Goal: Task Accomplishment & Management: Manage account settings

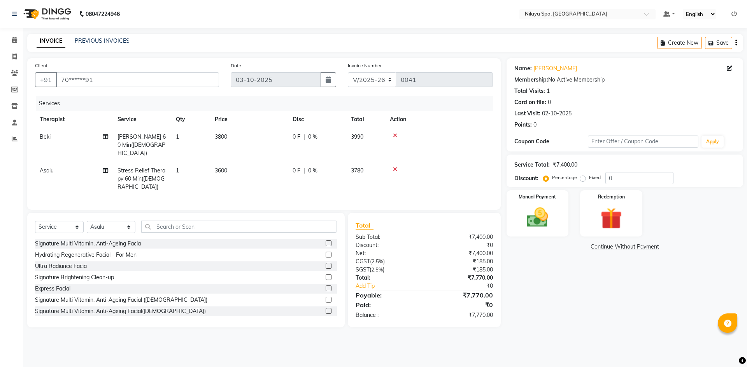
select select "9038"
select select "service"
select select "92599"
click at [10, 36] on span at bounding box center [15, 40] width 14 height 9
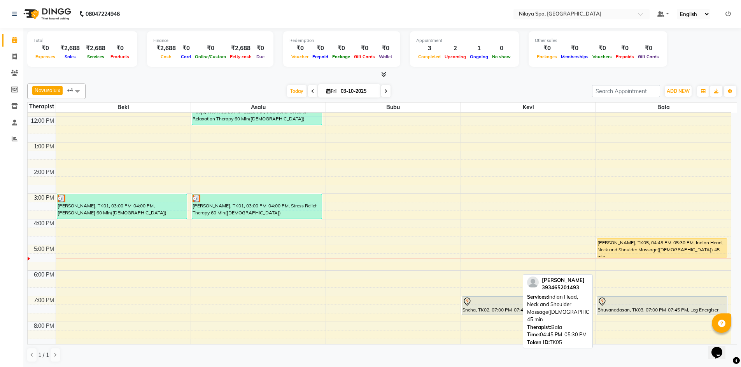
scroll to position [117, 0]
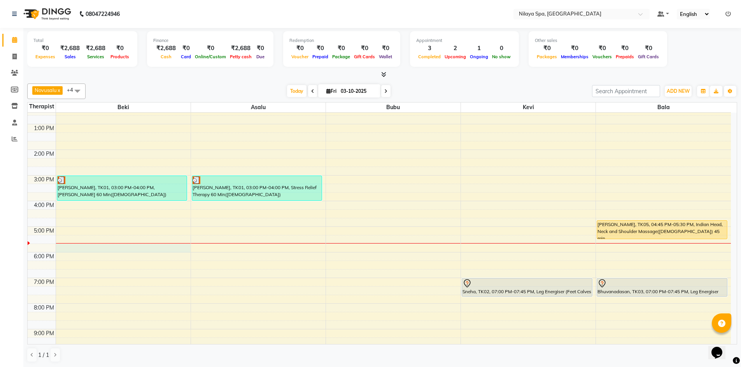
click at [61, 250] on div "8:00 AM 9:00 AM 10:00 AM 11:00 AM 12:00 PM 1:00 PM 2:00 PM 3:00 PM 4:00 PM 5:00…" at bounding box center [379, 201] width 703 height 410
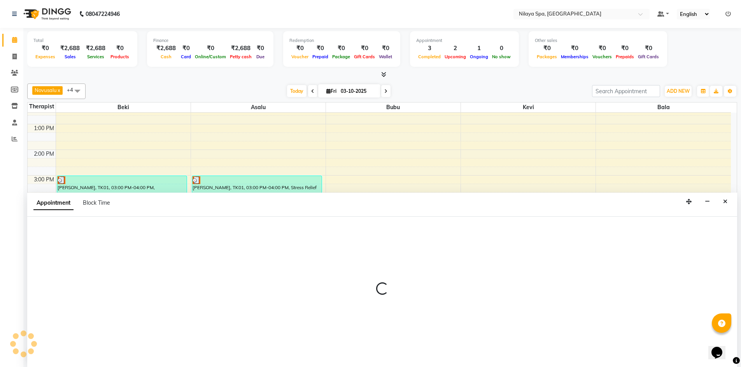
scroll to position [0, 0]
select select "92591"
select select "tentative"
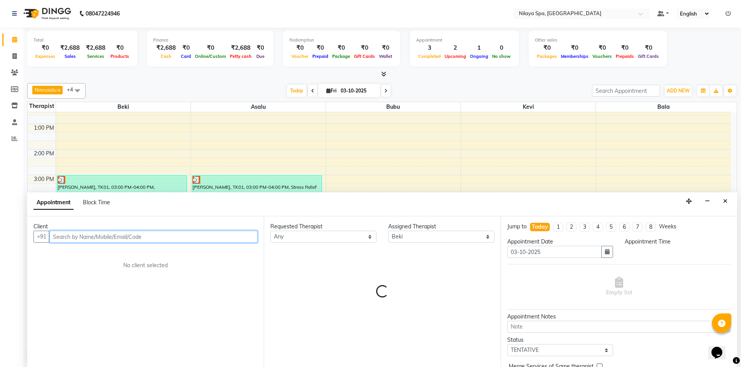
select select "1065"
click at [137, 232] on input "text" at bounding box center [153, 237] width 208 height 12
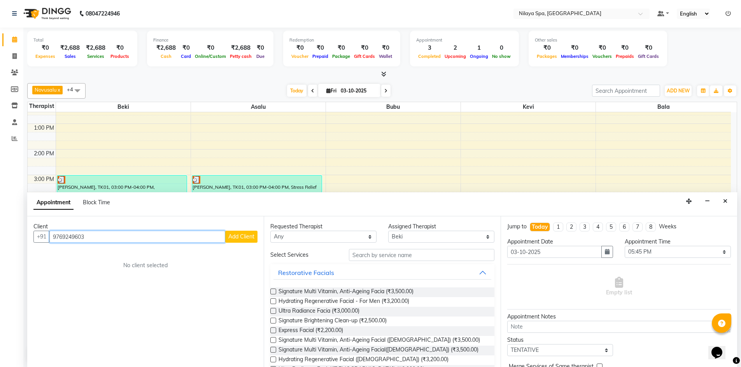
type input "9769249603"
click at [247, 236] on span "Add Client" at bounding box center [241, 236] width 26 height 7
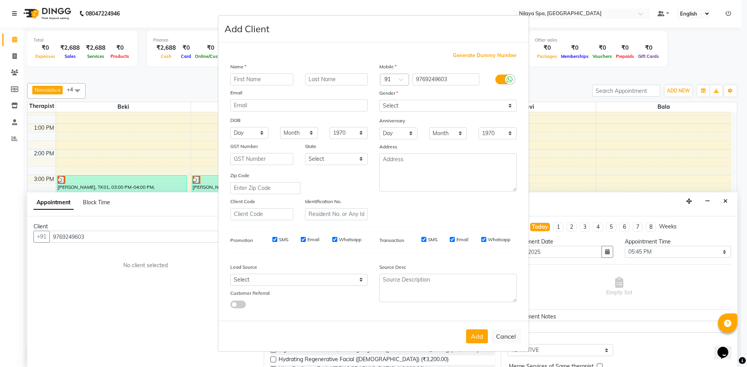
click at [247, 76] on input "text" at bounding box center [261, 79] width 63 height 12
type input "Siddhi"
type input "[PERSON_NAME]"
click at [406, 103] on select "Select [DEMOGRAPHIC_DATA] [DEMOGRAPHIC_DATA] Other Prefer Not To Say" at bounding box center [447, 106] width 137 height 12
select select "[DEMOGRAPHIC_DATA]"
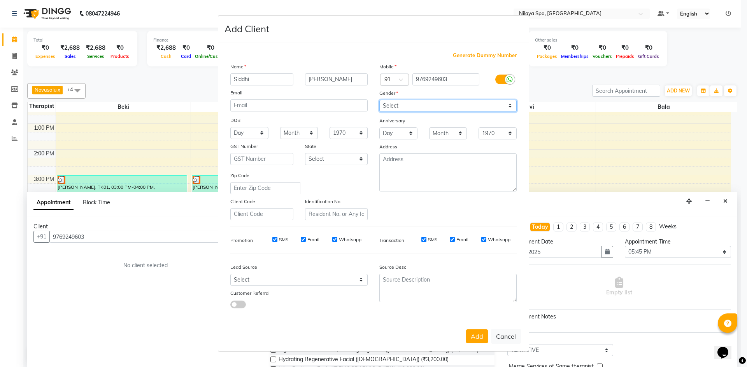
click at [379, 100] on select "Select [DEMOGRAPHIC_DATA] [DEMOGRAPHIC_DATA] Other Prefer Not To Say" at bounding box center [447, 106] width 137 height 12
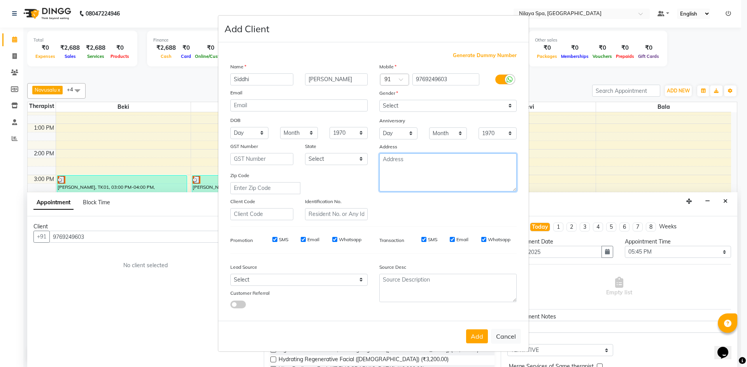
click at [397, 165] on textarea at bounding box center [447, 173] width 137 height 38
type textarea "[GEOGRAPHIC_DATA]"
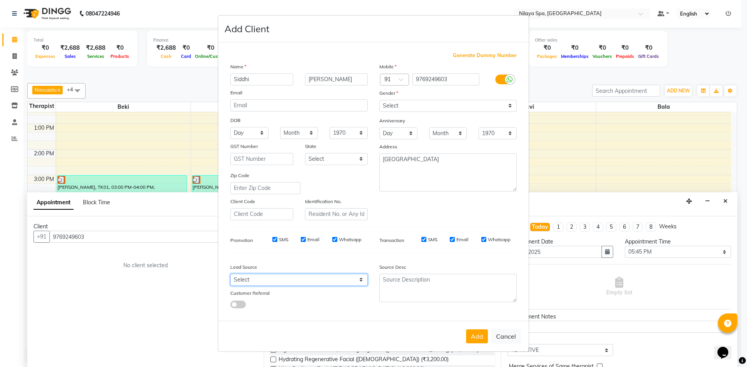
click at [318, 285] on select "Select Walk-in Referral Internet Friend Word of Mouth Advertisement Facebook Ju…" at bounding box center [298, 280] width 137 height 12
select select "57538"
click at [230, 274] on select "Select Walk-in Referral Internet Friend Word of Mouth Advertisement Facebook Ju…" at bounding box center [298, 280] width 137 height 12
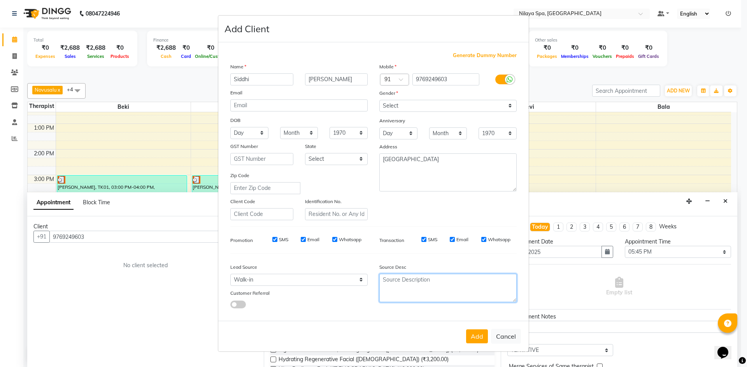
click at [451, 291] on textarea at bounding box center [447, 288] width 137 height 28
type textarea "#5025"
click at [477, 332] on button "Add" at bounding box center [477, 337] width 22 height 14
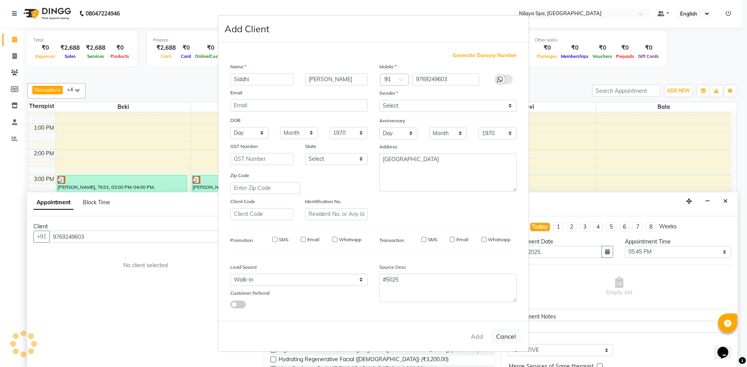
type input "97******03"
select select
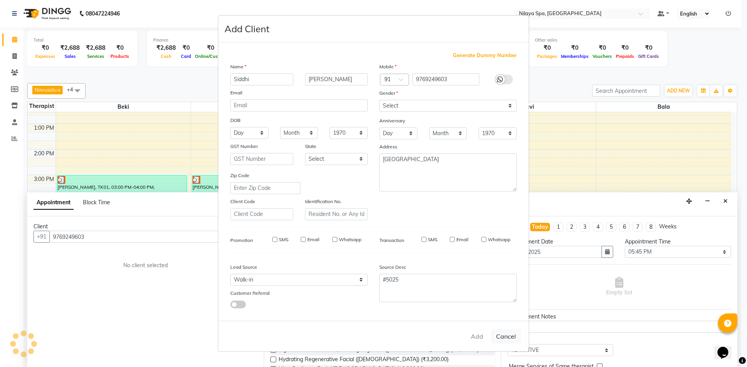
select select
checkbox input "false"
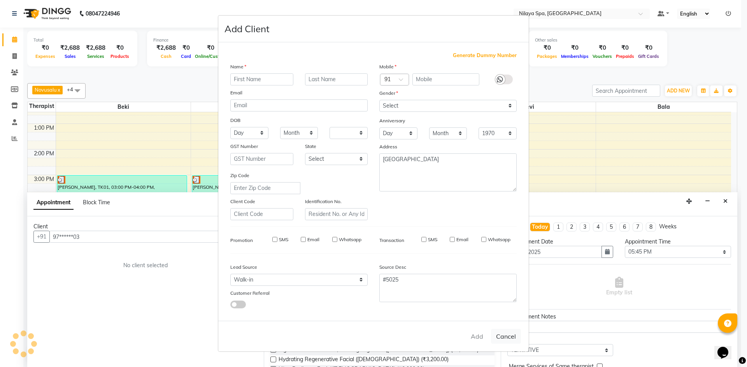
checkbox input "false"
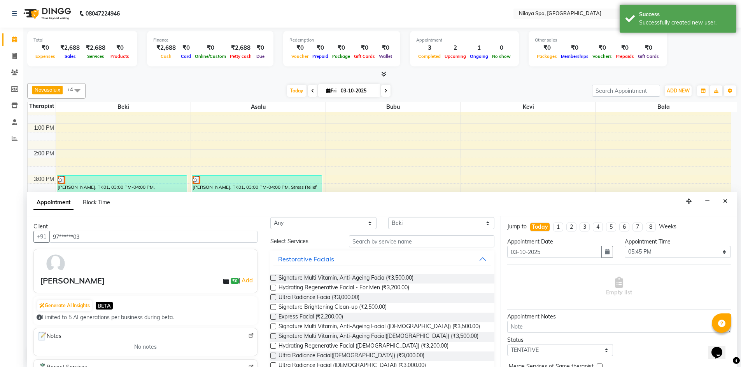
scroll to position [0, 0]
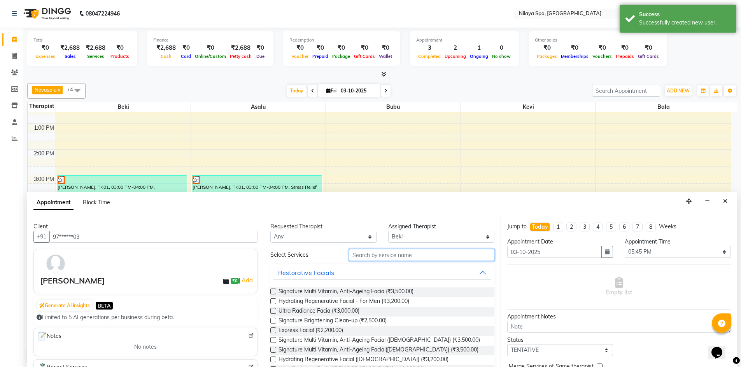
click at [433, 251] on input "text" at bounding box center [421, 255] width 145 height 12
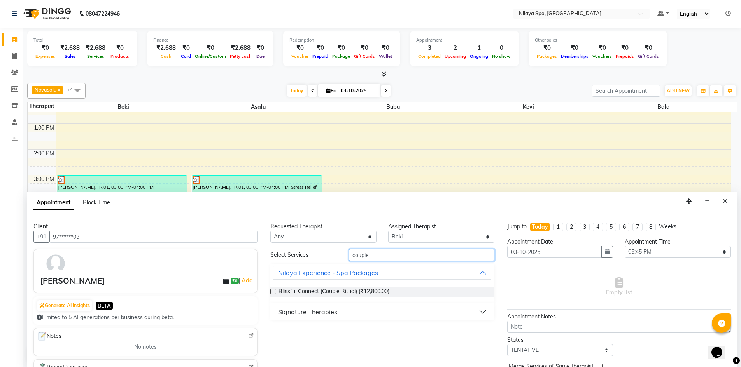
drag, startPoint x: 448, startPoint y: 256, endPoint x: 321, endPoint y: 254, distance: 127.2
click at [321, 254] on div "Select Services couple" at bounding box center [381, 255] width 235 height 12
type input "rej"
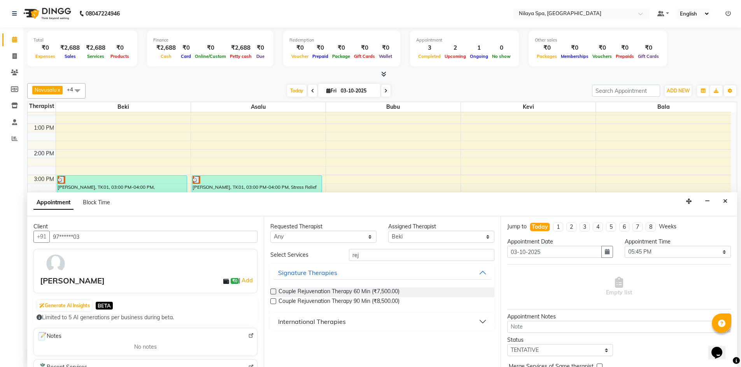
click at [273, 301] on label at bounding box center [273, 302] width 6 height 6
click at [273, 301] on input "checkbox" at bounding box center [272, 302] width 5 height 5
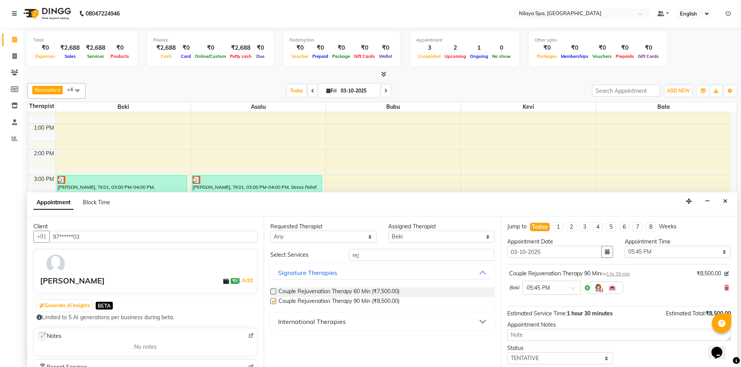
checkbox input "false"
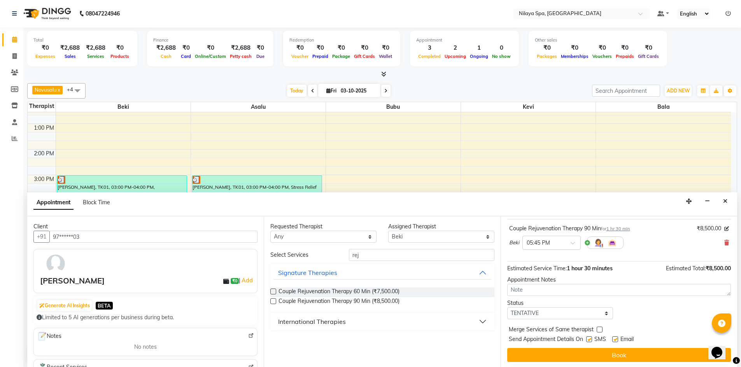
scroll to position [46, 0]
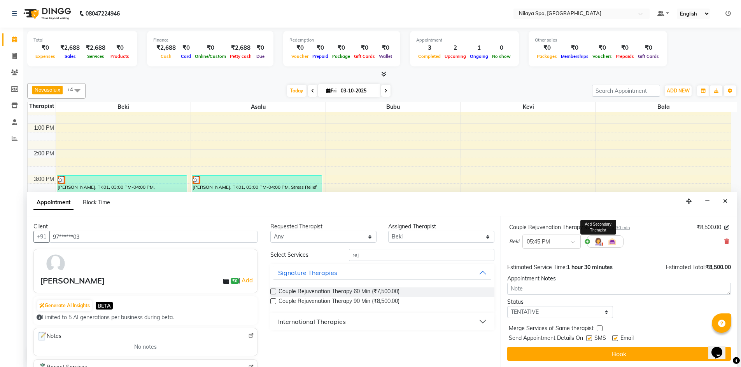
click at [596, 241] on img at bounding box center [597, 241] width 9 height 9
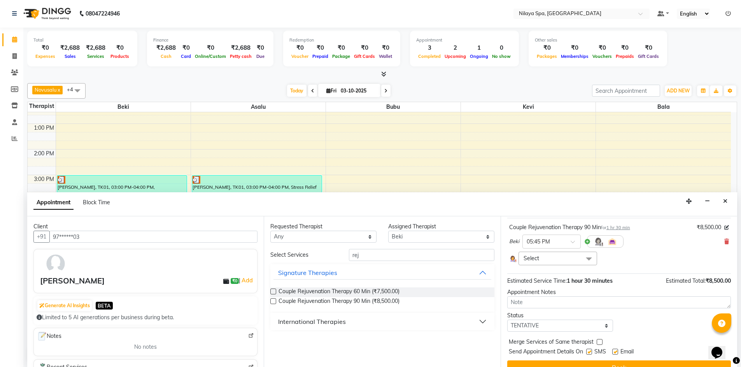
click at [567, 263] on span "Select" at bounding box center [557, 259] width 79 height 14
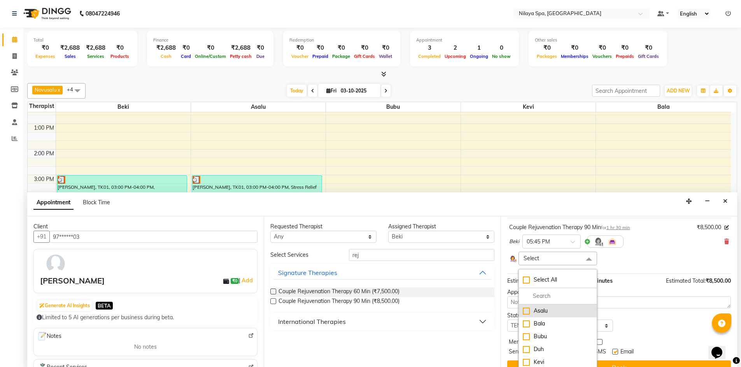
click at [554, 310] on div "Asalu" at bounding box center [558, 311] width 70 height 8
checkbox input "true"
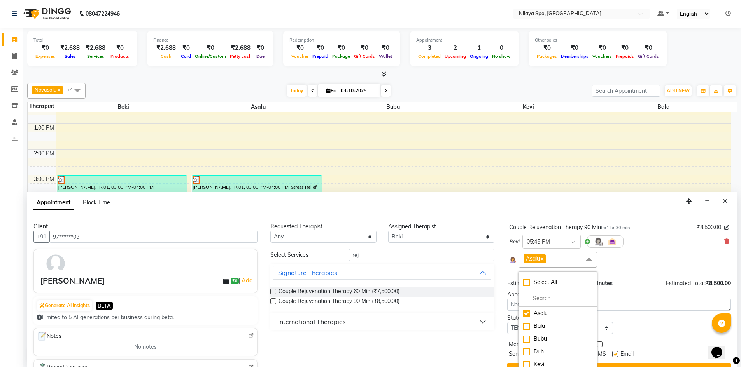
click at [634, 264] on div "Asalu x Select All Asalu Bala Bubu Duh Kevi" at bounding box center [619, 260] width 220 height 16
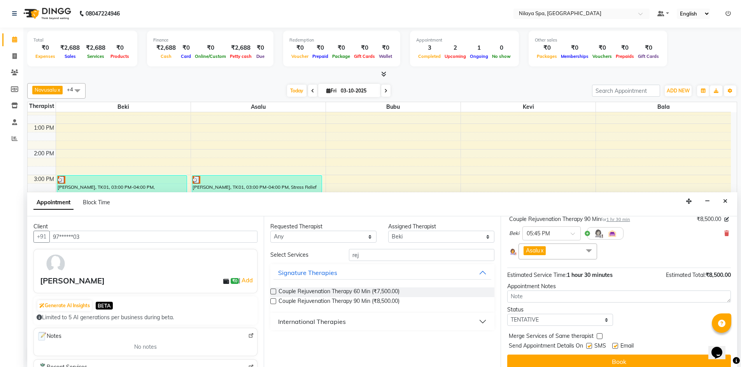
scroll to position [62, 0]
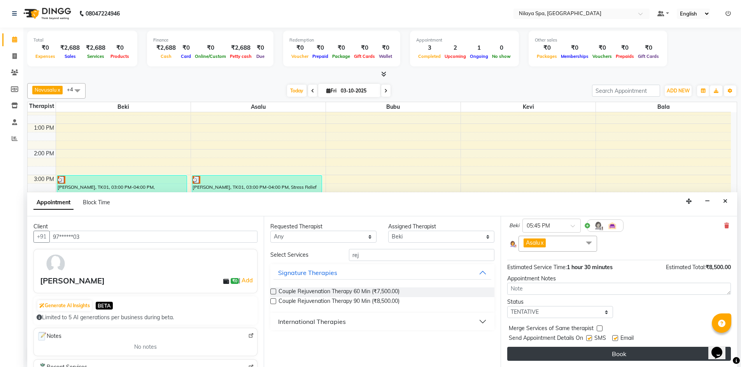
click at [593, 352] on button "Book" at bounding box center [619, 354] width 224 height 14
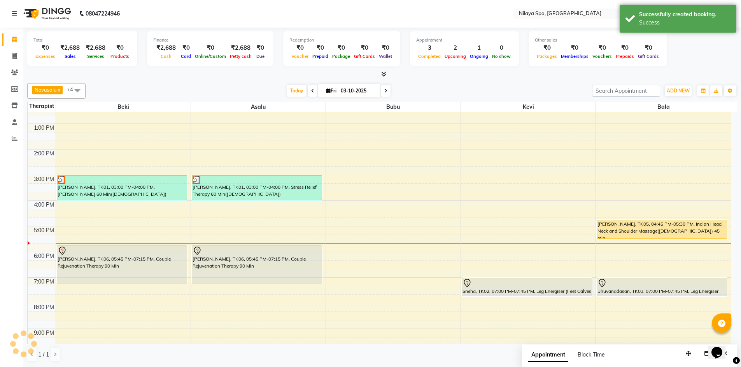
scroll to position [0, 0]
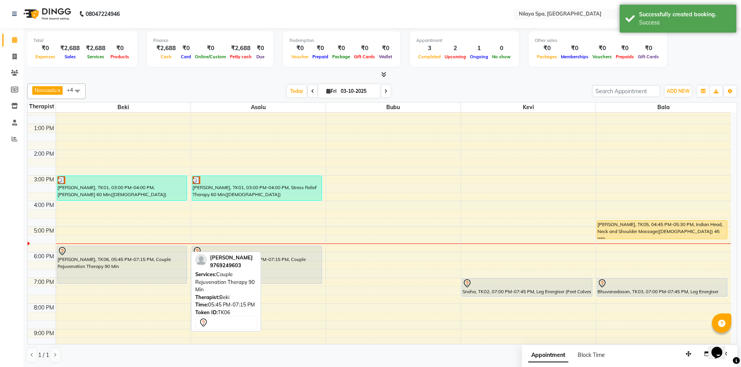
click at [169, 265] on div "[PERSON_NAME], TK06, 05:45 PM-07:15 PM, Couple Rejuvenation Therapy 90 Min" at bounding box center [122, 265] width 130 height 37
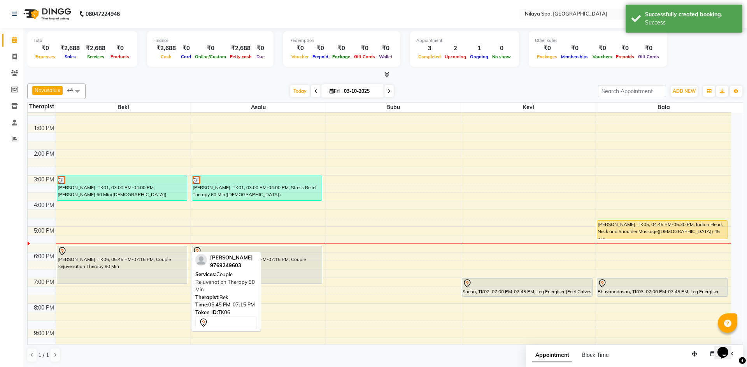
select select "7"
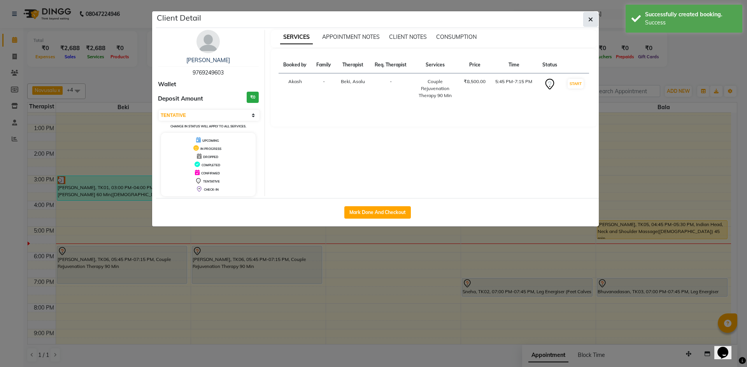
click at [596, 19] on button "button" at bounding box center [590, 19] width 15 height 15
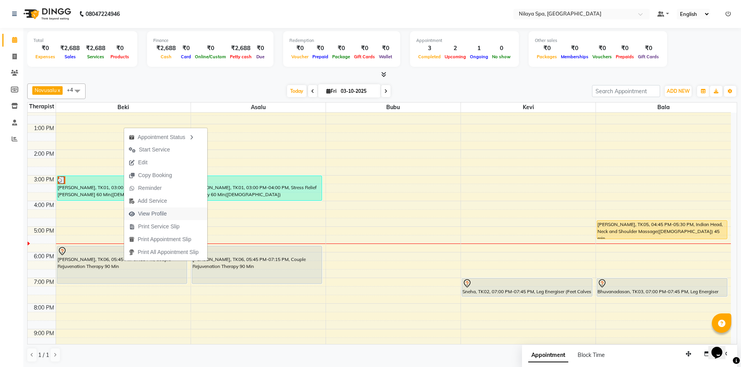
click at [175, 215] on button "View Profile" at bounding box center [165, 214] width 83 height 13
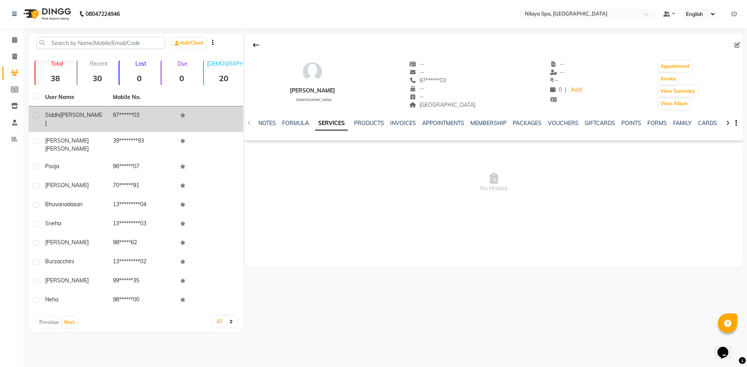
click at [73, 117] on span "[PERSON_NAME]" at bounding box center [73, 119] width 57 height 15
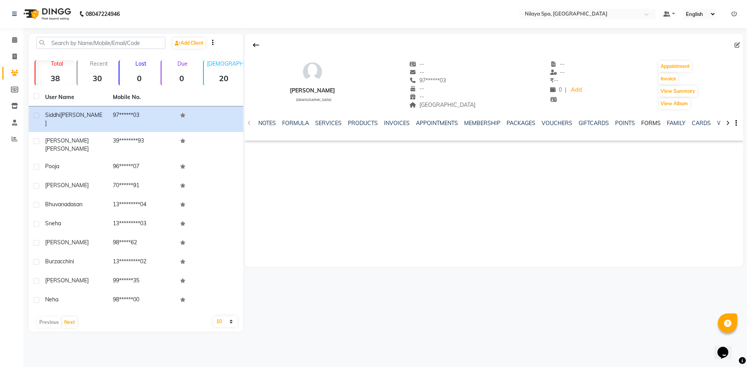
click at [642, 122] on link "FORMS" at bounding box center [650, 123] width 19 height 7
click at [282, 152] on button "Request New Form" at bounding box center [273, 150] width 56 height 12
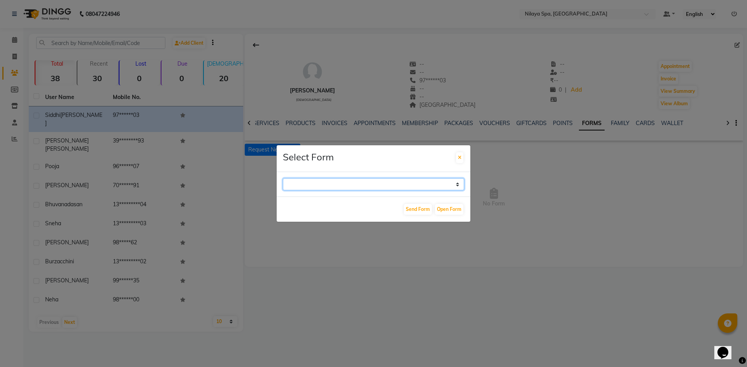
click at [432, 182] on select "GUEST FEEDBACK FORM HEALTH ASSESSMENT FORM" at bounding box center [373, 184] width 181 height 12
select select "204"
click at [283, 178] on select "GUEST FEEDBACK FORM HEALTH ASSESSMENT FORM" at bounding box center [373, 184] width 181 height 12
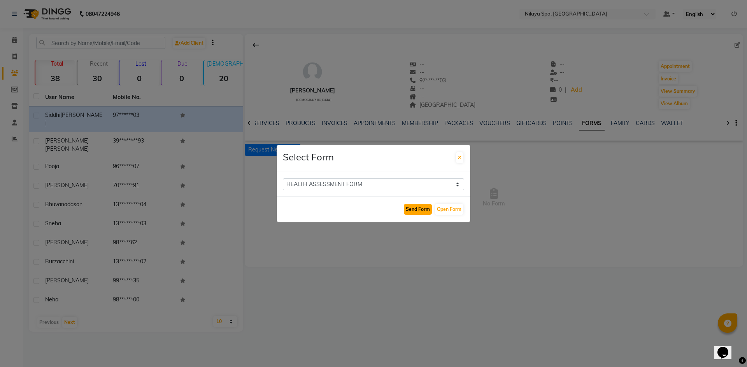
click at [429, 209] on button "Send Form" at bounding box center [418, 209] width 28 height 11
select select
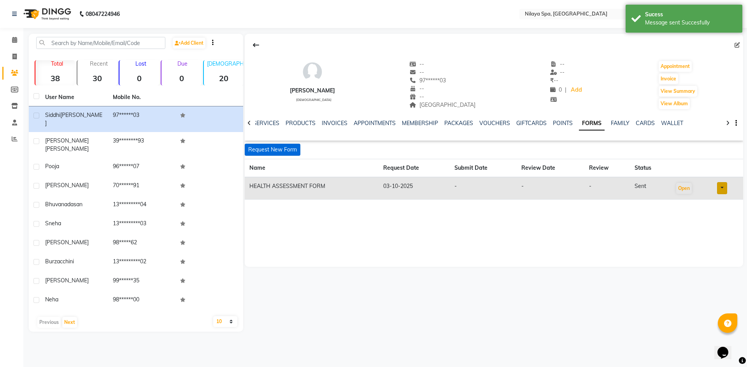
click at [267, 152] on button "Request New Form" at bounding box center [273, 150] width 56 height 12
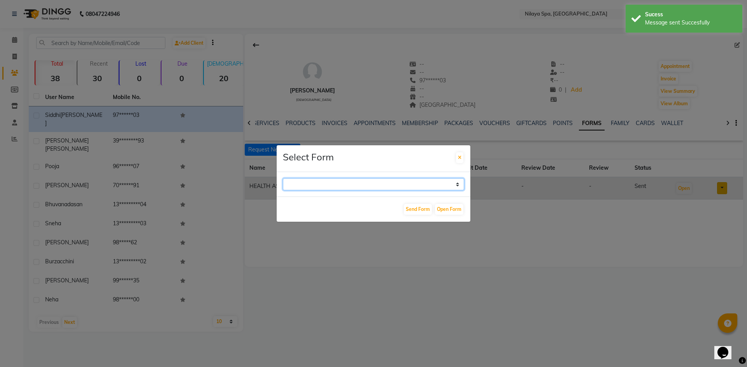
click at [320, 182] on select "GUEST FEEDBACK FORM HEALTH ASSESSMENT FORM" at bounding box center [373, 184] width 181 height 12
select select "204"
click at [283, 178] on select "GUEST FEEDBACK FORM HEALTH ASSESSMENT FORM" at bounding box center [373, 184] width 181 height 12
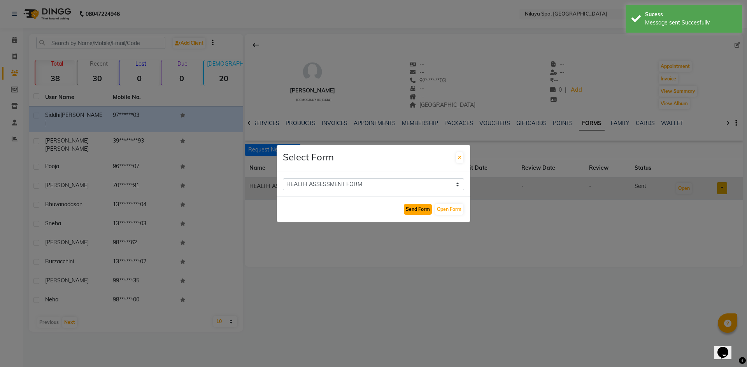
click at [412, 210] on button "Send Form" at bounding box center [418, 209] width 28 height 11
select select
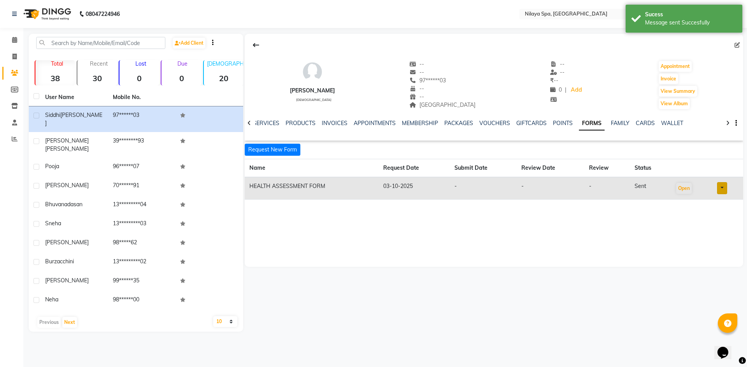
click at [494, 236] on div "[PERSON_NAME] [DEMOGRAPHIC_DATA] -- -- 97******03 -- -- [GEOGRAPHIC_DATA] -- --…" at bounding box center [494, 150] width 498 height 233
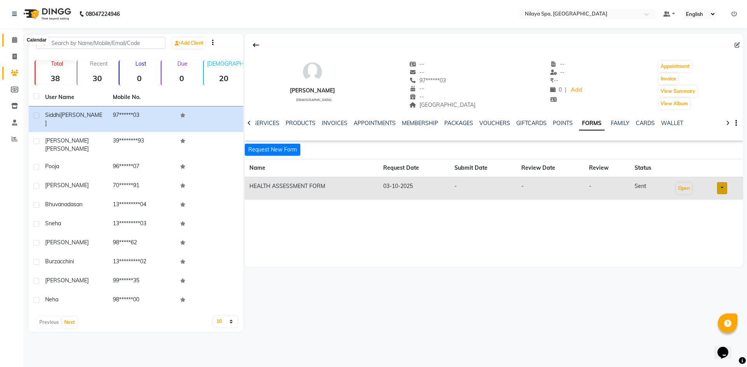
click at [17, 42] on span at bounding box center [15, 40] width 14 height 9
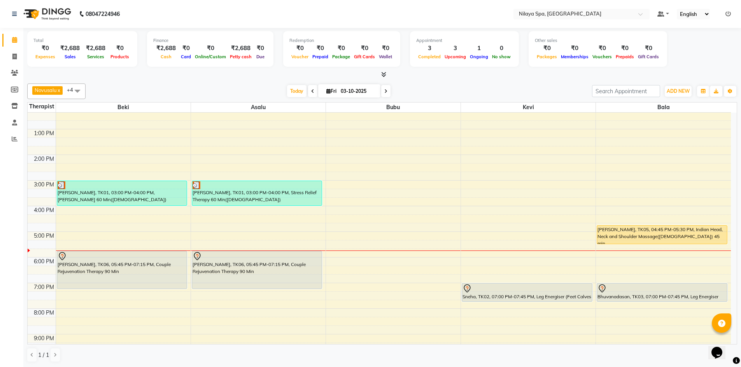
scroll to position [117, 0]
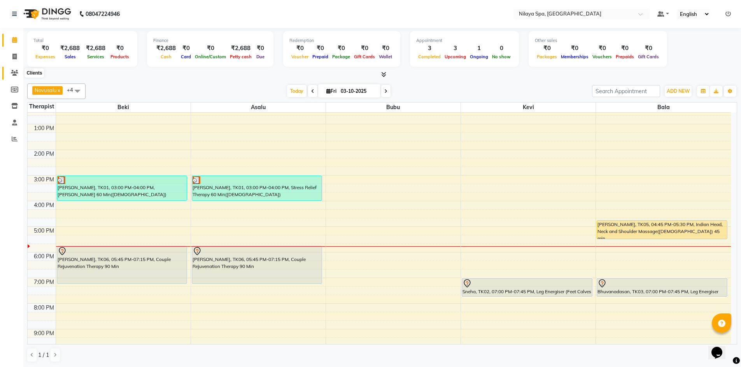
click at [18, 74] on span at bounding box center [15, 73] width 14 height 9
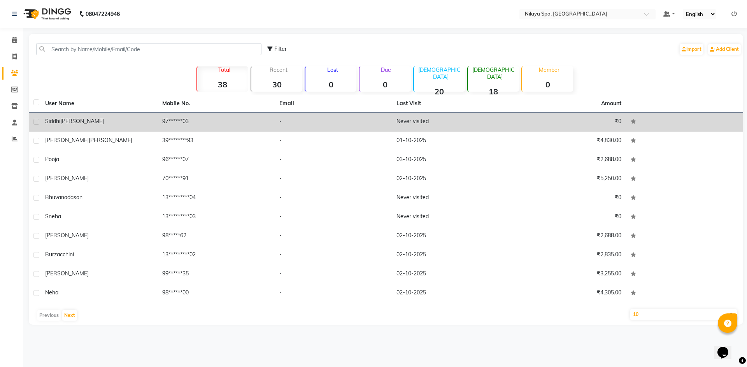
click at [118, 129] on td "[PERSON_NAME]" at bounding box center [98, 122] width 117 height 19
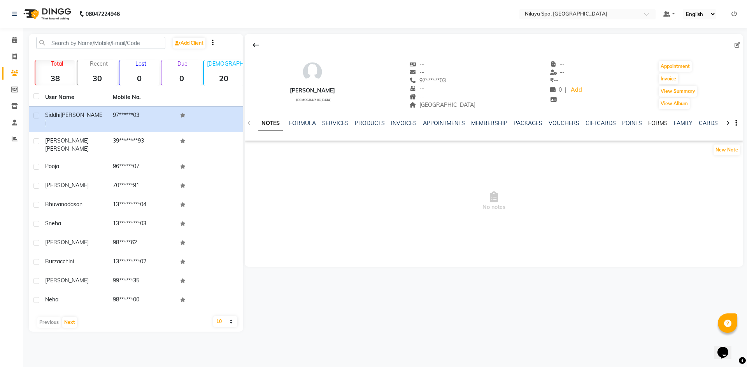
click at [656, 124] on link "FORMS" at bounding box center [657, 123] width 19 height 7
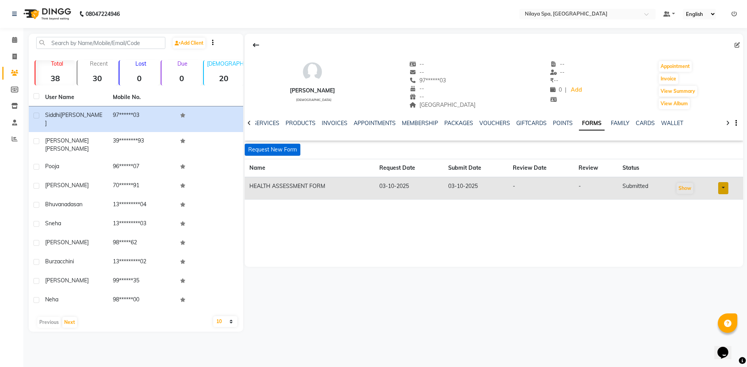
click at [282, 147] on button "Request New Form" at bounding box center [273, 150] width 56 height 12
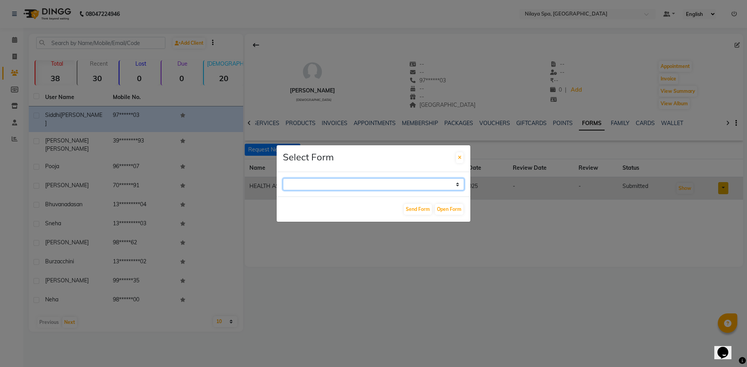
click at [370, 184] on select "GUEST FEEDBACK FORM HEALTH ASSESSMENT FORM" at bounding box center [373, 184] width 181 height 12
select select "204"
click at [283, 178] on select "GUEST FEEDBACK FORM HEALTH ASSESSMENT FORM" at bounding box center [373, 184] width 181 height 12
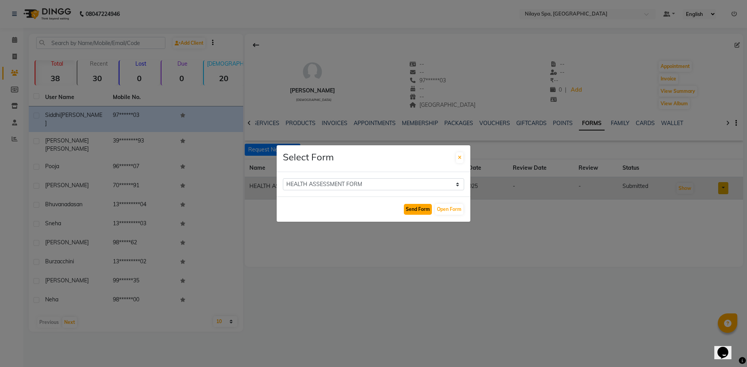
click at [419, 213] on button "Send Form" at bounding box center [418, 209] width 28 height 11
select select
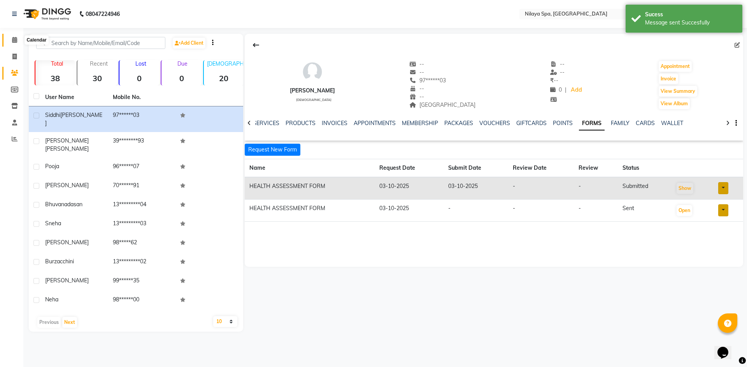
click at [14, 44] on span at bounding box center [15, 40] width 14 height 9
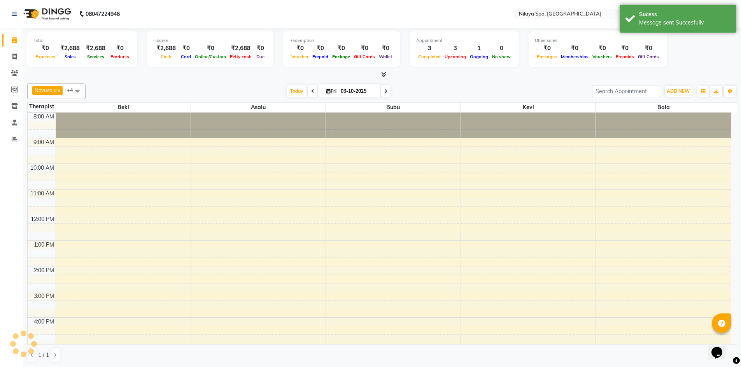
scroll to position [164, 0]
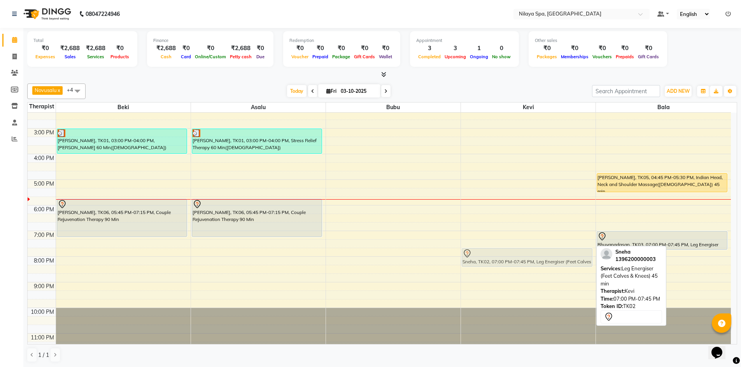
drag, startPoint x: 514, startPoint y: 239, endPoint x: 515, endPoint y: 254, distance: 15.2
click at [515, 254] on div "Sneha, TK02, 07:00 PM-07:45 PM, Leg Energiser (Feet Calves & Knees) 45 min Sneh…" at bounding box center [528, 154] width 135 height 410
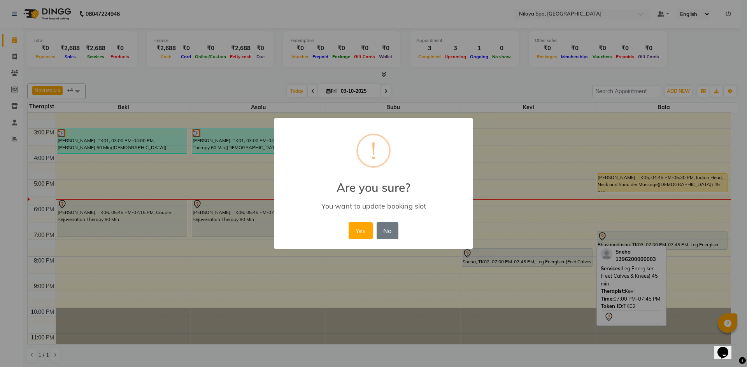
drag, startPoint x: 368, startPoint y: 232, endPoint x: 380, endPoint y: 234, distance: 12.2
click at [368, 233] on button "Yes" at bounding box center [360, 230] width 24 height 17
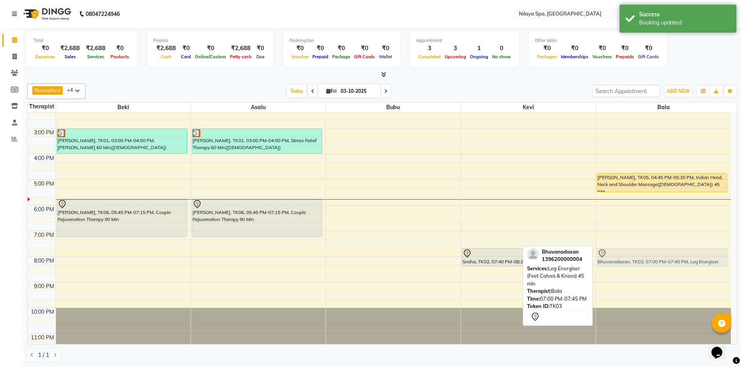
drag, startPoint x: 640, startPoint y: 242, endPoint x: 636, endPoint y: 259, distance: 17.1
click at [636, 259] on div "[PERSON_NAME], TK05, 04:45 PM-05:30 PM, Indian Head, Neck and Shoulder Massage(…" at bounding box center [663, 154] width 135 height 410
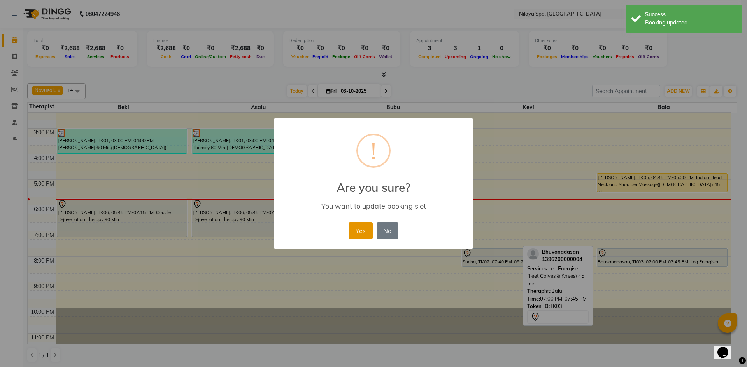
click at [366, 233] on button "Yes" at bounding box center [360, 230] width 24 height 17
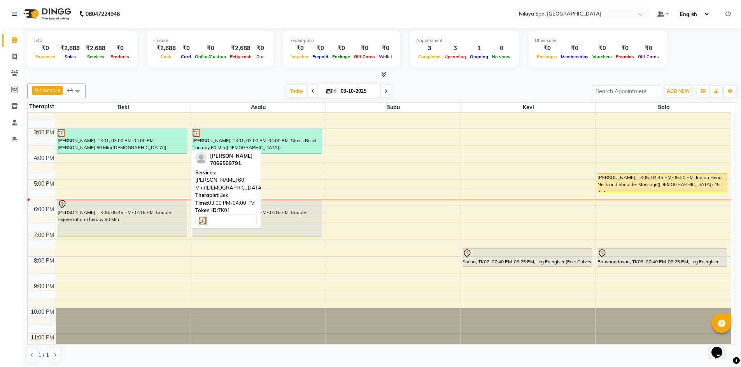
click at [124, 135] on div at bounding box center [122, 133] width 129 height 8
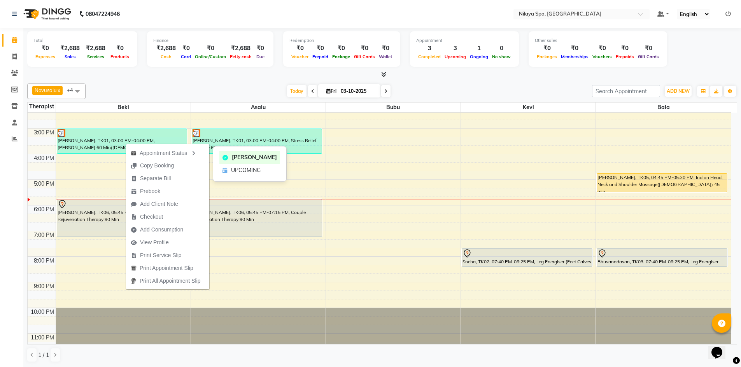
click at [206, 150] on div "Appointment Status" at bounding box center [167, 152] width 83 height 13
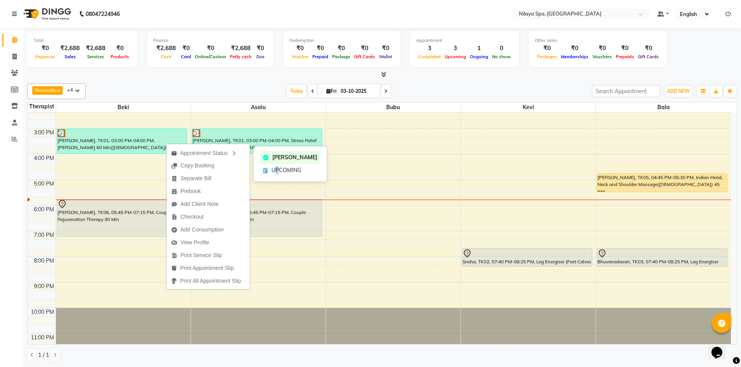
click at [277, 170] on span "UPCOMING" at bounding box center [286, 170] width 30 height 8
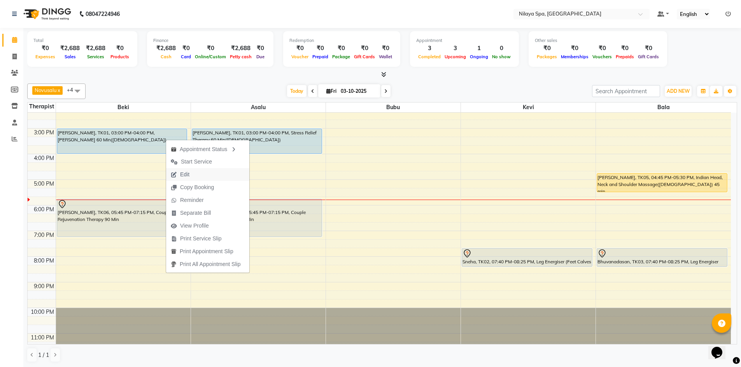
click at [206, 173] on button "Edit" at bounding box center [207, 174] width 83 height 13
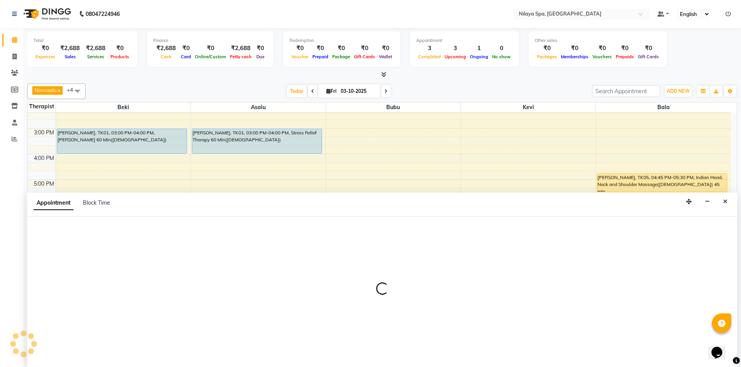
scroll to position [0, 0]
select select "upcoming"
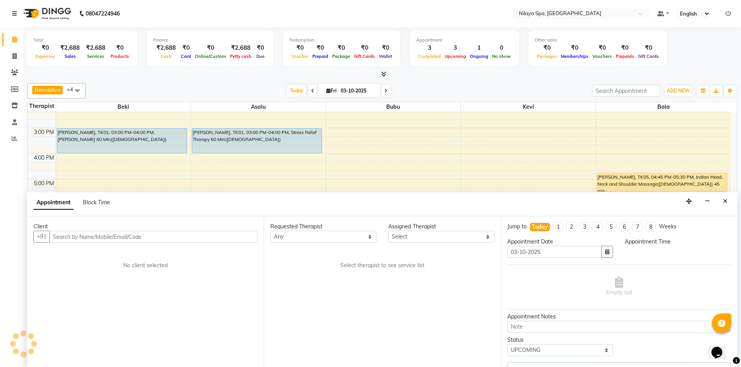
select select "92591"
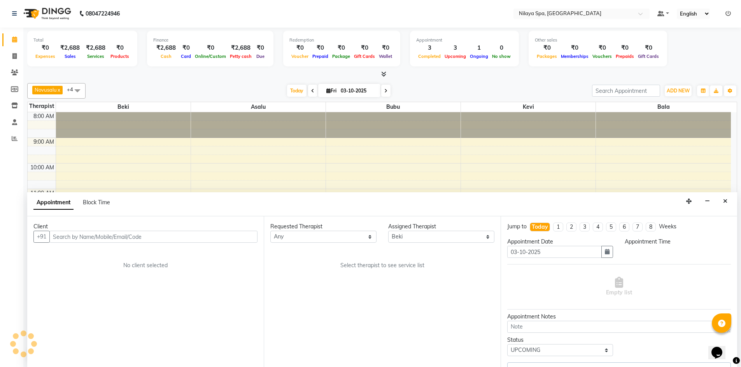
scroll to position [178, 0]
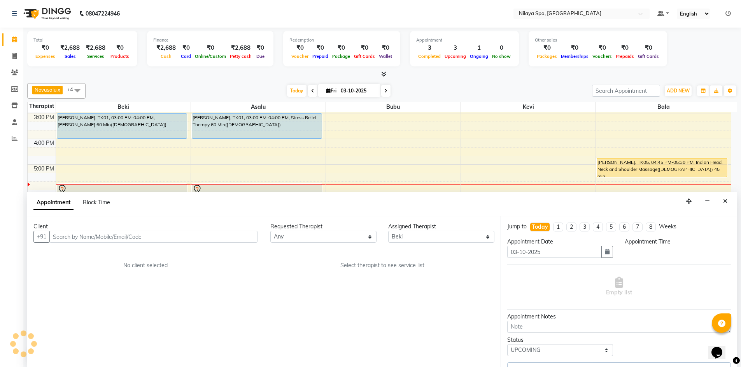
select select "900"
select select "4564"
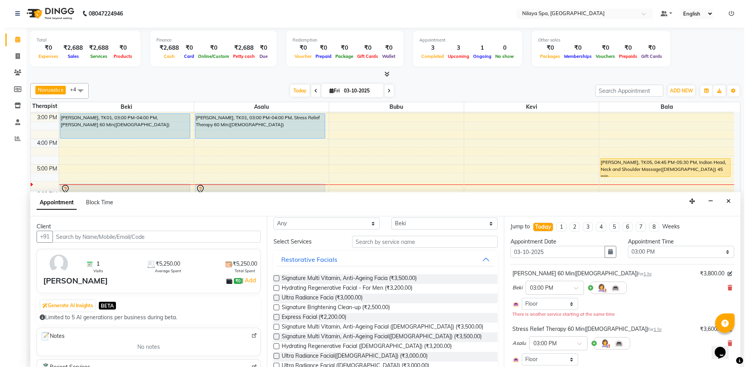
scroll to position [0, 0]
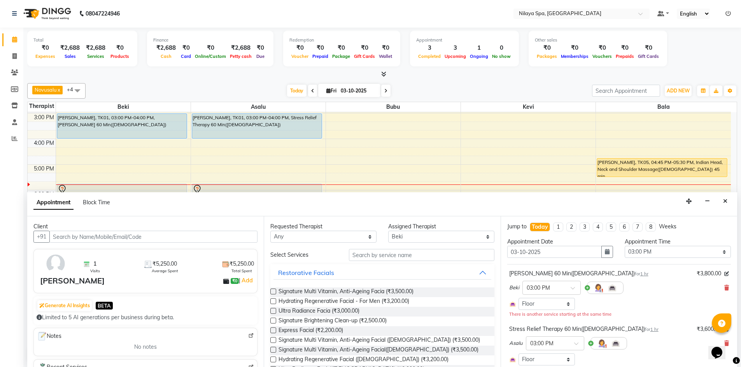
click at [390, 138] on div "8:00 AM 9:00 AM 10:00 AM 11:00 AM 12:00 PM 1:00 PM 2:00 PM 3:00 PM 4:00 PM 5:00…" at bounding box center [379, 139] width 703 height 410
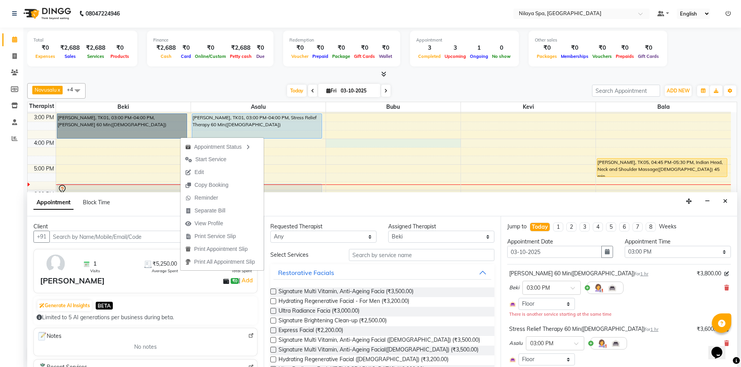
click at [418, 138] on div "8:00 AM 9:00 AM 10:00 AM 11:00 AM 12:00 PM 1:00 PM 2:00 PM 3:00 PM 4:00 PM 5:00…" at bounding box center [379, 139] width 703 height 410
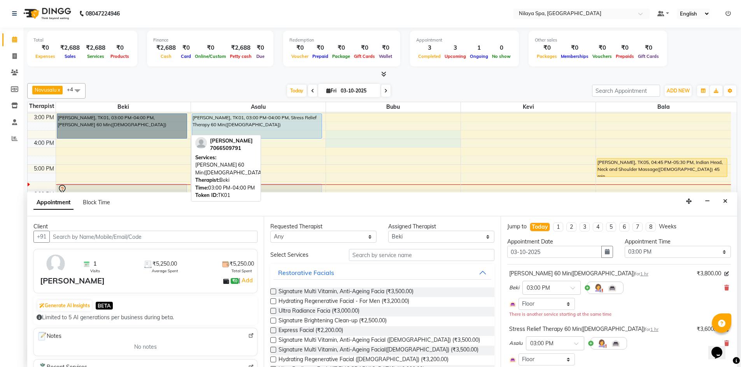
click at [181, 138] on div at bounding box center [122, 138] width 130 height 3
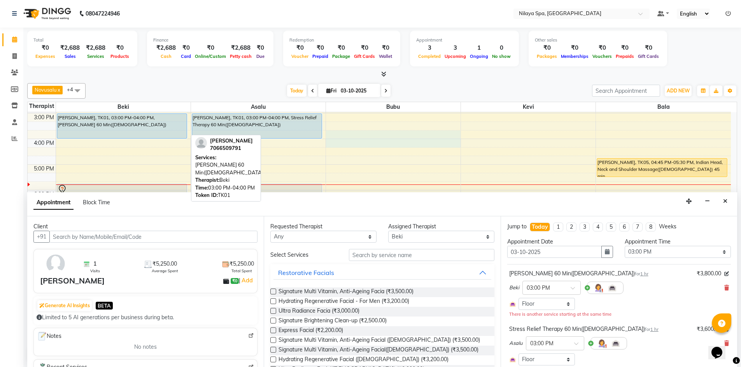
select select "5"
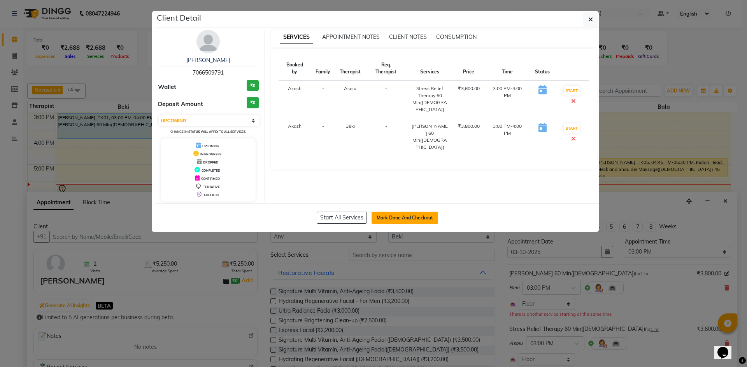
click at [404, 219] on button "Mark Done And Checkout" at bounding box center [404, 218] width 66 height 12
select select "9038"
select select "service"
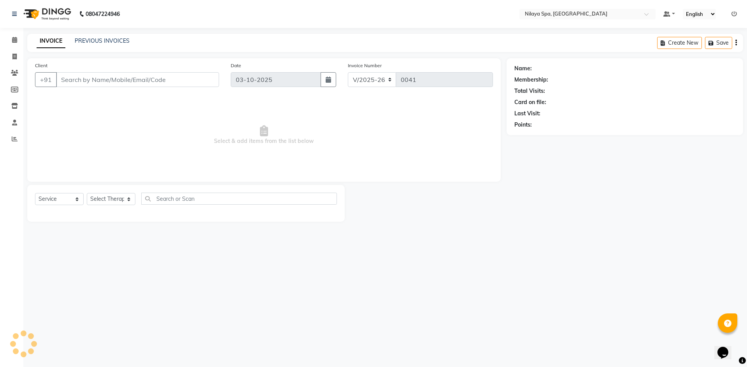
type input "70******91"
select select "92599"
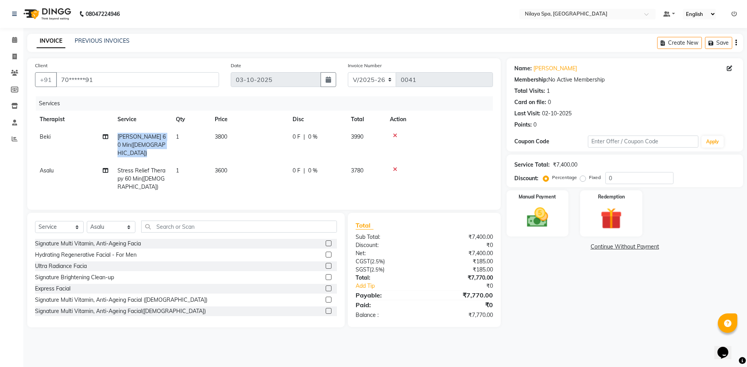
drag, startPoint x: 118, startPoint y: 138, endPoint x: 172, endPoint y: 144, distance: 54.8
click at [172, 144] on tr "[PERSON_NAME] 60 Min([DEMOGRAPHIC_DATA]) 1 3800 0 F | 0 % 3990" at bounding box center [264, 145] width 458 height 34
click at [152, 148] on span "[PERSON_NAME] 60 Min([DEMOGRAPHIC_DATA])" at bounding box center [141, 144] width 48 height 23
select select "92591"
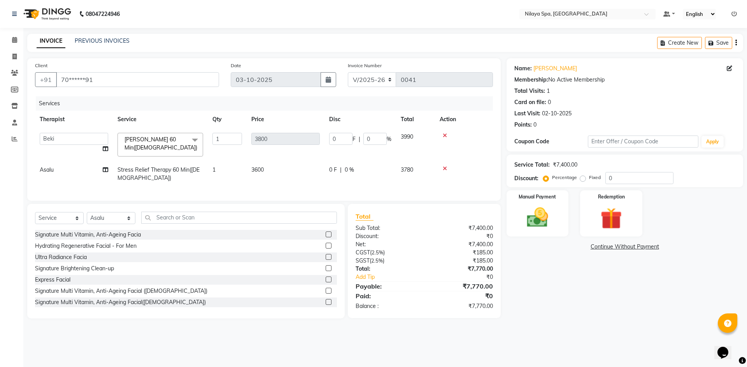
click at [196, 138] on span at bounding box center [195, 140] width 16 height 15
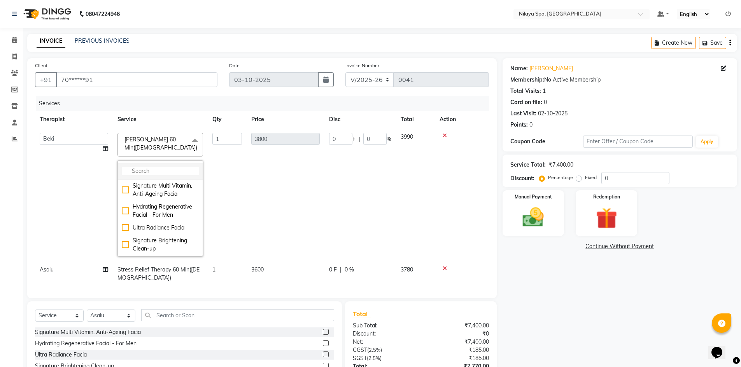
click at [154, 171] on input "multiselect-search" at bounding box center [160, 171] width 77 height 8
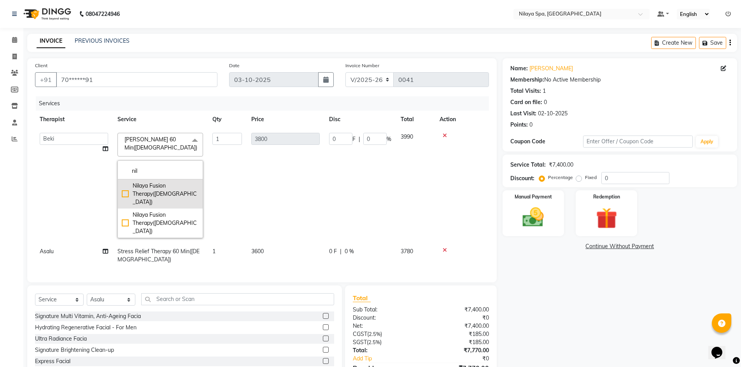
type input "nil"
click at [124, 189] on div "Nilaya Fusion Therapy([DEMOGRAPHIC_DATA])" at bounding box center [160, 194] width 77 height 24
checkbox input "true"
type input "5000"
drag, startPoint x: 235, startPoint y: 184, endPoint x: 115, endPoint y: 195, distance: 121.0
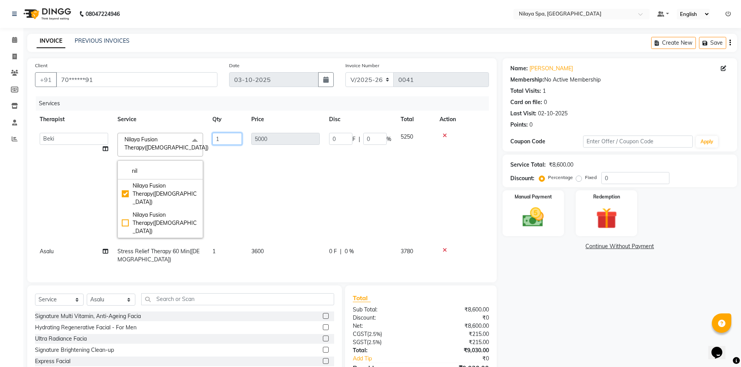
click at [231, 184] on td "1" at bounding box center [227, 185] width 39 height 115
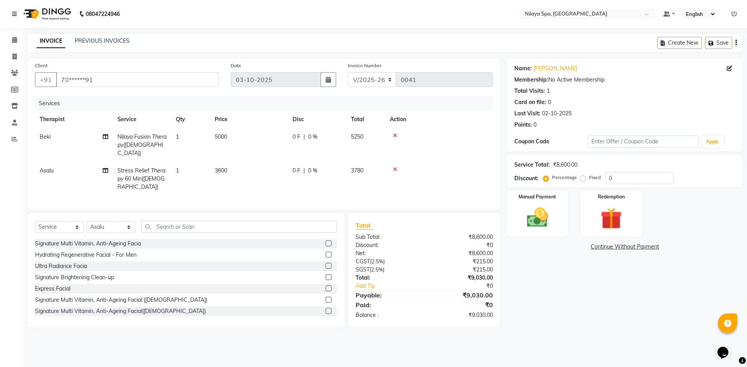
click at [122, 170] on span "Stress Relief Therapy 60 Min([DEMOGRAPHIC_DATA])" at bounding box center [141, 178] width 48 height 23
select select "92599"
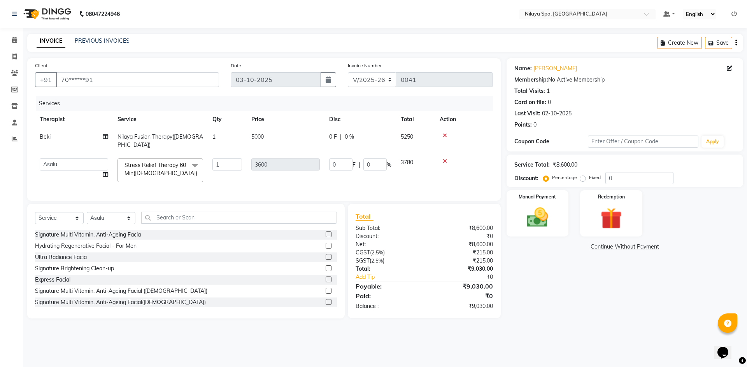
click at [194, 159] on span at bounding box center [195, 166] width 16 height 15
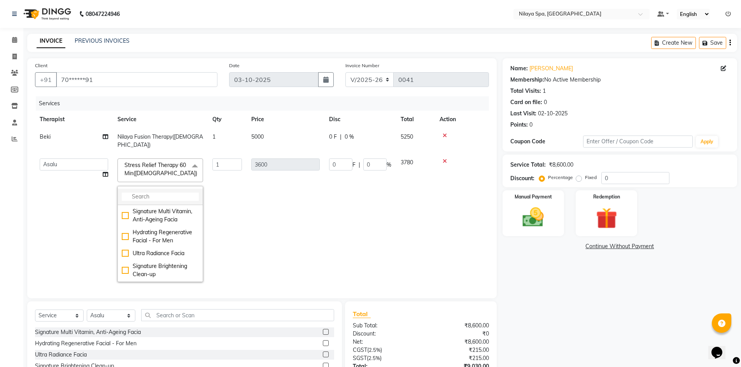
drag, startPoint x: 142, startPoint y: 188, endPoint x: 145, endPoint y: 192, distance: 5.3
click at [142, 193] on input "multiselect-search" at bounding box center [160, 197] width 77 height 8
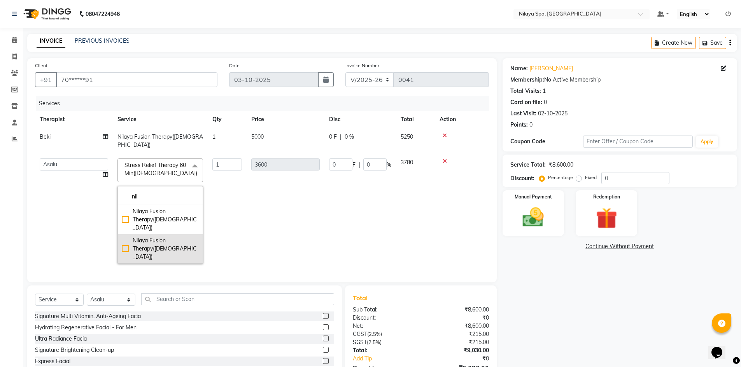
type input "nil"
click at [165, 237] on div "Nilaya Fusion Therapy([DEMOGRAPHIC_DATA])" at bounding box center [160, 249] width 77 height 24
checkbox input "true"
type input "5000"
click at [271, 197] on td "5000" at bounding box center [286, 211] width 78 height 115
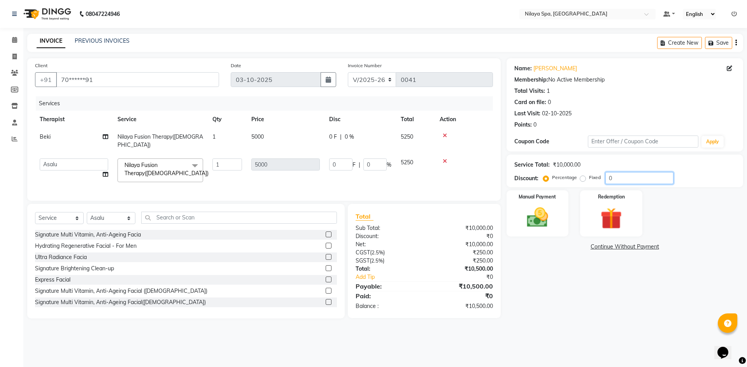
click at [614, 178] on input "0" at bounding box center [639, 178] width 68 height 12
type input "5"
type input "250"
type input "5"
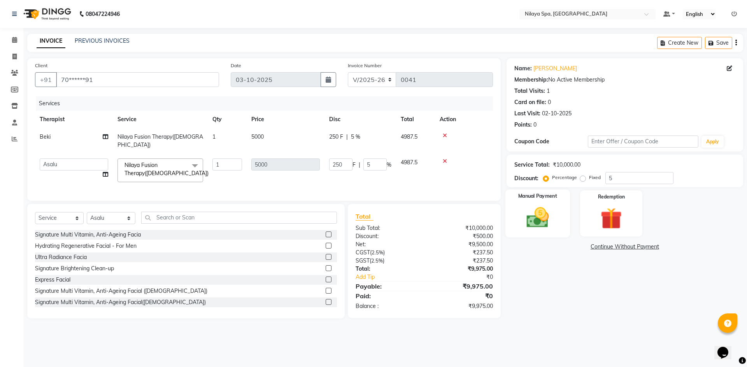
click at [537, 215] on img at bounding box center [537, 218] width 36 height 26
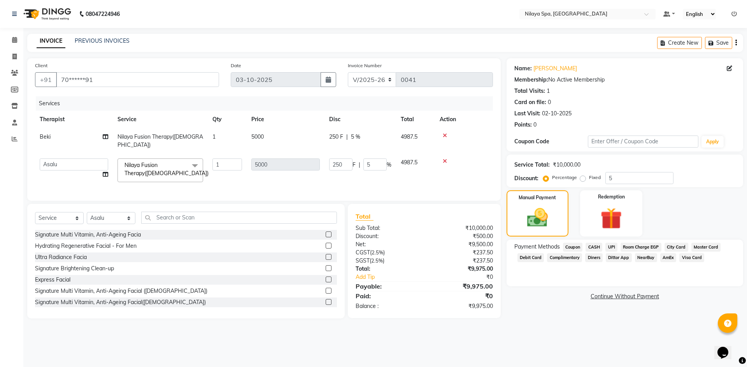
click at [649, 247] on span "Room Charge EGP" at bounding box center [640, 247] width 41 height 9
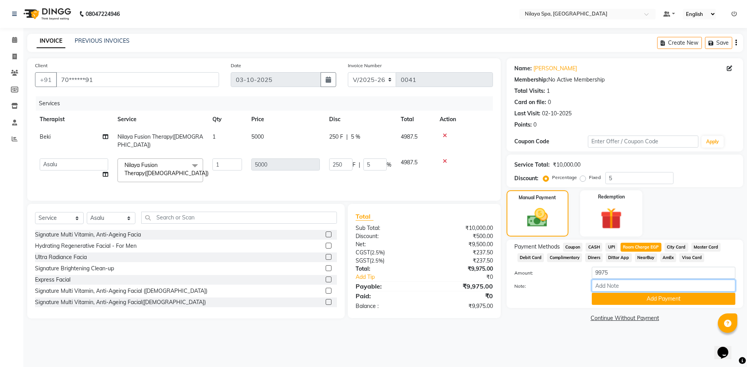
click at [608, 285] on input "Note:" at bounding box center [662, 286] width 143 height 12
click at [558, 329] on main "INVOICE PREVIOUS INVOICES Create New Save Client +91 70******91 Date [DATE] Inv…" at bounding box center [384, 185] width 723 height 302
click at [638, 250] on span "Room Charge EGP" at bounding box center [640, 247] width 41 height 9
click at [644, 299] on button "Add Payment" at bounding box center [662, 299] width 143 height 12
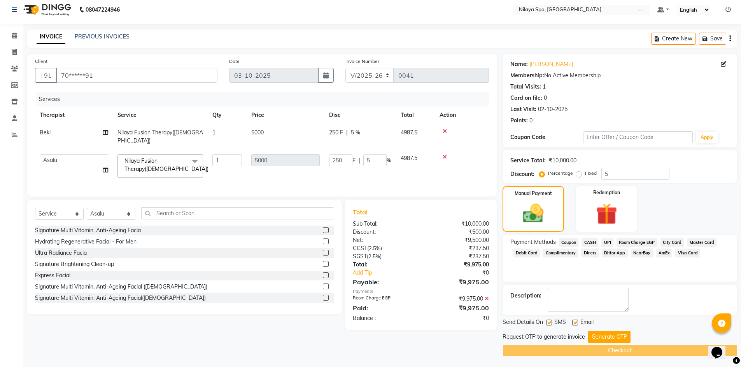
scroll to position [5, 0]
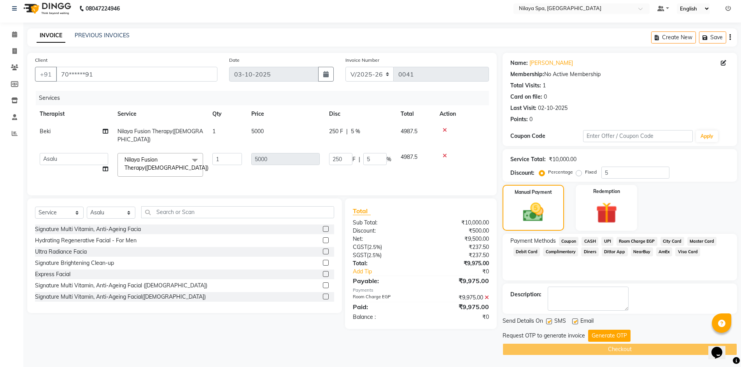
click at [636, 241] on span "Room Charge EGP" at bounding box center [636, 241] width 41 height 9
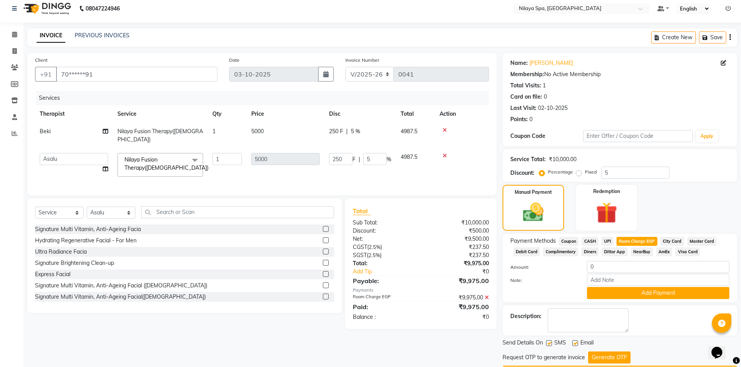
click at [647, 240] on span "Room Charge EGP" at bounding box center [636, 241] width 41 height 9
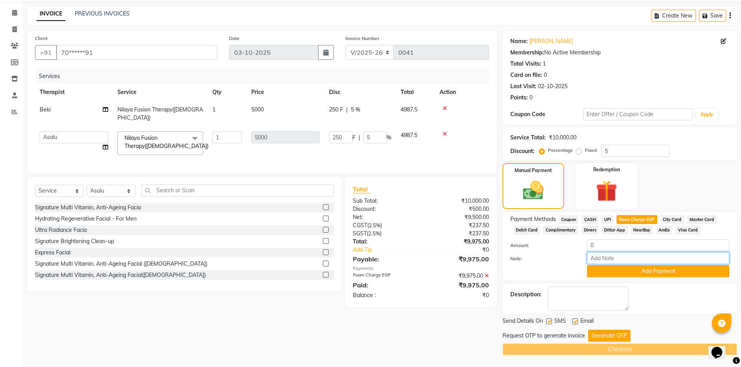
click at [602, 260] on input "Note:" at bounding box center [658, 258] width 142 height 12
click at [561, 253] on div "Note:" at bounding box center [619, 258] width 231 height 13
drag, startPoint x: 598, startPoint y: 243, endPoint x: 577, endPoint y: 246, distance: 21.6
click at [577, 246] on div "Amount: 0" at bounding box center [619, 246] width 231 height 13
click at [679, 185] on div "Manual Payment Redemption" at bounding box center [620, 186] width 246 height 46
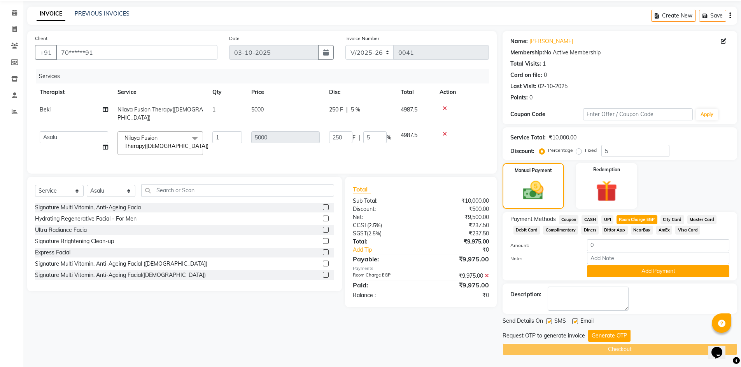
click at [466, 330] on div "Client +91 70******91 Date [DATE] Invoice Number V/2025 V/[PHONE_NUMBER] Servic…" at bounding box center [261, 193] width 481 height 325
click at [600, 334] on button "Generate OTP" at bounding box center [609, 336] width 42 height 12
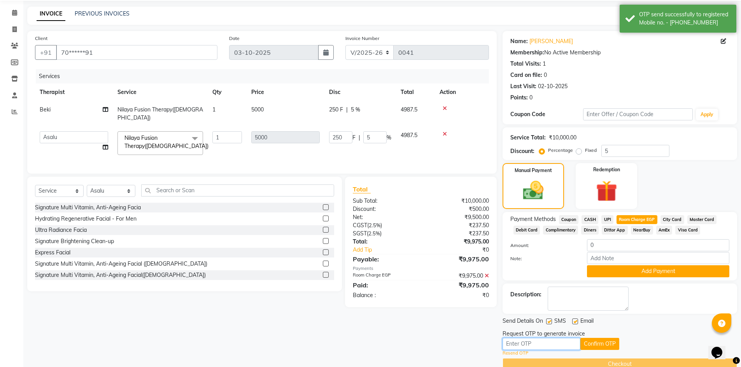
click at [549, 344] on input "Note:" at bounding box center [541, 344] width 78 height 12
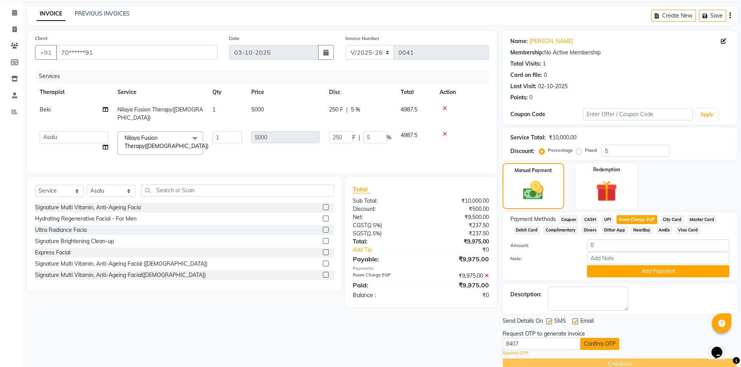
click at [601, 344] on button "Confirm OTP" at bounding box center [599, 344] width 39 height 12
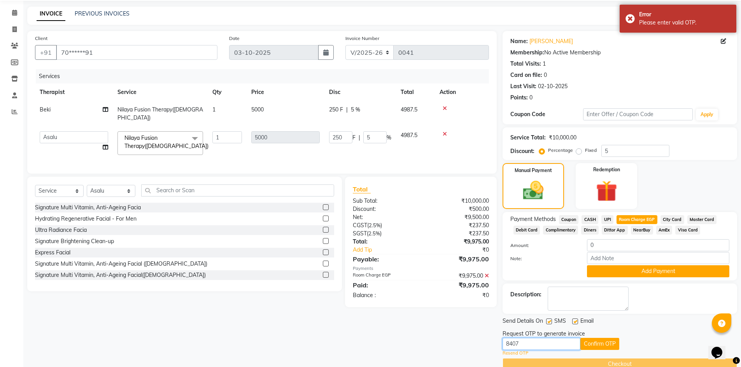
click at [522, 343] on input "8407" at bounding box center [541, 344] width 78 height 12
type input "8"
click at [597, 243] on input "0" at bounding box center [658, 246] width 142 height 12
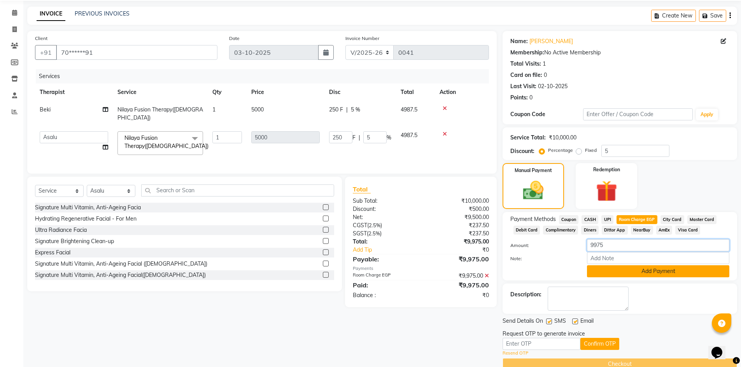
type input "9975"
click at [655, 272] on button "Add Payment" at bounding box center [658, 272] width 142 height 12
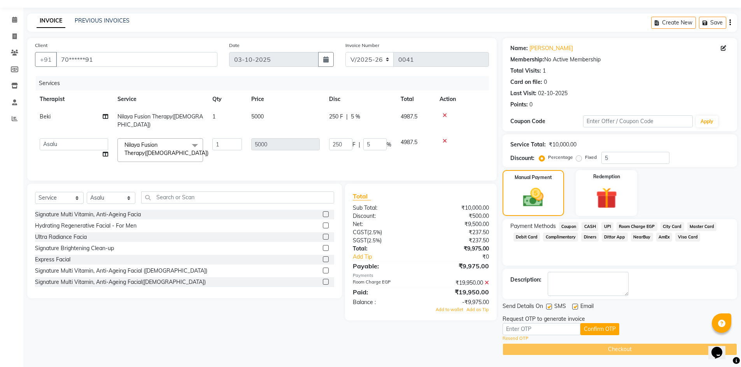
scroll to position [20, 0]
drag, startPoint x: 559, startPoint y: 332, endPoint x: 557, endPoint y: 325, distance: 7.4
click at [559, 332] on input "text" at bounding box center [541, 330] width 78 height 12
type input "8407"
click at [591, 329] on button "Confirm OTP" at bounding box center [599, 330] width 39 height 12
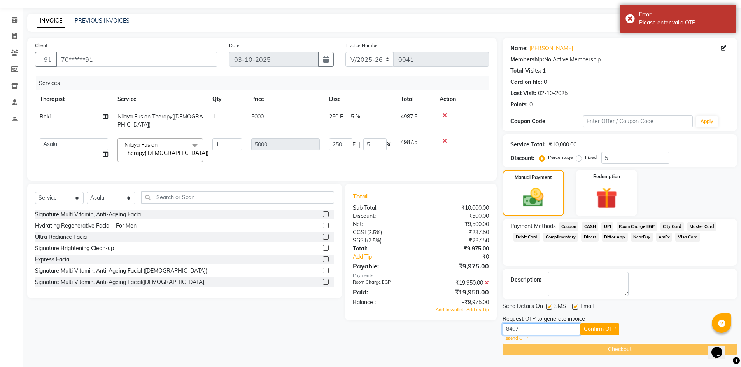
click at [523, 331] on input "8407" at bounding box center [541, 330] width 78 height 12
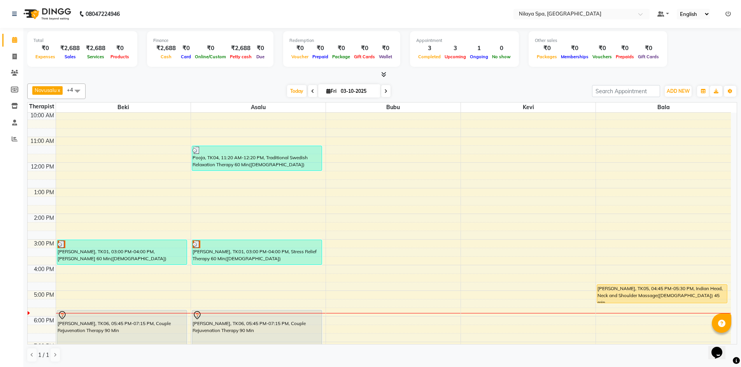
scroll to position [39, 0]
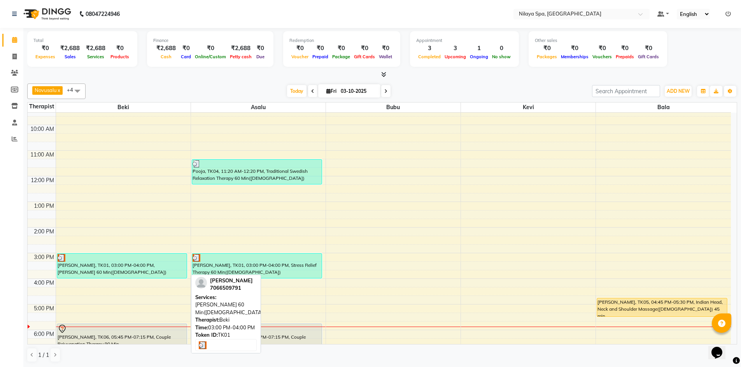
click at [163, 271] on div "[PERSON_NAME], TK01, 03:00 PM-04:00 PM, [PERSON_NAME] 60 Min([DEMOGRAPHIC_DATA])" at bounding box center [122, 266] width 130 height 24
select select "3"
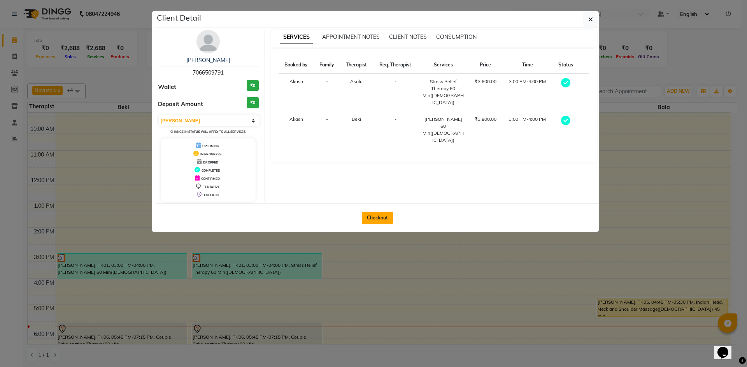
click at [390, 219] on button "Checkout" at bounding box center [377, 218] width 31 height 12
select select "9038"
select select "service"
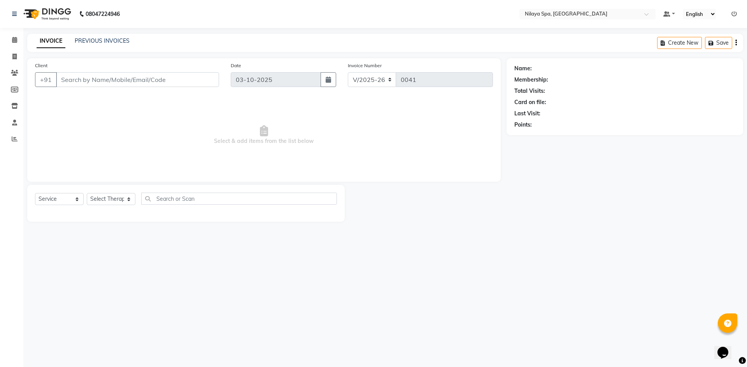
type input "70******91"
select select "92599"
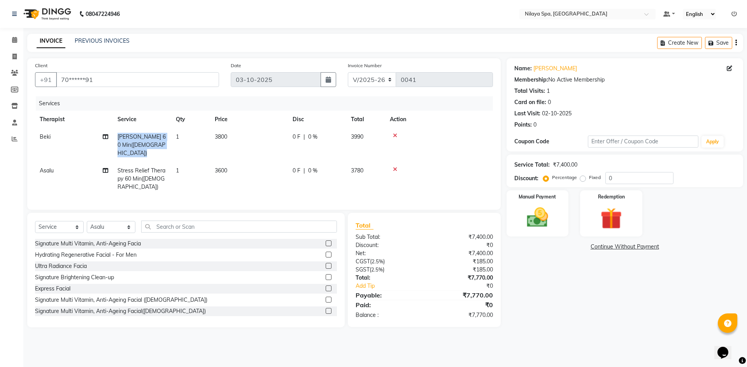
drag, startPoint x: 117, startPoint y: 136, endPoint x: 171, endPoint y: 144, distance: 54.6
click at [171, 144] on tr "Beki Marma Abhayangam 60 Min(Female) 1 3800 0 F | 0 % 3990" at bounding box center [264, 145] width 458 height 34
click at [160, 145] on span "[PERSON_NAME] 60 Min([DEMOGRAPHIC_DATA])" at bounding box center [141, 144] width 48 height 23
select select "92591"
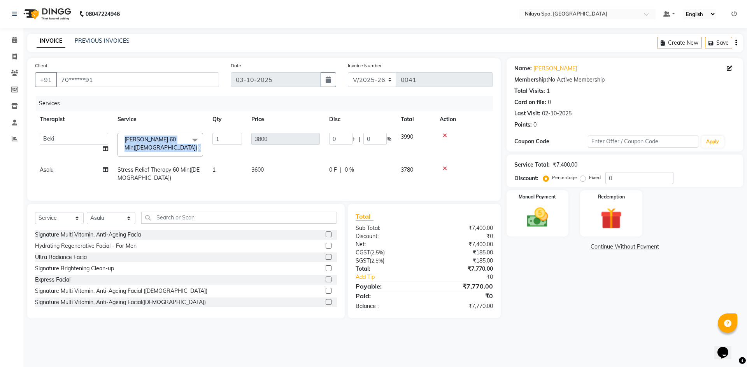
click at [196, 137] on span at bounding box center [195, 140] width 16 height 15
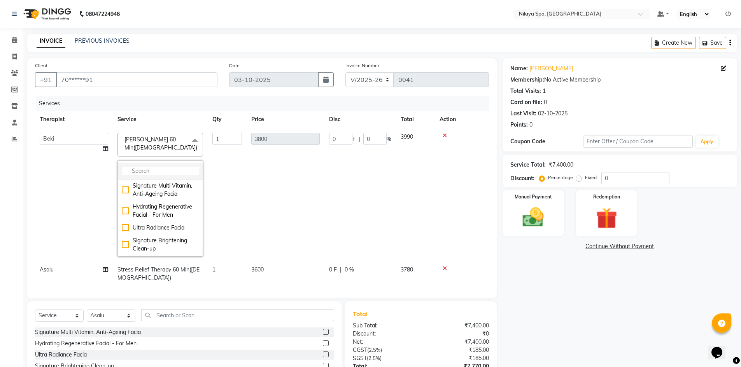
click at [156, 171] on input "multiselect-search" at bounding box center [160, 171] width 77 height 8
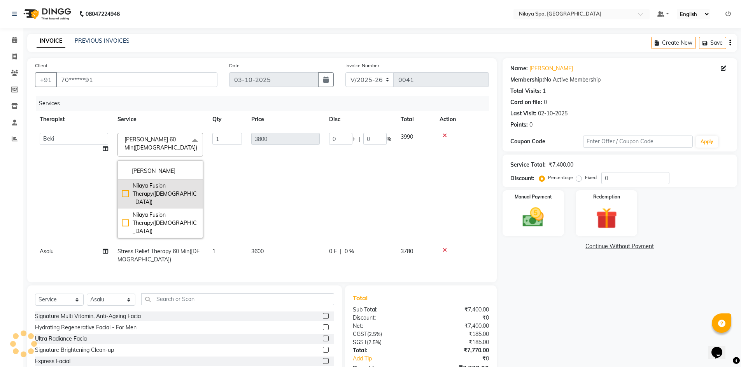
type input "nila"
click at [125, 189] on div "Nilaya Fusion Therapy([DEMOGRAPHIC_DATA])" at bounding box center [160, 194] width 77 height 24
checkbox input "true"
type input "5000"
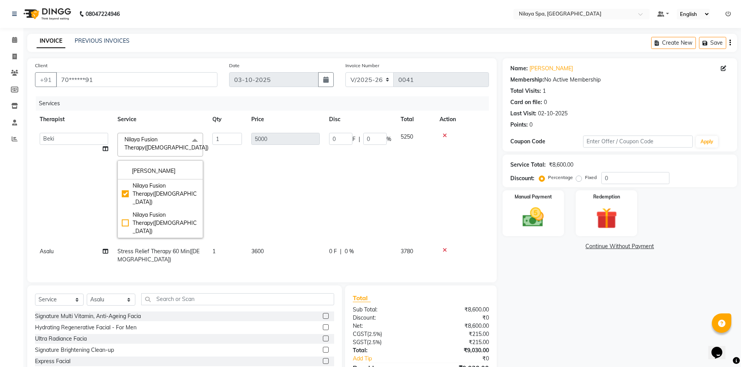
click at [227, 166] on td "1" at bounding box center [227, 185] width 39 height 115
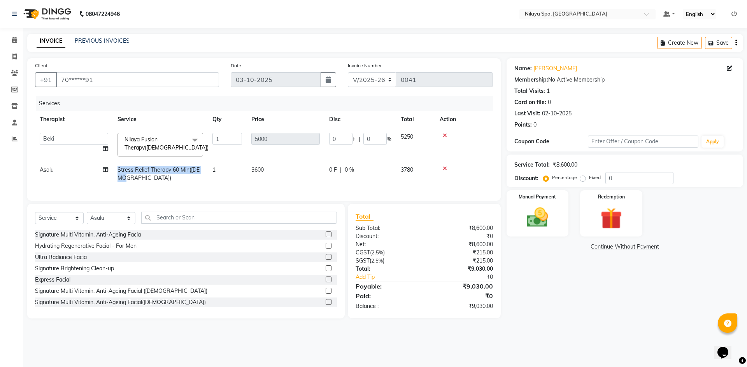
drag, startPoint x: 118, startPoint y: 170, endPoint x: 202, endPoint y: 177, distance: 83.9
click at [202, 177] on td "Stress Relief Therapy 60 Min([DEMOGRAPHIC_DATA])" at bounding box center [160, 174] width 95 height 26
select select "92599"
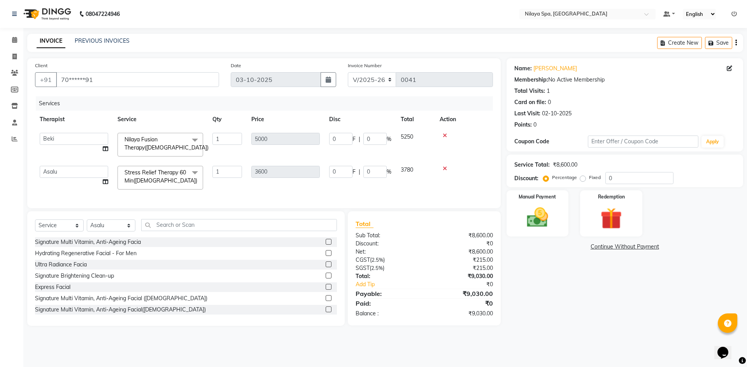
click at [194, 173] on span at bounding box center [195, 173] width 16 height 15
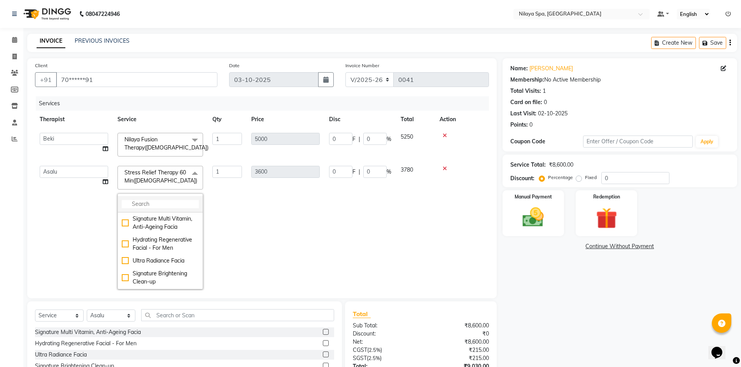
click at [135, 200] on input "multiselect-search" at bounding box center [160, 204] width 77 height 8
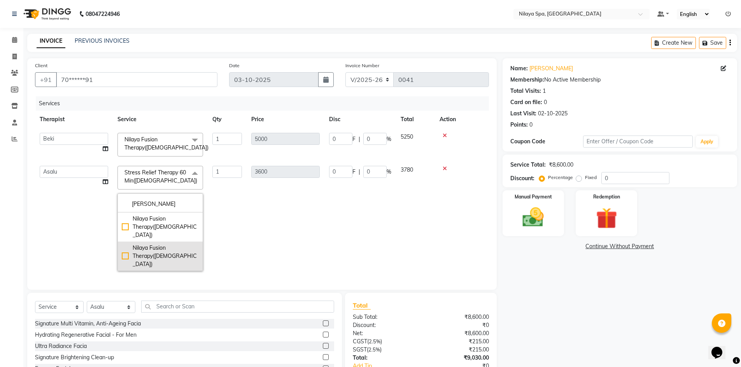
type input "nila"
click at [162, 244] on div "Nilaya Fusion Therapy([DEMOGRAPHIC_DATA])" at bounding box center [160, 256] width 77 height 24
checkbox input "true"
type input "5000"
click at [12, 40] on icon at bounding box center [14, 40] width 5 height 6
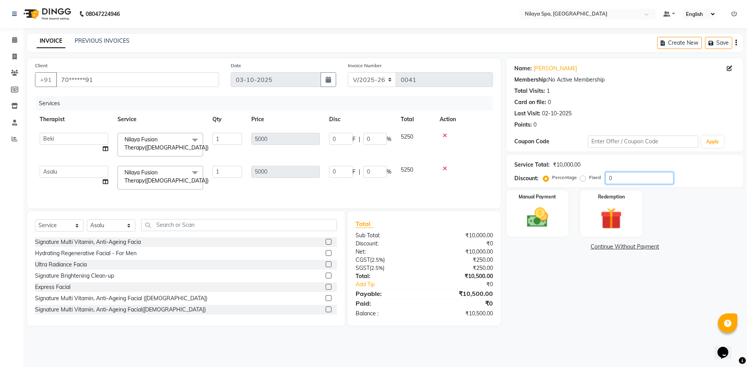
click at [616, 180] on input "0" at bounding box center [639, 178] width 68 height 12
type input "5"
type input "250"
type input "5"
type input "250"
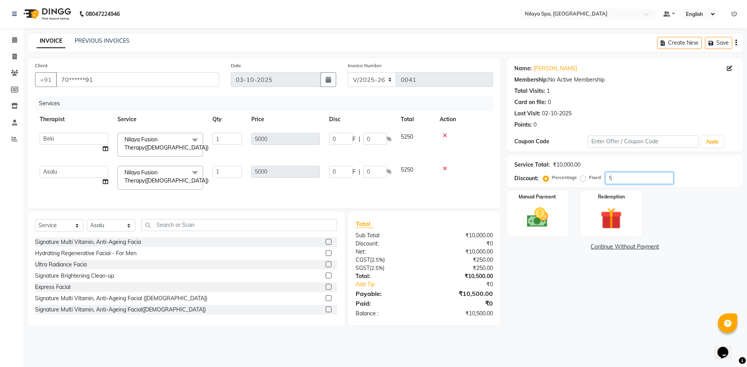
type input "5"
click at [549, 215] on img at bounding box center [537, 218] width 36 height 26
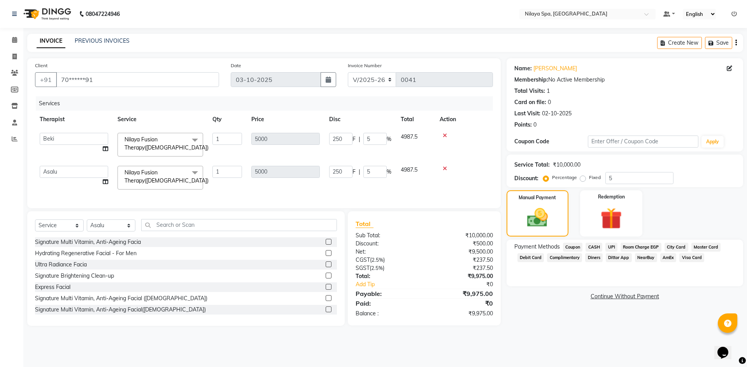
click at [631, 248] on span "Room Charge EGP" at bounding box center [640, 247] width 41 height 9
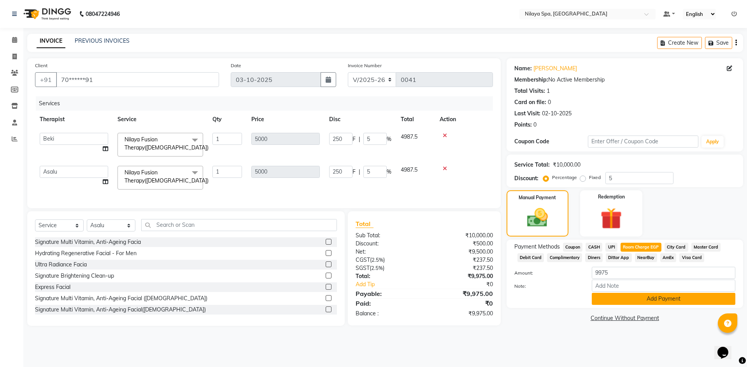
click at [621, 298] on button "Add Payment" at bounding box center [662, 299] width 143 height 12
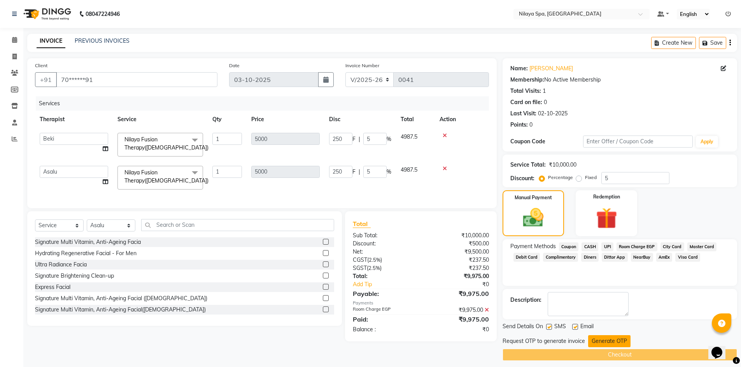
click at [599, 343] on button "Generate OTP" at bounding box center [609, 342] width 42 height 12
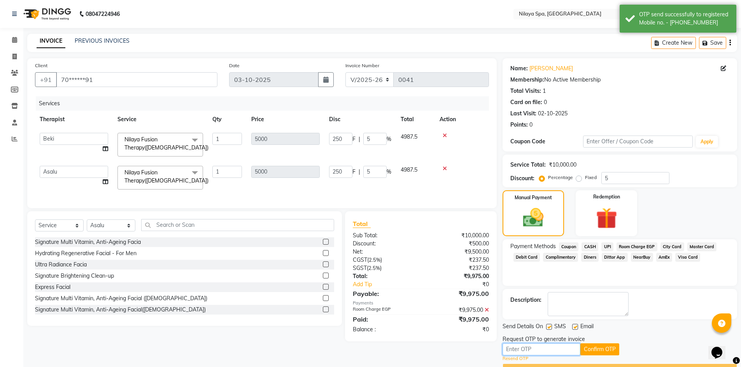
click at [556, 346] on input "text" at bounding box center [541, 350] width 78 height 12
click at [594, 348] on button "Confirm OTP" at bounding box center [599, 350] width 39 height 12
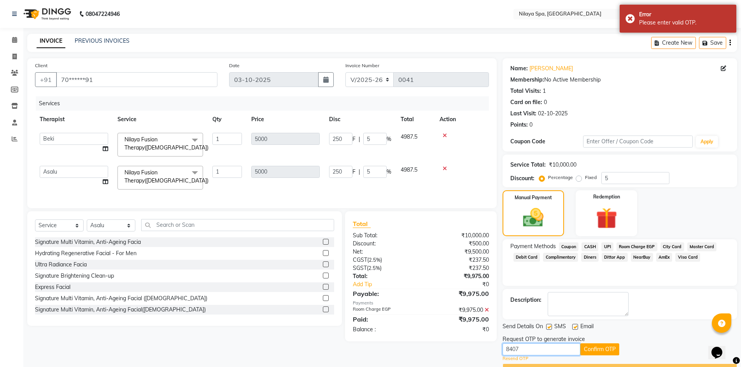
click at [528, 348] on input "8407" at bounding box center [541, 350] width 78 height 12
type input "8"
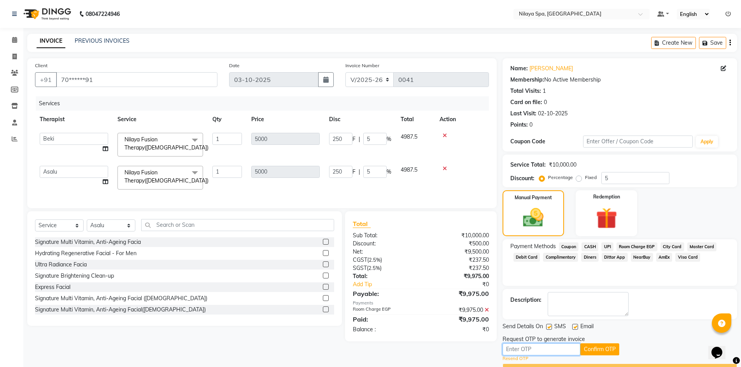
scroll to position [20, 0]
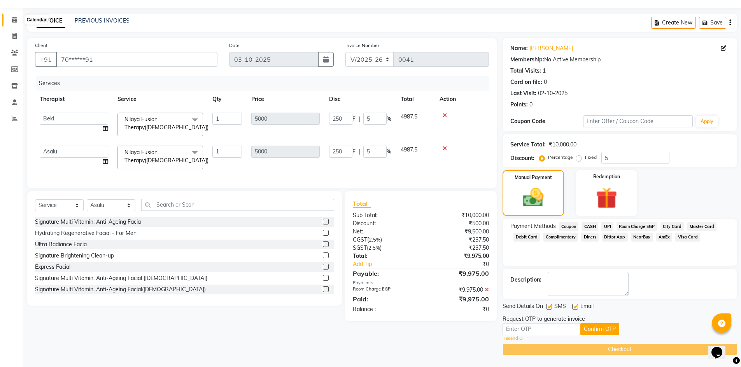
drag, startPoint x: 16, startPoint y: 22, endPoint x: 438, endPoint y: 58, distance: 423.5
click at [16, 22] on icon at bounding box center [14, 20] width 5 height 6
click at [532, 328] on input "text" at bounding box center [541, 330] width 78 height 12
type input "3269"
drag, startPoint x: 1432, startPoint y: 669, endPoint x: 724, endPoint y: 348, distance: 777.8
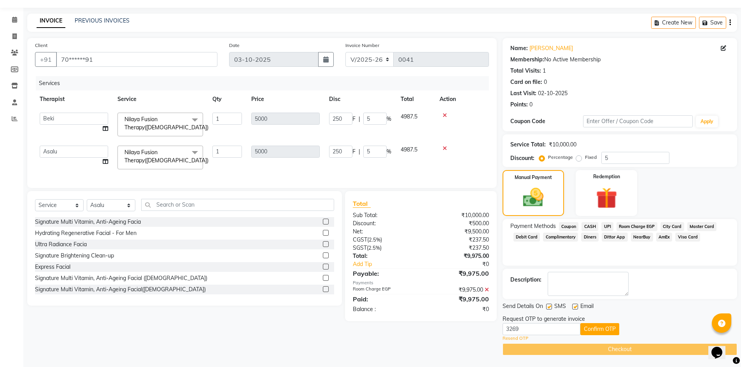
drag, startPoint x: 16, startPoint y: 11, endPoint x: 586, endPoint y: 340, distance: 657.7
click at [586, 340] on div "Resend OTP" at bounding box center [619, 339] width 234 height 7
click at [595, 332] on button "Confirm OTP" at bounding box center [599, 330] width 39 height 12
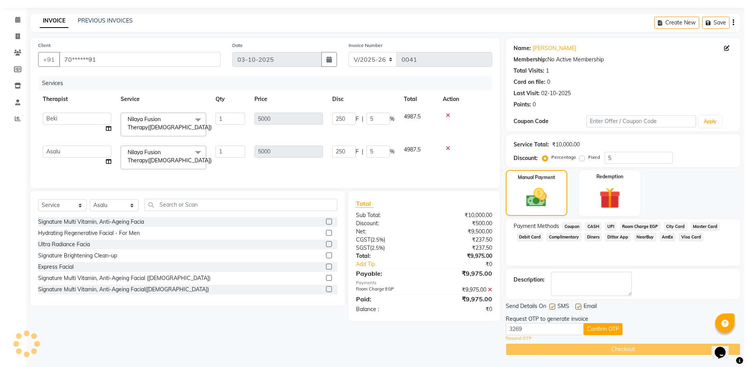
scroll to position [0, 0]
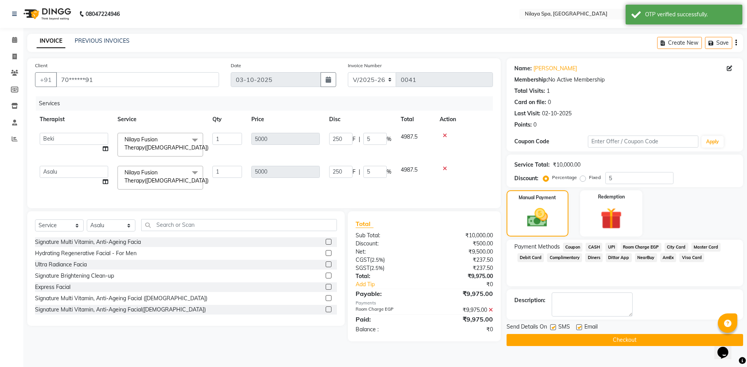
click at [597, 341] on button "Checkout" at bounding box center [624, 340] width 236 height 12
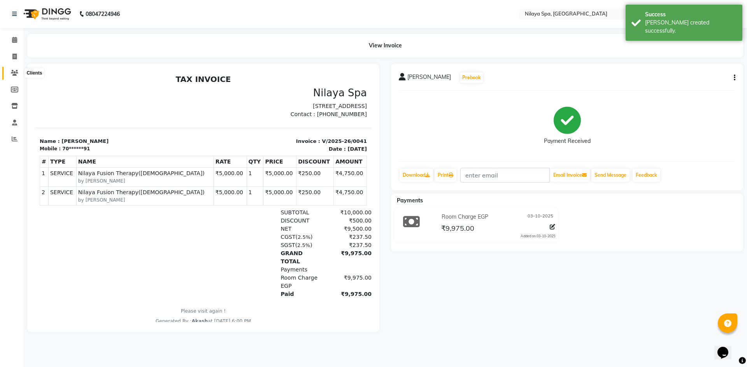
click at [19, 74] on span at bounding box center [15, 73] width 14 height 9
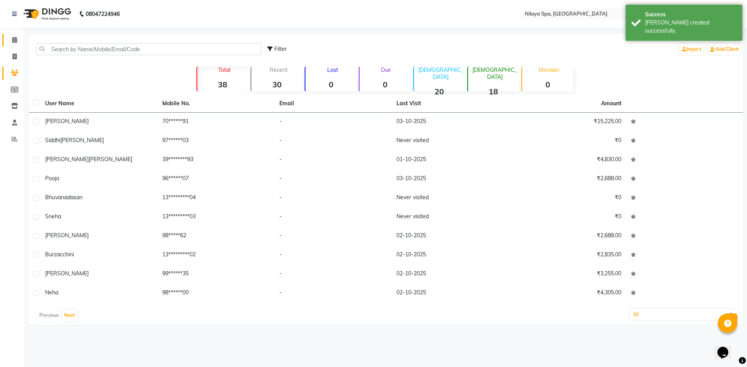
click at [11, 45] on link "Calendar" at bounding box center [11, 40] width 19 height 13
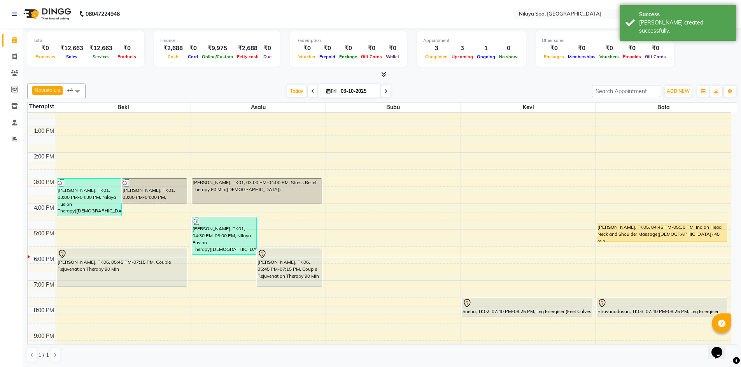
scroll to position [117, 0]
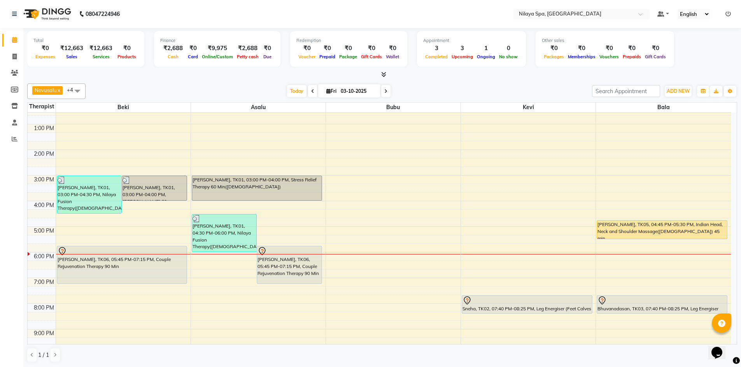
drag, startPoint x: 273, startPoint y: 187, endPoint x: 420, endPoint y: 139, distance: 155.3
click at [420, 139] on div "8:00 AM 9:00 AM 10:00 AM 11:00 AM 12:00 PM 1:00 PM 2:00 PM 3:00 PM 4:00 PM 5:00…" at bounding box center [379, 201] width 703 height 410
drag, startPoint x: 274, startPoint y: 189, endPoint x: 292, endPoint y: 135, distance: 57.3
click at [292, 135] on div "8:00 AM 9:00 AM 10:00 AM 11:00 AM 12:00 PM 1:00 PM 2:00 PM 3:00 PM 4:00 PM 5:00…" at bounding box center [379, 201] width 703 height 410
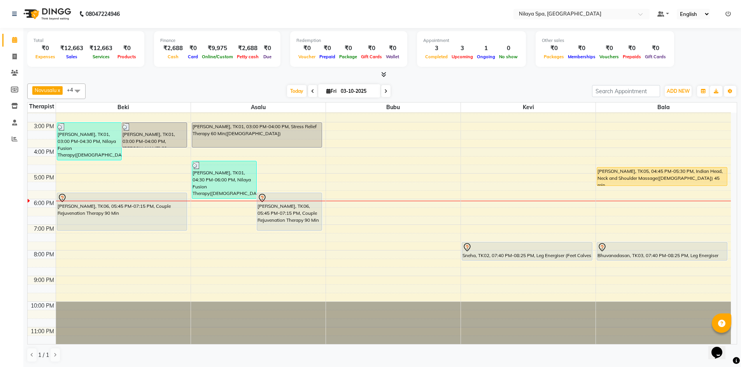
scroll to position [178, 0]
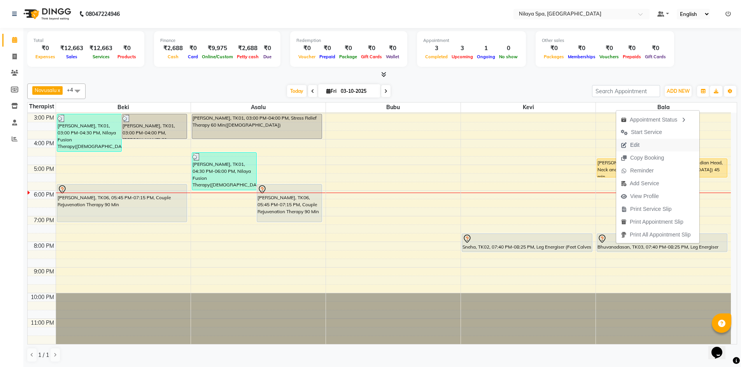
click at [641, 147] on span "Edit" at bounding box center [630, 145] width 28 height 13
select select "tentative"
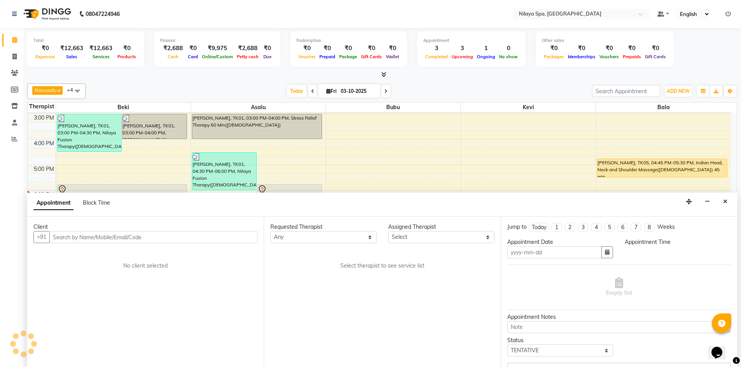
type input "03-10-2025"
select select "92643"
select select "4564"
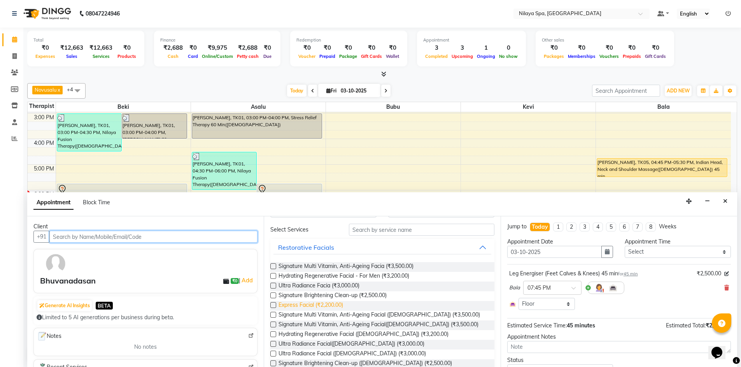
scroll to position [39, 0]
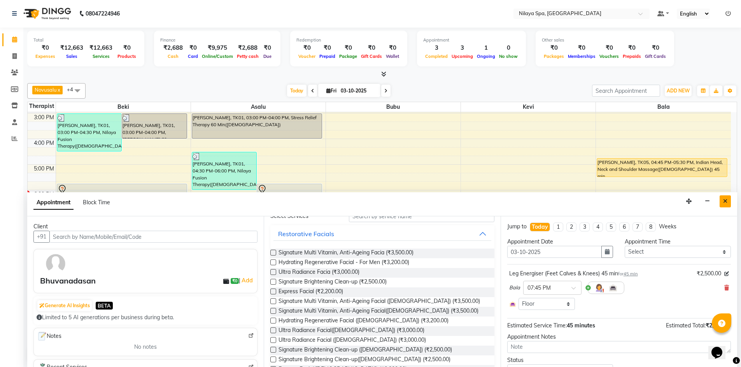
click at [728, 203] on button "Close" at bounding box center [724, 202] width 11 height 12
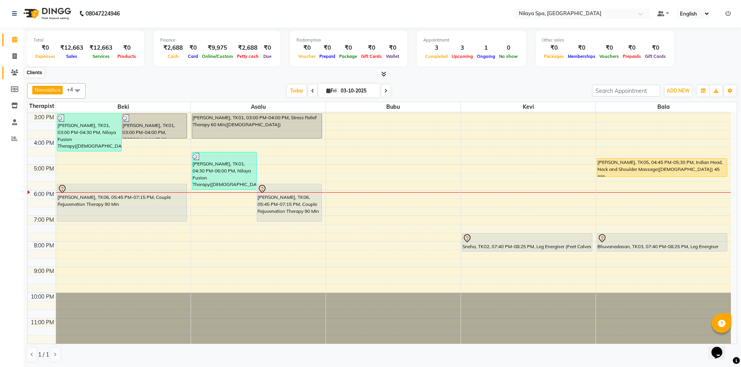
click at [15, 74] on icon at bounding box center [14, 73] width 7 height 6
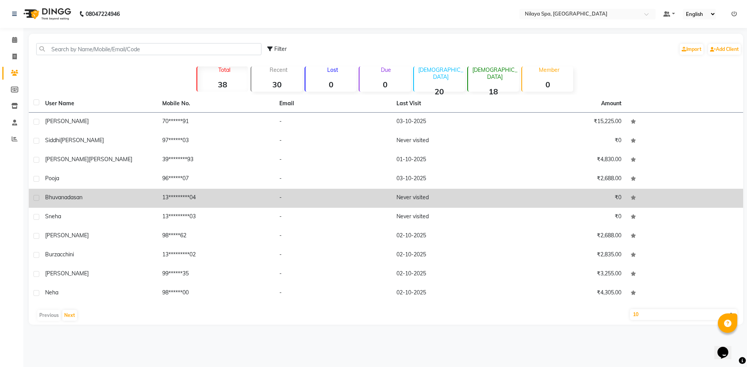
click at [182, 194] on td "13*********04" at bounding box center [215, 198] width 117 height 19
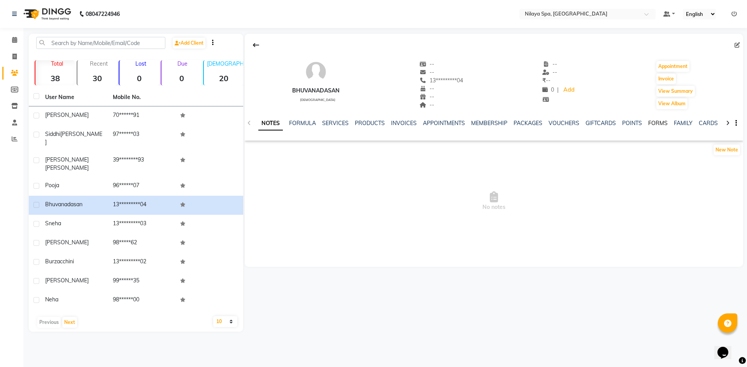
click at [648, 122] on link "FORMS" at bounding box center [657, 123] width 19 height 7
click at [293, 150] on button "Request New Form" at bounding box center [273, 150] width 56 height 12
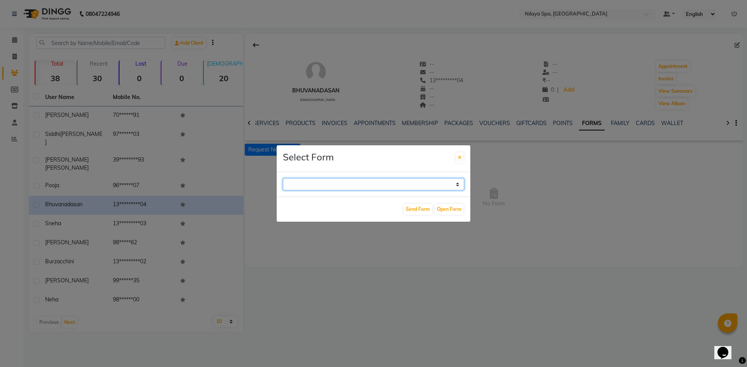
click at [407, 184] on select "GUEST FEEDBACK FORM HEALTH ASSESSMENT FORM" at bounding box center [373, 184] width 181 height 12
select select "204"
click at [283, 178] on select "GUEST FEEDBACK FORM HEALTH ASSESSMENT FORM" at bounding box center [373, 184] width 181 height 12
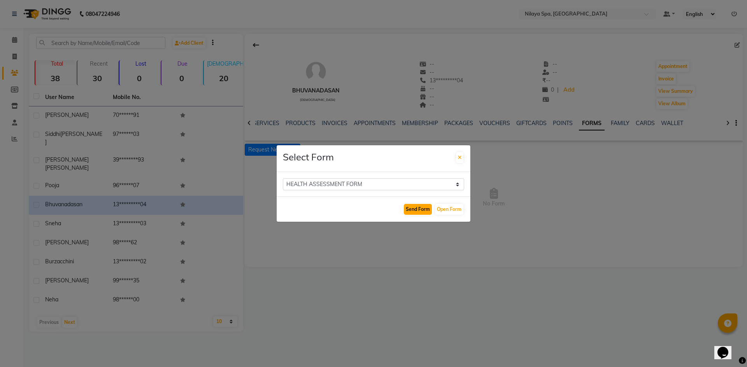
click at [424, 208] on button "Send Form" at bounding box center [418, 209] width 28 height 11
select select
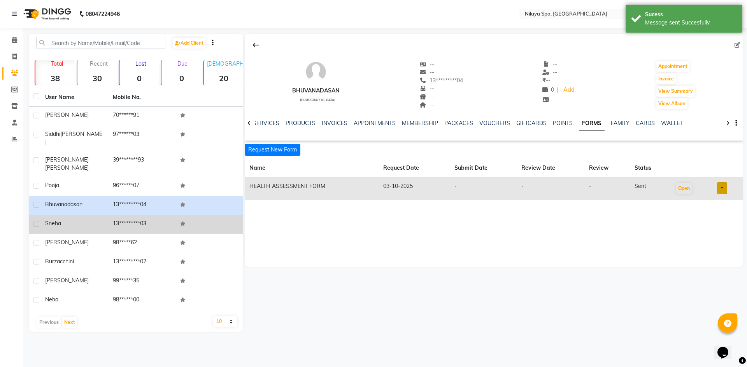
click at [87, 220] on div "Sneha" at bounding box center [74, 224] width 58 height 8
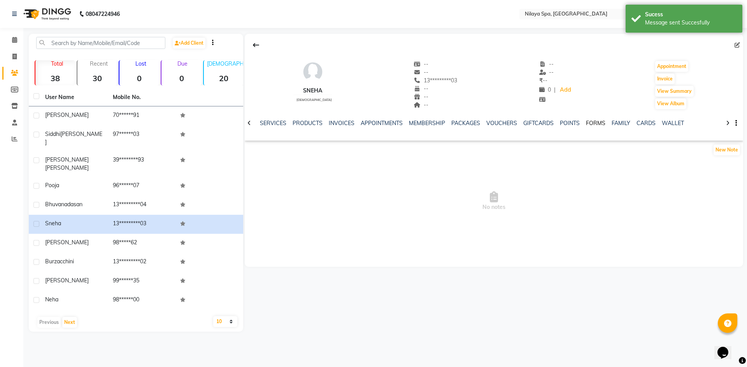
click at [587, 120] on link "FORMS" at bounding box center [595, 123] width 19 height 7
click at [286, 150] on button "Request New Form" at bounding box center [273, 150] width 56 height 12
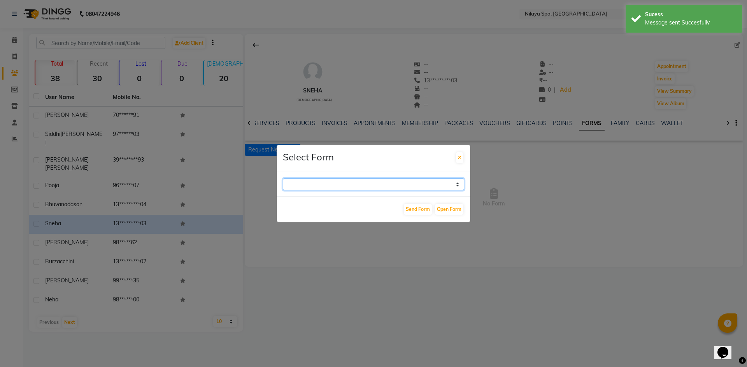
click at [395, 187] on select "GUEST FEEDBACK FORM HEALTH ASSESSMENT FORM" at bounding box center [373, 184] width 181 height 12
select select "204"
click at [283, 178] on select "GUEST FEEDBACK FORM HEALTH ASSESSMENT FORM" at bounding box center [373, 184] width 181 height 12
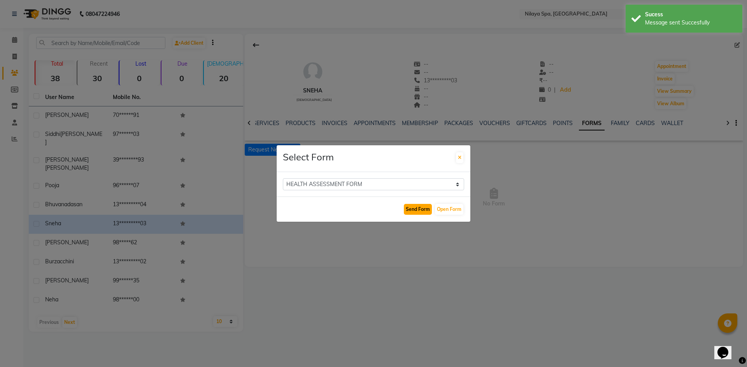
click at [419, 208] on button "Send Form" at bounding box center [418, 209] width 28 height 11
select select
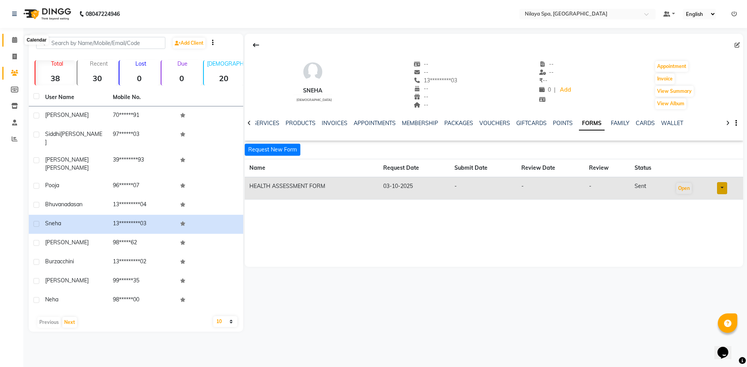
click at [10, 41] on span at bounding box center [15, 40] width 14 height 9
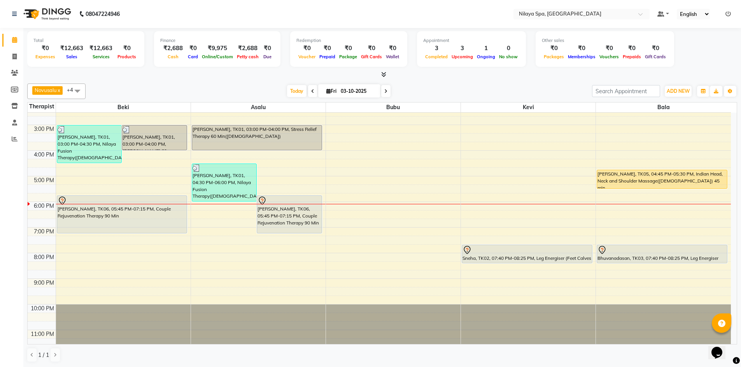
scroll to position [178, 0]
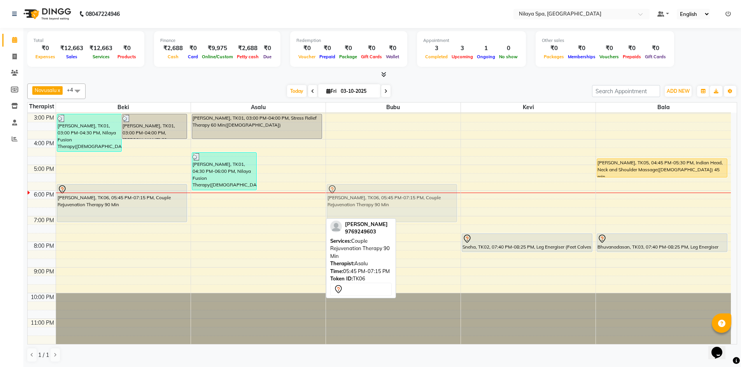
drag, startPoint x: 291, startPoint y: 201, endPoint x: 348, endPoint y: 200, distance: 57.2
click at [348, 200] on tr "Nidya, TK01, 03:00 PM-04:30 PM, Nilaya Fusion Therapy(Female) Nidya, TK01, 03:0…" at bounding box center [379, 139] width 703 height 410
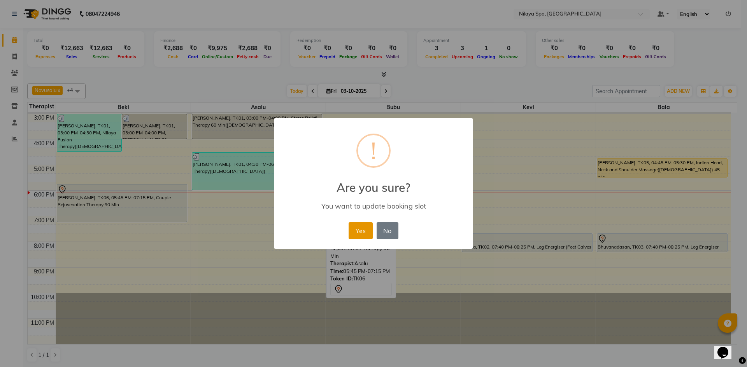
click at [363, 227] on button "Yes" at bounding box center [360, 230] width 24 height 17
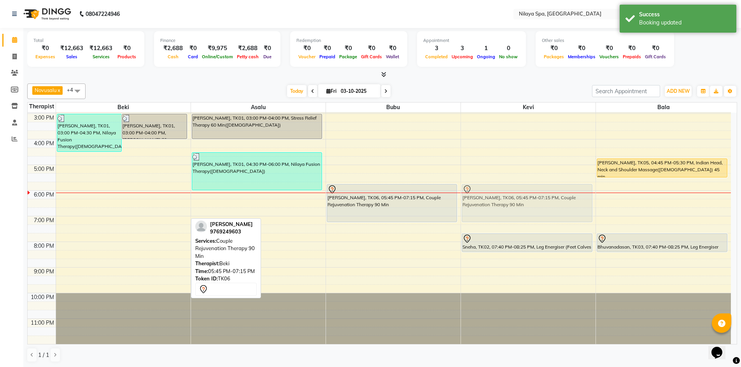
drag, startPoint x: 117, startPoint y: 204, endPoint x: 492, endPoint y: 206, distance: 375.3
click at [492, 206] on tr "Nidya, TK01, 03:00 PM-04:30 PM, Nilaya Fusion Therapy(Female) Nidya, TK01, 03:0…" at bounding box center [379, 139] width 703 height 410
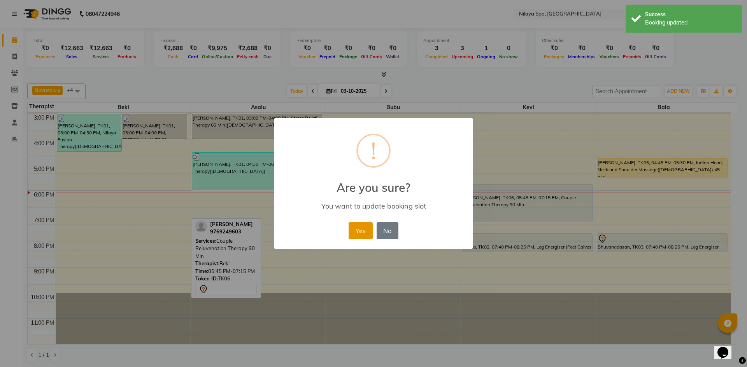
click at [362, 226] on button "Yes" at bounding box center [360, 230] width 24 height 17
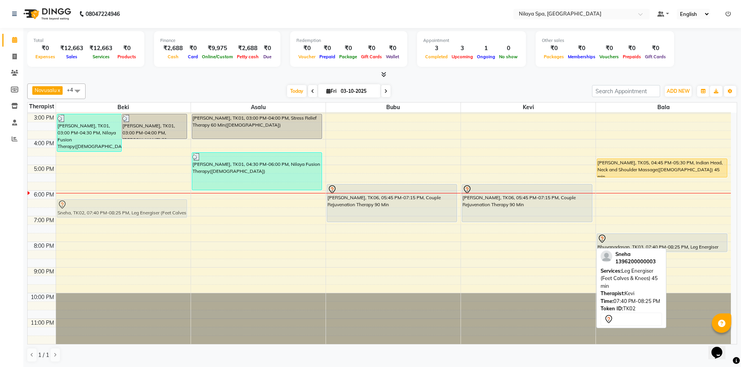
drag, startPoint x: 507, startPoint y: 244, endPoint x: 137, endPoint y: 206, distance: 371.4
click at [137, 206] on tr "Nidya, TK01, 03:00 PM-04:30 PM, Nilaya Fusion Therapy(Female) Nidya, TK01, 03:0…" at bounding box center [379, 139] width 703 height 410
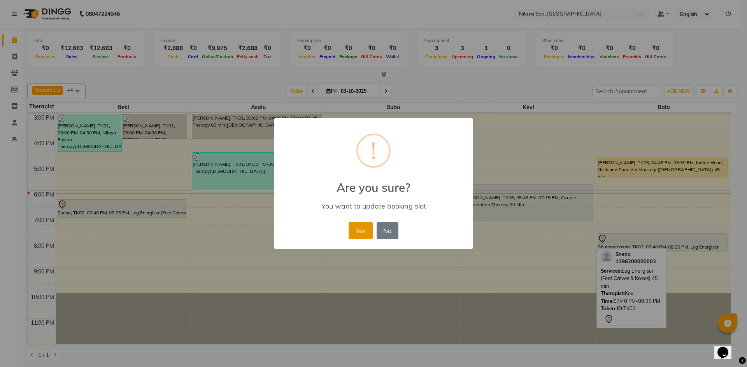
click at [362, 229] on button "Yes" at bounding box center [360, 230] width 24 height 17
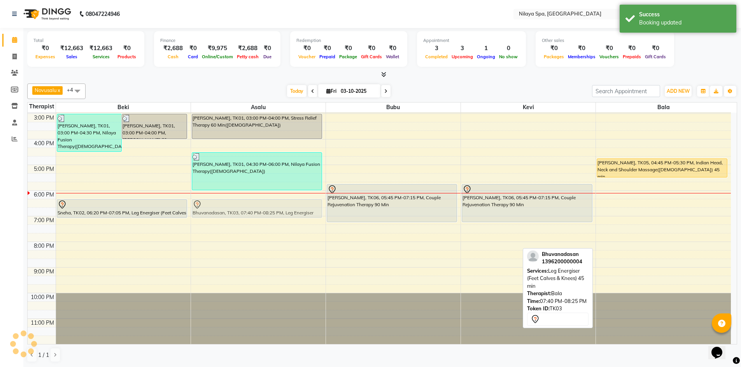
drag, startPoint x: 653, startPoint y: 242, endPoint x: 255, endPoint y: 205, distance: 399.6
click at [255, 205] on tr "Nidya, TK01, 03:00 PM-04:30 PM, Nilaya Fusion Therapy(Female) Nidya, TK01, 03:0…" at bounding box center [379, 139] width 703 height 410
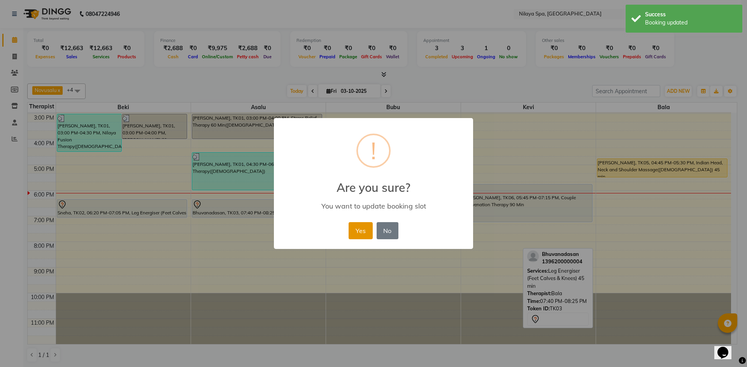
click at [363, 235] on button "Yes" at bounding box center [360, 230] width 24 height 17
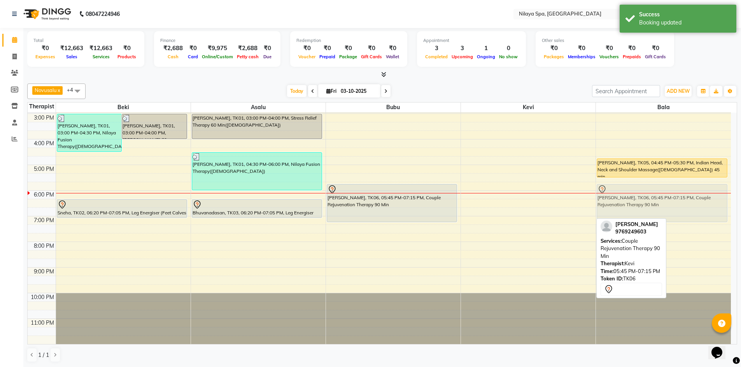
drag, startPoint x: 558, startPoint y: 203, endPoint x: 638, endPoint y: 203, distance: 80.1
click at [638, 203] on tr "Nidya, TK01, 03:00 PM-04:30 PM, Nilaya Fusion Therapy(Female) Nidya, TK01, 03:0…" at bounding box center [379, 139] width 703 height 410
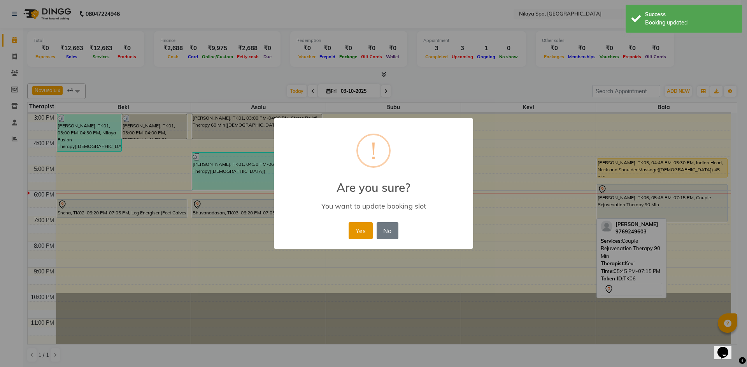
click at [366, 229] on button "Yes" at bounding box center [360, 230] width 24 height 17
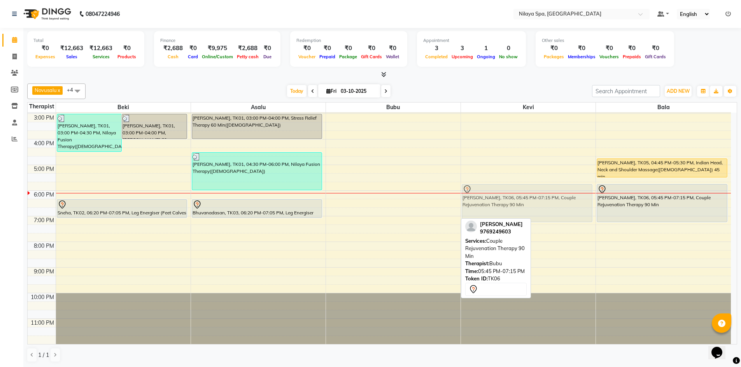
drag, startPoint x: 425, startPoint y: 210, endPoint x: 539, endPoint y: 211, distance: 113.6
click at [537, 212] on tr "Nidya, TK01, 03:00 PM-04:30 PM, Nilaya Fusion Therapy(Female) Nidya, TK01, 03:0…" at bounding box center [379, 139] width 703 height 410
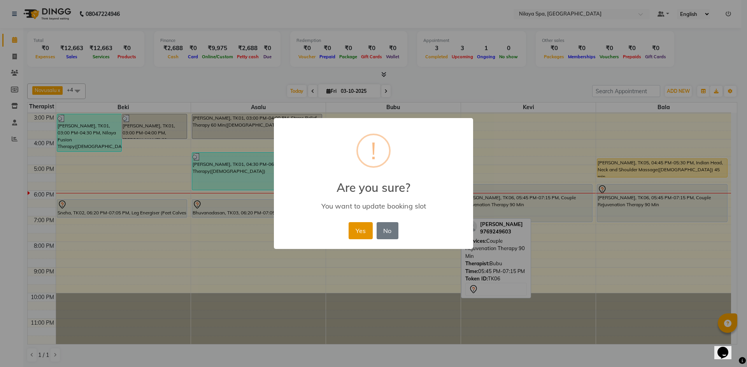
click at [352, 231] on button "Yes" at bounding box center [360, 230] width 24 height 17
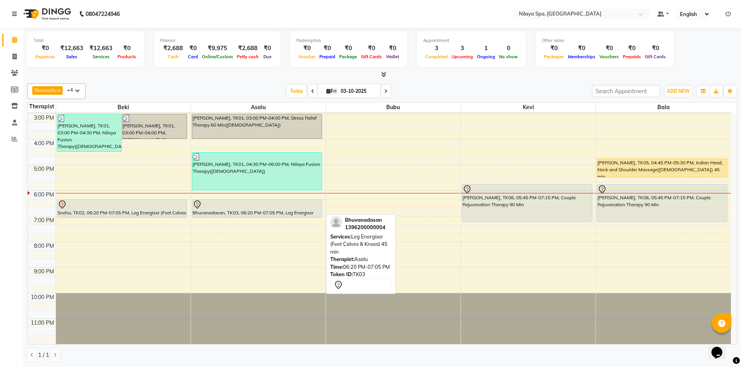
click at [224, 211] on div "Bhuvanadasan, TK03, 06:20 PM-07:05 PM, Leg Energiser (Feet Calves & Knees) 45 m…" at bounding box center [257, 209] width 130 height 18
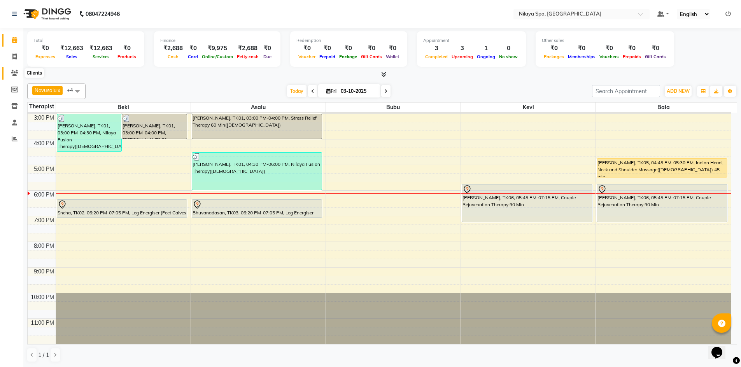
click at [12, 71] on icon at bounding box center [14, 73] width 7 height 6
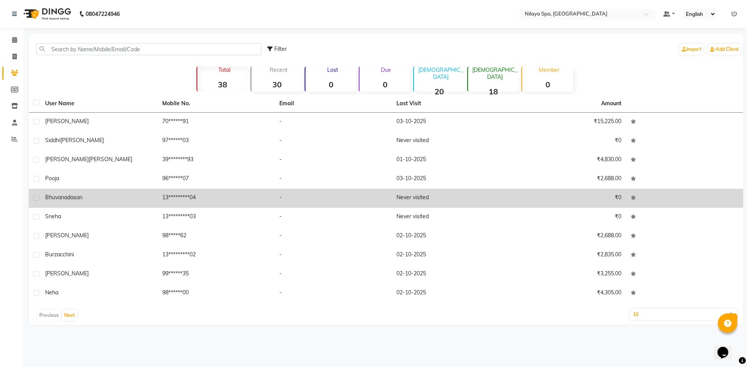
click at [137, 201] on div "Bhuvanadasan" at bounding box center [99, 198] width 108 height 8
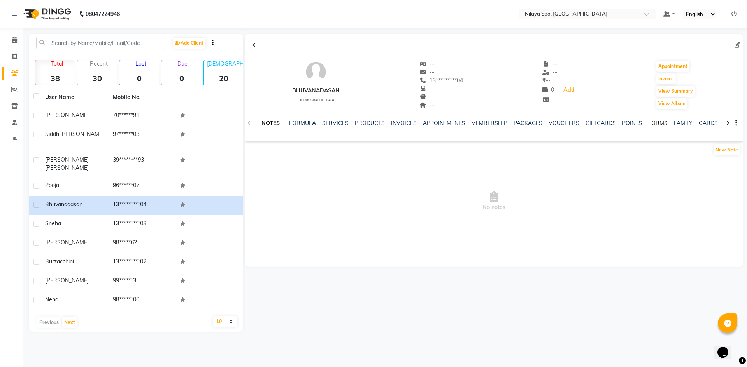
click at [651, 124] on link "FORMS" at bounding box center [657, 123] width 19 height 7
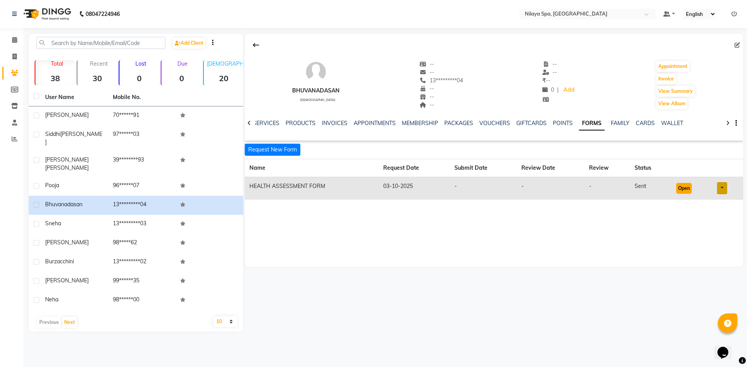
click at [679, 189] on button "Open" at bounding box center [684, 188] width 16 height 11
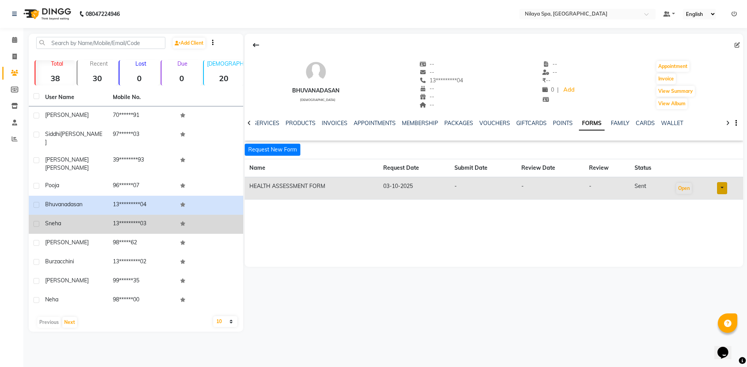
click at [109, 215] on td "13*********03" at bounding box center [142, 224] width 68 height 19
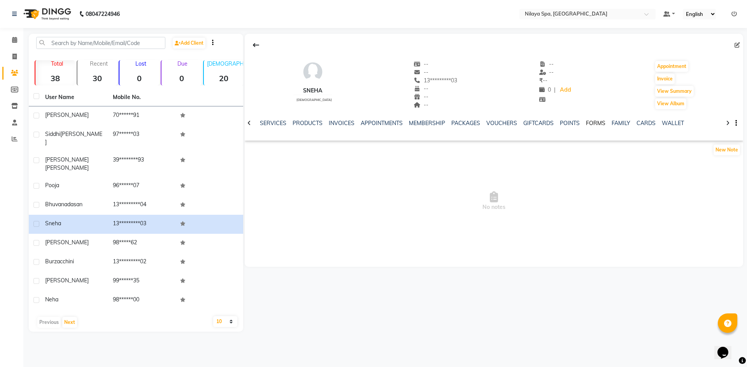
click at [589, 121] on link "FORMS" at bounding box center [595, 123] width 19 height 7
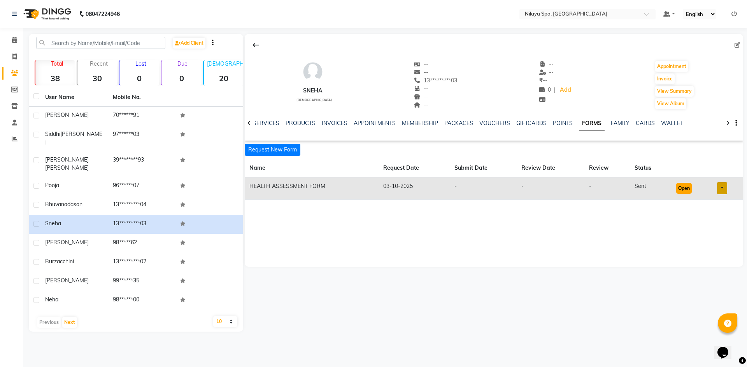
click at [683, 189] on button "Open" at bounding box center [684, 188] width 16 height 11
click at [12, 45] on link "Calendar" at bounding box center [11, 40] width 19 height 13
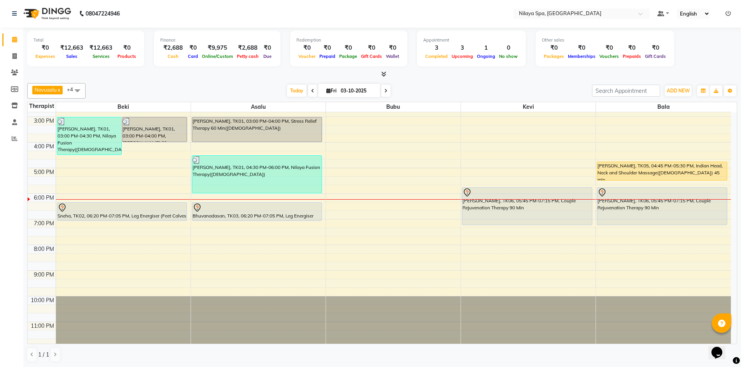
scroll to position [178, 0]
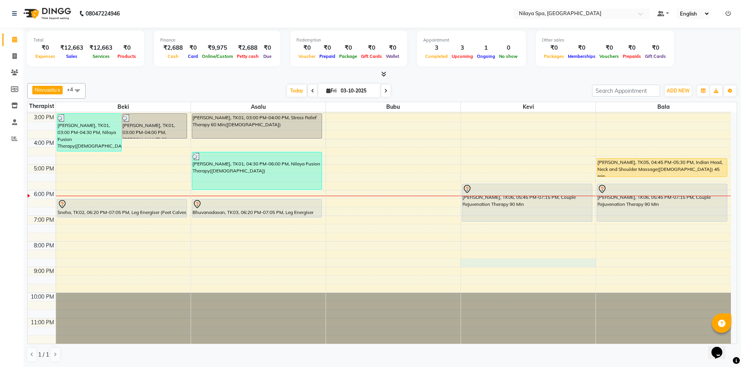
click at [463, 261] on div "8:00 AM 9:00 AM 10:00 AM 11:00 AM 12:00 PM 1:00 PM 2:00 PM 3:00 PM 4:00 PM 5:00…" at bounding box center [379, 139] width 703 height 410
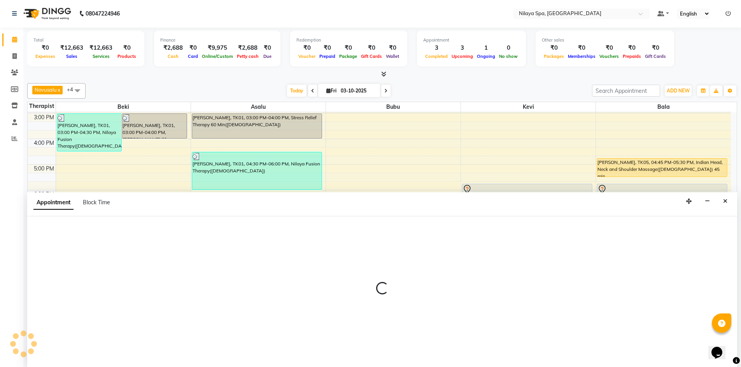
select select "92602"
select select "1245"
select select "tentative"
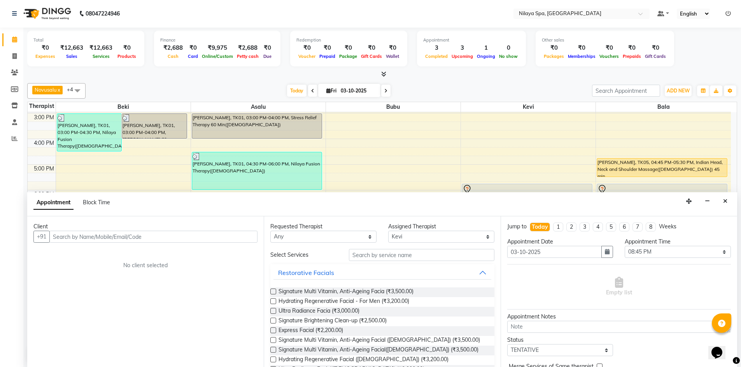
click at [224, 233] on input "text" at bounding box center [153, 237] width 208 height 12
type input "5009"
click at [239, 240] on span "Add Client" at bounding box center [241, 236] width 26 height 7
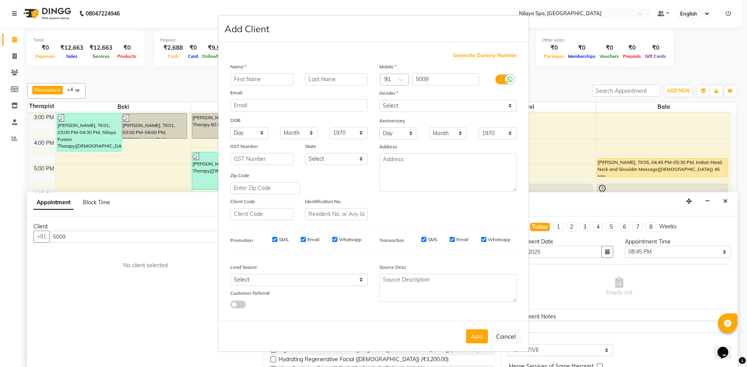
type input "A"
type input "5009"
click at [483, 335] on button "Add" at bounding box center [477, 337] width 22 height 14
click at [428, 79] on input "5009" at bounding box center [445, 79] width 67 height 12
type input "5009500905"
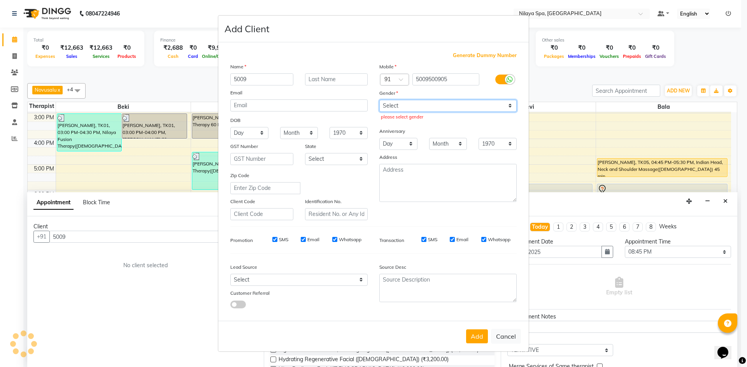
click at [445, 105] on select "Select [DEMOGRAPHIC_DATA] [DEMOGRAPHIC_DATA] Other Prefer Not To Say" at bounding box center [447, 106] width 137 height 12
select select "male"
click at [379, 100] on select "Select [DEMOGRAPHIC_DATA] [DEMOGRAPHIC_DATA] Other Prefer Not To Say" at bounding box center [447, 106] width 137 height 12
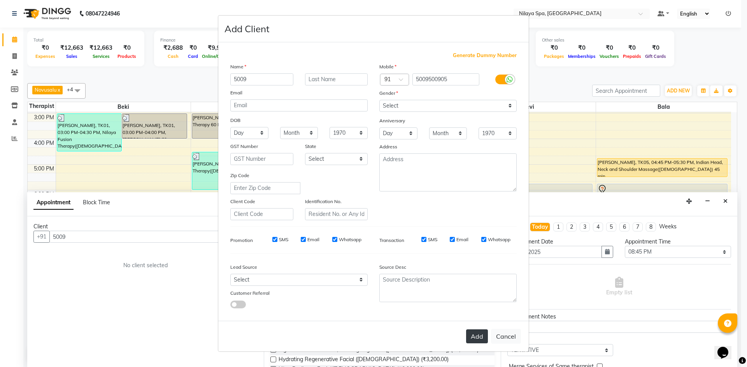
click at [479, 335] on button "Add" at bounding box center [477, 337] width 22 height 14
type input "50******05"
select select
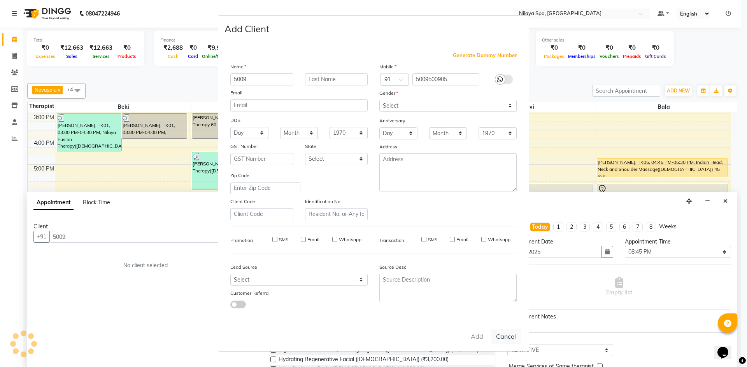
select select
checkbox input "false"
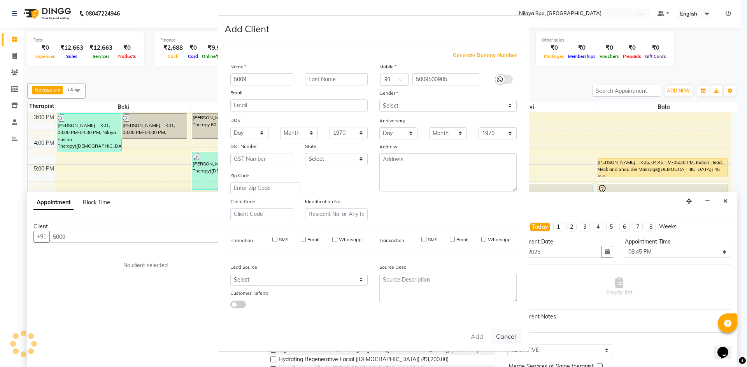
checkbox input "false"
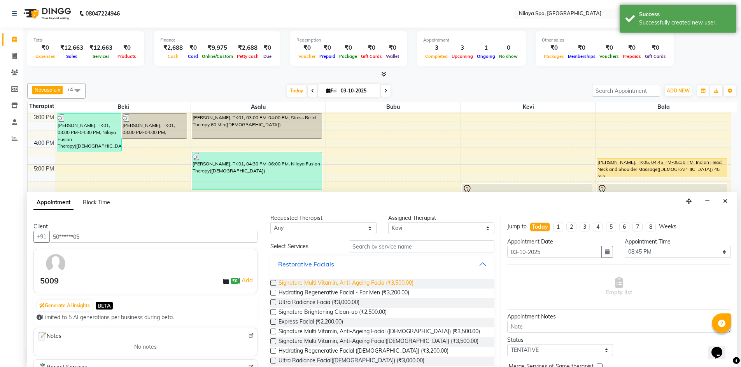
scroll to position [0, 0]
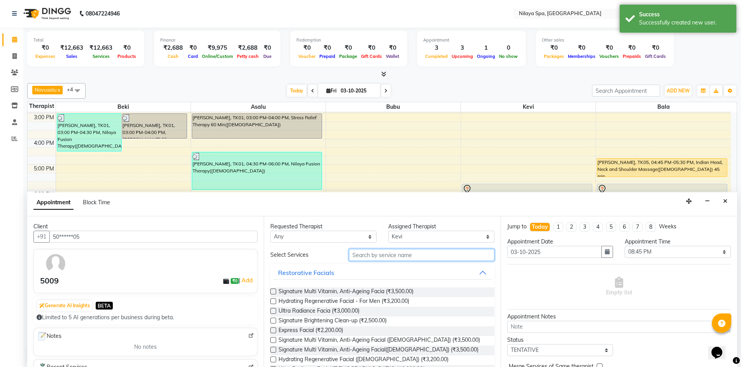
click at [362, 255] on input "text" at bounding box center [421, 255] width 145 height 12
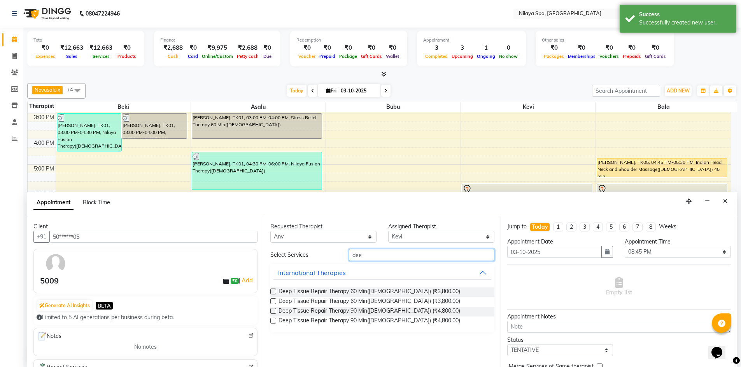
type input "dee"
click at [274, 293] on label at bounding box center [273, 292] width 6 height 6
click at [274, 293] on input "checkbox" at bounding box center [272, 292] width 5 height 5
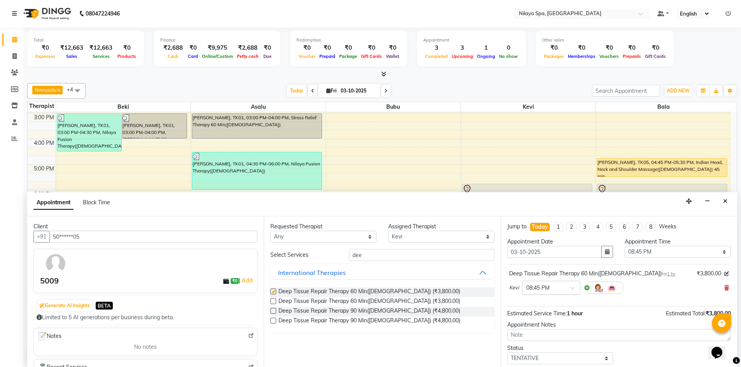
checkbox input "false"
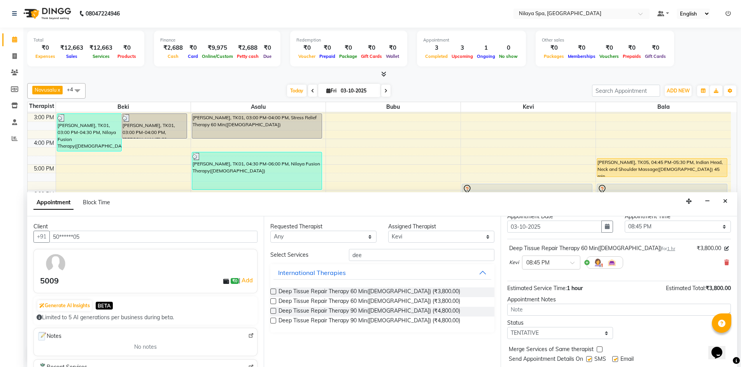
scroll to position [46, 0]
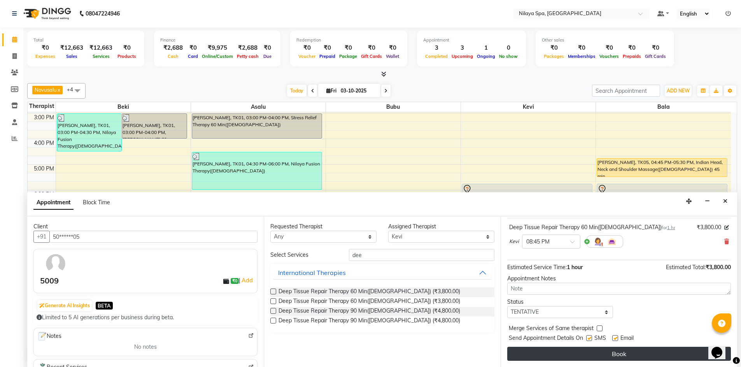
click at [591, 350] on button "Book" at bounding box center [619, 354] width 224 height 14
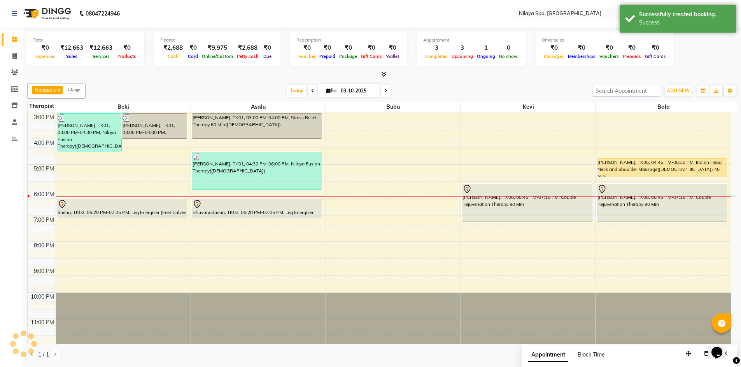
scroll to position [0, 0]
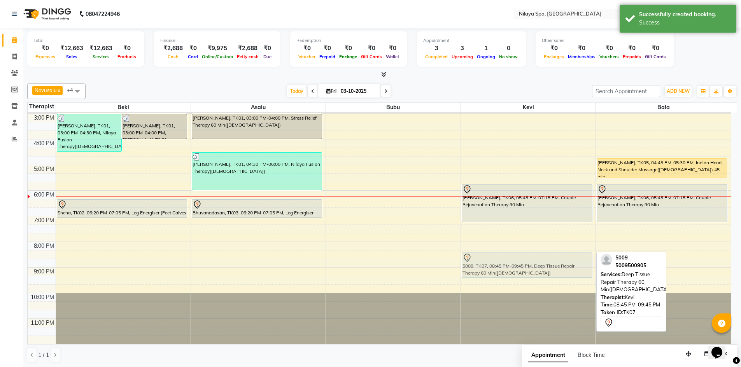
drag, startPoint x: 555, startPoint y: 274, endPoint x: 553, endPoint y: 268, distance: 6.4
click at [553, 268] on div "Siddhi Salvi, TK06, 05:45 PM-07:15 PM, Couple Rejuvenation Therapy 90 Min 5009,…" at bounding box center [528, 139] width 135 height 410
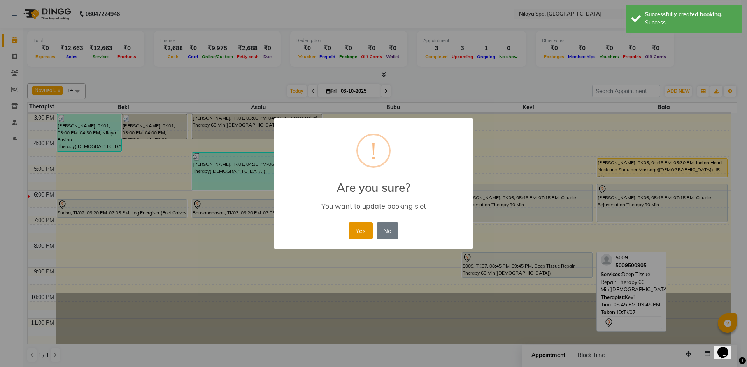
click at [363, 234] on button "Yes" at bounding box center [360, 230] width 24 height 17
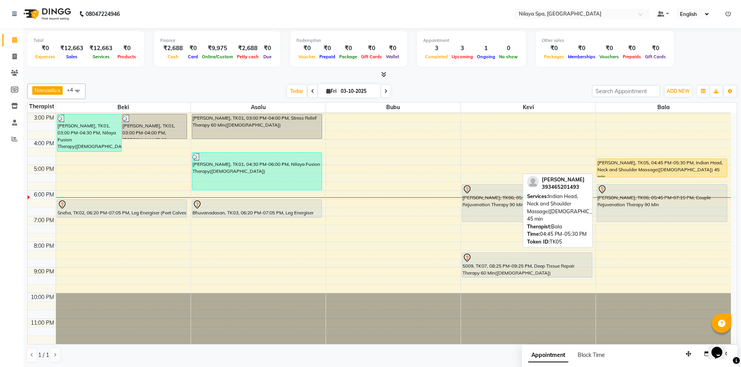
click at [616, 167] on div "[PERSON_NAME], TK05, 04:45 PM-05:30 PM, Indian Head, Neck and Shoulder Massage(…" at bounding box center [662, 168] width 130 height 18
click at [630, 163] on div "[PERSON_NAME], TK05, 04:45 PM-05:30 PM, Indian Head, Neck and Shoulder Massage(…" at bounding box center [662, 168] width 130 height 18
select select "1"
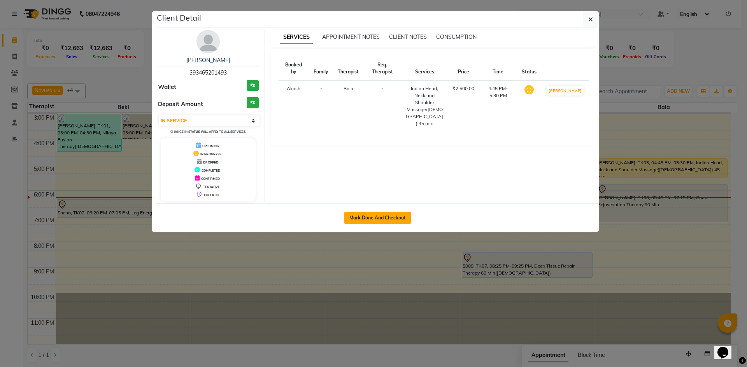
drag, startPoint x: 353, startPoint y: 216, endPoint x: 357, endPoint y: 217, distance: 4.3
click at [354, 216] on button "Mark Done And Checkout" at bounding box center [377, 218] width 66 height 12
select select "service"
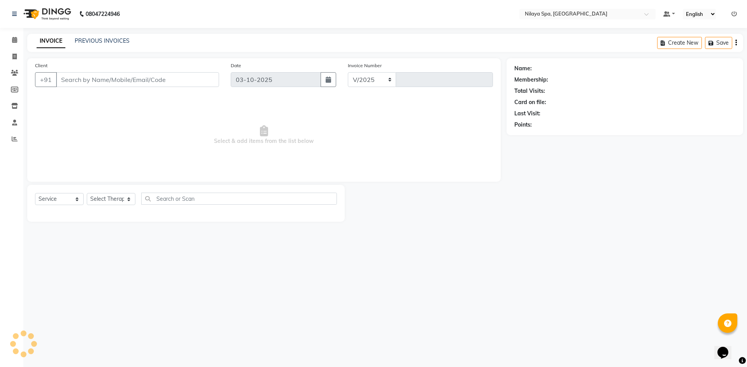
select select "9038"
type input "0042"
type input "39********93"
select select "92643"
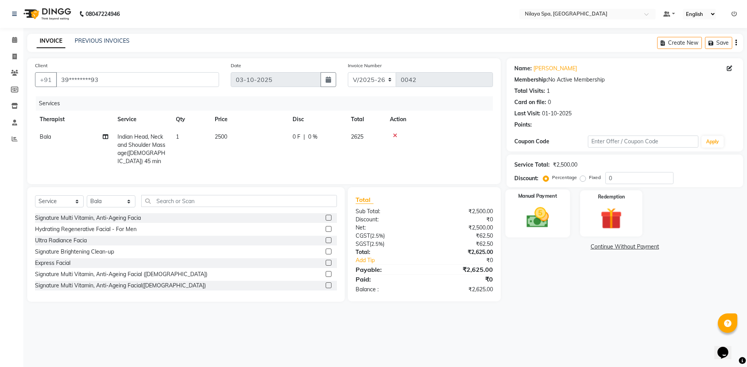
click at [552, 203] on div "Manual Payment" at bounding box center [537, 214] width 65 height 48
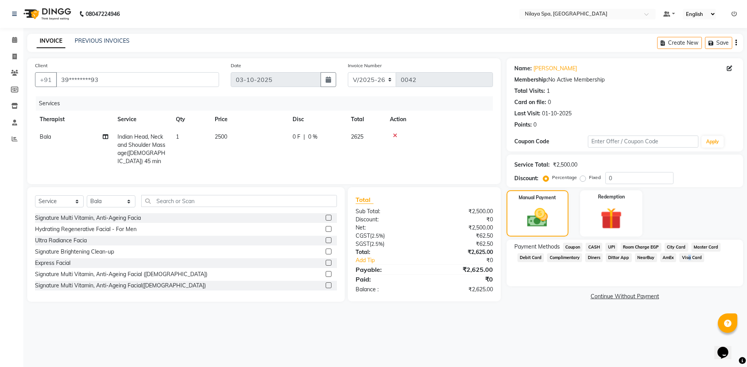
click at [686, 257] on span "Visa Card" at bounding box center [691, 258] width 25 height 9
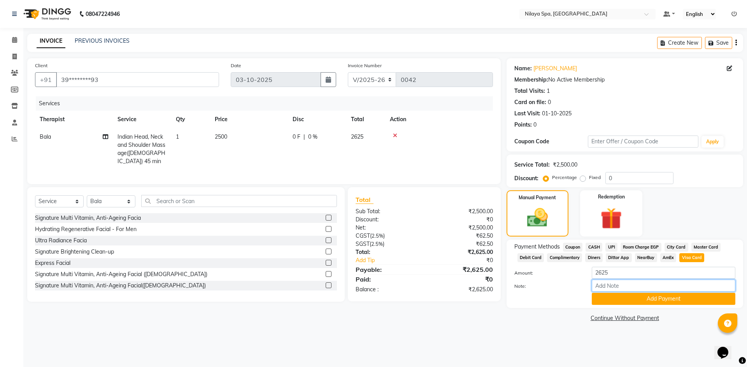
click at [616, 287] on input "Note:" at bounding box center [662, 286] width 143 height 12
click at [614, 299] on button "Add Payment" at bounding box center [662, 299] width 143 height 12
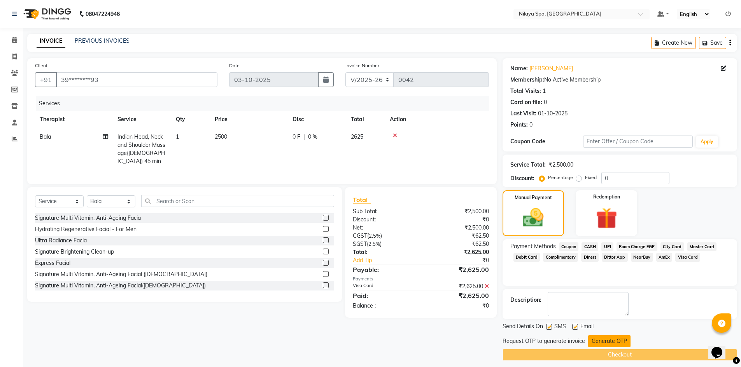
click at [614, 340] on button "Generate OTP" at bounding box center [609, 342] width 42 height 12
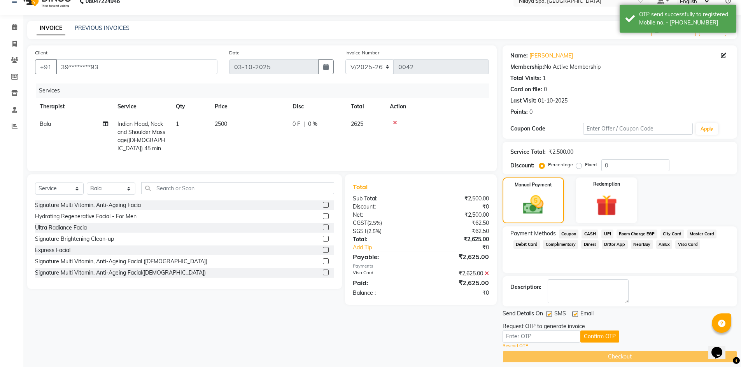
scroll to position [20, 0]
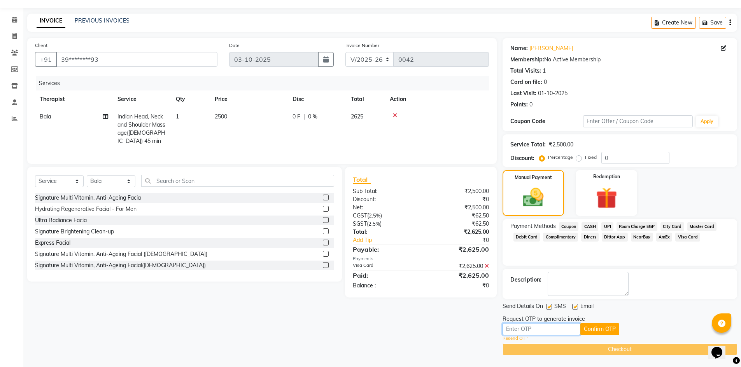
click at [554, 326] on input "text" at bounding box center [541, 330] width 78 height 12
type input "9699"
click at [607, 334] on button "Confirm OTP" at bounding box center [599, 330] width 39 height 12
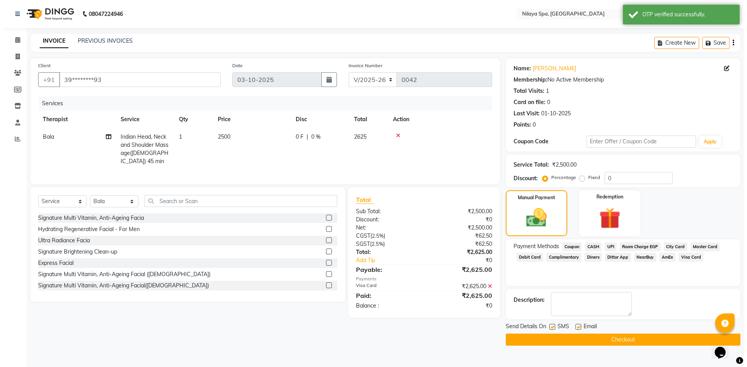
scroll to position [0, 0]
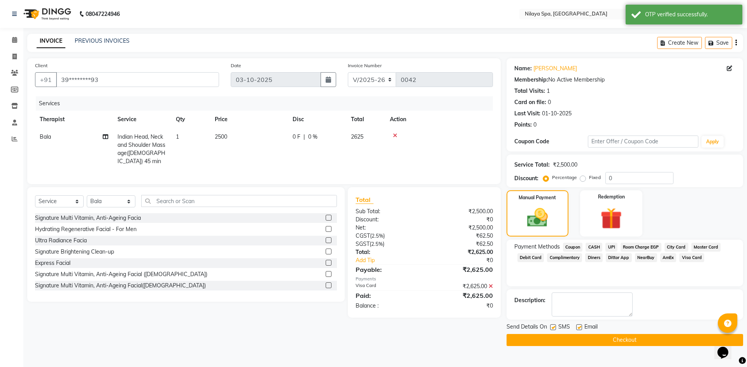
click at [603, 338] on button "Checkout" at bounding box center [624, 340] width 236 height 12
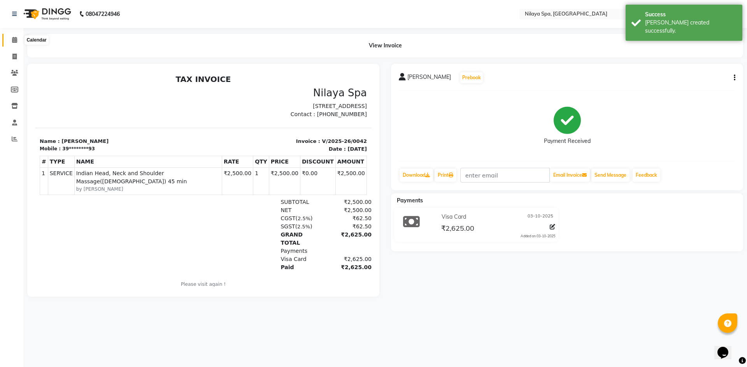
click at [9, 38] on span at bounding box center [15, 40] width 14 height 9
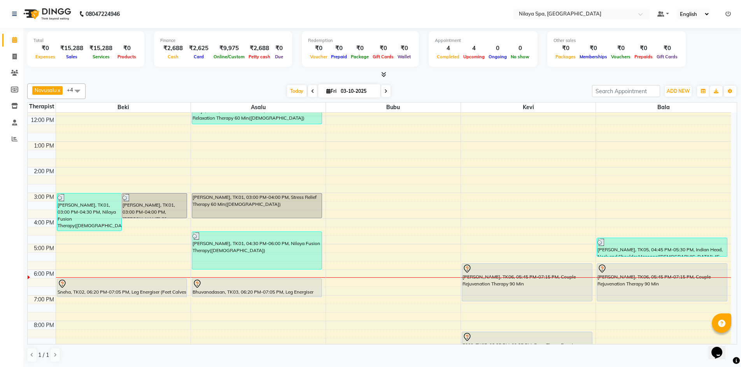
scroll to position [117, 0]
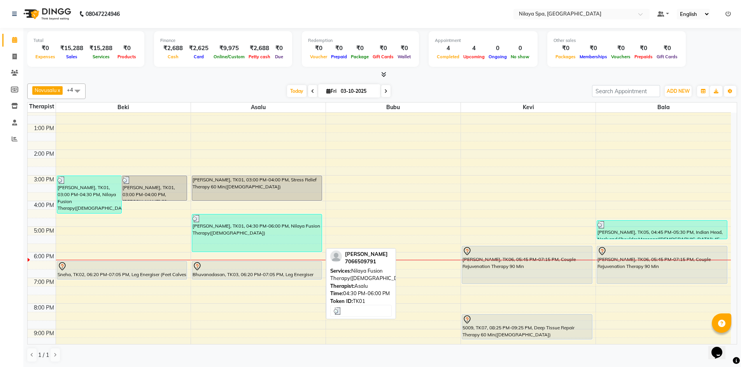
click at [243, 233] on div "Nidya, TK01, 04:30 PM-06:00 PM, Nilaya Fusion Therapy(Male)" at bounding box center [257, 233] width 130 height 37
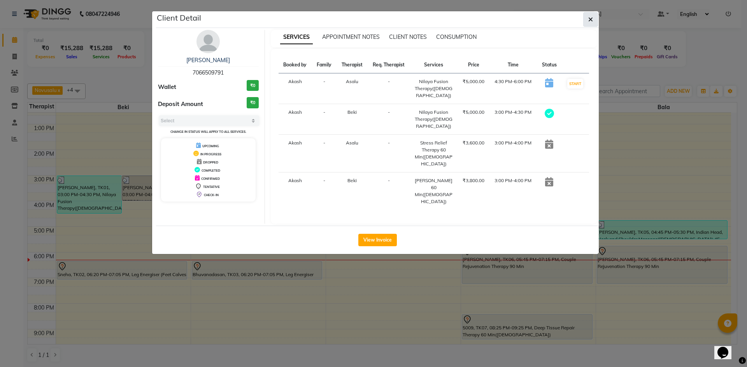
click at [590, 19] on icon "button" at bounding box center [590, 19] width 5 height 6
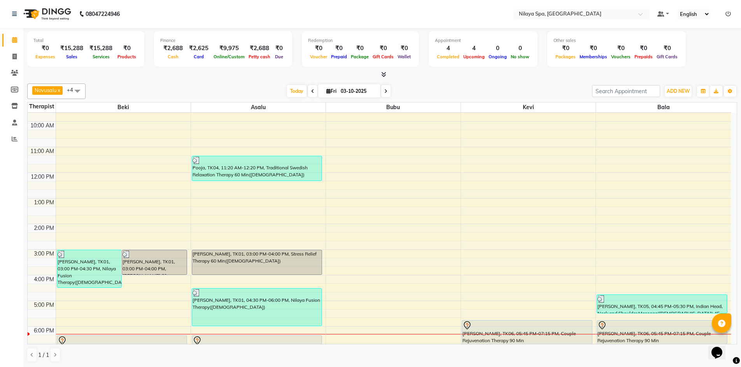
scroll to position [39, 0]
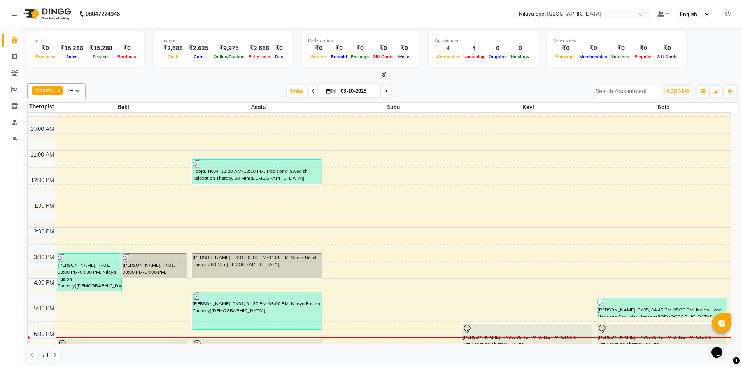
drag, startPoint x: 334, startPoint y: 180, endPoint x: 556, endPoint y: 84, distance: 242.5
click at [556, 84] on div "Novusalu x Rebec Beki x Chathavino x kevikhonuo x Bala x +4 Select All Asalu Ba…" at bounding box center [382, 92] width 710 height 16
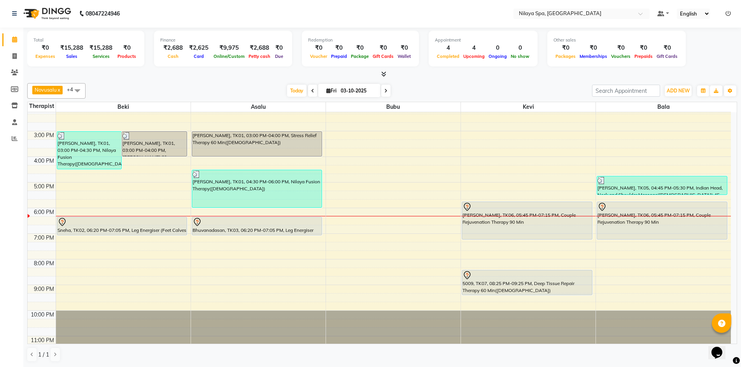
scroll to position [178, 0]
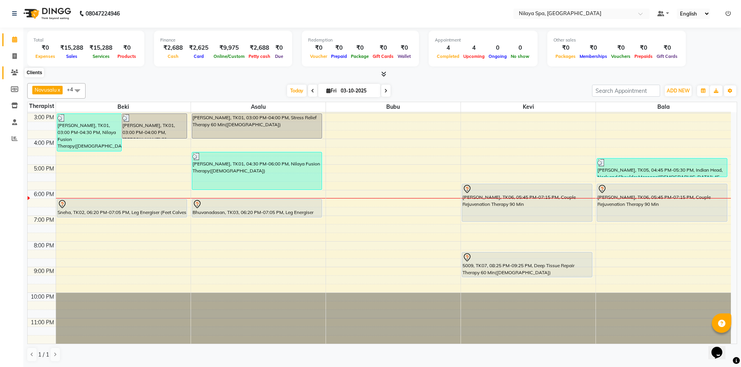
click at [13, 76] on span at bounding box center [15, 72] width 14 height 9
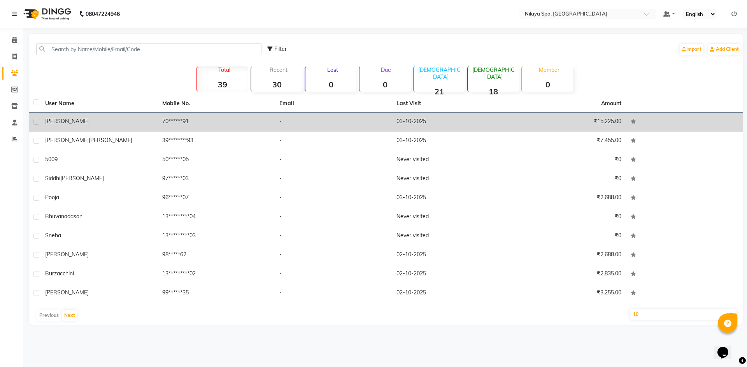
click at [273, 119] on td "70******91" at bounding box center [215, 122] width 117 height 19
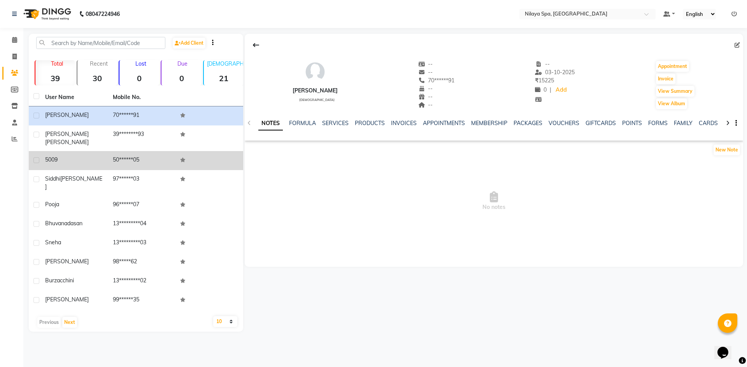
click at [93, 156] on div "5009" at bounding box center [74, 160] width 58 height 8
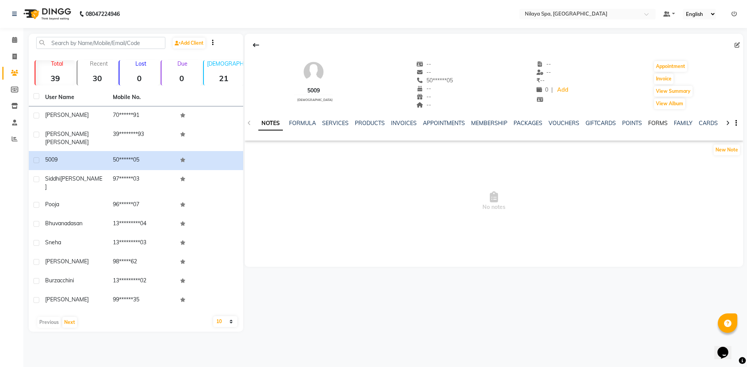
click at [649, 123] on link "FORMS" at bounding box center [657, 123] width 19 height 7
click at [286, 147] on button "Request New Form" at bounding box center [273, 150] width 56 height 12
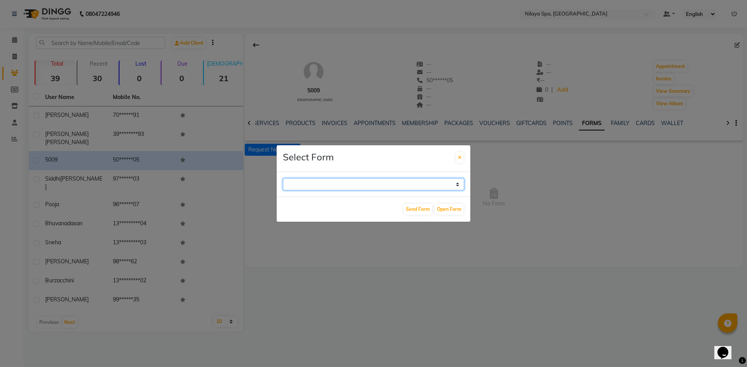
click at [376, 181] on select "GUEST FEEDBACK FORM HEALTH ASSESSMENT FORM" at bounding box center [373, 184] width 181 height 12
select select "204"
click at [283, 178] on select "GUEST FEEDBACK FORM HEALTH ASSESSMENT FORM" at bounding box center [373, 184] width 181 height 12
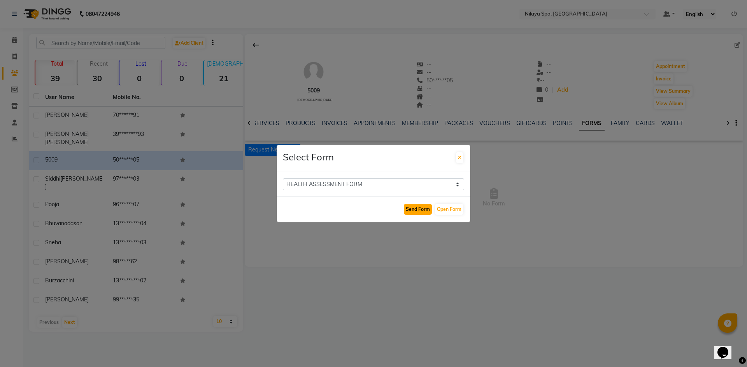
click at [405, 206] on button "Send Form" at bounding box center [418, 209] width 28 height 11
select select
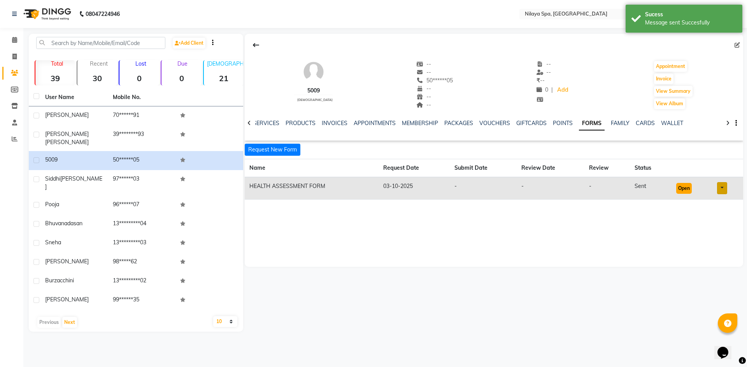
click at [689, 188] on button "Open" at bounding box center [684, 188] width 16 height 11
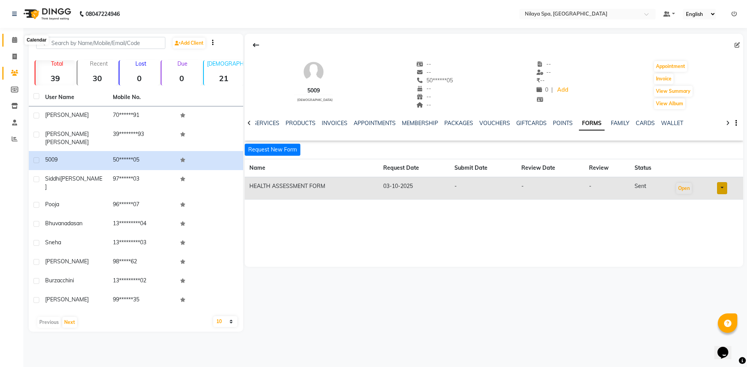
click at [14, 41] on icon at bounding box center [14, 40] width 5 height 6
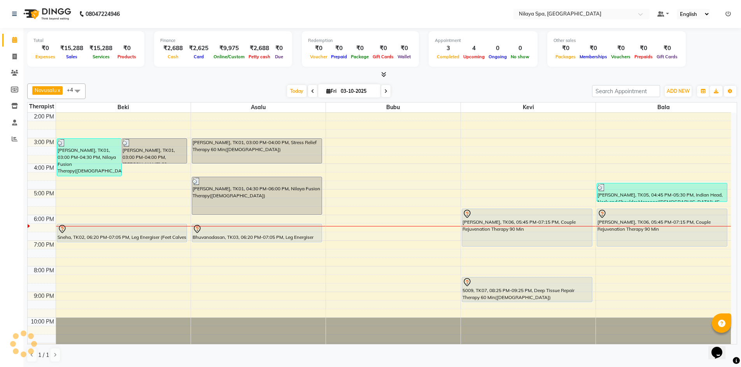
scroll to position [156, 0]
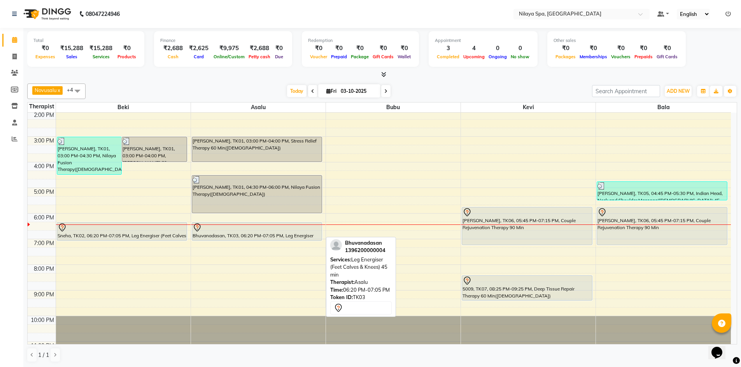
click at [234, 227] on div at bounding box center [256, 227] width 129 height 9
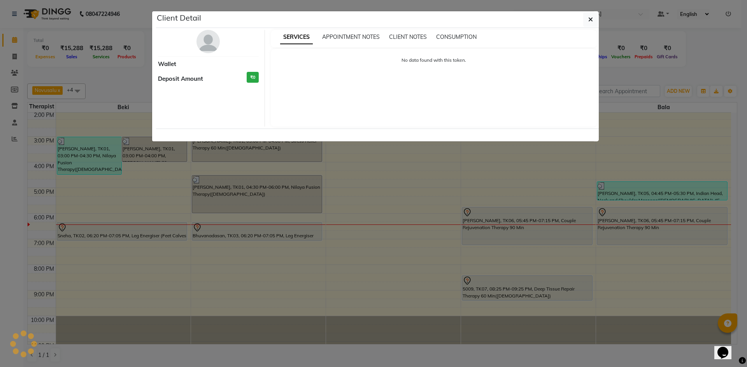
select select "7"
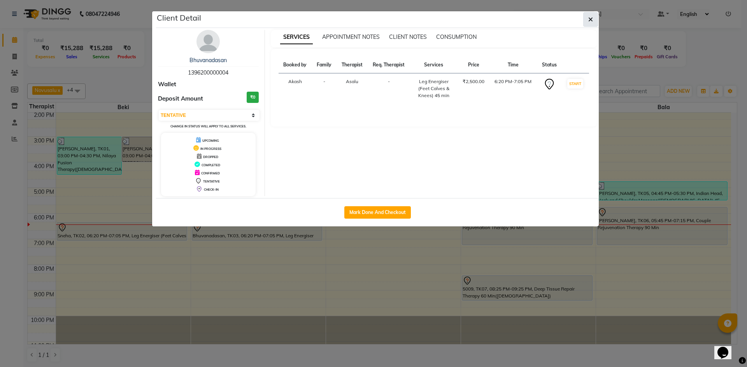
click at [595, 20] on button "button" at bounding box center [590, 19] width 15 height 15
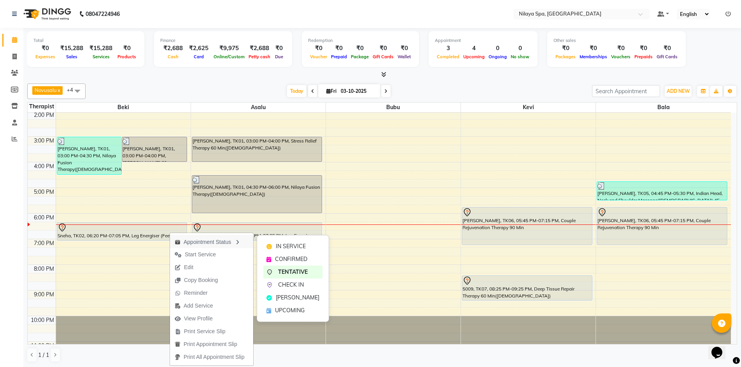
click at [233, 242] on div "Appointment Status" at bounding box center [211, 241] width 83 height 13
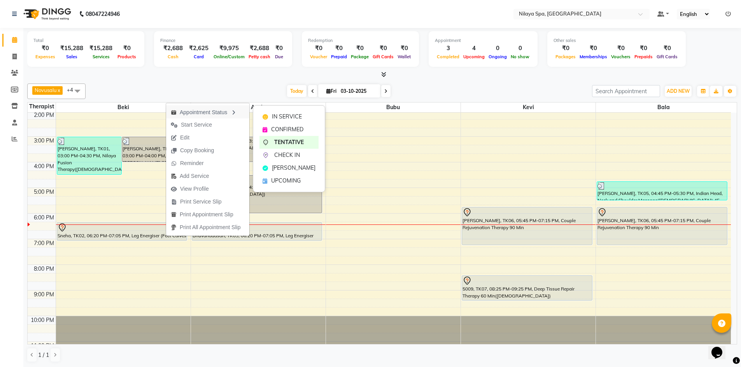
click at [224, 111] on div "Appointment Status" at bounding box center [207, 111] width 83 height 13
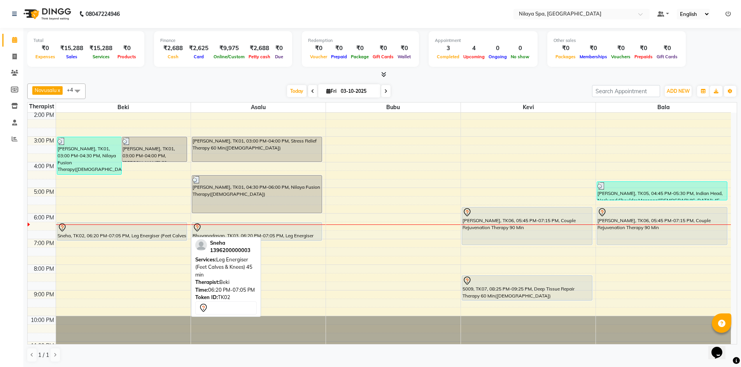
click at [159, 235] on div "Sneha, TK02, 06:20 PM-07:05 PM, Leg Energiser (Feet Calves & Knees) 45 min" at bounding box center [122, 232] width 130 height 18
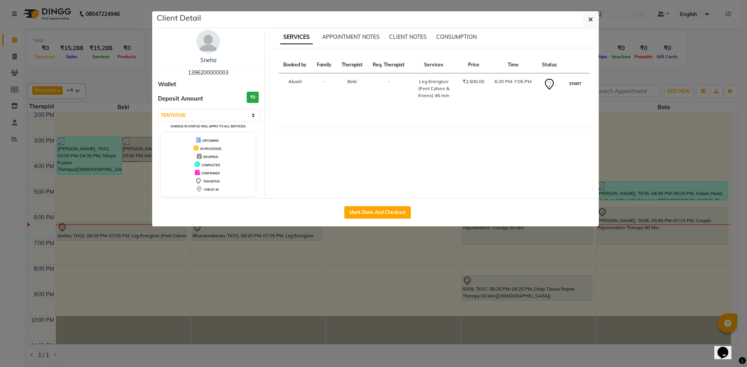
click at [576, 80] on button "START" at bounding box center [575, 84] width 16 height 10
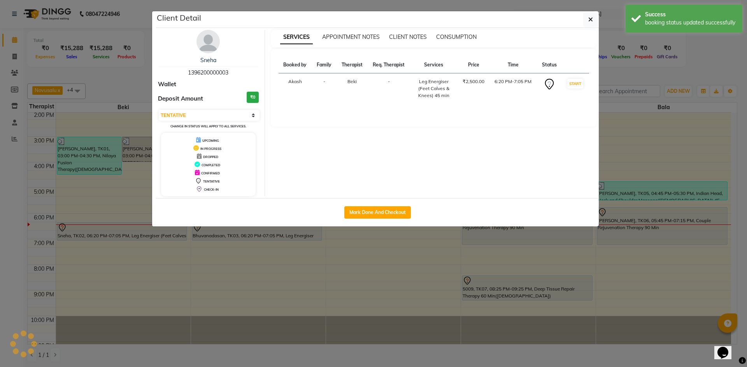
select select "1"
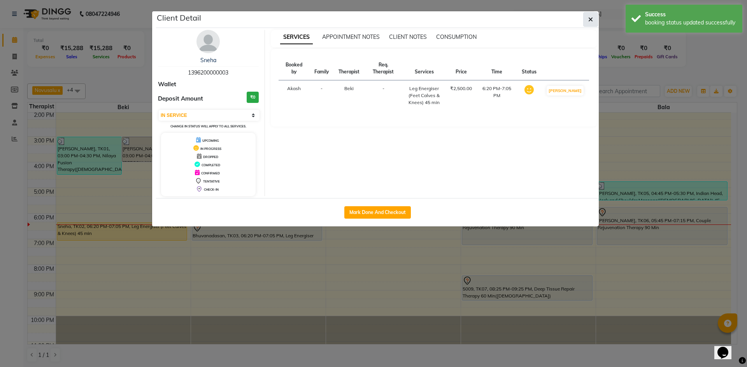
click at [589, 21] on icon "button" at bounding box center [590, 19] width 5 height 6
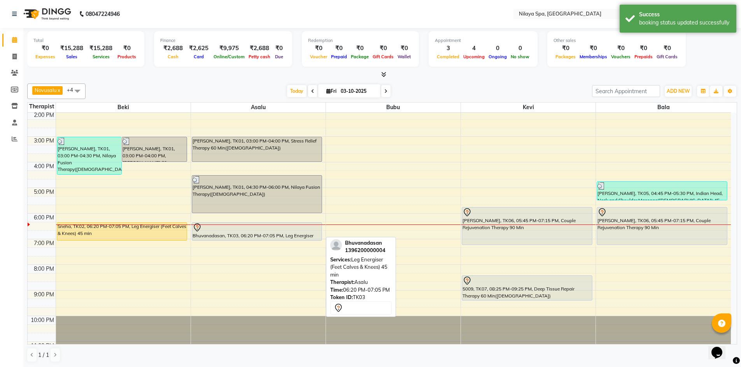
click at [279, 233] on div "Bhuvanadasan, TK03, 06:20 PM-07:05 PM, Leg Energiser (Feet Calves & Knees) 45 m…" at bounding box center [257, 232] width 130 height 18
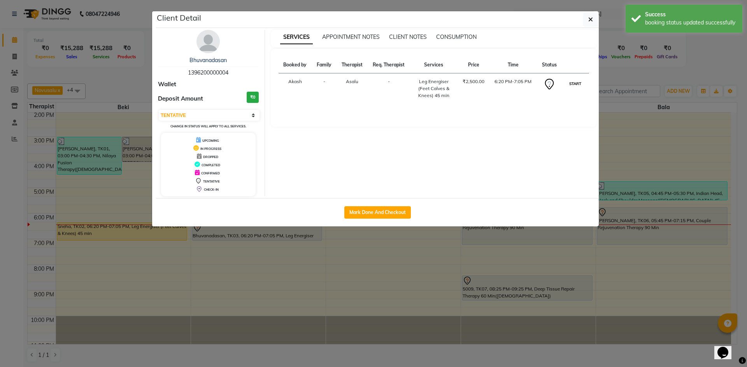
click at [573, 84] on button "START" at bounding box center [575, 84] width 16 height 10
select select "1"
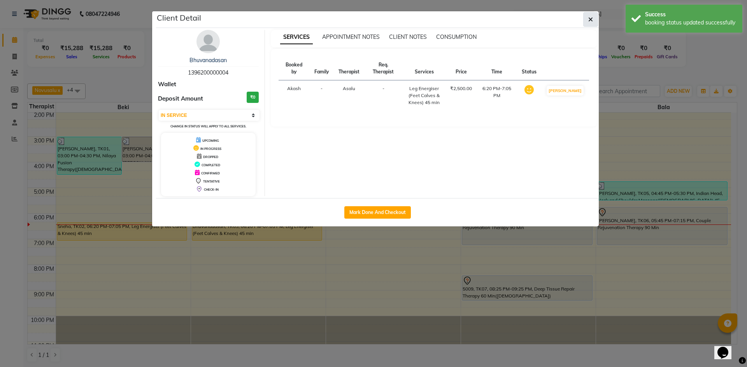
click at [593, 14] on button "button" at bounding box center [590, 19] width 15 height 15
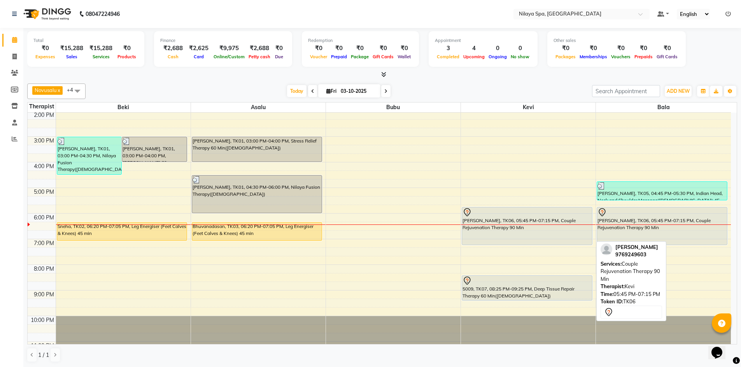
click at [517, 233] on div "[PERSON_NAME], TK06, 05:45 PM-07:15 PM, Couple Rejuvenation Therapy 90 Min" at bounding box center [527, 226] width 130 height 37
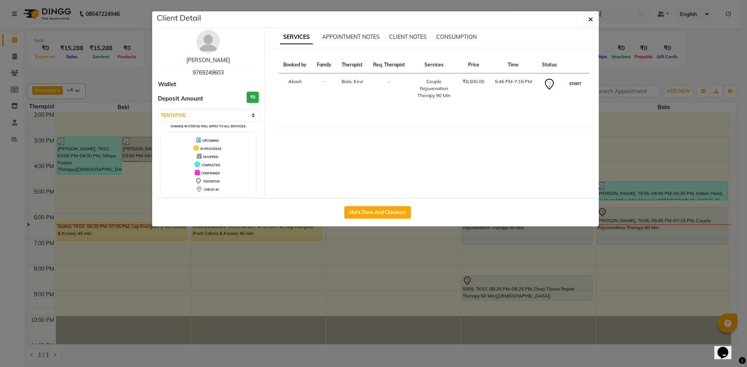
click at [574, 83] on button "START" at bounding box center [575, 84] width 16 height 10
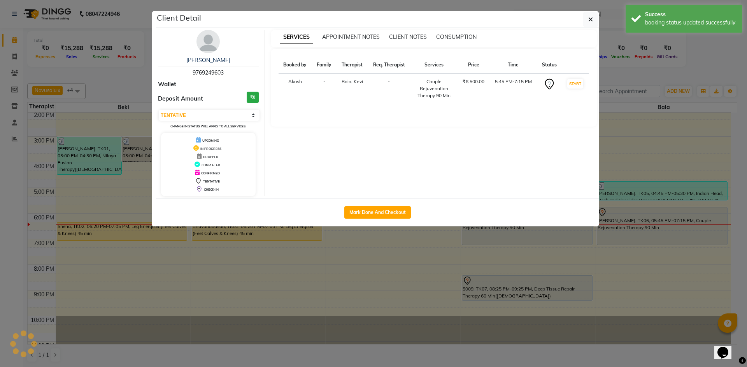
select select "1"
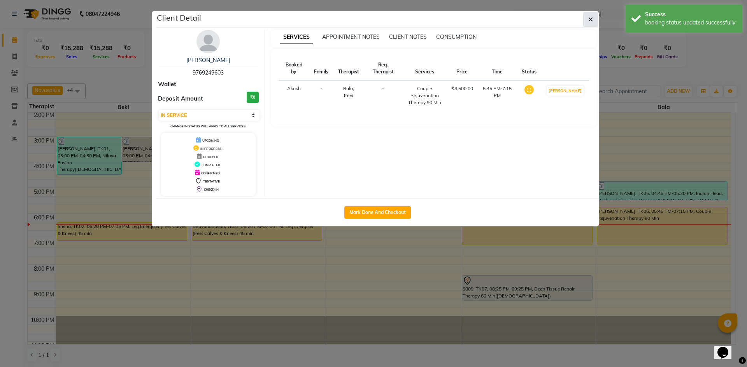
click at [592, 21] on icon "button" at bounding box center [590, 19] width 5 height 6
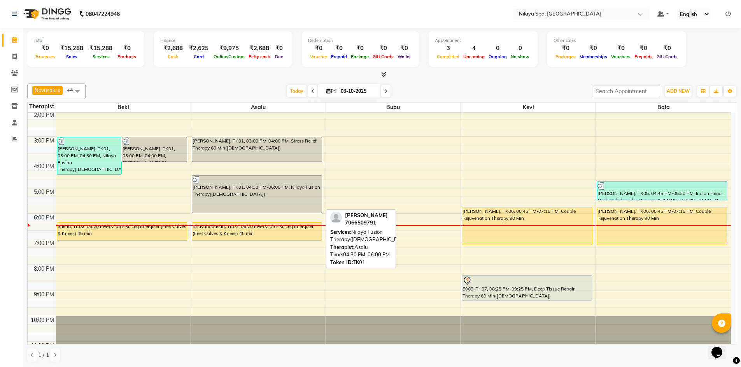
click at [240, 190] on div "Nidya, TK01, 04:30 PM-06:00 PM, Nilaya Fusion Therapy(Male)" at bounding box center [257, 194] width 130 height 37
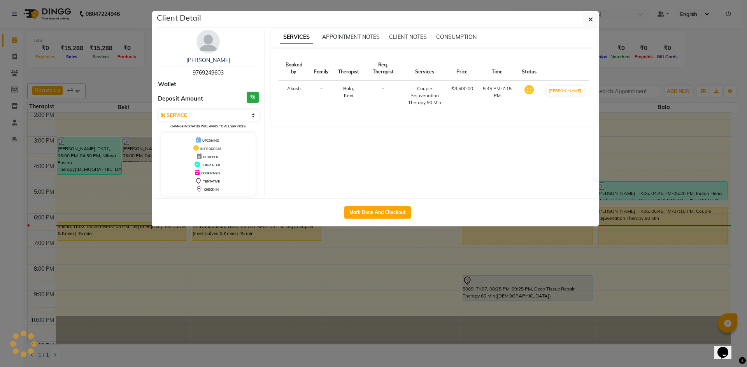
select select "3"
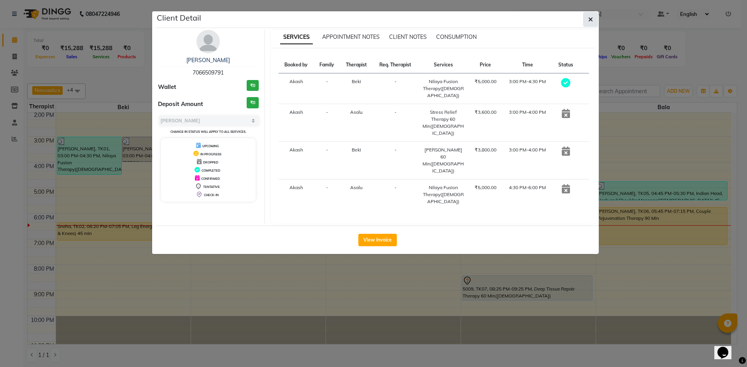
click at [591, 23] on span "button" at bounding box center [590, 20] width 5 height 8
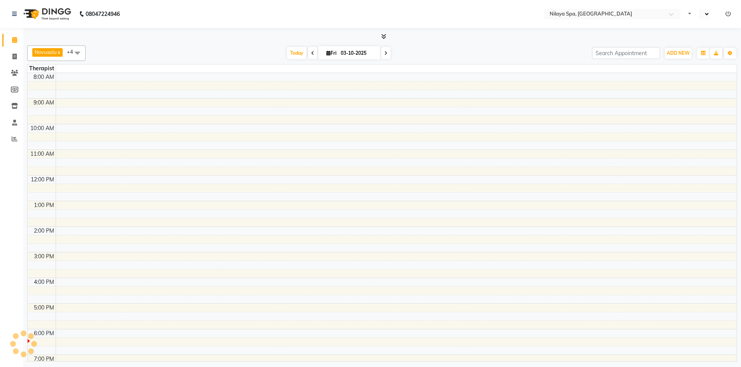
select select "en"
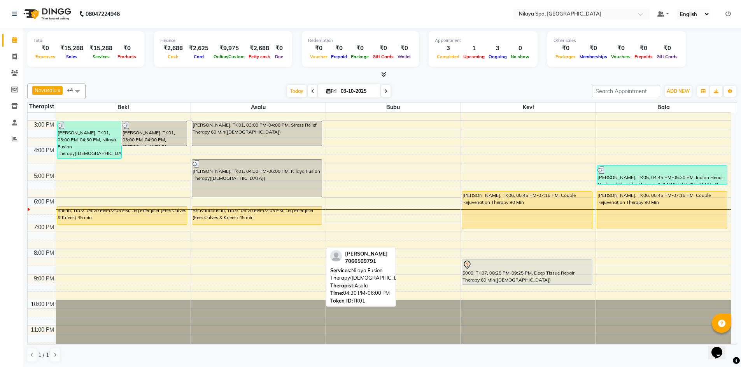
scroll to position [178, 0]
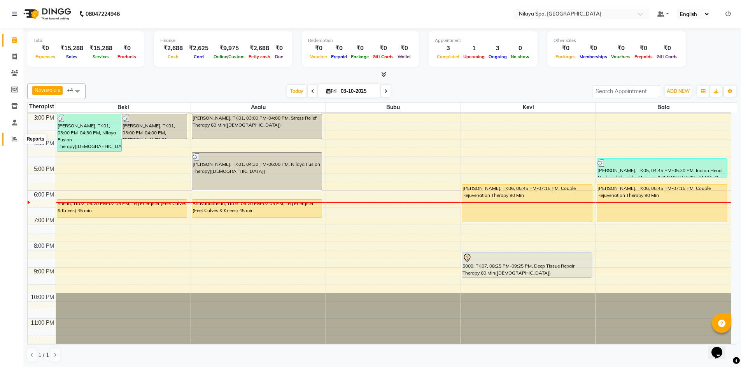
click at [16, 140] on icon at bounding box center [15, 139] width 6 height 6
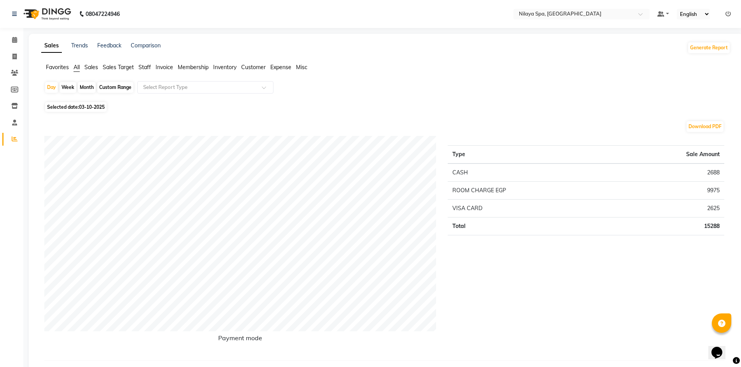
click at [89, 66] on span "Sales" at bounding box center [91, 67] width 14 height 7
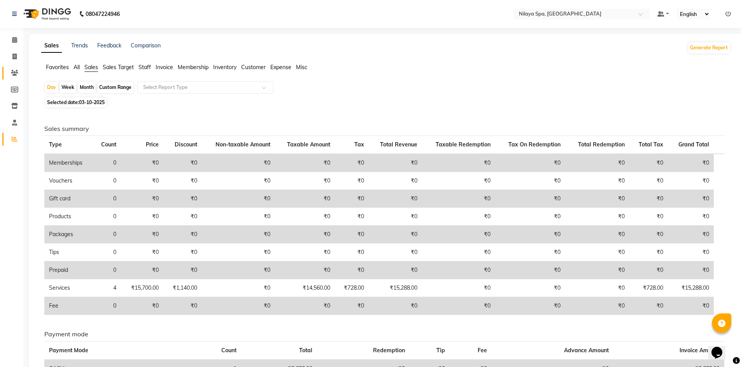
click at [18, 68] on link "Clients" at bounding box center [11, 73] width 19 height 13
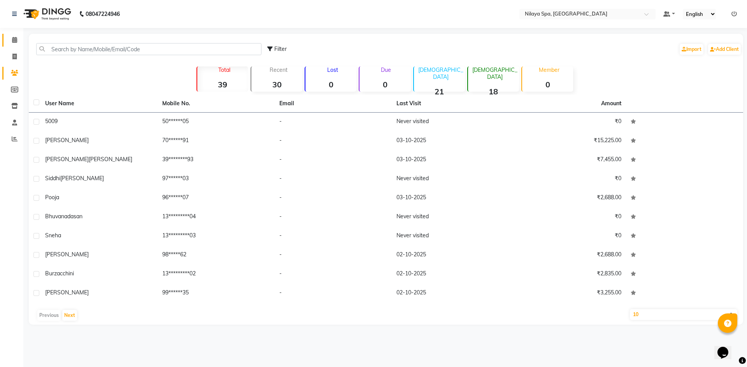
click at [14, 45] on link "Calendar" at bounding box center [11, 40] width 19 height 13
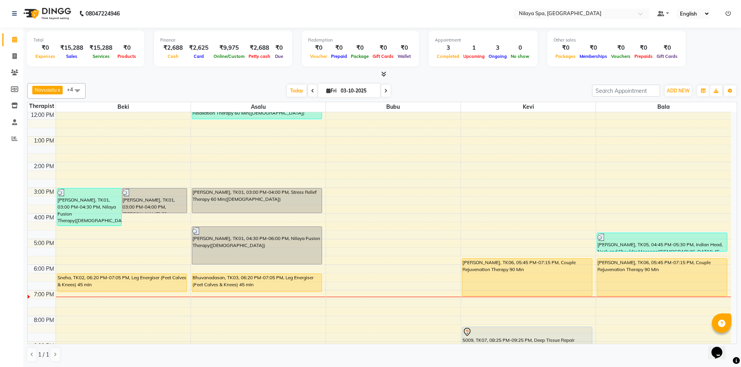
scroll to position [101, 0]
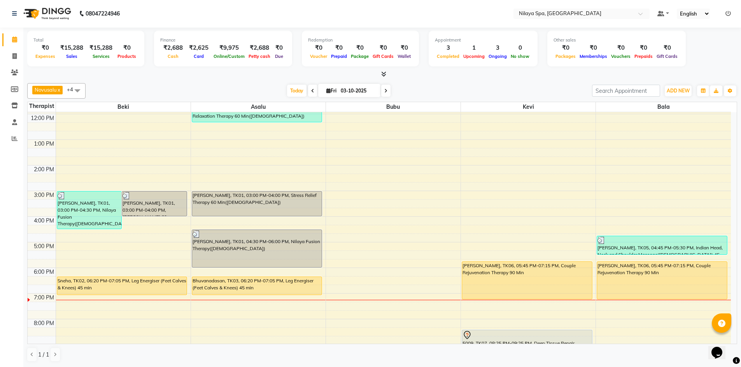
drag, startPoint x: 240, startPoint y: 200, endPoint x: 371, endPoint y: 150, distance: 140.0
click at [371, 150] on div "8:00 AM 9:00 AM 10:00 AM 11:00 AM 12:00 PM 1:00 PM 2:00 PM 3:00 PM 4:00 PM 5:00…" at bounding box center [379, 217] width 703 height 410
drag, startPoint x: 224, startPoint y: 205, endPoint x: 289, endPoint y: 202, distance: 64.6
click at [341, 198] on div "8:00 AM 9:00 AM 10:00 AM 11:00 AM 12:00 PM 1:00 PM 2:00 PM 3:00 PM 4:00 PM 5:00…" at bounding box center [379, 217] width 703 height 410
click at [14, 139] on icon at bounding box center [15, 139] width 6 height 6
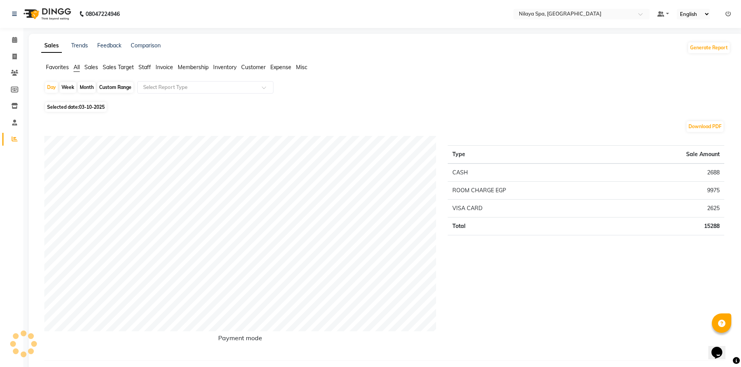
click at [89, 68] on span "Sales" at bounding box center [91, 67] width 14 height 7
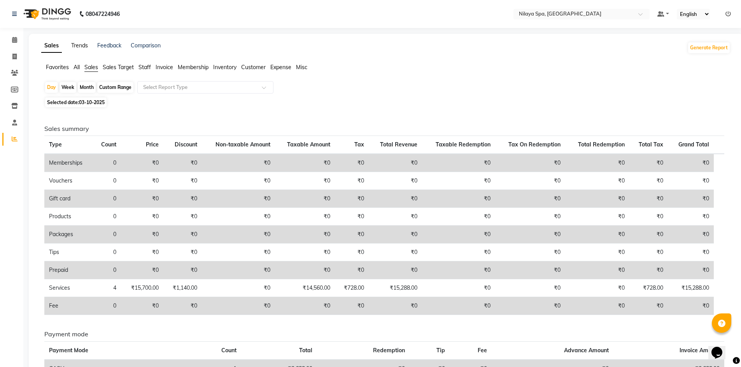
click at [78, 43] on link "Trends" at bounding box center [79, 45] width 17 height 7
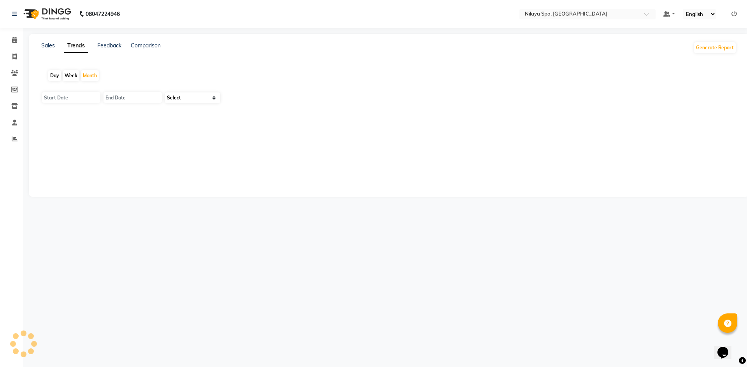
type input "01-10-2025"
type input "31-10-2025"
select select "by_client"
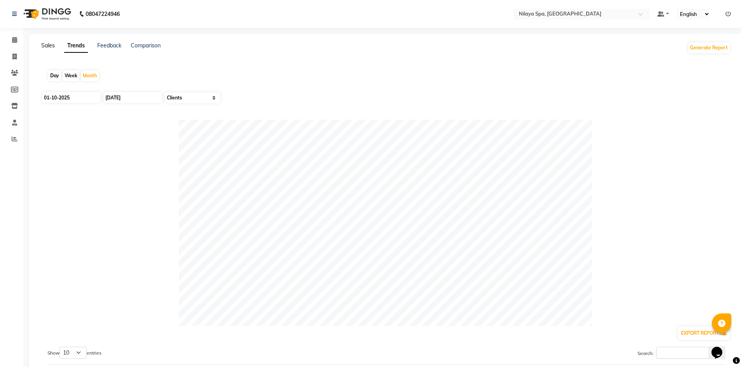
click at [48, 44] on link "Sales" at bounding box center [48, 45] width 14 height 7
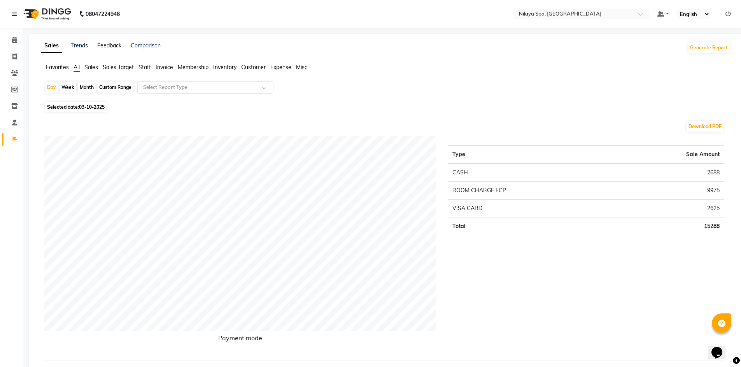
click at [108, 47] on link "Feedback" at bounding box center [109, 45] width 24 height 7
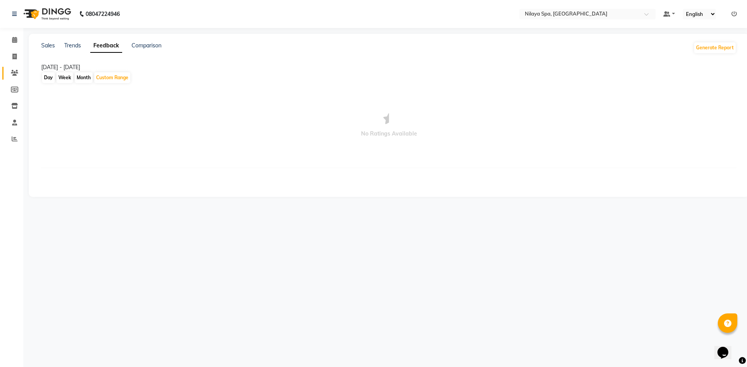
click at [10, 69] on span at bounding box center [15, 73] width 14 height 9
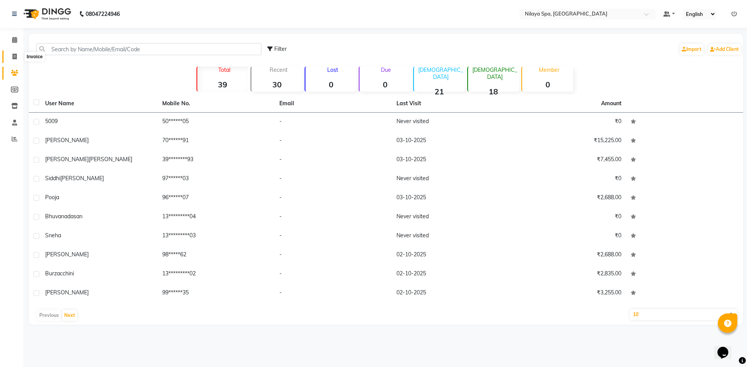
click at [18, 56] on span at bounding box center [15, 56] width 14 height 9
select select "service"
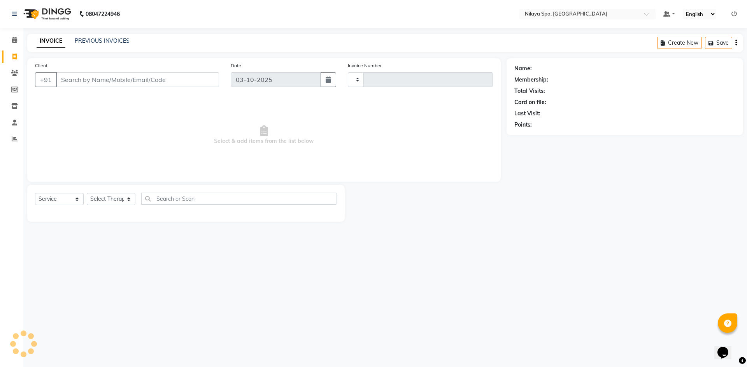
type input "0043"
select select "9038"
click at [17, 43] on span at bounding box center [15, 40] width 14 height 9
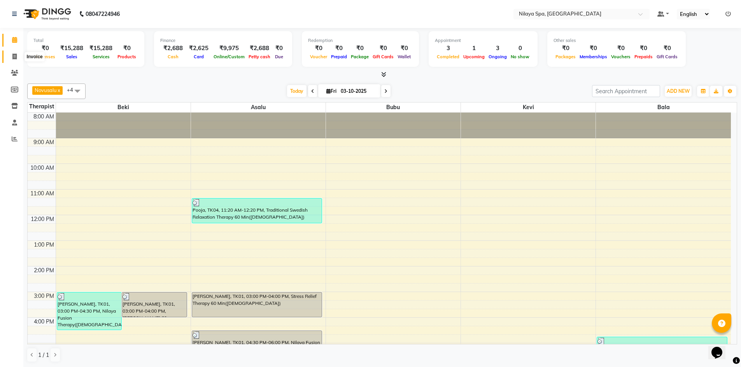
click at [17, 56] on span at bounding box center [15, 56] width 14 height 9
select select "service"
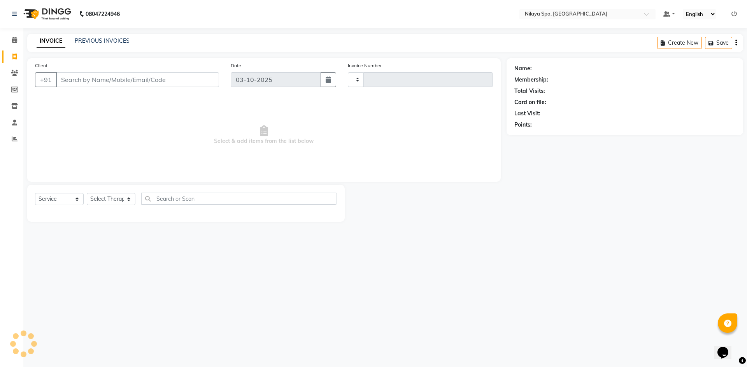
type input "0043"
select select "9038"
click at [12, 38] on icon at bounding box center [14, 40] width 5 height 6
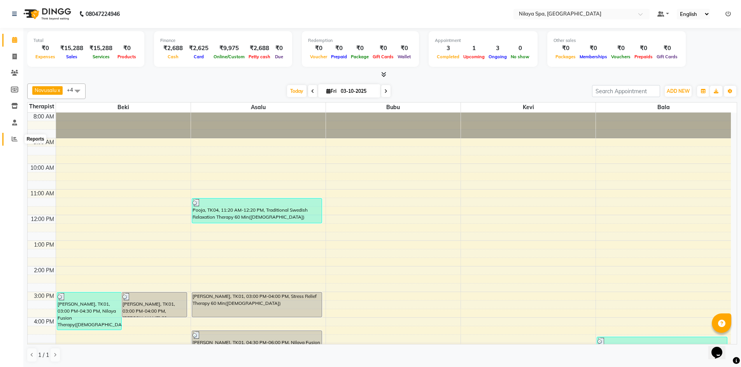
click at [16, 137] on icon at bounding box center [15, 139] width 6 height 6
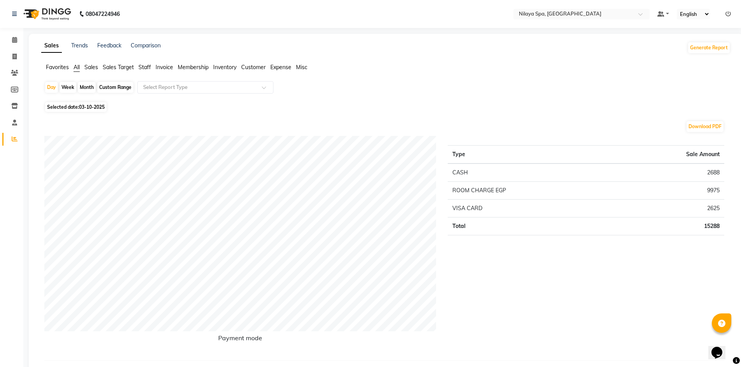
click at [83, 67] on ul "Favorites All Sales Sales Target Staff Invoice Membership Inventory Customer Ex…" at bounding box center [385, 67] width 689 height 9
click at [98, 67] on span "Sales" at bounding box center [91, 67] width 14 height 7
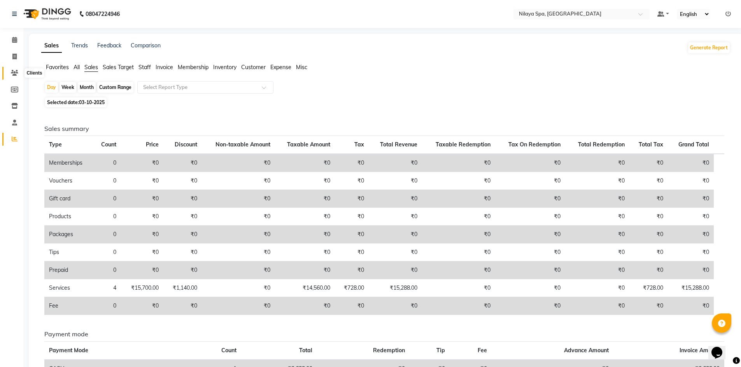
click at [9, 73] on span at bounding box center [15, 73] width 14 height 9
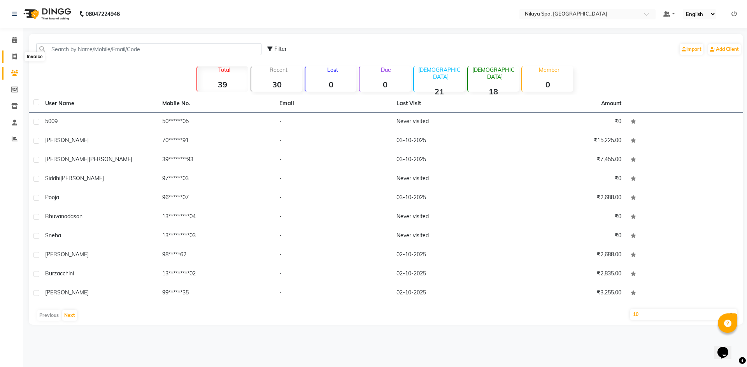
click at [14, 59] on icon at bounding box center [14, 57] width 4 height 6
select select "service"
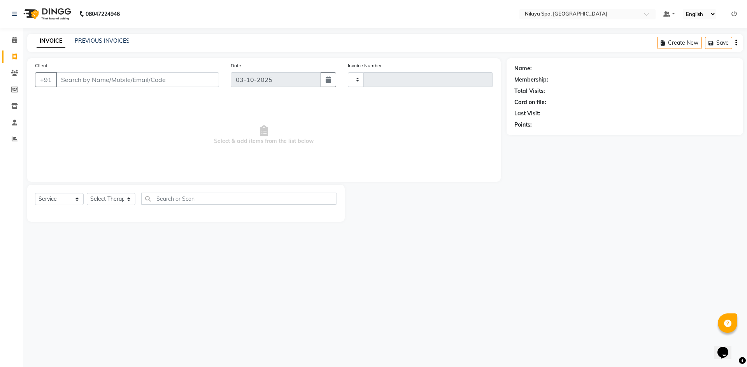
type input "0043"
select select "9038"
click at [17, 40] on icon at bounding box center [14, 40] width 5 height 6
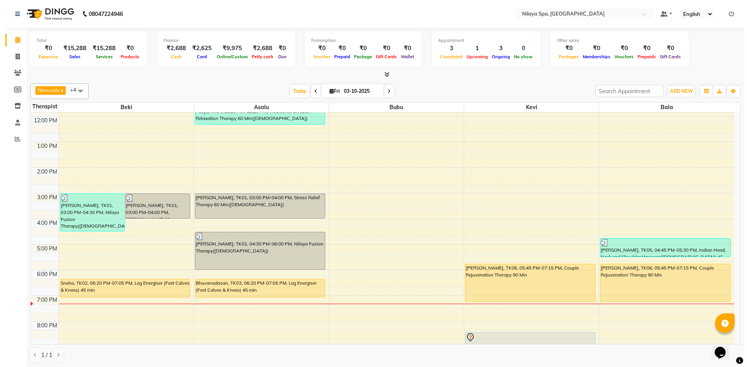
scroll to position [156, 0]
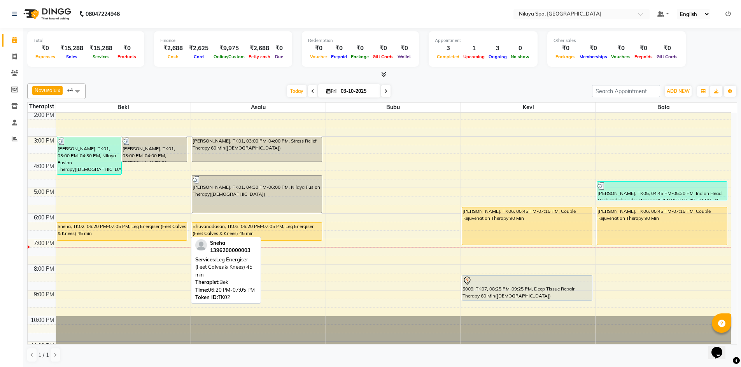
click at [152, 230] on div "Sneha, TK02, 06:20 PM-07:05 PM, Leg Energiser (Feet Calves & Knees) 45 min" at bounding box center [122, 232] width 130 height 18
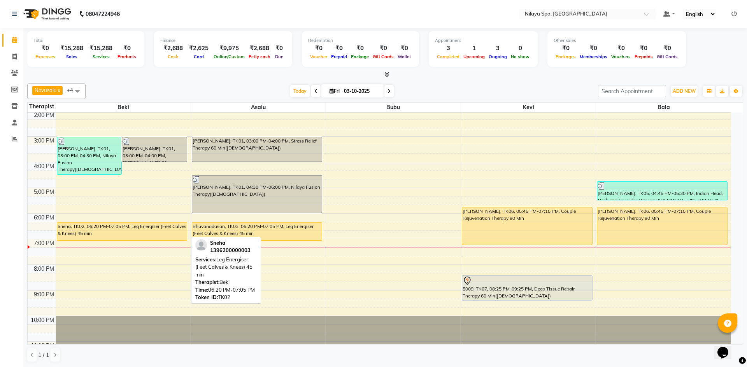
select select "1"
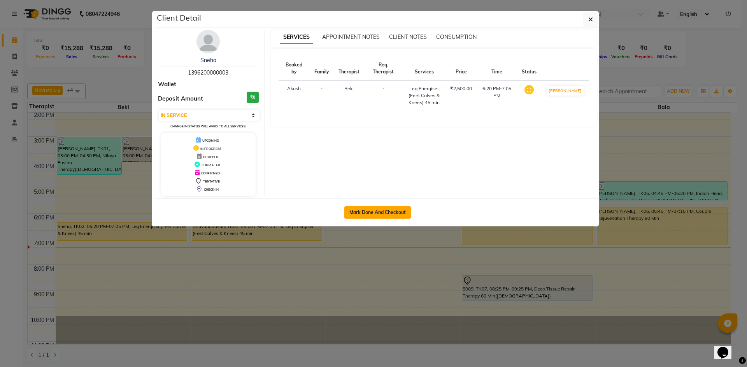
click at [389, 210] on button "Mark Done And Checkout" at bounding box center [377, 212] width 66 height 12
select select "service"
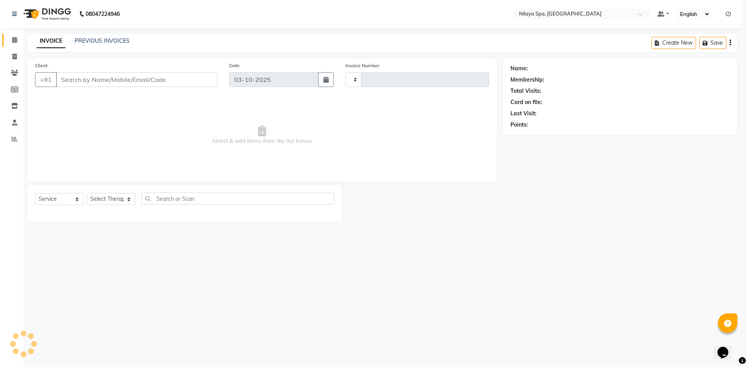
type input "0043"
select select "3"
select select "9038"
type input "13*********03"
select select "92591"
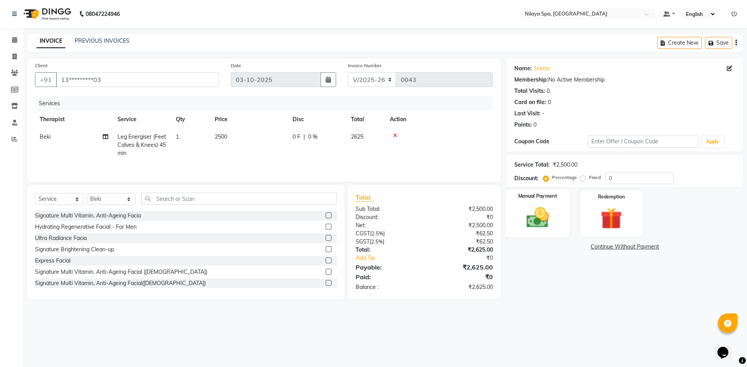
click at [543, 213] on img at bounding box center [537, 218] width 36 height 26
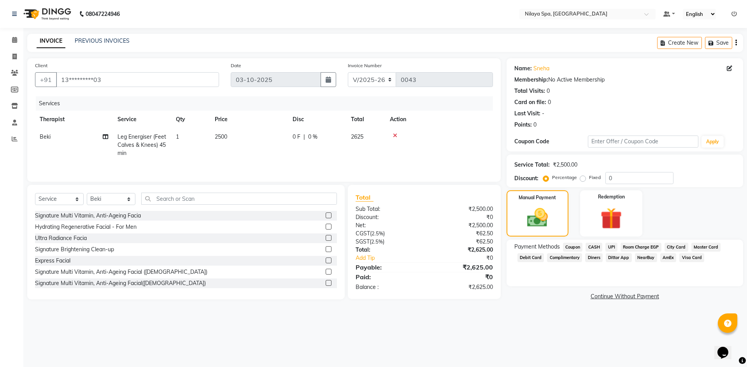
click at [613, 247] on span "UPI" at bounding box center [611, 247] width 12 height 9
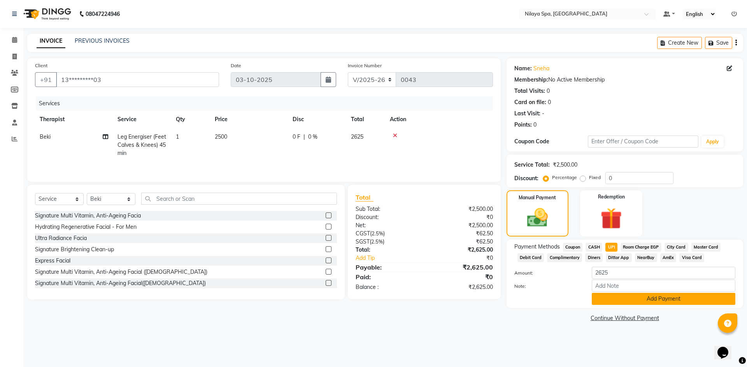
click at [636, 296] on button "Add Payment" at bounding box center [662, 299] width 143 height 12
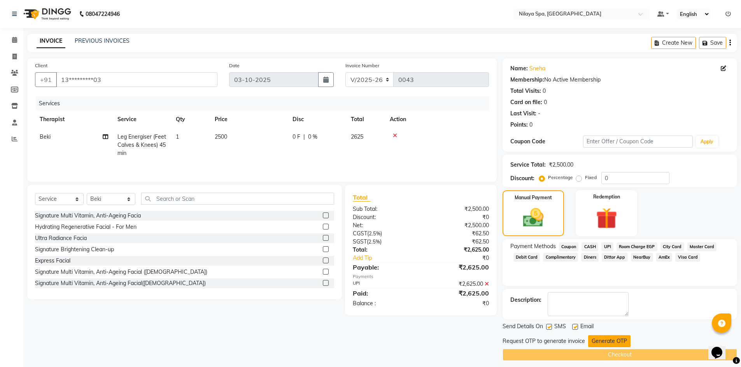
click at [612, 341] on button "Generate OTP" at bounding box center [609, 342] width 42 height 12
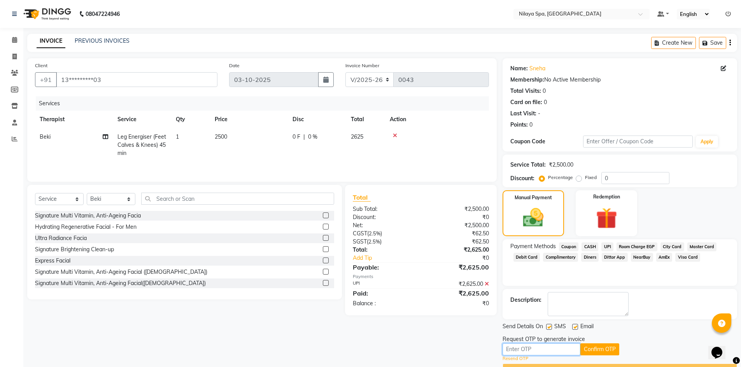
click at [540, 351] on input "text" at bounding box center [541, 350] width 78 height 12
type input "5738"
click at [605, 347] on button "Confirm OTP" at bounding box center [599, 350] width 39 height 12
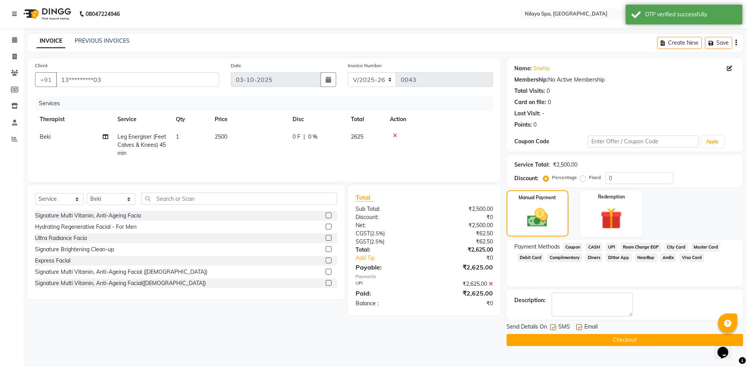
click at [600, 339] on button "Checkout" at bounding box center [624, 340] width 236 height 12
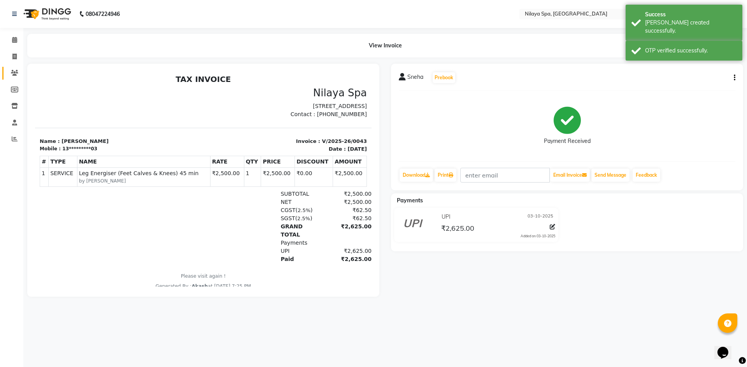
click at [16, 68] on link "Clients" at bounding box center [11, 73] width 19 height 13
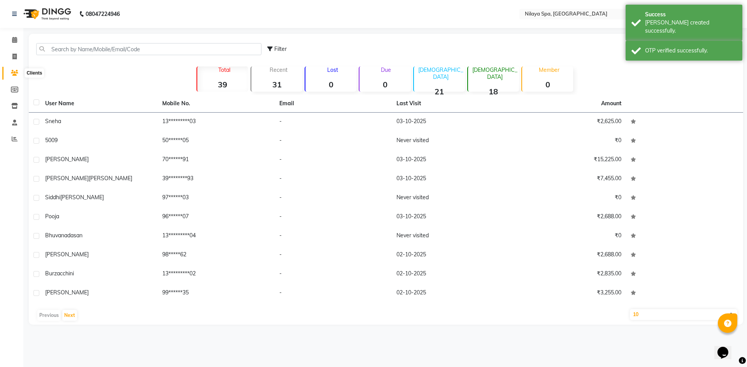
click at [13, 77] on span at bounding box center [15, 73] width 14 height 9
click at [10, 40] on span at bounding box center [15, 40] width 14 height 9
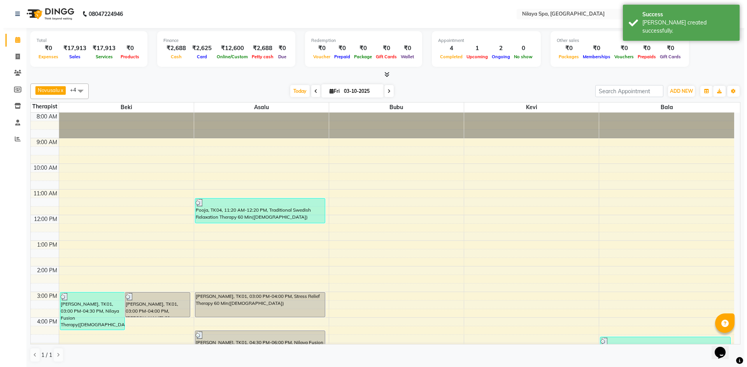
scroll to position [164, 0]
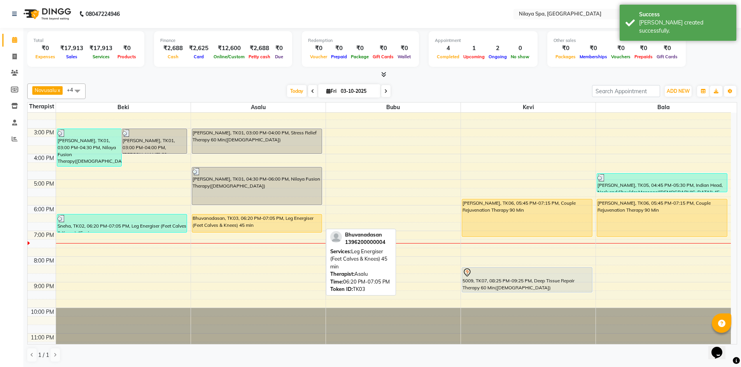
click at [210, 224] on div "Bhuvanadasan, TK03, 06:20 PM-07:05 PM, Leg Energiser (Feet Calves & Knees) 45 m…" at bounding box center [257, 224] width 130 height 18
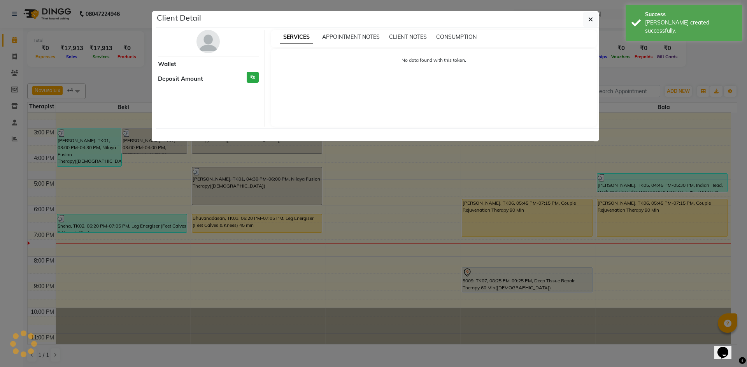
select select "1"
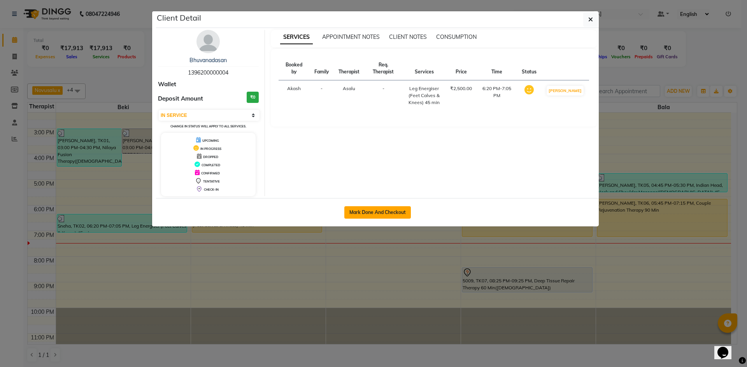
click at [355, 212] on button "Mark Done And Checkout" at bounding box center [377, 212] width 66 height 12
select select "service"
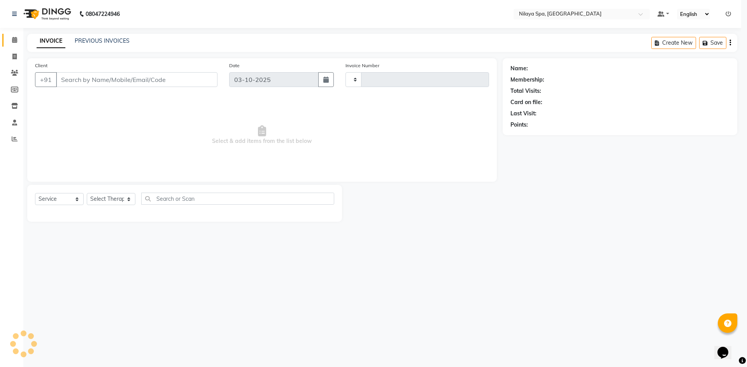
type input "0044"
select select "3"
select select "9038"
type input "13*********04"
select select "92599"
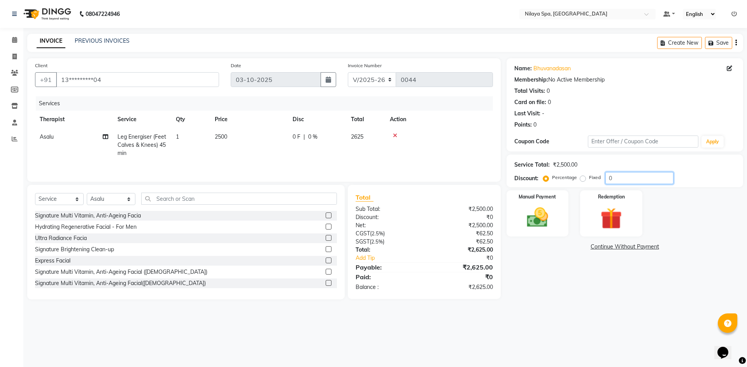
click at [635, 178] on input "0" at bounding box center [639, 178] width 68 height 12
click at [553, 211] on img at bounding box center [537, 218] width 36 height 26
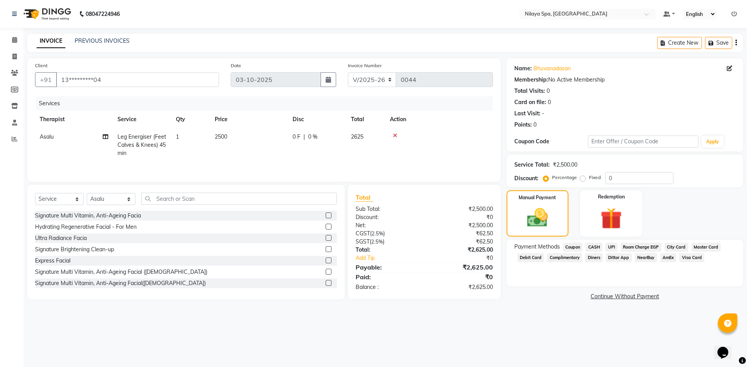
click at [615, 248] on span "UPI" at bounding box center [611, 247] width 12 height 9
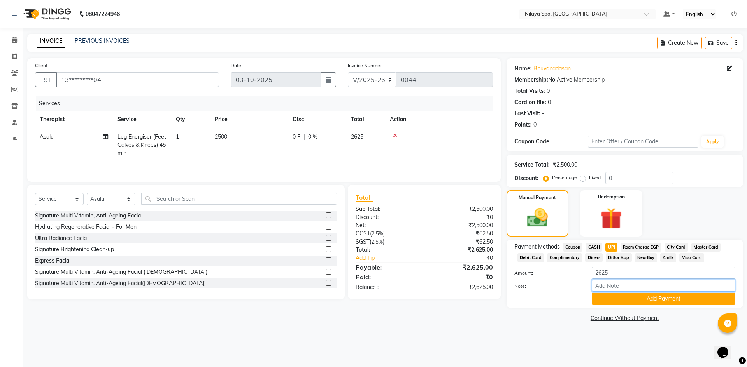
click at [612, 286] on input "Note:" at bounding box center [662, 286] width 143 height 12
click at [626, 302] on button "Add Payment" at bounding box center [662, 299] width 143 height 12
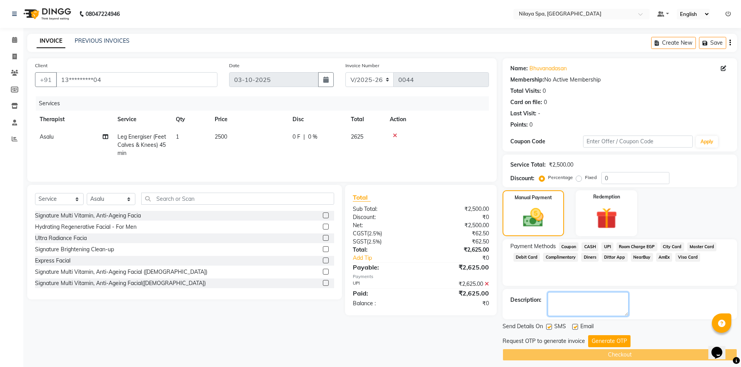
click at [599, 305] on textarea at bounding box center [588, 304] width 81 height 24
click at [607, 342] on button "Generate OTP" at bounding box center [609, 342] width 42 height 12
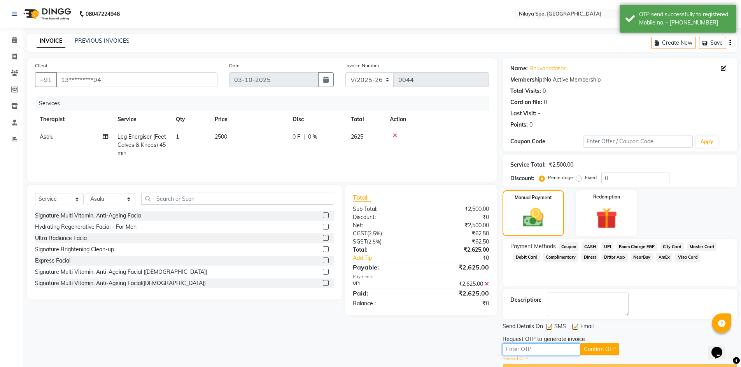
click at [517, 351] on input "text" at bounding box center [541, 350] width 78 height 12
type input "9745"
click at [593, 345] on button "Confirm OTP" at bounding box center [599, 350] width 39 height 12
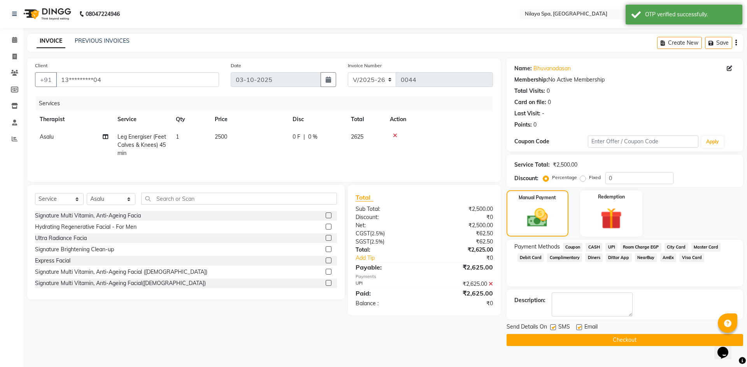
click at [600, 338] on button "Checkout" at bounding box center [624, 340] width 236 height 12
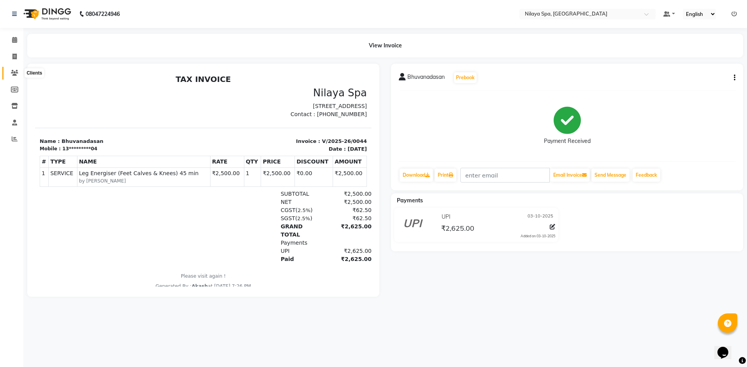
click at [18, 71] on icon at bounding box center [14, 73] width 7 height 6
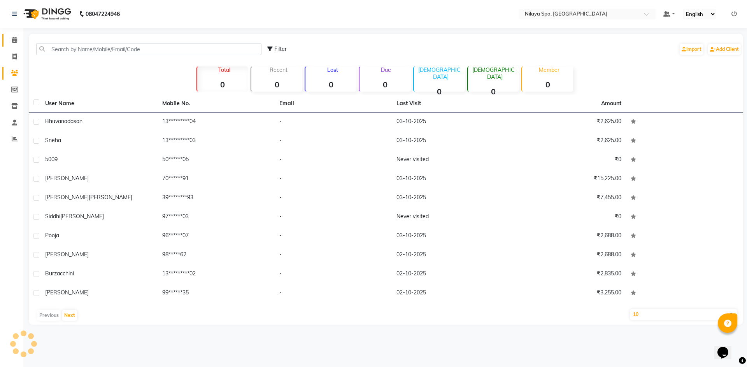
click at [14, 46] on link "Calendar" at bounding box center [11, 40] width 19 height 13
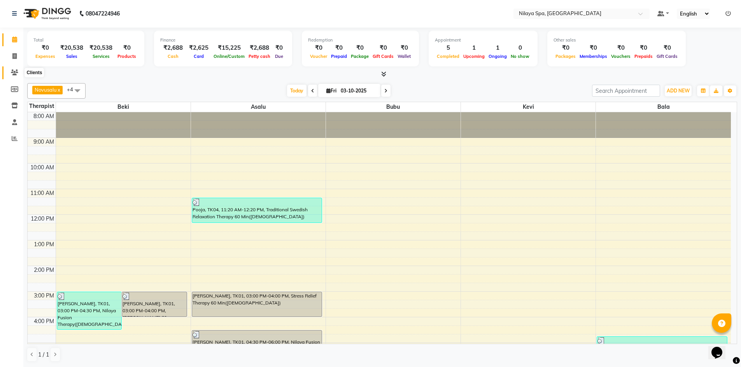
click at [11, 73] on icon at bounding box center [14, 73] width 7 height 6
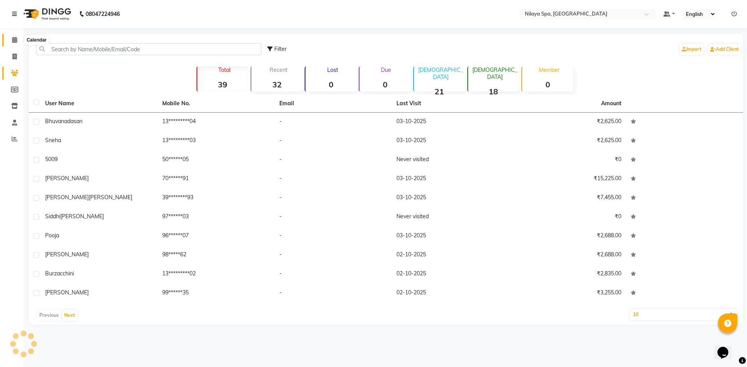
click at [14, 40] on icon at bounding box center [14, 40] width 5 height 6
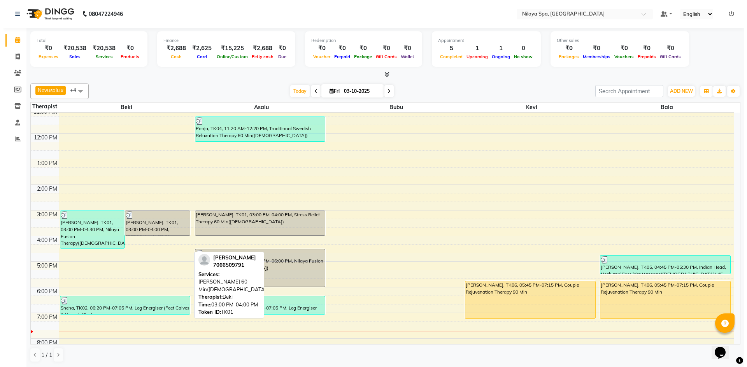
scroll to position [101, 0]
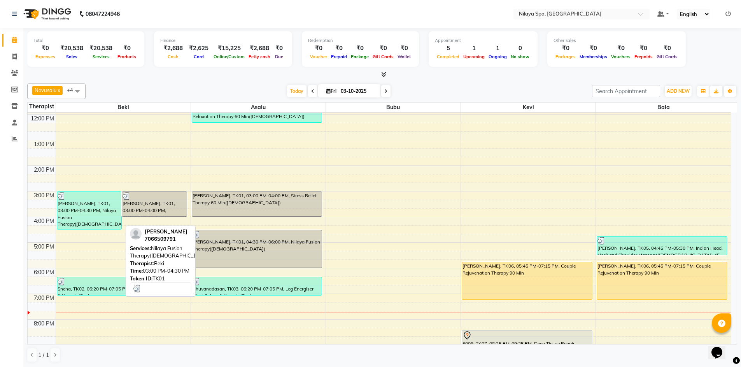
click at [92, 212] on div "Nidya, TK01, 03:00 PM-04:30 PM, Nilaya Fusion Therapy(Female)" at bounding box center [89, 210] width 65 height 37
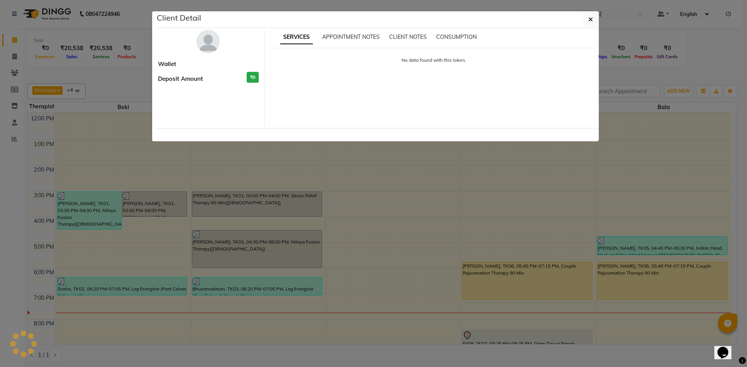
select select "3"
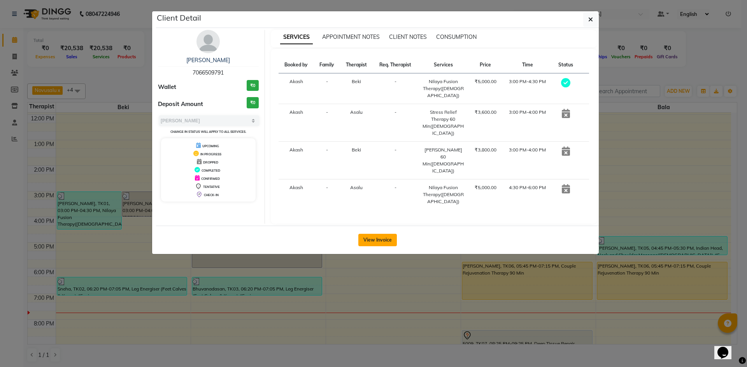
click at [376, 234] on button "View Invoice" at bounding box center [377, 240] width 38 height 12
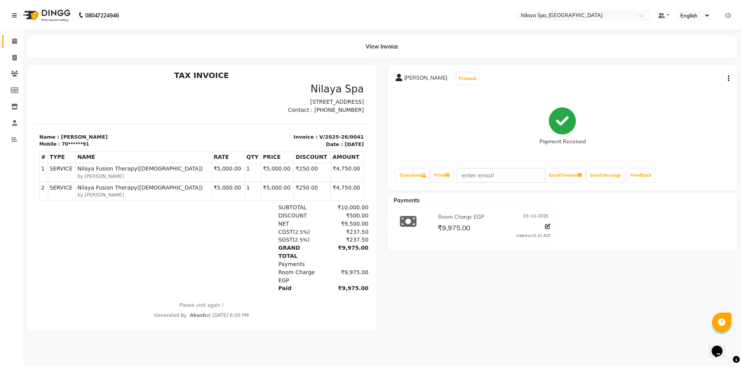
scroll to position [6, 0]
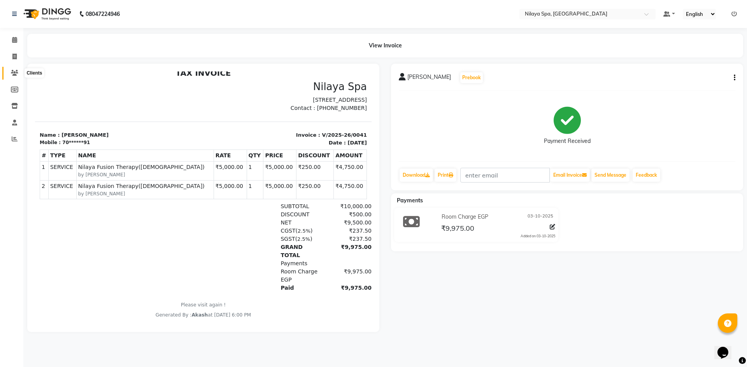
click at [18, 72] on span at bounding box center [15, 73] width 14 height 9
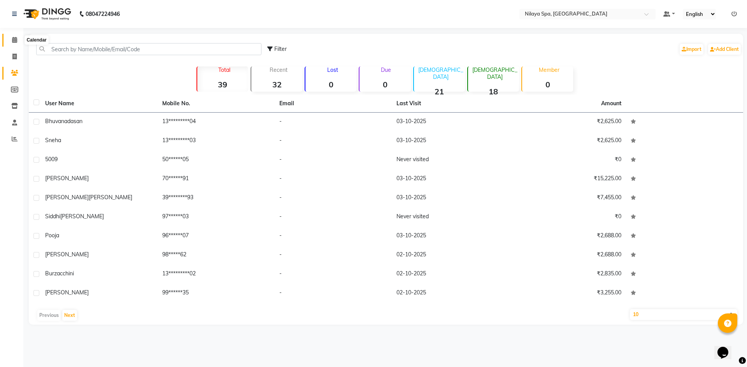
click at [16, 40] on icon at bounding box center [14, 40] width 5 height 6
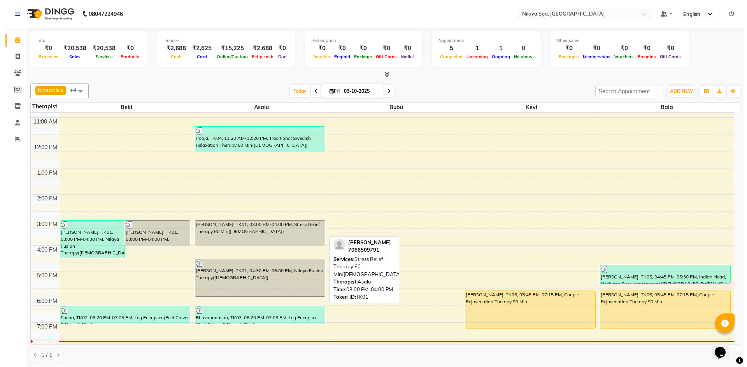
scroll to position [78, 0]
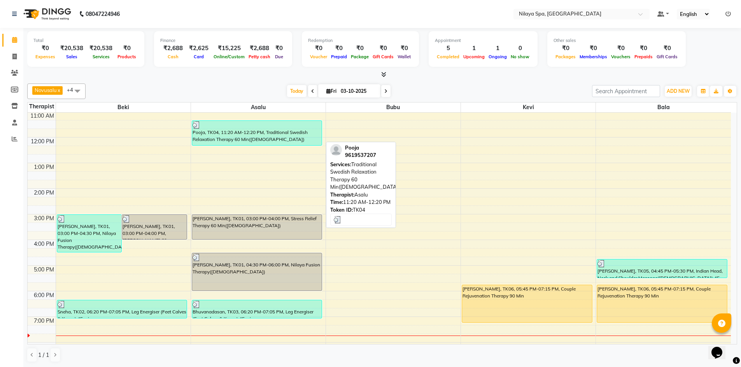
click at [259, 133] on div "Pooja, TK04, 11:20 AM-12:20 PM, Traditional Swedish Relaxation Therapy 60 Min([…" at bounding box center [257, 133] width 130 height 24
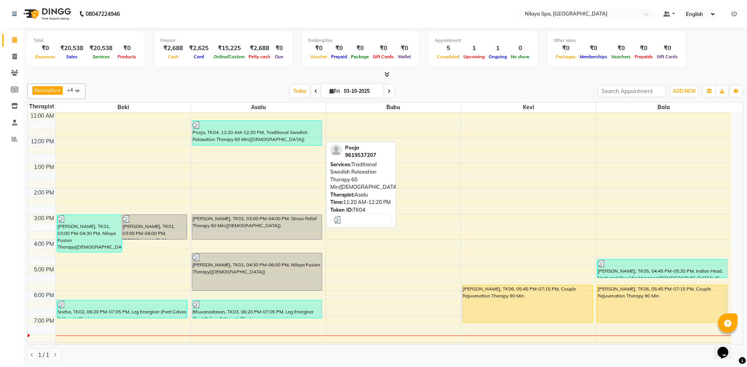
select select "3"
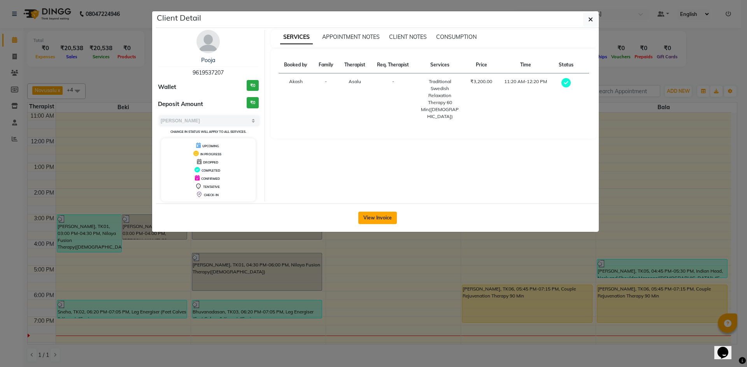
click at [366, 217] on button "View Invoice" at bounding box center [377, 218] width 38 height 12
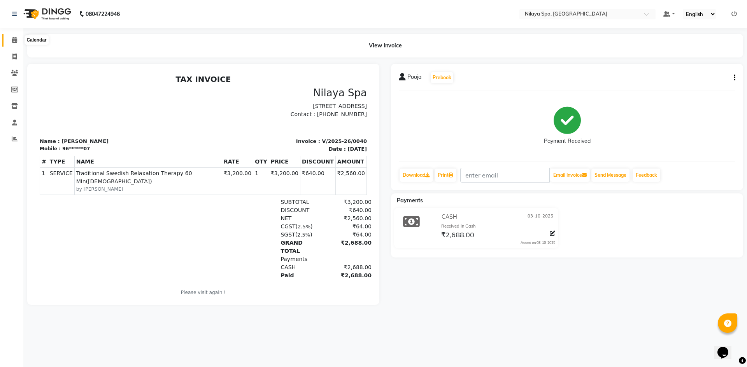
click at [12, 38] on icon at bounding box center [14, 40] width 5 height 6
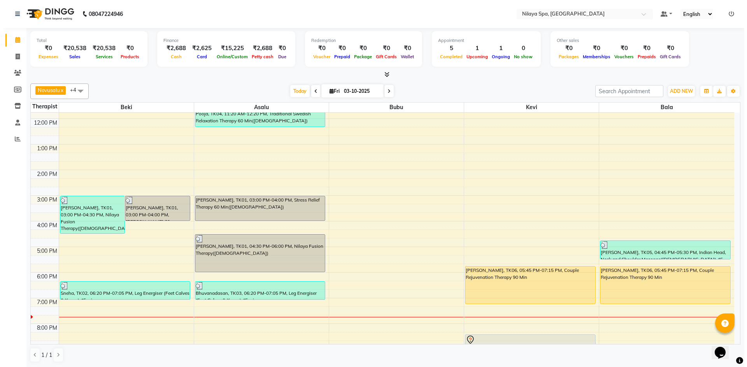
scroll to position [156, 0]
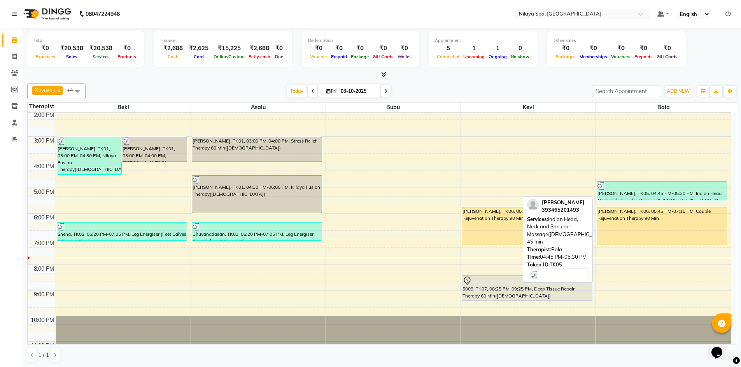
click at [661, 191] on div "[PERSON_NAME], TK05, 04:45 PM-05:30 PM, Indian Head, Neck and Shoulder Massage(…" at bounding box center [662, 191] width 130 height 18
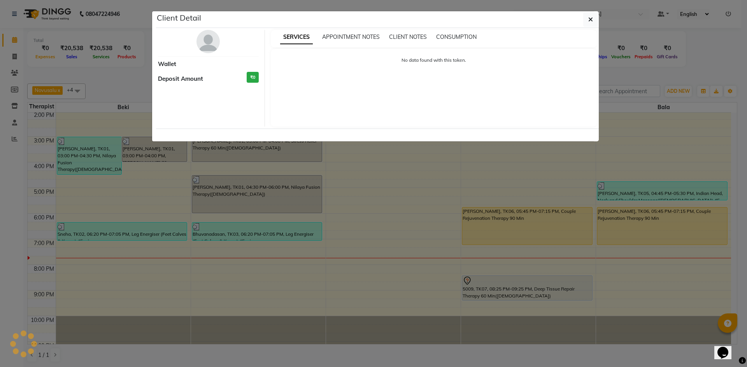
select select "3"
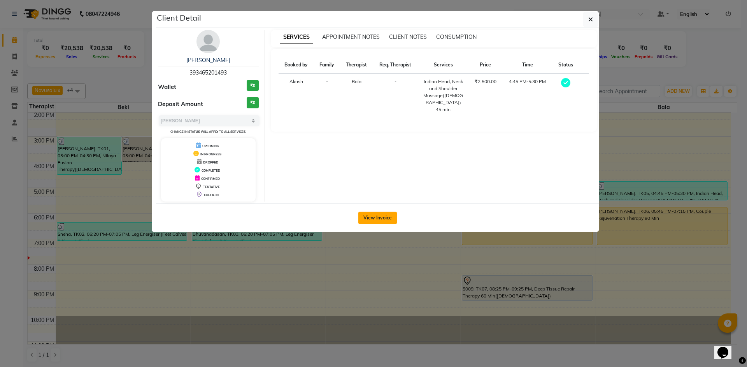
click at [372, 214] on button "View Invoice" at bounding box center [377, 218] width 38 height 12
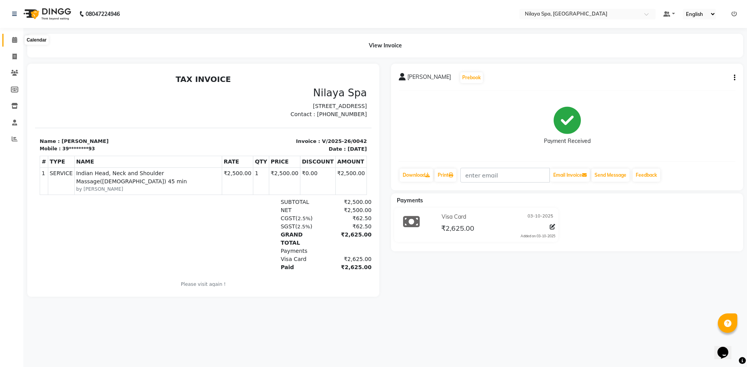
click at [17, 39] on span at bounding box center [15, 40] width 14 height 9
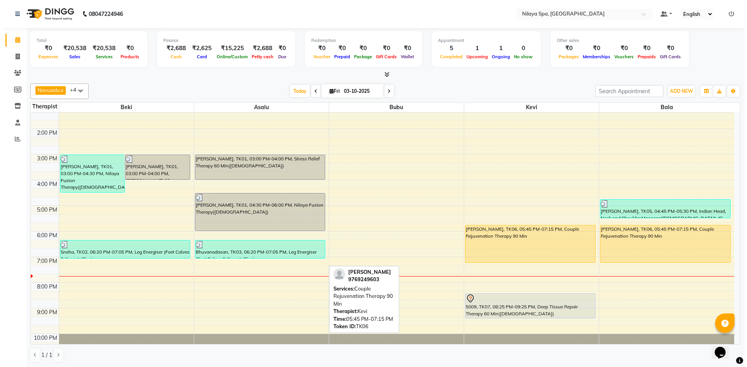
scroll to position [156, 0]
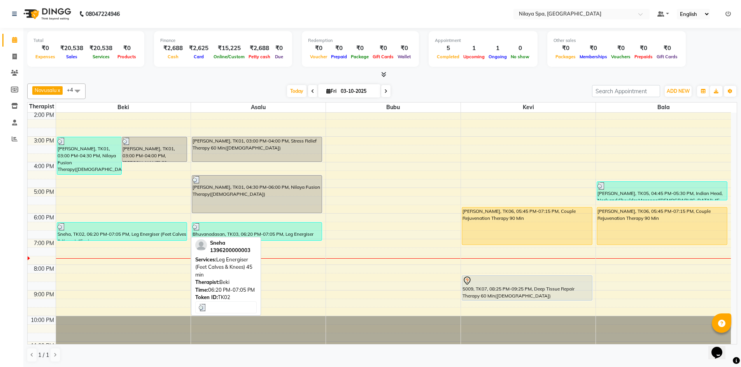
click at [99, 231] on div "Sneha, TK02, 06:20 PM-07:05 PM, Leg Energiser (Feet Calves & Knees) 45 min" at bounding box center [122, 232] width 130 height 18
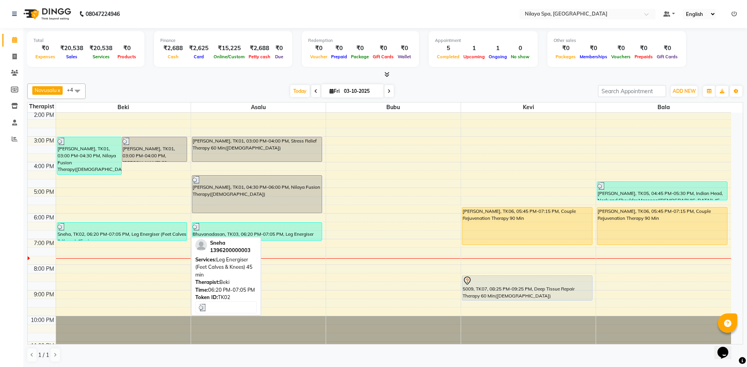
select select "3"
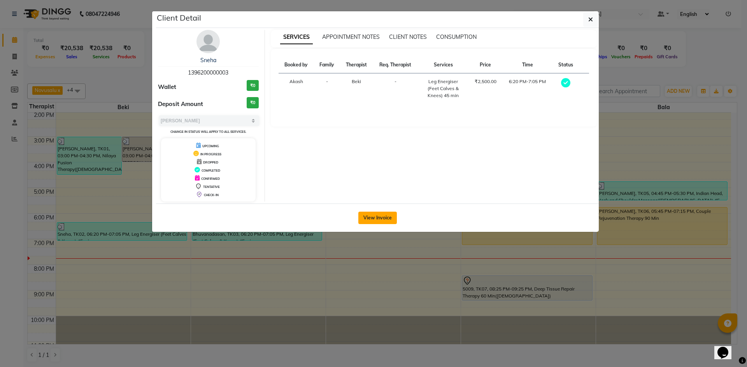
click at [376, 217] on button "View Invoice" at bounding box center [377, 218] width 38 height 12
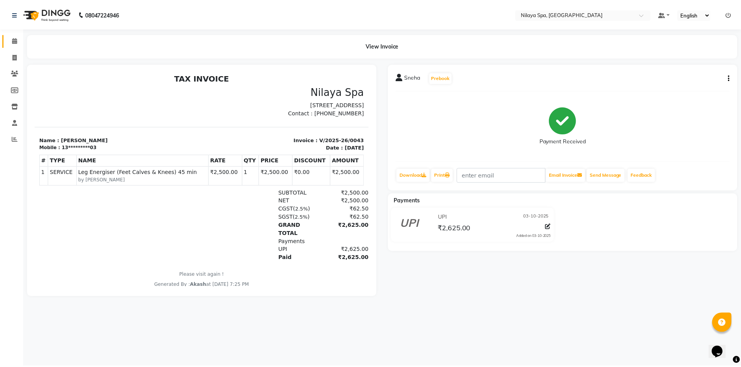
scroll to position [6, 0]
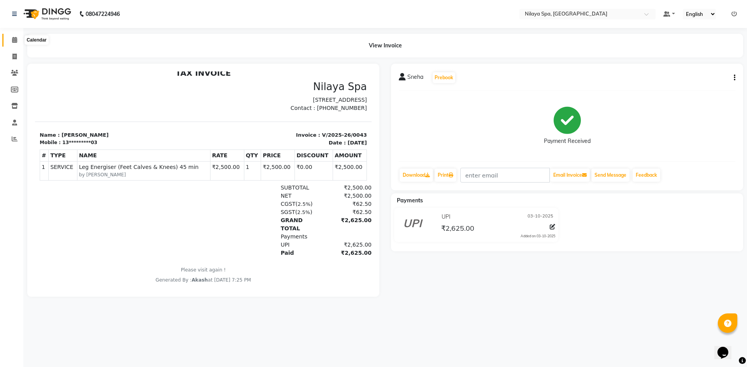
click at [14, 42] on icon at bounding box center [14, 40] width 5 height 6
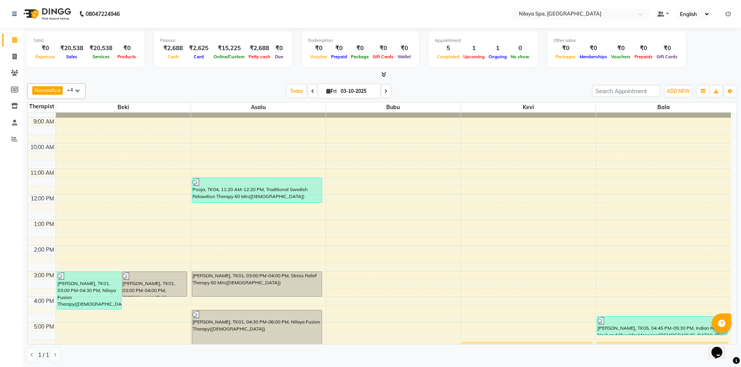
scroll to position [78, 0]
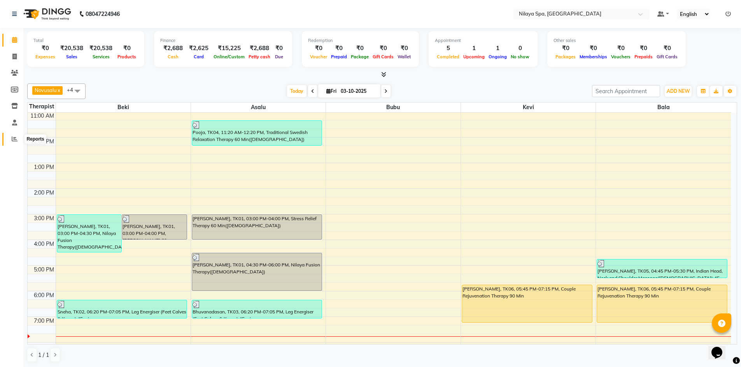
click at [12, 136] on span at bounding box center [15, 139] width 14 height 9
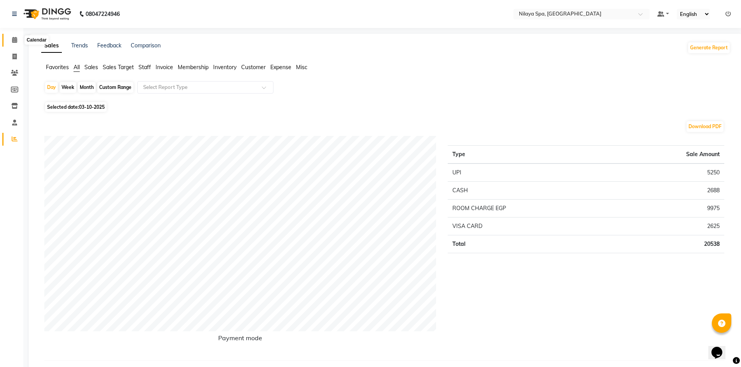
click at [17, 43] on span at bounding box center [15, 40] width 14 height 9
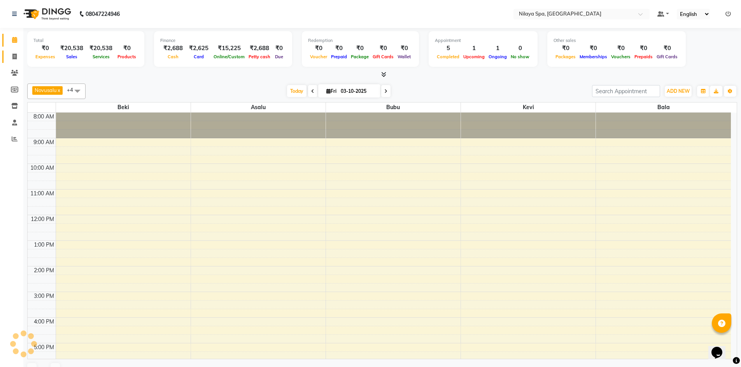
scroll to position [164, 0]
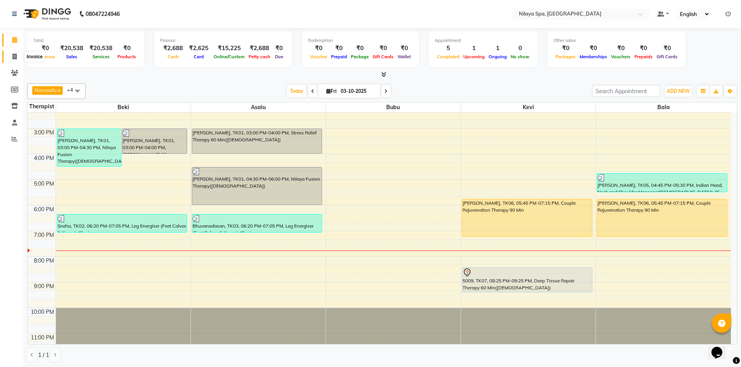
click at [15, 55] on icon at bounding box center [14, 57] width 4 height 6
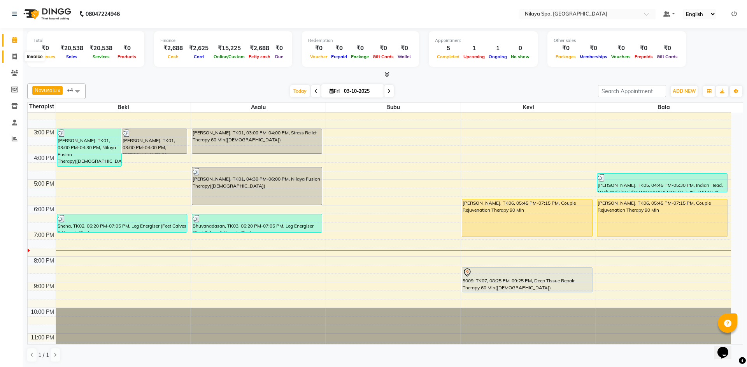
select select "9038"
select select "service"
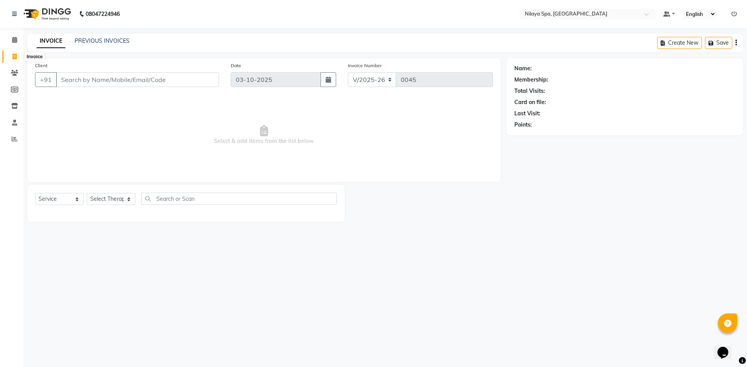
click at [12, 56] on icon at bounding box center [14, 57] width 4 height 6
select select "service"
type input "0045"
select select "9038"
click at [15, 71] on icon at bounding box center [14, 73] width 7 height 6
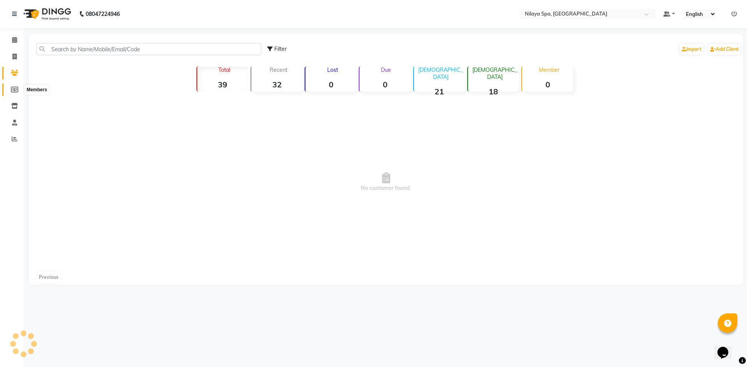
click at [10, 92] on span at bounding box center [15, 90] width 14 height 9
select select
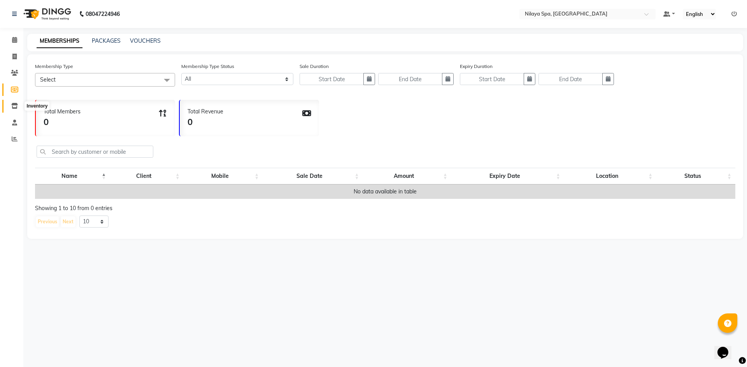
click at [18, 105] on span at bounding box center [15, 106] width 14 height 9
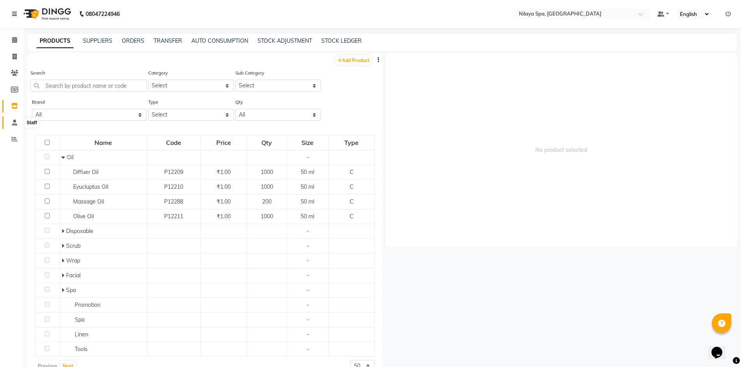
click at [15, 122] on icon at bounding box center [14, 123] width 5 height 6
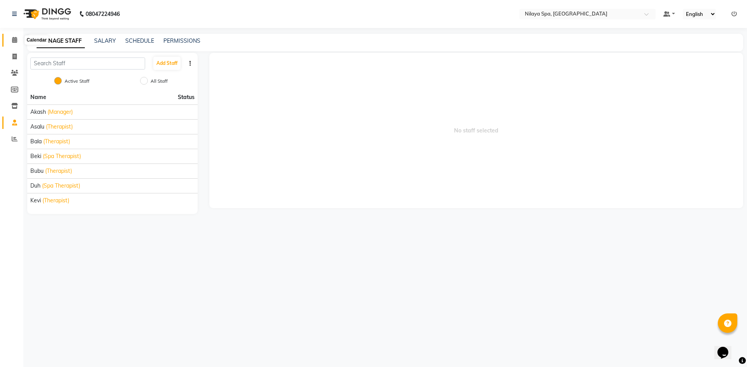
click at [15, 44] on span at bounding box center [15, 40] width 14 height 9
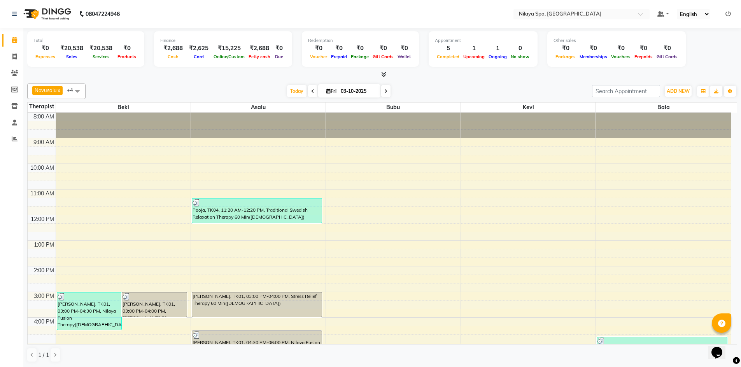
scroll to position [0, 0]
click at [381, 74] on icon at bounding box center [383, 74] width 5 height 6
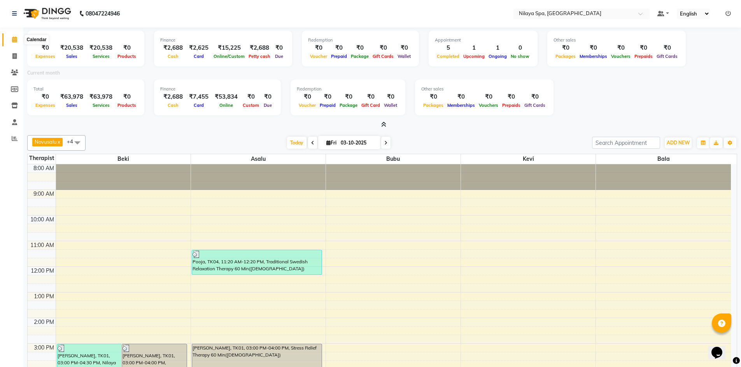
click at [12, 39] on icon at bounding box center [14, 40] width 5 height 6
click at [386, 128] on span at bounding box center [382, 125] width 8 height 8
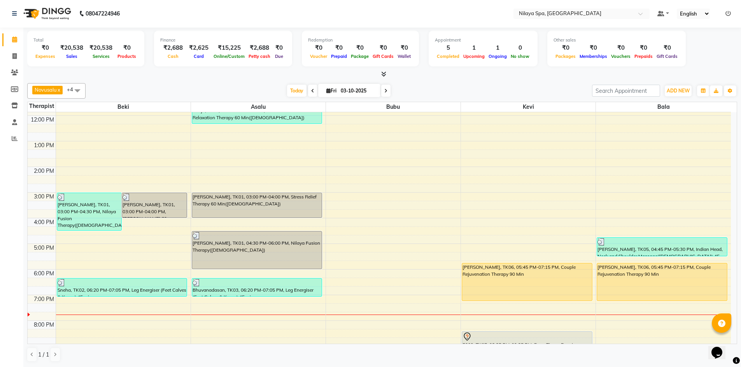
scroll to position [156, 0]
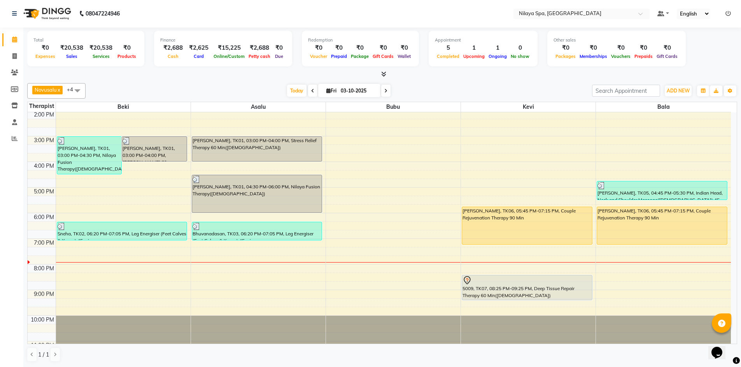
click at [386, 95] on span at bounding box center [385, 91] width 9 height 12
type input "04-10-2025"
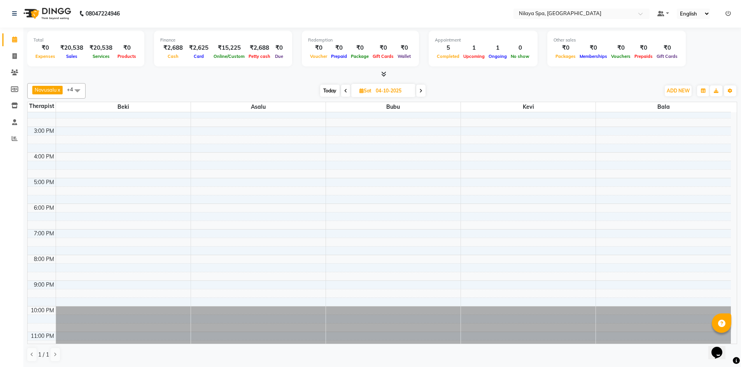
scroll to position [178, 0]
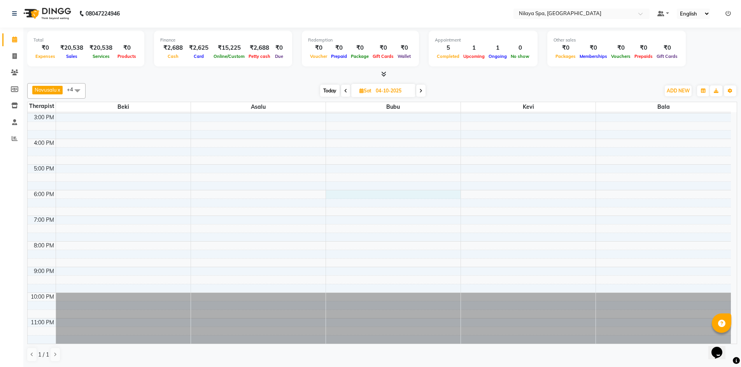
click at [338, 193] on div "8:00 AM 9:00 AM 10:00 AM 11:00 AM 12:00 PM 1:00 PM 2:00 PM 3:00 PM 4:00 PM 5:00…" at bounding box center [379, 139] width 703 height 410
select select "92600"
select select "tentative"
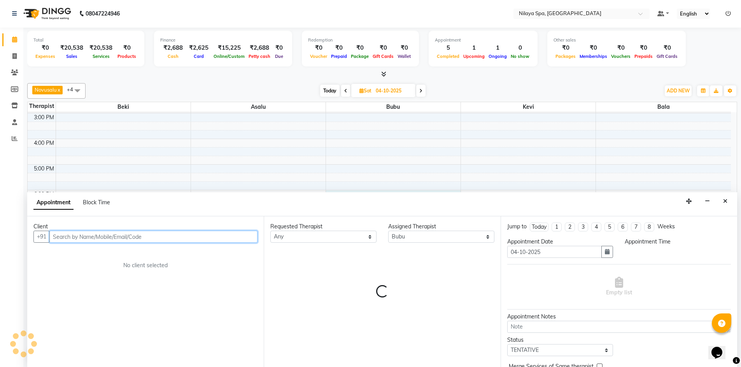
select select "1080"
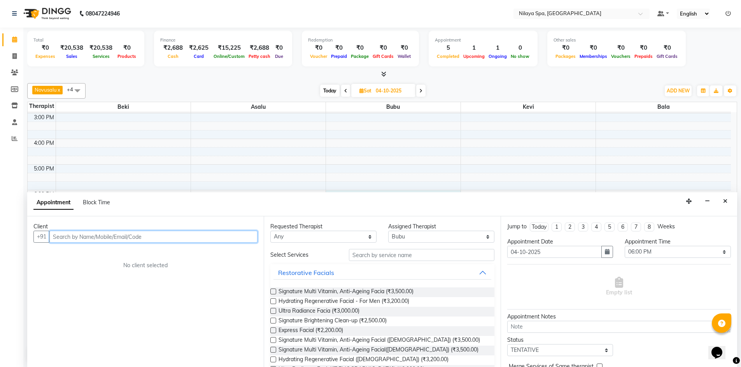
click at [141, 237] on input "text" at bounding box center [153, 237] width 208 height 12
click at [114, 238] on input "text" at bounding box center [153, 237] width 208 height 12
click at [724, 199] on icon "Close" at bounding box center [725, 201] width 4 height 5
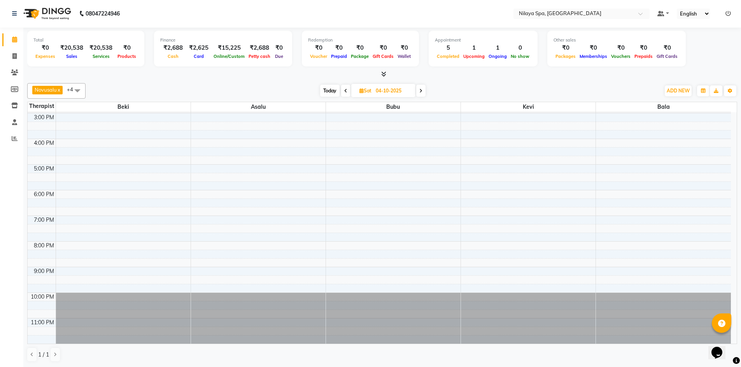
click at [327, 91] on span "Today" at bounding box center [329, 91] width 19 height 12
type input "03-10-2025"
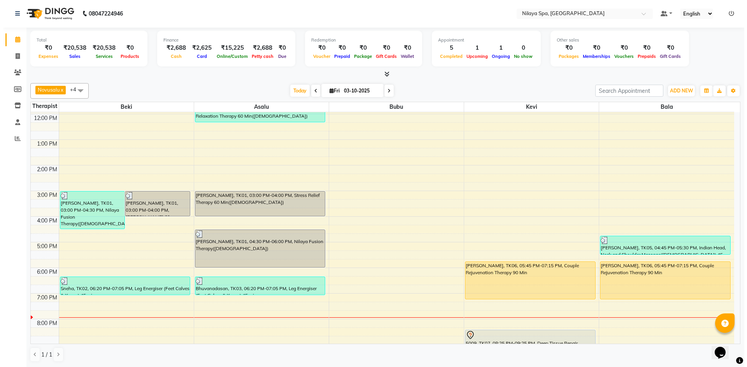
scroll to position [140, 0]
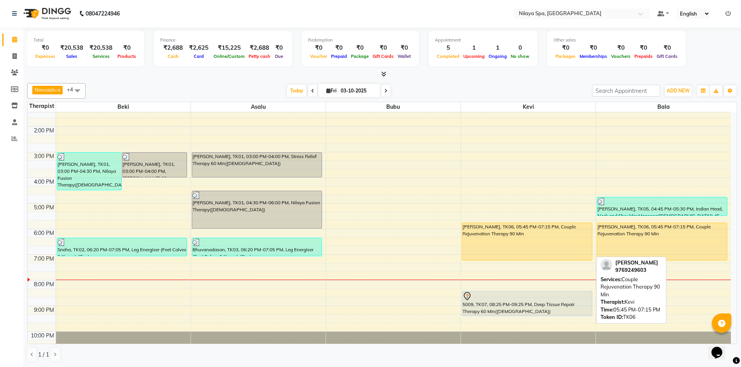
click at [528, 233] on div "[PERSON_NAME], TK06, 05:45 PM-07:15 PM, Couple Rejuvenation Therapy 90 Min" at bounding box center [527, 241] width 130 height 37
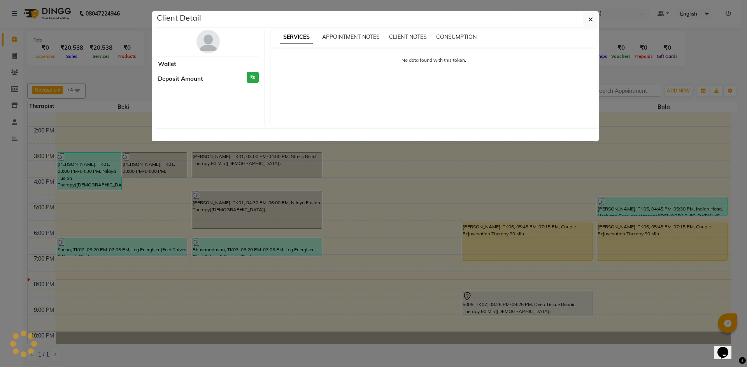
select select "1"
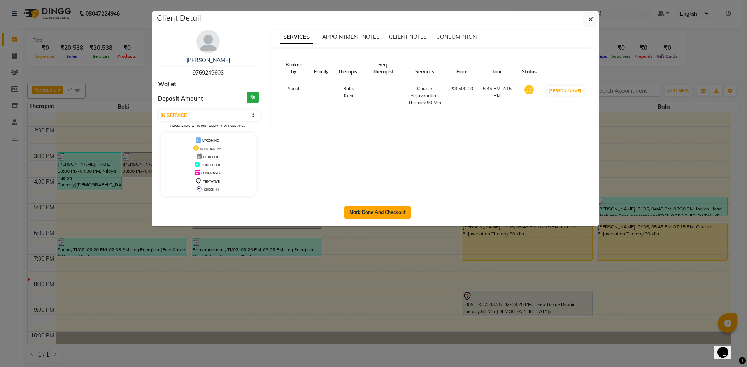
click at [378, 208] on button "Mark Done And Checkout" at bounding box center [377, 212] width 66 height 12
select select "9038"
select select "service"
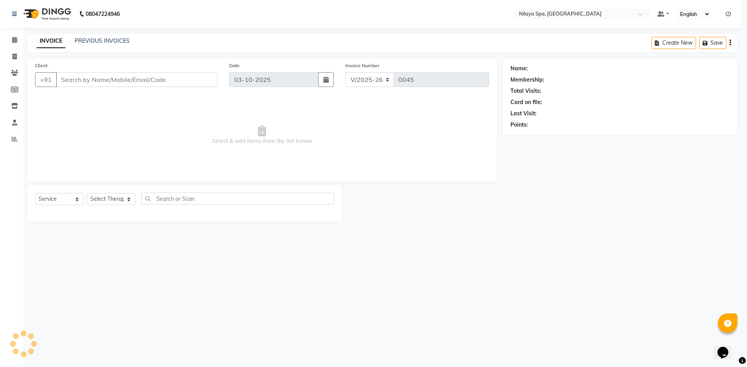
select select "3"
type input "97******03"
select select "92643"
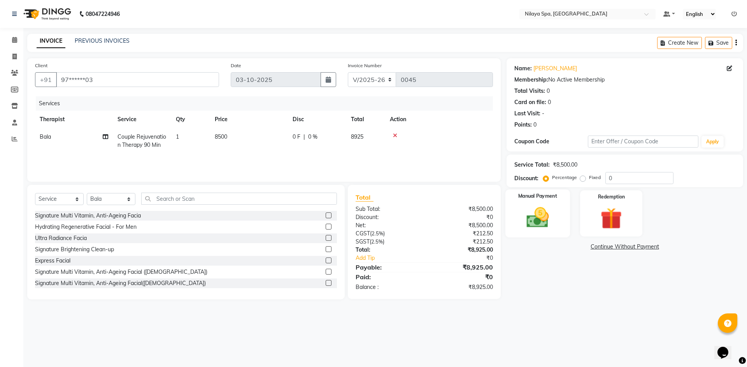
click at [544, 215] on img at bounding box center [537, 218] width 36 height 26
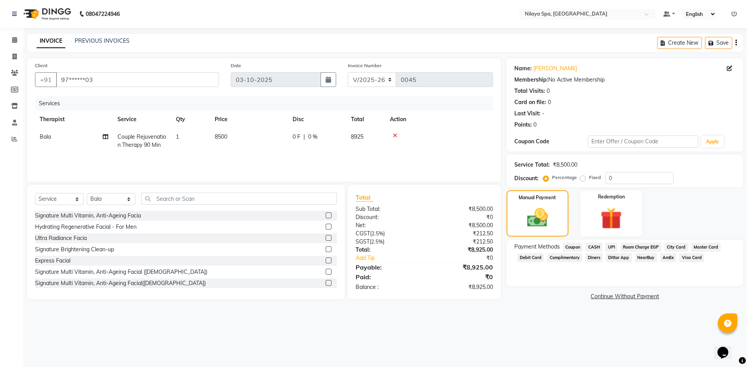
click at [632, 247] on span "Room Charge EGP" at bounding box center [640, 247] width 41 height 9
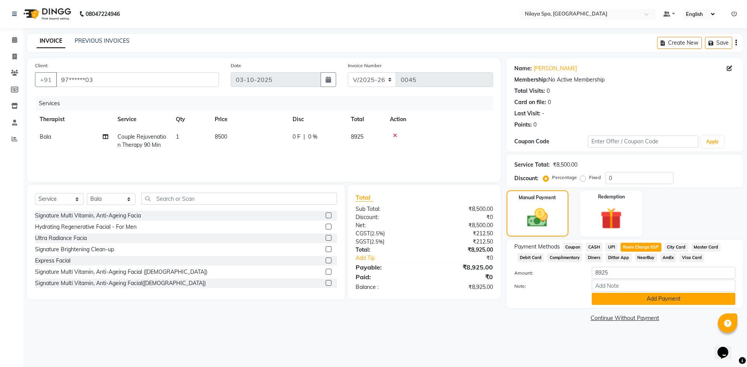
click at [620, 297] on button "Add Payment" at bounding box center [662, 299] width 143 height 12
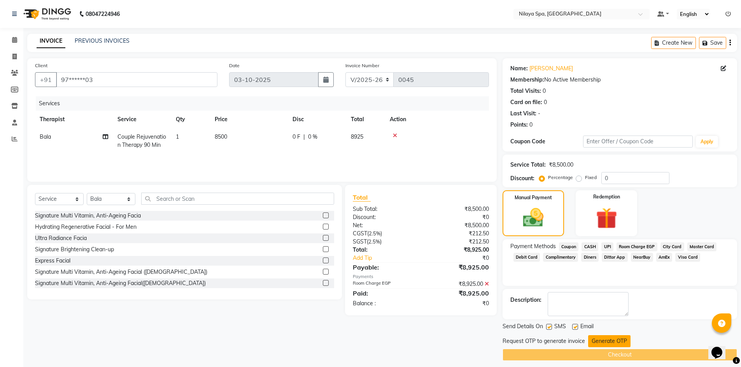
click at [610, 343] on button "Generate OTP" at bounding box center [609, 342] width 42 height 12
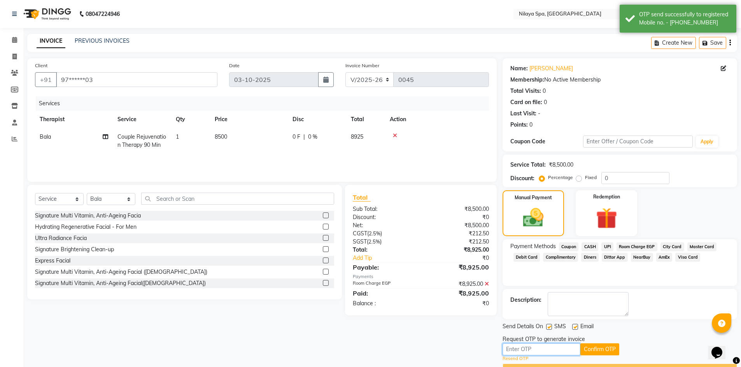
drag, startPoint x: 542, startPoint y: 347, endPoint x: 549, endPoint y: 348, distance: 6.6
click at [543, 347] on input "text" at bounding box center [541, 350] width 78 height 12
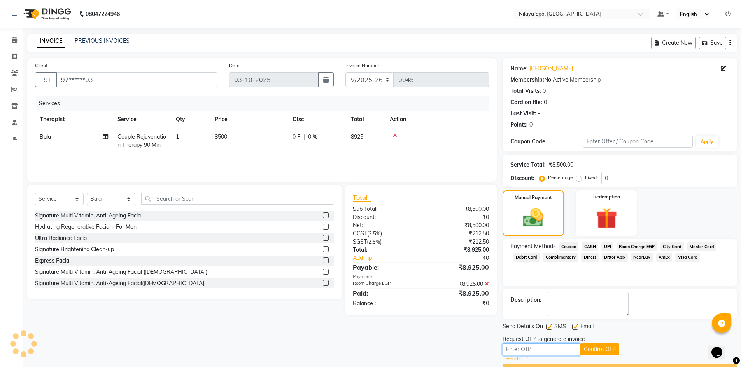
click at [521, 348] on input "text" at bounding box center [541, 350] width 78 height 12
type input "2413"
click at [606, 348] on button "Confirm OTP" at bounding box center [599, 350] width 39 height 12
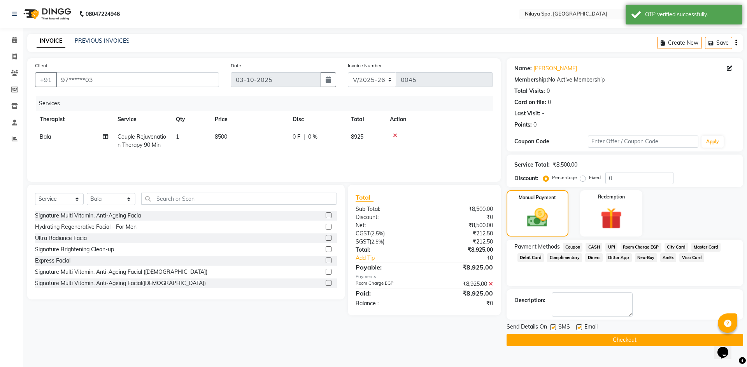
click at [599, 341] on button "Checkout" at bounding box center [624, 340] width 236 height 12
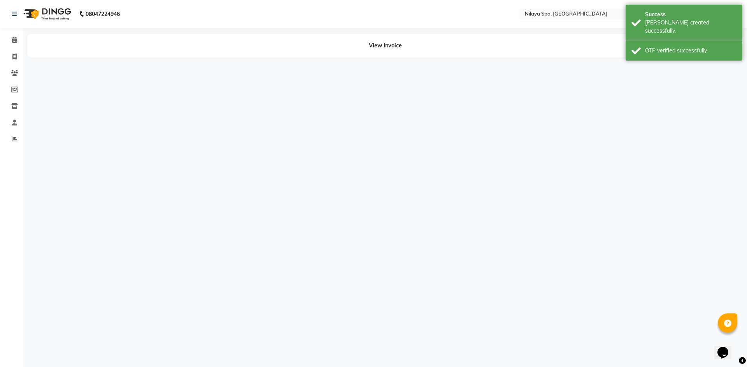
select select "92643"
select select "92602"
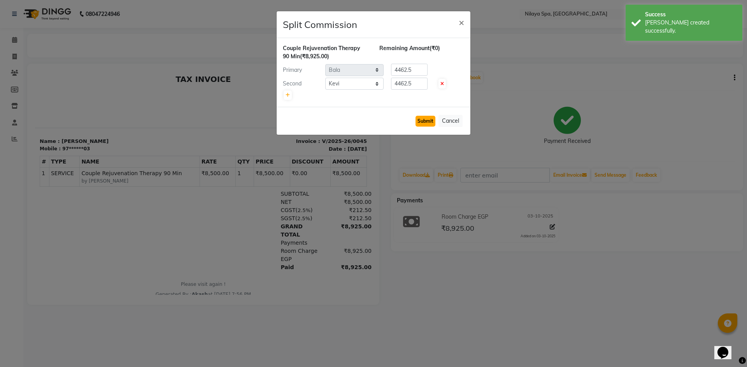
click at [426, 120] on button "Submit" at bounding box center [425, 121] width 20 height 11
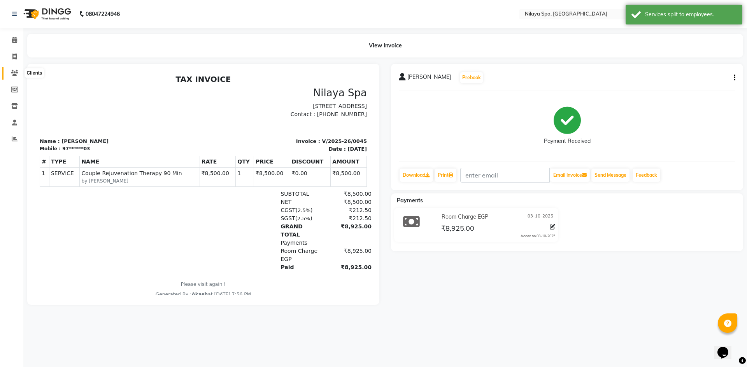
click at [13, 70] on icon at bounding box center [14, 73] width 7 height 6
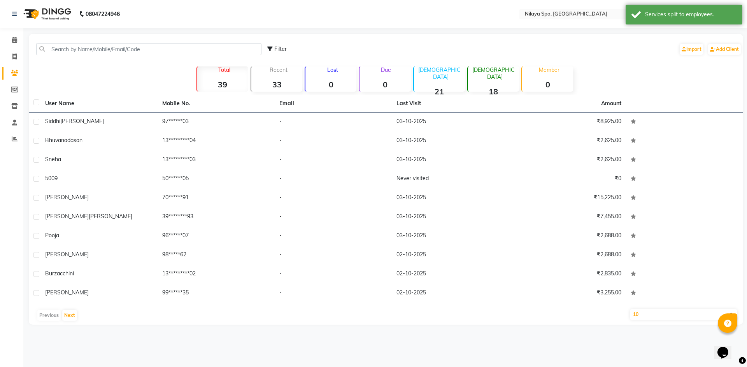
click at [14, 31] on div "Calendar Invoice Clients Members Inventory Staff Reports Completed InProgress U…" at bounding box center [52, 189] width 105 height 334
click at [17, 38] on icon at bounding box center [14, 40] width 5 height 6
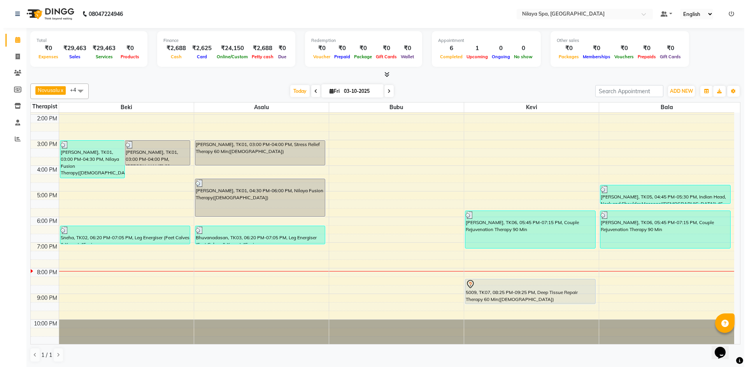
scroll to position [156, 0]
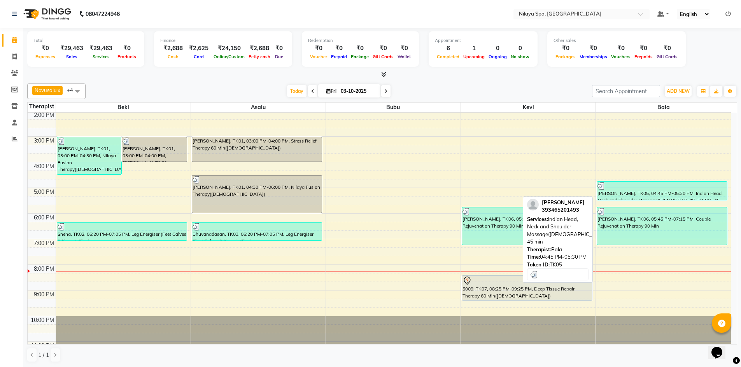
click at [633, 185] on div at bounding box center [661, 186] width 129 height 8
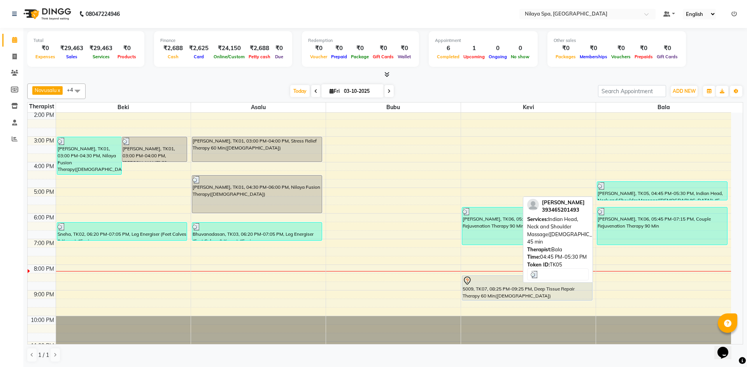
select select "3"
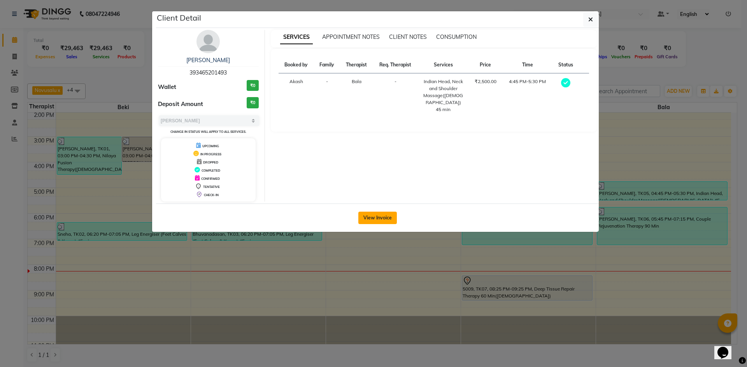
click at [376, 217] on button "View Invoice" at bounding box center [377, 218] width 38 height 12
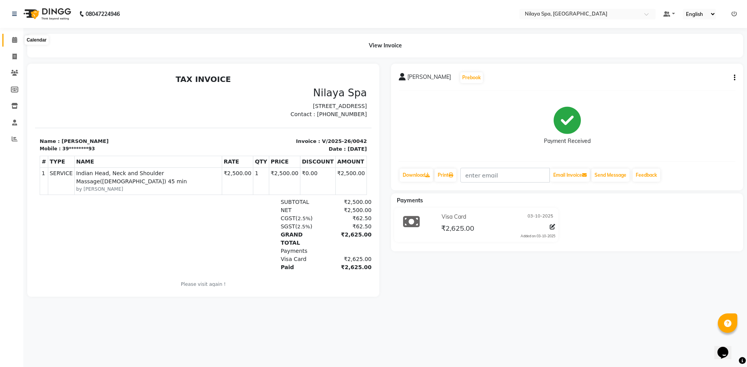
click at [14, 43] on span at bounding box center [15, 40] width 14 height 9
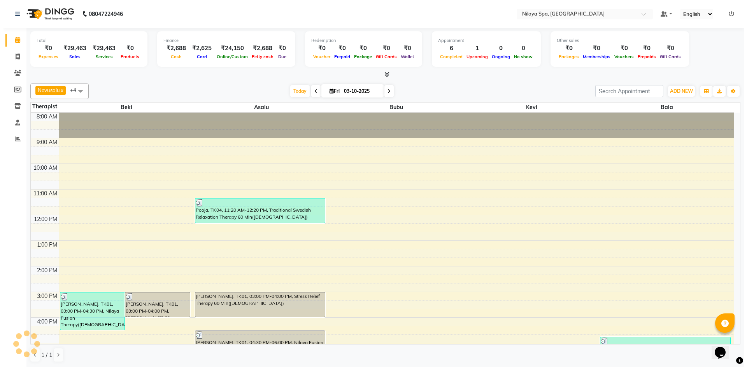
scroll to position [178, 0]
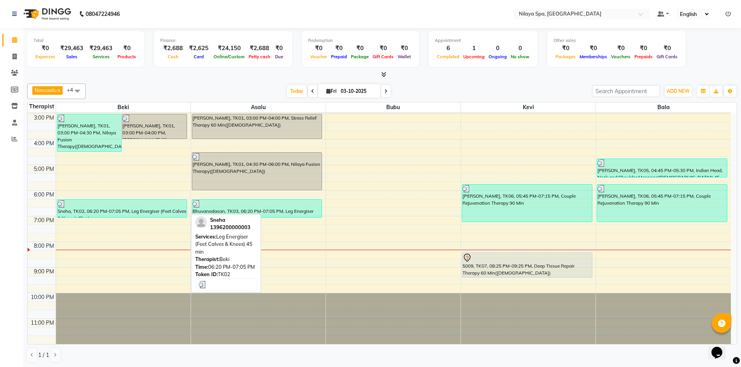
click at [135, 209] on div "Sneha, TK02, 06:20 PM-07:05 PM, Leg Energiser (Feet Calves & Knees) 45 min" at bounding box center [122, 209] width 130 height 18
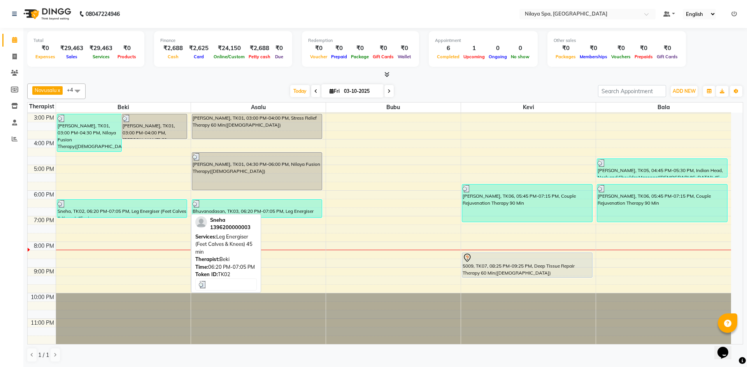
select select "3"
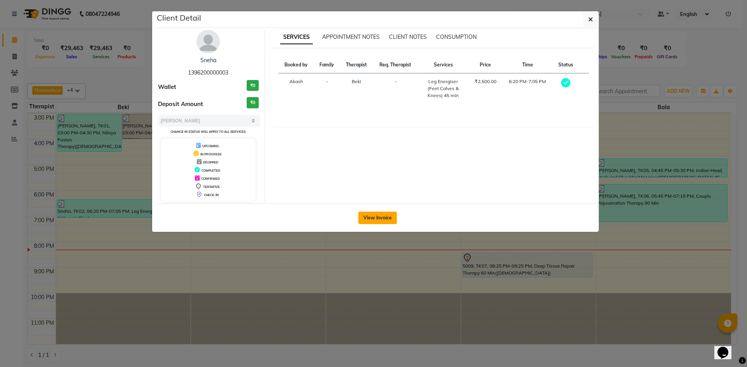
click at [383, 217] on button "View Invoice" at bounding box center [377, 218] width 38 height 12
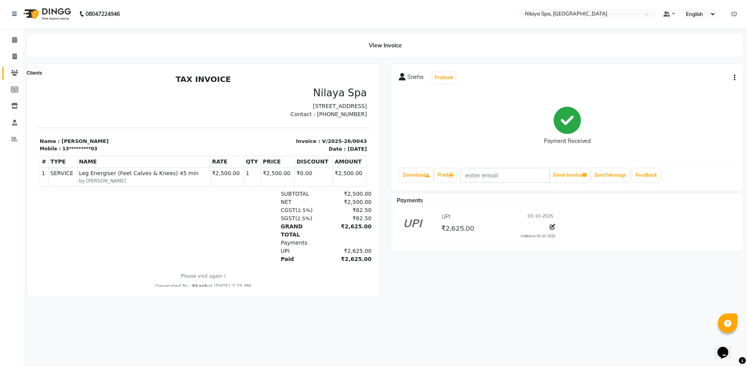
click at [16, 72] on icon at bounding box center [14, 73] width 7 height 6
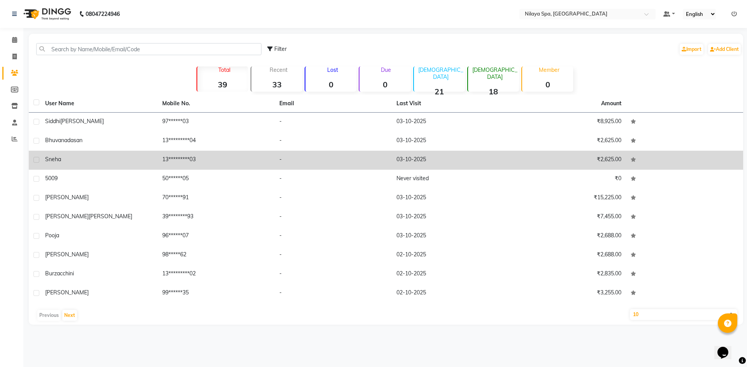
click at [286, 168] on td "-" at bounding box center [333, 160] width 117 height 19
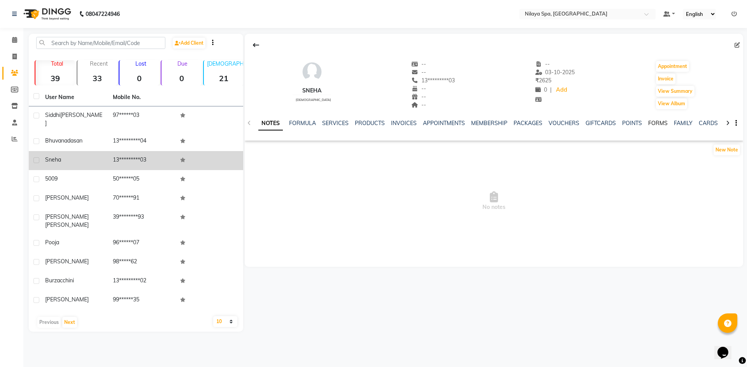
click at [655, 122] on link "FORMS" at bounding box center [657, 123] width 19 height 7
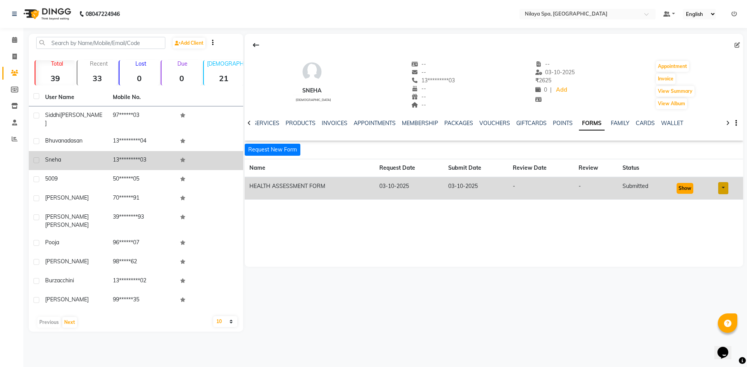
click at [684, 190] on button "Show" at bounding box center [684, 188] width 17 height 11
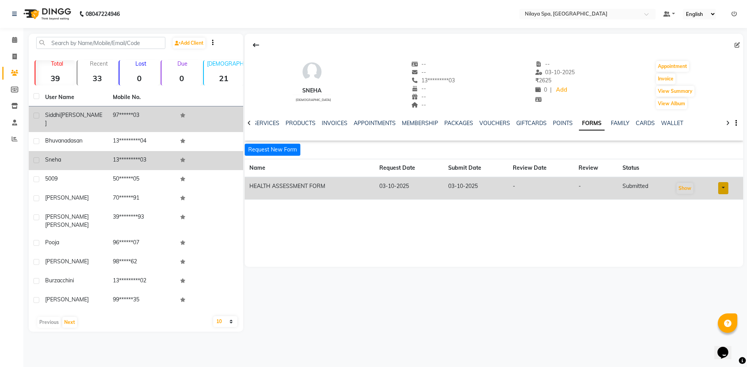
click at [137, 114] on td "97******03" at bounding box center [142, 120] width 68 height 26
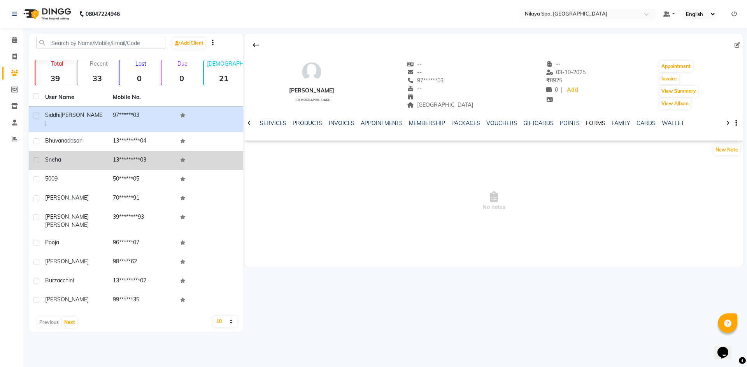
click at [594, 123] on link "FORMS" at bounding box center [595, 123] width 19 height 7
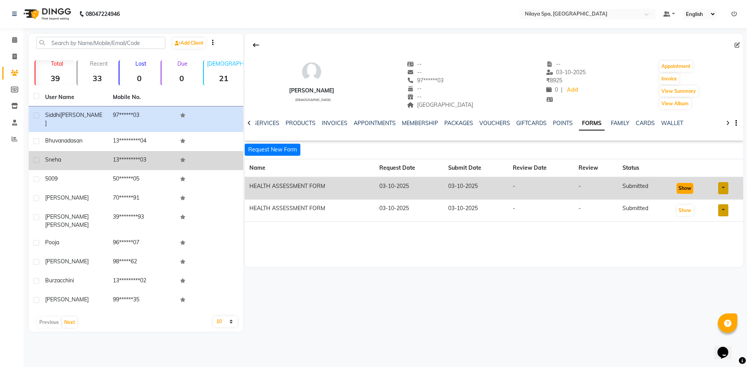
click at [681, 189] on button "Show" at bounding box center [684, 188] width 17 height 11
click at [14, 44] on span at bounding box center [15, 40] width 14 height 9
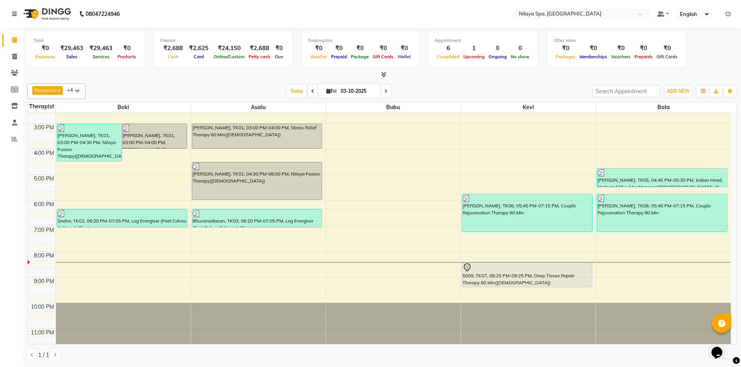
scroll to position [178, 0]
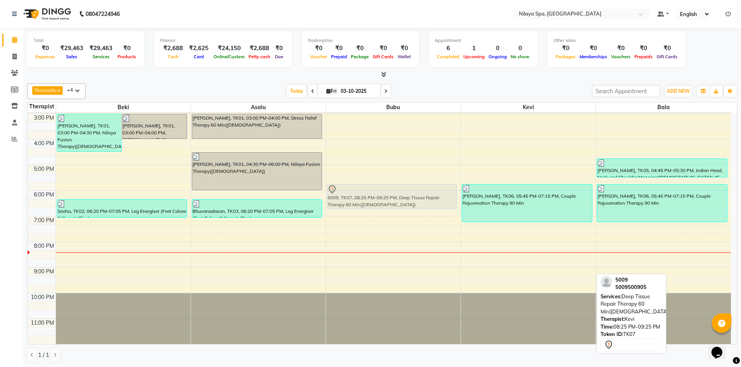
drag, startPoint x: 522, startPoint y: 264, endPoint x: 437, endPoint y: 192, distance: 111.1
click at [437, 192] on tr "Nidya, TK01, 03:00 PM-04:30 PM, Nilaya Fusion Therapy(Female) Nidya, TK01, 03:0…" at bounding box center [379, 139] width 703 height 410
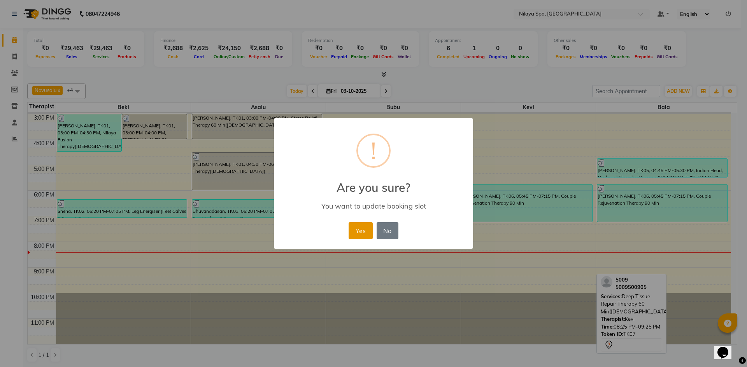
click at [365, 234] on button "Yes" at bounding box center [360, 230] width 24 height 17
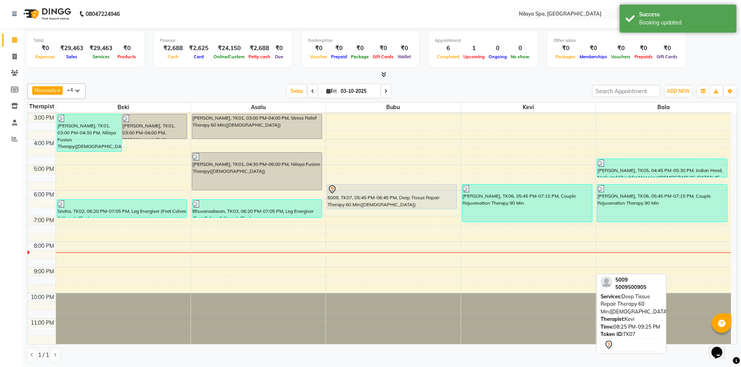
click at [465, 257] on div "8:00 AM 9:00 AM 10:00 AM 11:00 AM 12:00 PM 1:00 PM 2:00 PM 3:00 PM 4:00 PM 5:00…" at bounding box center [379, 139] width 703 height 410
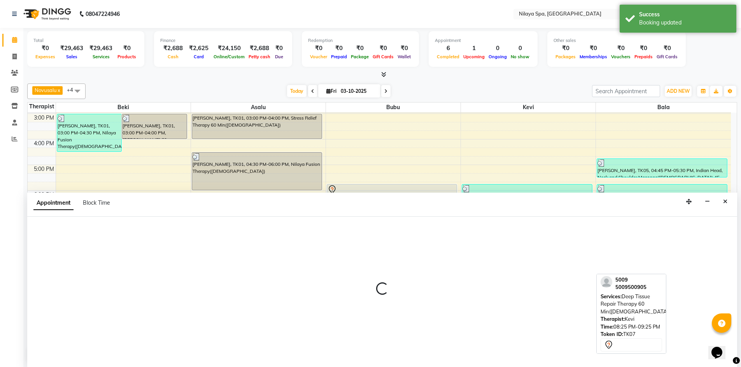
scroll to position [0, 0]
select select "92602"
select select "1215"
select select "tentative"
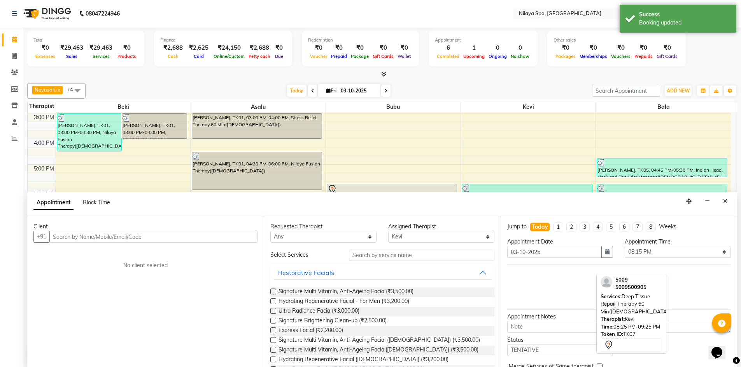
click at [129, 231] on input "text" at bounding box center [153, 237] width 208 height 12
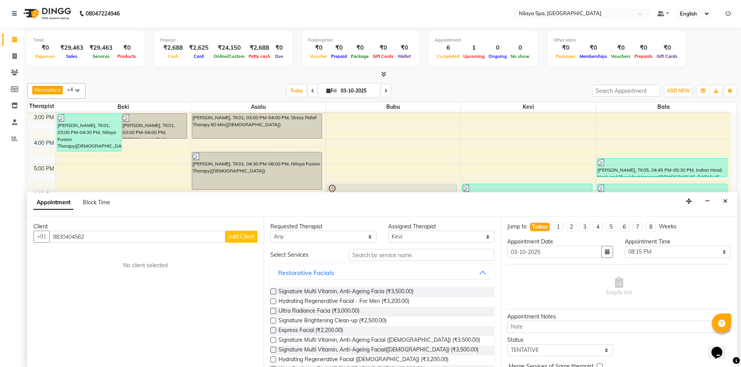
type input "9830404562"
click at [247, 241] on button "Add Client" at bounding box center [241, 237] width 32 height 12
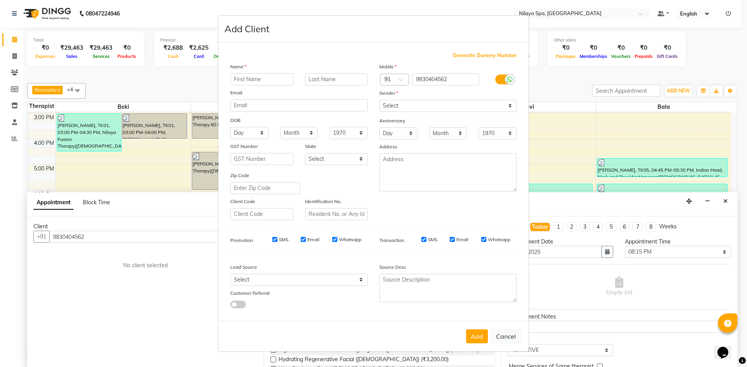
click at [273, 82] on input "text" at bounding box center [261, 79] width 63 height 12
type input "Nidhi"
type input "Agarwal"
click at [455, 111] on select "Select [DEMOGRAPHIC_DATA] [DEMOGRAPHIC_DATA] Other Prefer Not To Say" at bounding box center [447, 106] width 137 height 12
select select "[DEMOGRAPHIC_DATA]"
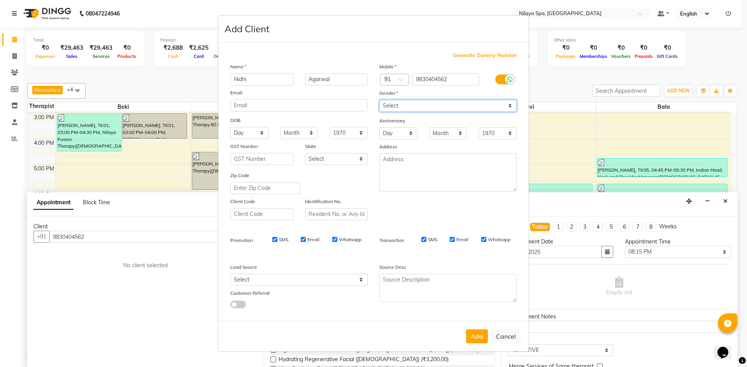
click at [379, 100] on select "Select [DEMOGRAPHIC_DATA] [DEMOGRAPHIC_DATA] Other Prefer Not To Say" at bounding box center [447, 106] width 137 height 12
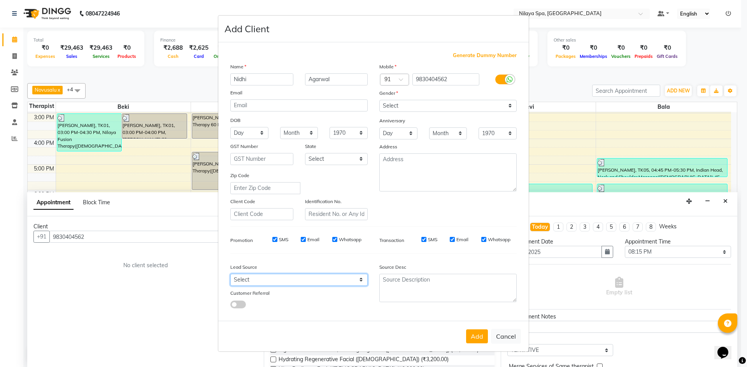
click at [351, 281] on select "Select Walk-in Referral Internet Friend Word of Mouth Advertisement Facebook Ju…" at bounding box center [298, 280] width 137 height 12
select select "57538"
click at [230, 274] on select "Select Walk-in Referral Internet Friend Word of Mouth Advertisement Facebook Ju…" at bounding box center [298, 280] width 137 height 12
click at [478, 337] on button "Add" at bounding box center [477, 337] width 22 height 14
type input "98******62"
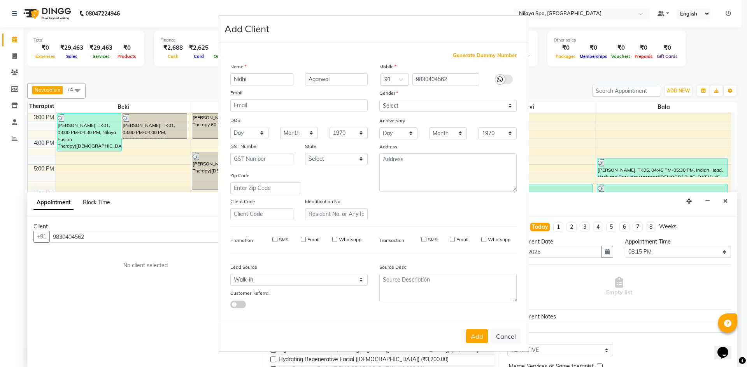
select select
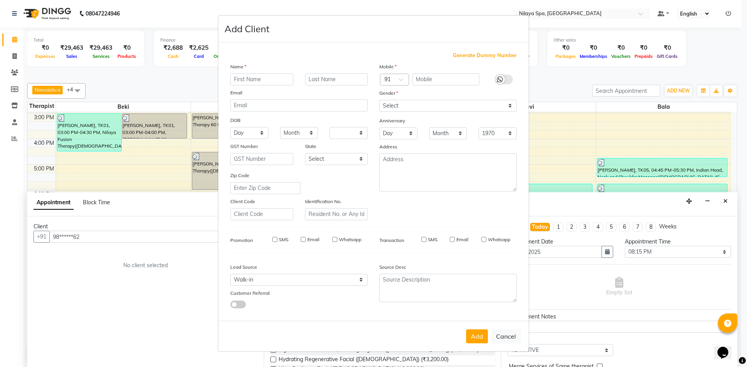
select select
checkbox input "false"
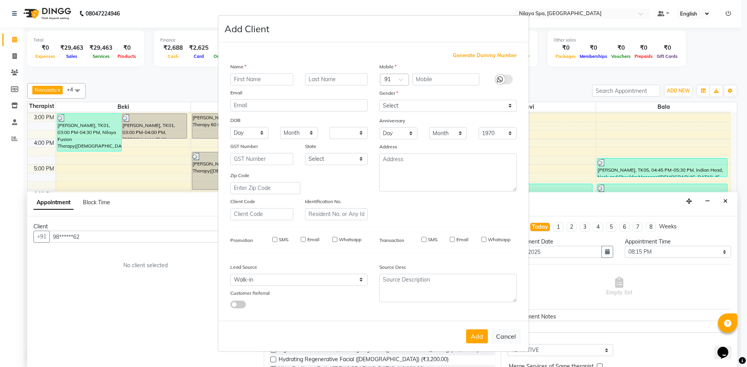
checkbox input "false"
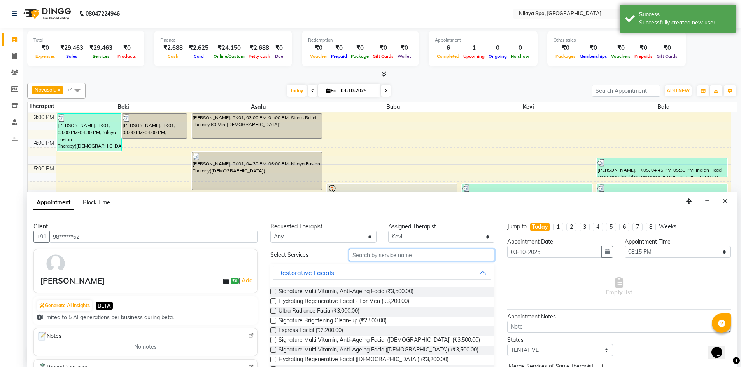
click at [389, 250] on input "text" at bounding box center [421, 255] width 145 height 12
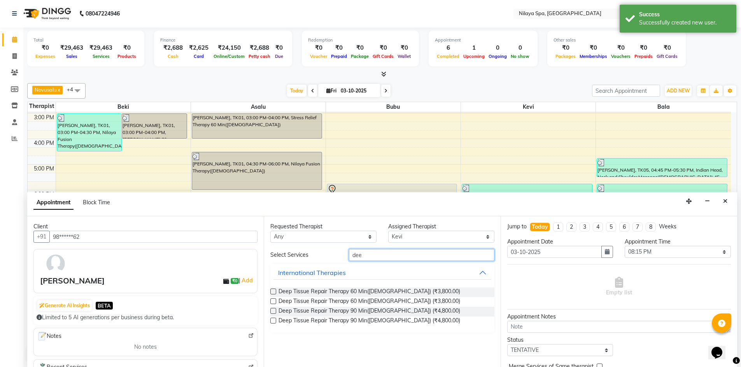
type input "dee"
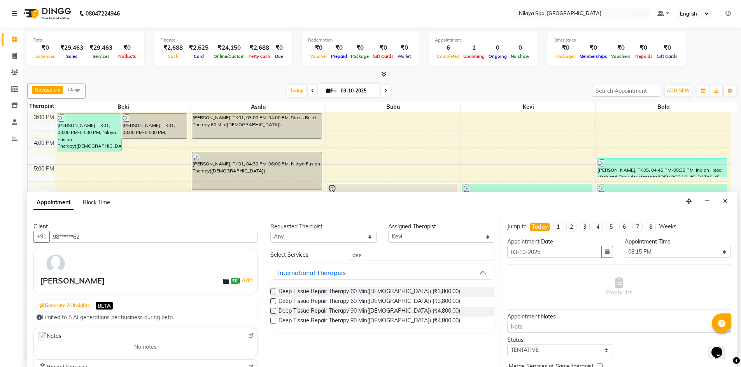
click at [272, 300] on label at bounding box center [273, 302] width 6 height 6
click at [272, 300] on input "checkbox" at bounding box center [272, 302] width 5 height 5
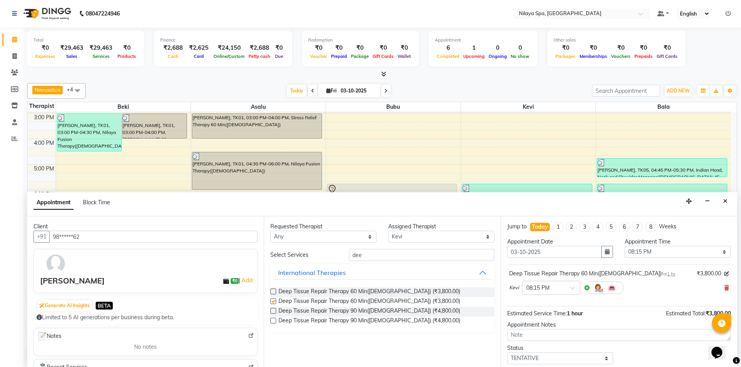
checkbox input "false"
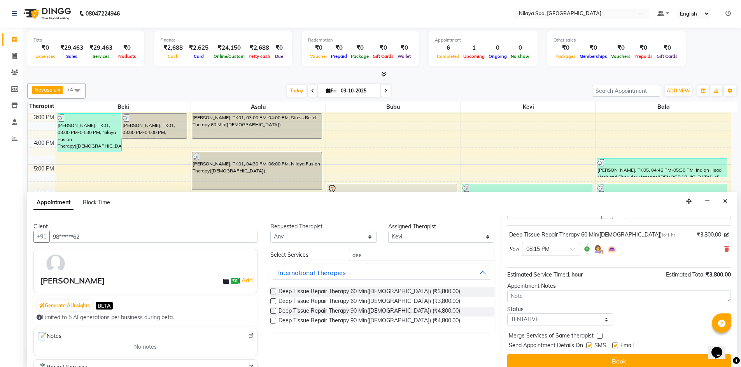
scroll to position [46, 0]
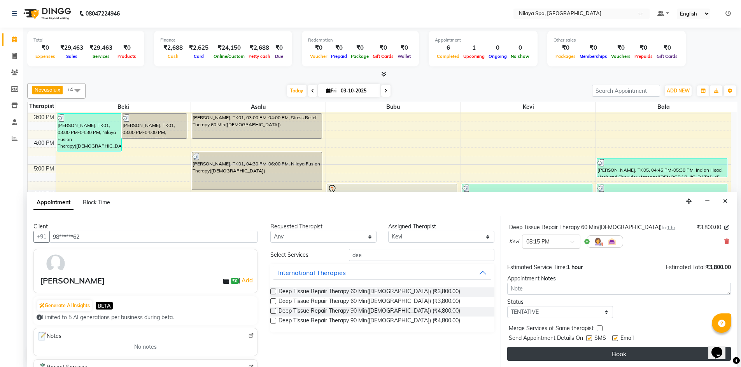
click at [609, 353] on button "Book" at bounding box center [619, 354] width 224 height 14
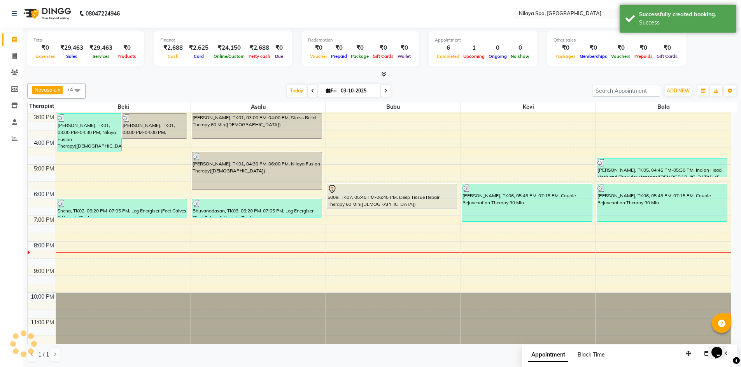
scroll to position [0, 0]
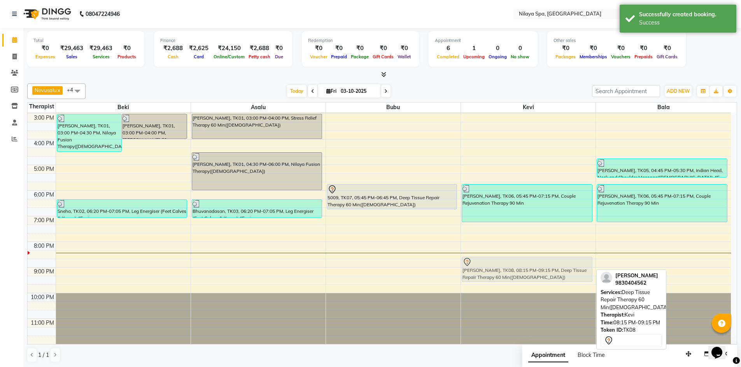
drag, startPoint x: 502, startPoint y: 258, endPoint x: 502, endPoint y: 264, distance: 6.6
click at [502, 264] on div "Siddhi Salvi, TK06, 05:45 PM-07:15 PM, Couple Rejuvenation Therapy 90 Min Nidhi…" at bounding box center [528, 139] width 135 height 410
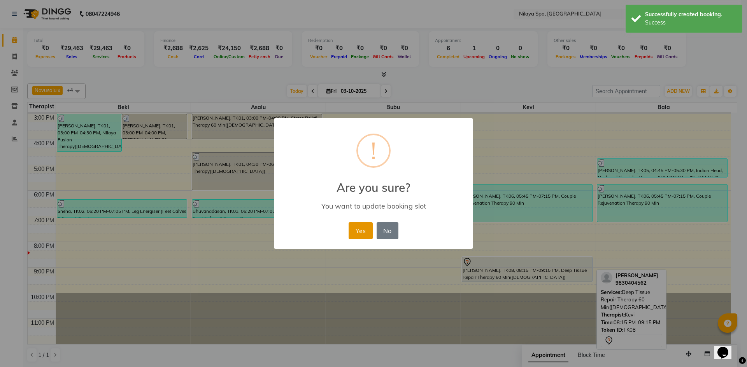
click at [361, 231] on button "Yes" at bounding box center [360, 230] width 24 height 17
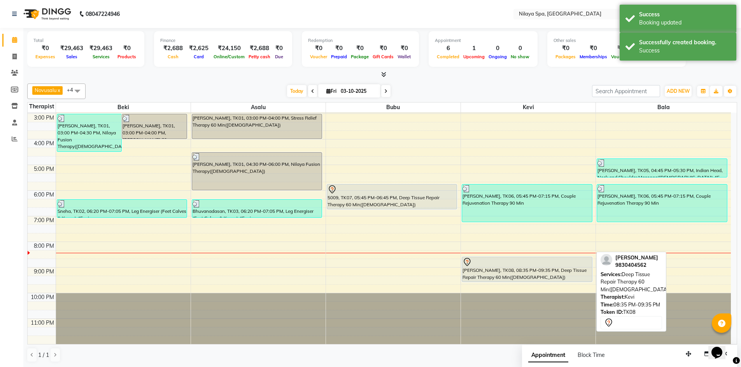
click at [477, 264] on div at bounding box center [526, 262] width 129 height 9
click at [498, 268] on div "Nidhi Agarwal, TK08, 08:35 PM-09:35 PM, Deep Tissue Repair Therapy 60 Min(Femal…" at bounding box center [527, 269] width 130 height 24
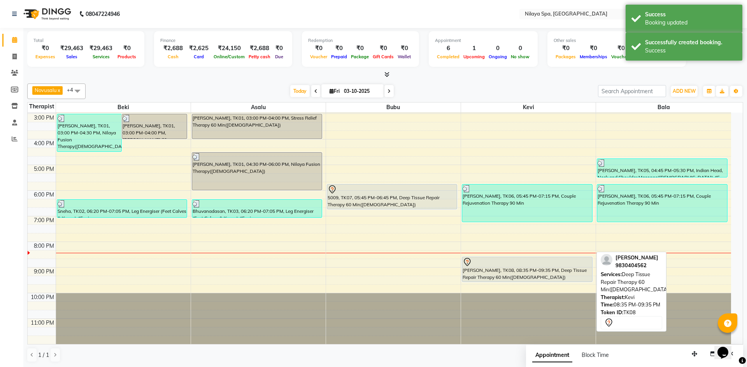
select select "7"
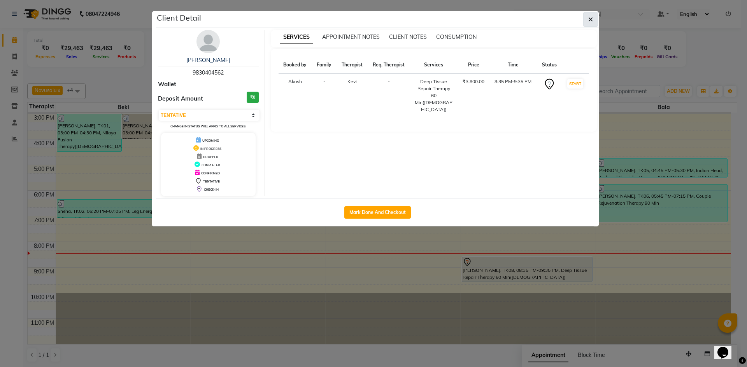
click at [593, 15] on button "button" at bounding box center [590, 19] width 15 height 15
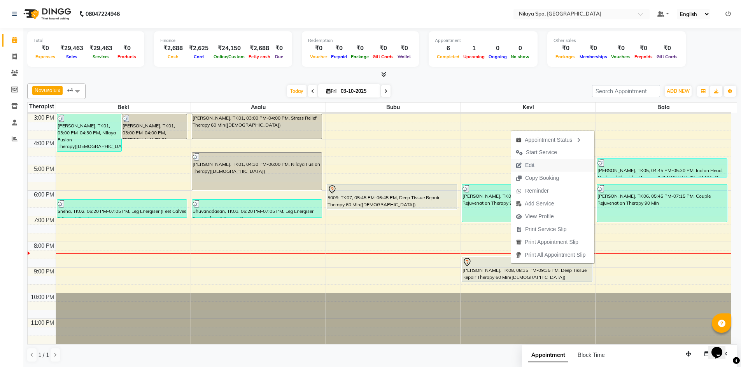
click at [549, 166] on button "Edit" at bounding box center [552, 165] width 83 height 13
select select "tentative"
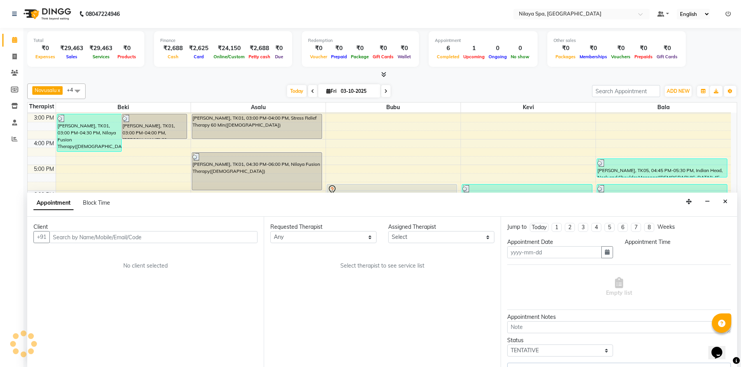
type input "03-10-2025"
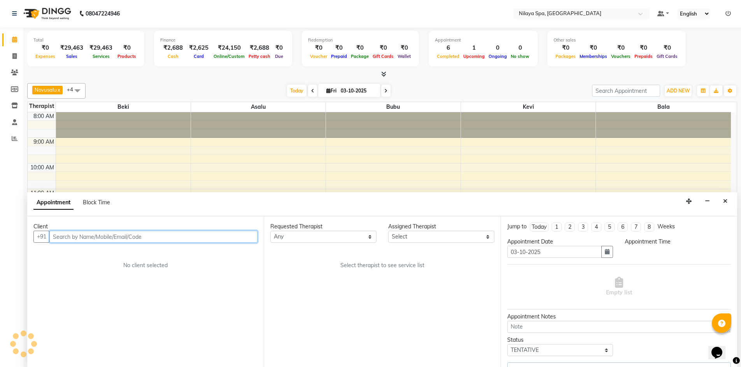
scroll to position [178, 0]
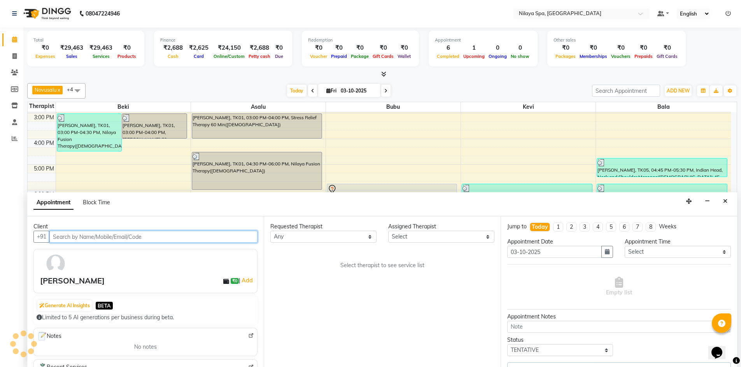
select select "92602"
select select "4564"
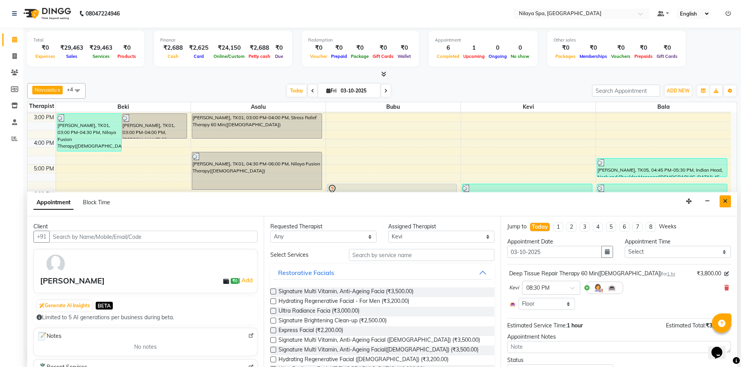
click at [723, 203] on icon "Close" at bounding box center [725, 201] width 4 height 5
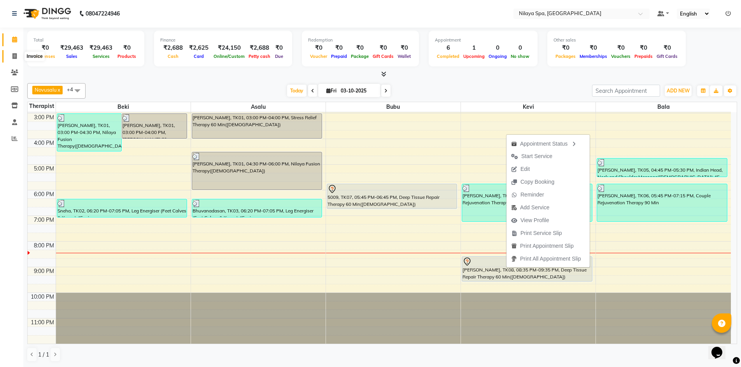
click at [11, 58] on span at bounding box center [15, 56] width 14 height 9
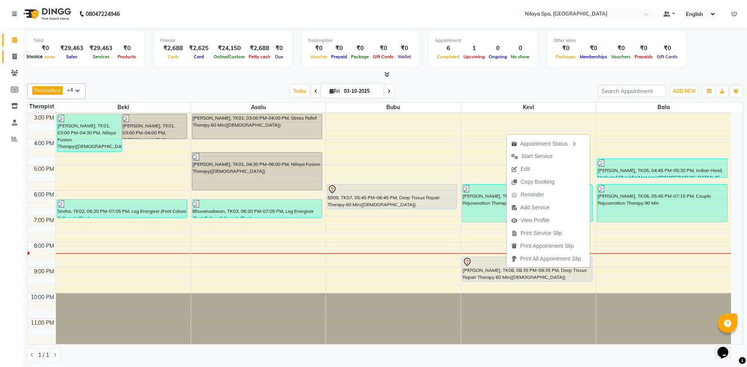
select select "9038"
select select "service"
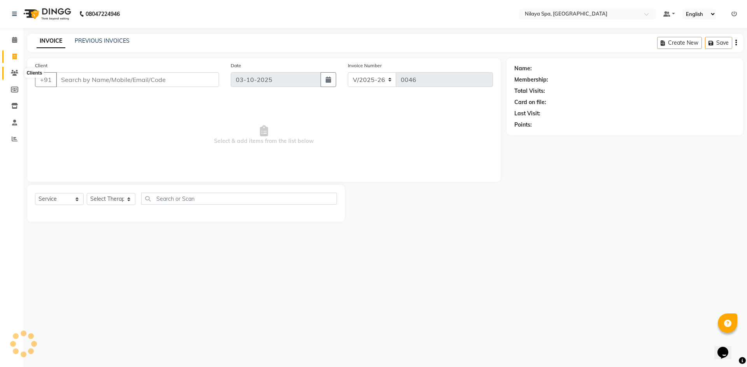
click at [14, 72] on icon at bounding box center [14, 73] width 7 height 6
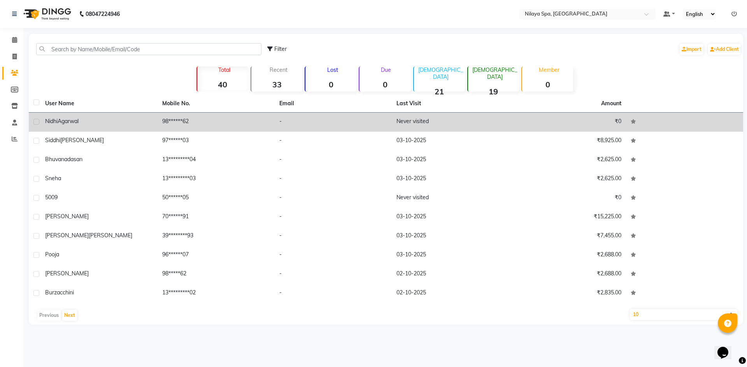
click at [173, 115] on td "98******62" at bounding box center [215, 122] width 117 height 19
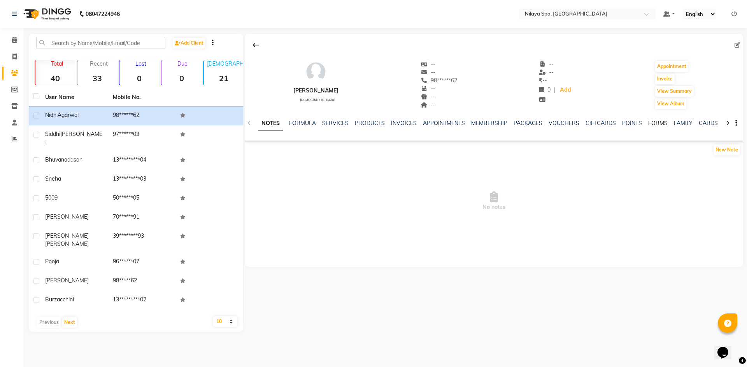
click at [656, 122] on link "FORMS" at bounding box center [657, 123] width 19 height 7
click at [289, 150] on button "Request New Form" at bounding box center [273, 150] width 56 height 12
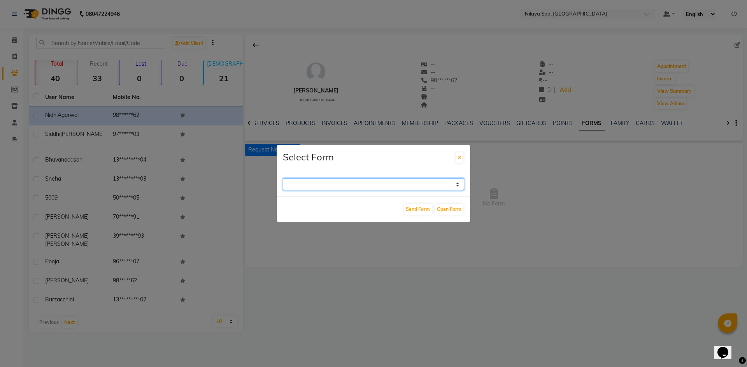
click at [384, 182] on select "GUEST FEEDBACK FORM HEALTH ASSESSMENT FORM" at bounding box center [373, 184] width 181 height 12
select select "204"
click at [283, 178] on select "GUEST FEEDBACK FORM HEALTH ASSESSMENT FORM" at bounding box center [373, 184] width 181 height 12
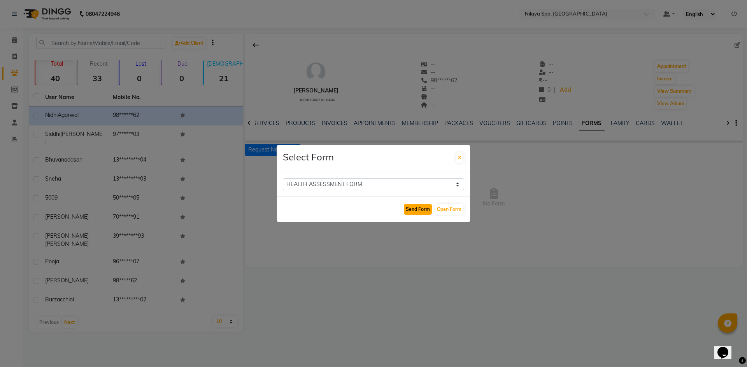
click at [412, 206] on button "Send Form" at bounding box center [418, 209] width 28 height 11
select select
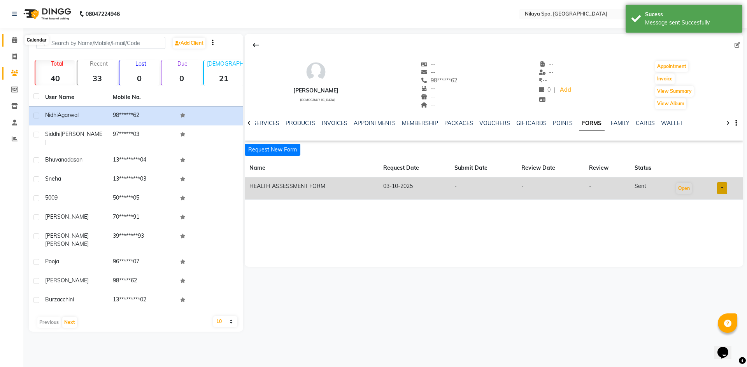
click at [14, 40] on icon at bounding box center [14, 40] width 5 height 6
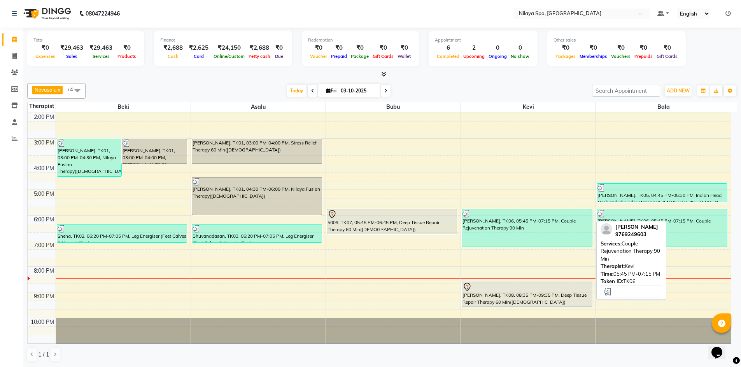
scroll to position [178, 0]
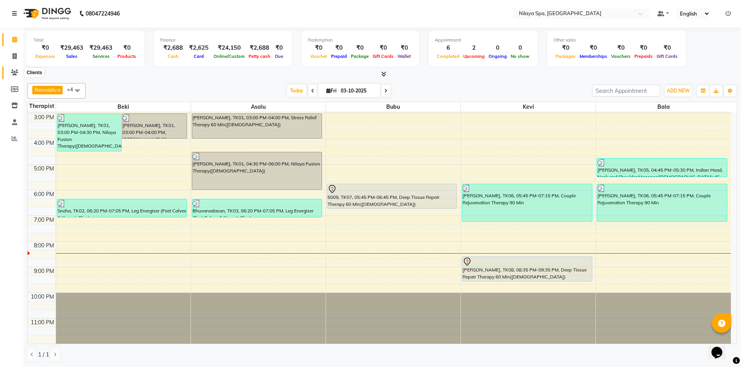
click at [19, 73] on span at bounding box center [15, 72] width 14 height 9
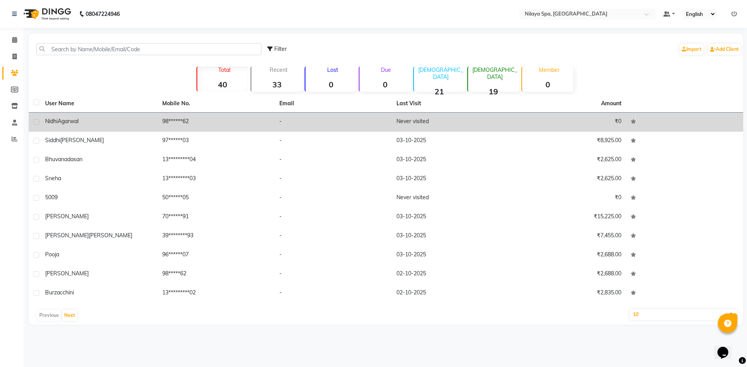
click at [209, 123] on td "98******62" at bounding box center [215, 122] width 117 height 19
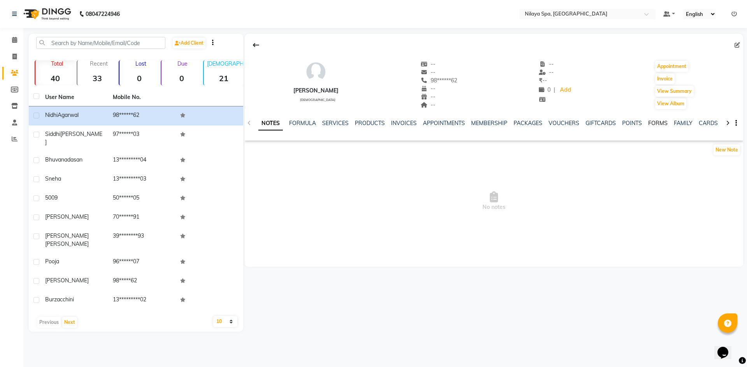
click at [654, 120] on link "FORMS" at bounding box center [657, 123] width 19 height 7
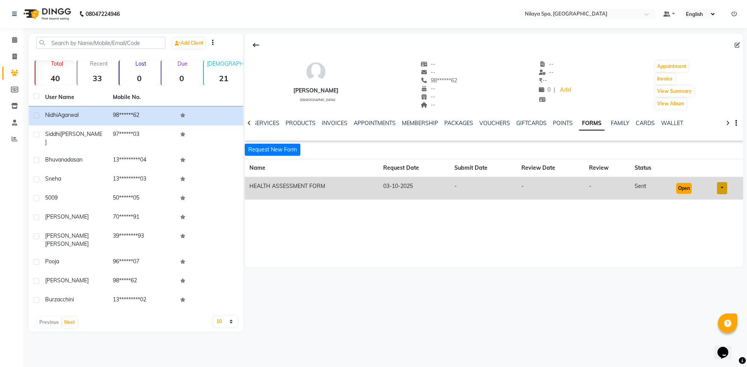
click at [679, 187] on button "Open" at bounding box center [684, 188] width 16 height 11
click at [14, 41] on icon at bounding box center [14, 40] width 5 height 6
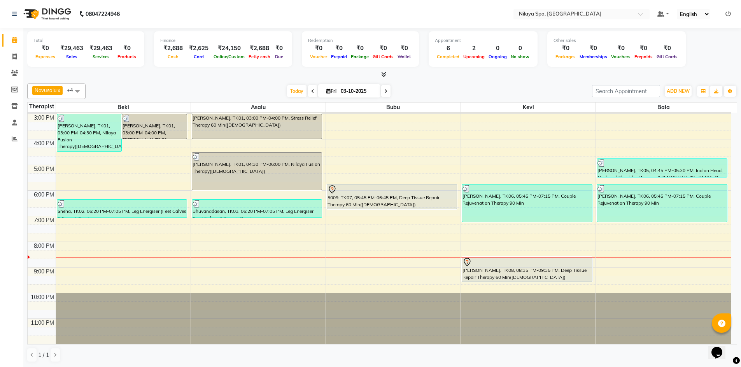
scroll to position [0, 0]
click at [602, 272] on div "8:00 AM 9:00 AM 10:00 AM 11:00 AM 12:00 PM 1:00 PM 2:00 PM 3:00 PM 4:00 PM 5:00…" at bounding box center [379, 139] width 703 height 410
select select "92643"
select select "1260"
select select "tentative"
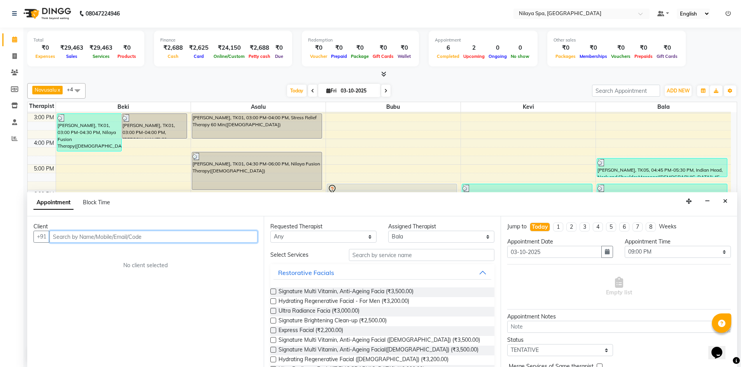
click at [190, 241] on input "text" at bounding box center [153, 237] width 208 height 12
type input "9830031598"
click at [241, 237] on span "Add Client" at bounding box center [241, 236] width 26 height 7
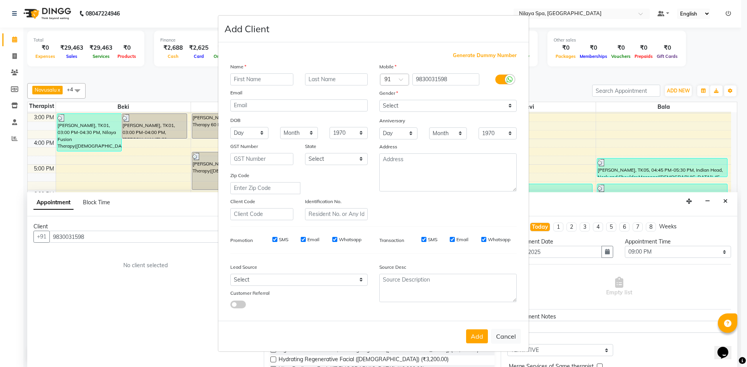
click at [247, 82] on input "text" at bounding box center [261, 79] width 63 height 12
type input "Bhavna"
type input "Lakhotia"
click at [396, 100] on select "Select [DEMOGRAPHIC_DATA] [DEMOGRAPHIC_DATA] Other Prefer Not To Say" at bounding box center [447, 106] width 137 height 12
select select "[DEMOGRAPHIC_DATA]"
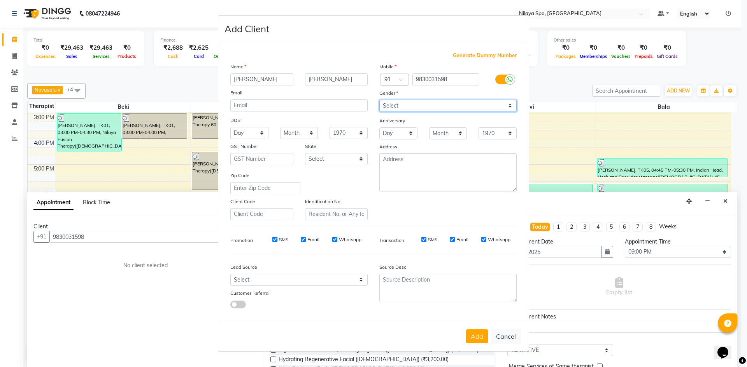
click at [379, 100] on select "Select [DEMOGRAPHIC_DATA] [DEMOGRAPHIC_DATA] Other Prefer Not To Say" at bounding box center [447, 106] width 137 height 12
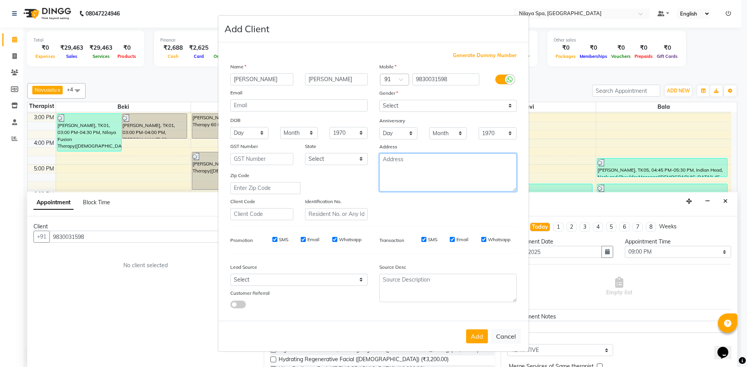
click at [435, 176] on textarea at bounding box center [447, 173] width 137 height 38
type textarea "Kolkata"
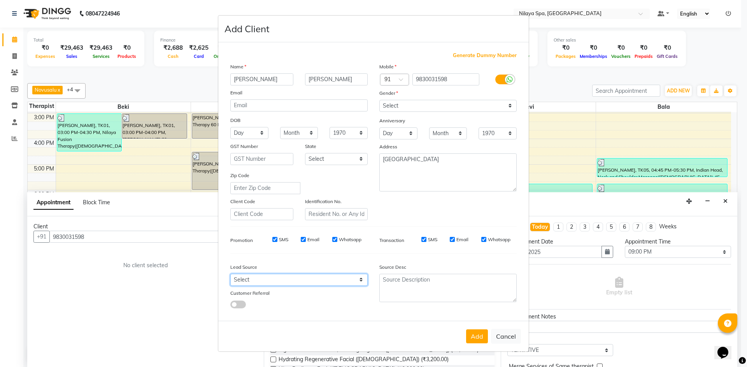
click at [353, 282] on select "Select Walk-in Referral Internet Friend Word of Mouth Advertisement Facebook Ju…" at bounding box center [298, 280] width 137 height 12
select select "57538"
click at [230, 274] on select "Select Walk-in Referral Internet Friend Word of Mouth Advertisement Facebook Ju…" at bounding box center [298, 280] width 137 height 12
click at [477, 338] on button "Add" at bounding box center [477, 337] width 22 height 14
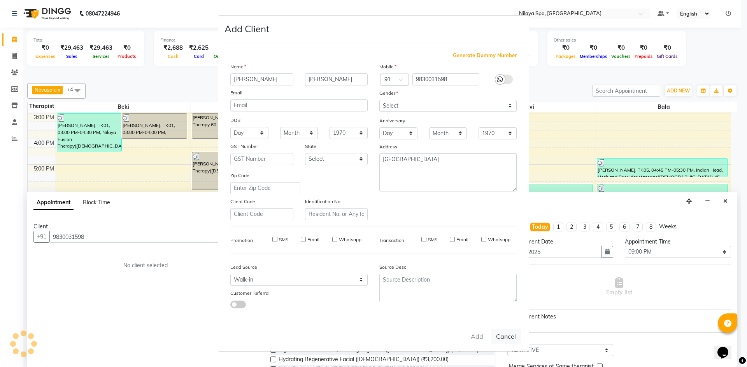
type input "98******98"
select select
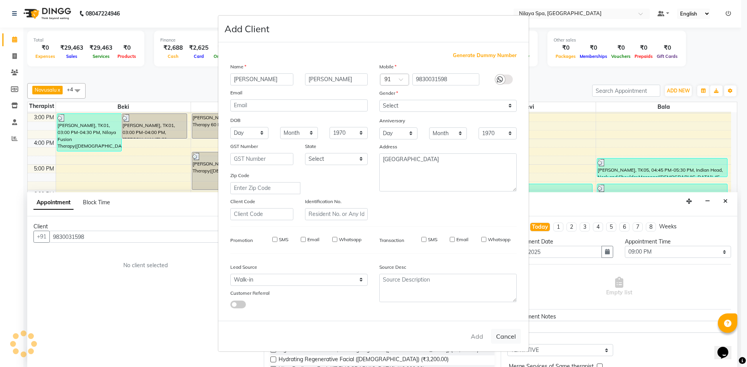
select select
checkbox input "false"
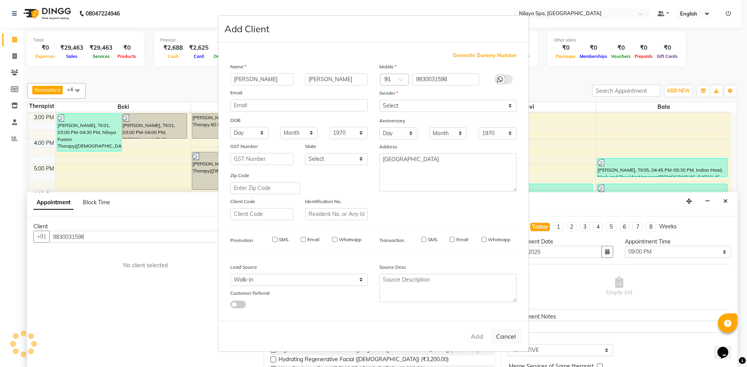
checkbox input "false"
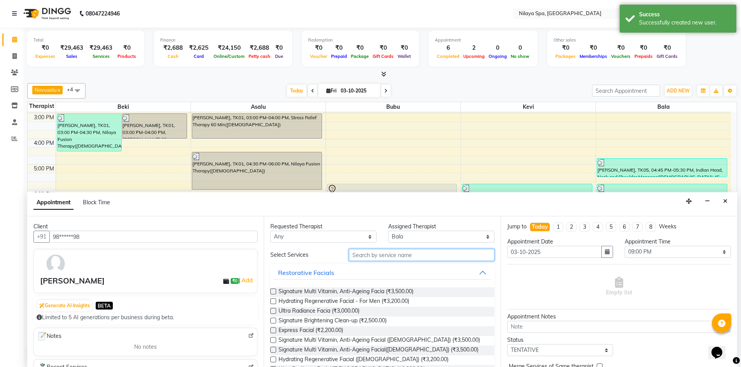
click at [384, 258] on input "text" at bounding box center [421, 255] width 145 height 12
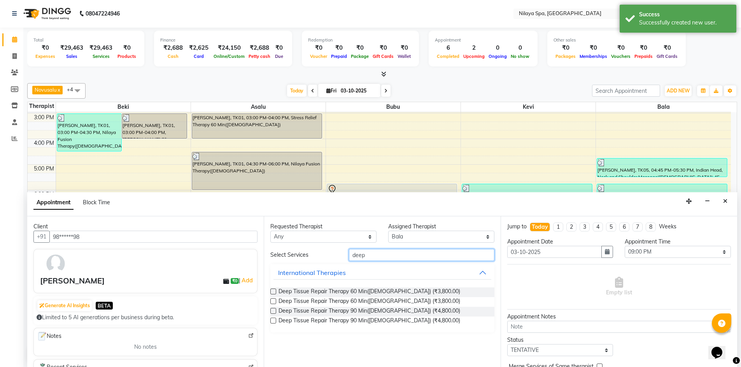
type input "deep"
click at [275, 304] on label at bounding box center [273, 302] width 6 height 6
click at [275, 304] on input "checkbox" at bounding box center [272, 302] width 5 height 5
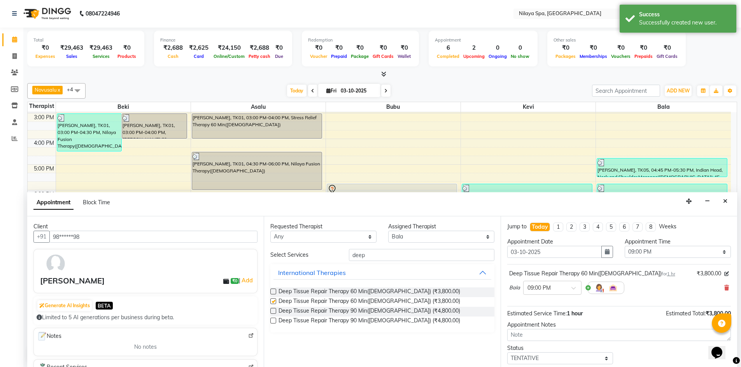
checkbox input "false"
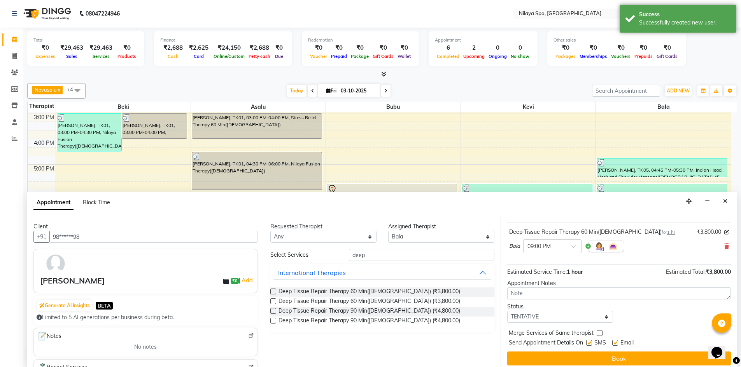
scroll to position [46, 0]
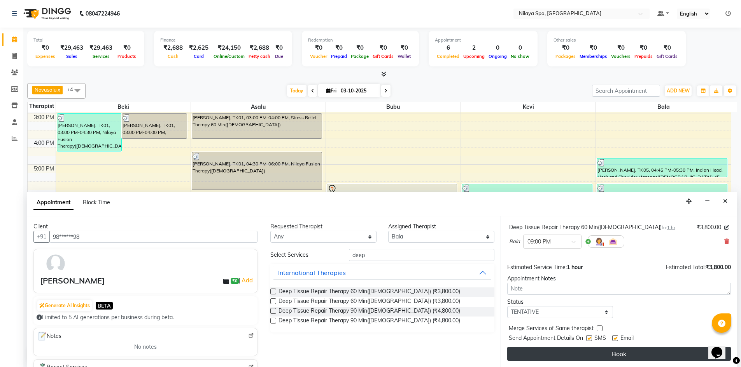
click at [584, 354] on button "Book" at bounding box center [619, 354] width 224 height 14
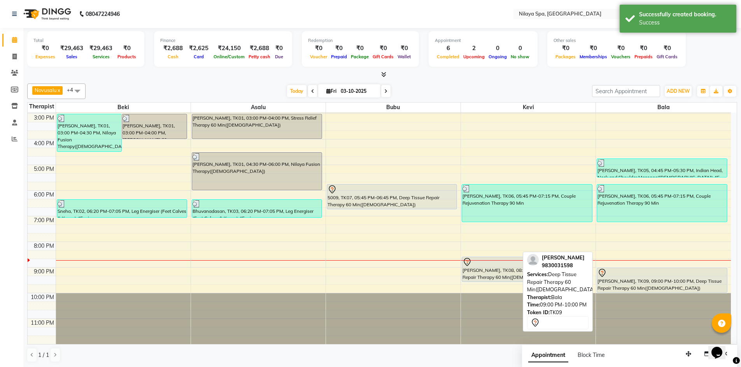
scroll to position [0, 0]
drag, startPoint x: 621, startPoint y: 275, endPoint x: 622, endPoint y: 269, distance: 5.9
click at [622, 269] on div "Luca Puccinelli, TK05, 04:45 PM-05:30 PM, Indian Head, Neck and Shoulder Massag…" at bounding box center [663, 139] width 135 height 410
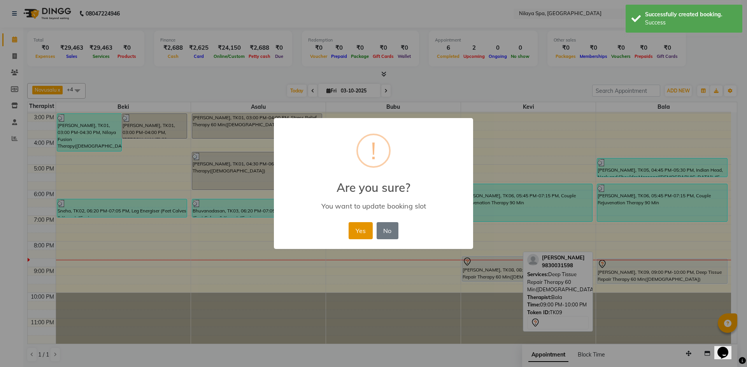
click at [363, 227] on button "Yes" at bounding box center [360, 230] width 24 height 17
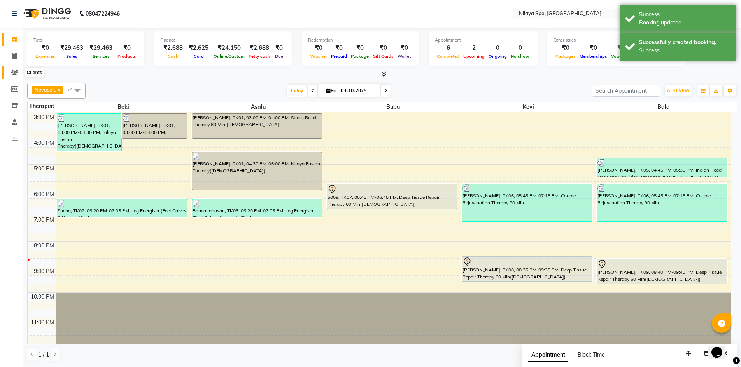
click at [12, 69] on span at bounding box center [15, 72] width 14 height 9
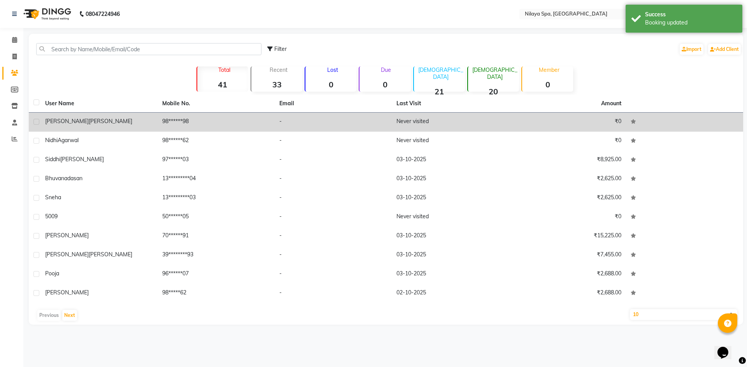
click at [287, 117] on td "-" at bounding box center [333, 122] width 117 height 19
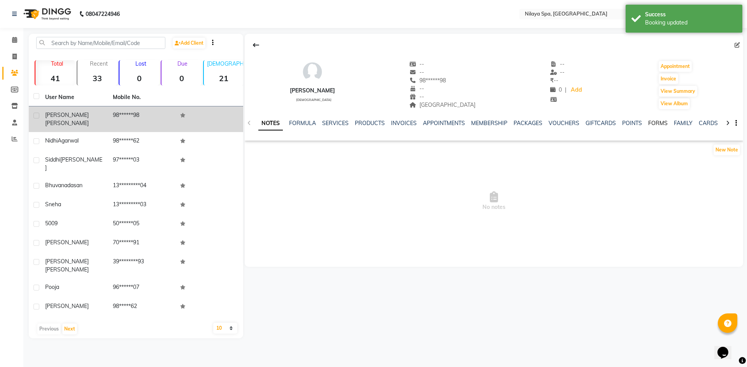
click at [653, 122] on link "FORMS" at bounding box center [657, 123] width 19 height 7
click at [298, 150] on button "Request New Form" at bounding box center [273, 150] width 56 height 12
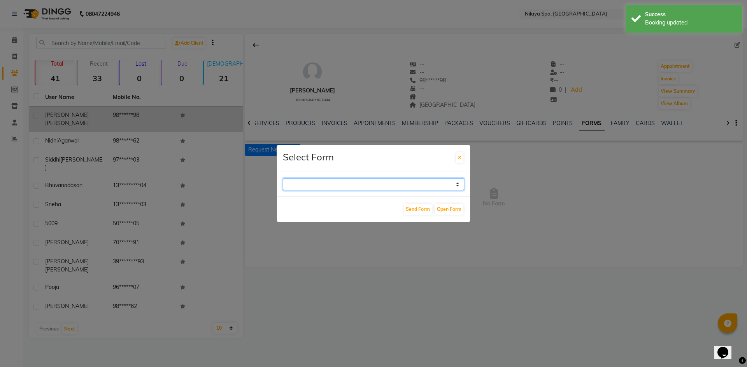
click at [434, 186] on select "GUEST FEEDBACK FORM HEALTH ASSESSMENT FORM" at bounding box center [373, 184] width 181 height 12
select select "204"
click at [283, 178] on select "GUEST FEEDBACK FORM HEALTH ASSESSMENT FORM" at bounding box center [373, 184] width 181 height 12
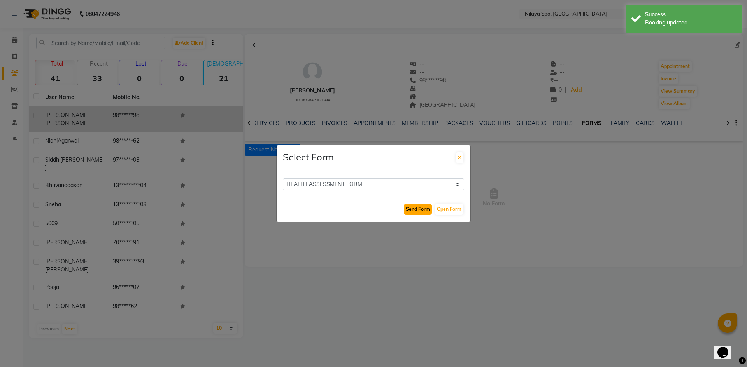
click at [416, 206] on button "Send Form" at bounding box center [418, 209] width 28 height 11
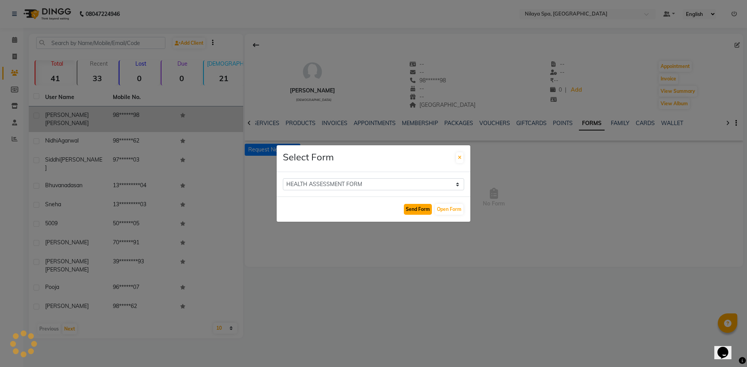
click at [416, 211] on button "Send Form" at bounding box center [418, 209] width 28 height 11
select select
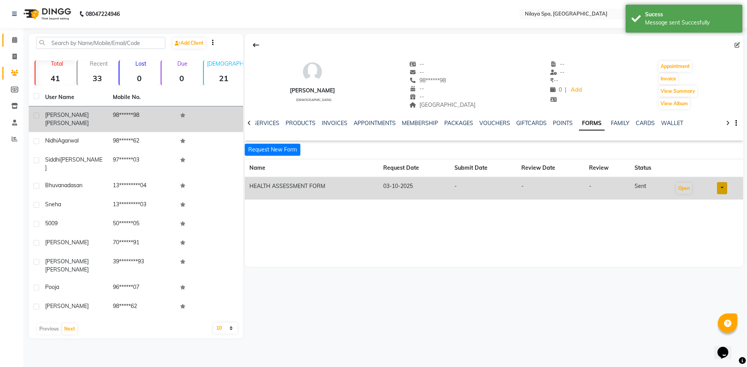
click at [7, 37] on link "Calendar" at bounding box center [11, 40] width 19 height 13
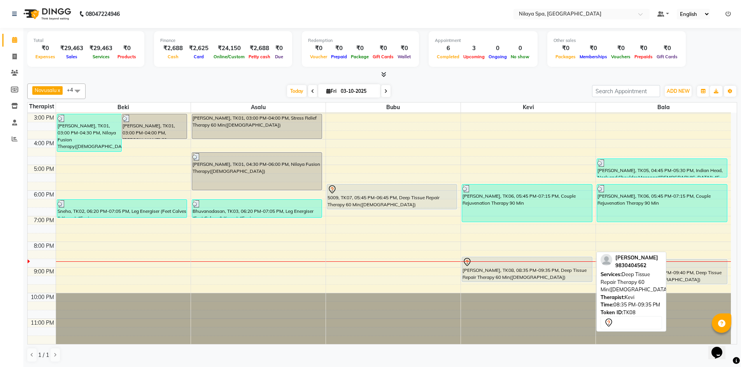
scroll to position [0, 0]
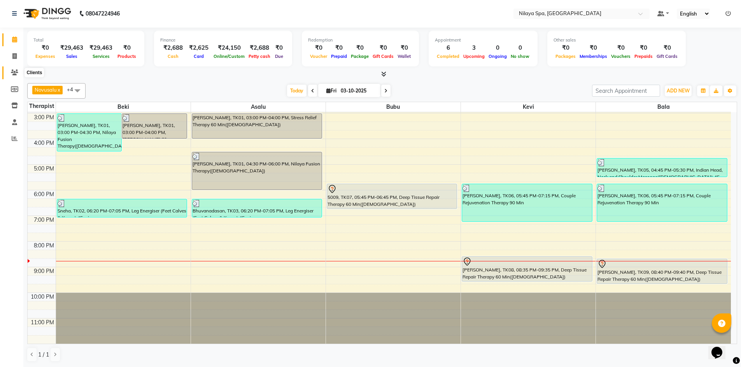
click at [17, 75] on icon at bounding box center [14, 73] width 7 height 6
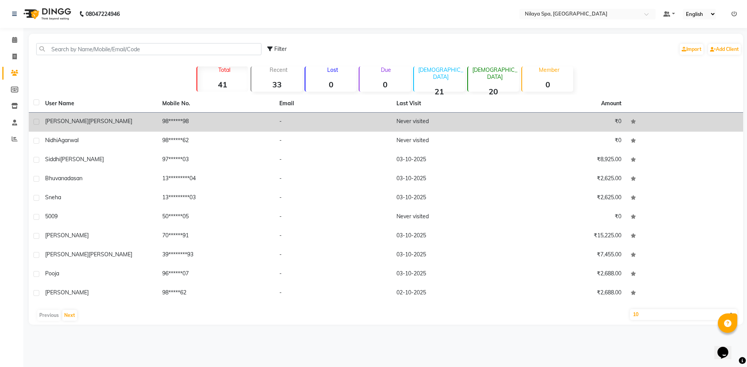
drag, startPoint x: 216, startPoint y: 115, endPoint x: 222, endPoint y: 123, distance: 10.0
click at [216, 116] on td "98******98" at bounding box center [215, 122] width 117 height 19
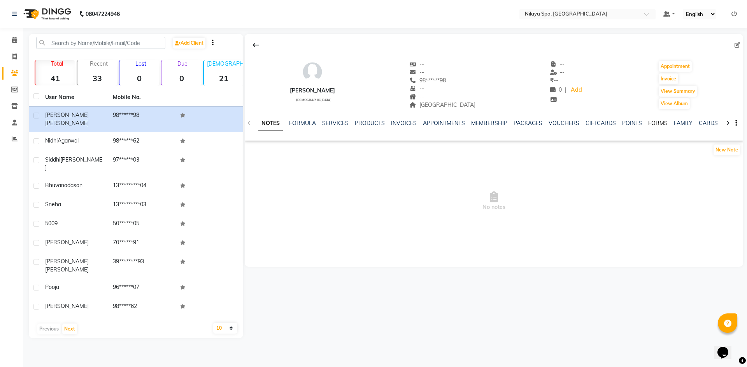
click at [662, 123] on link "FORMS" at bounding box center [657, 123] width 19 height 7
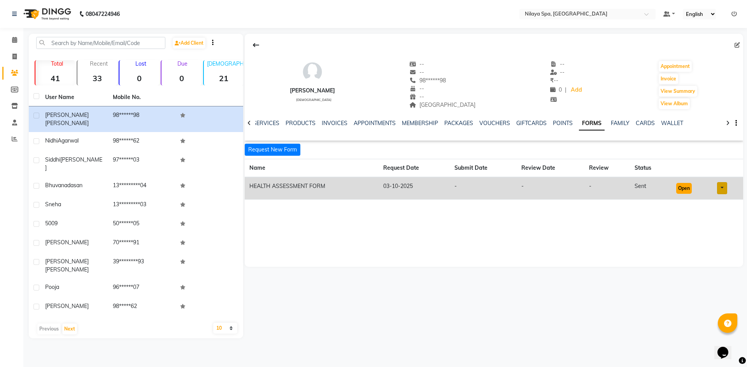
click at [689, 189] on button "Open" at bounding box center [684, 188] width 16 height 11
click at [14, 41] on icon at bounding box center [14, 40] width 5 height 6
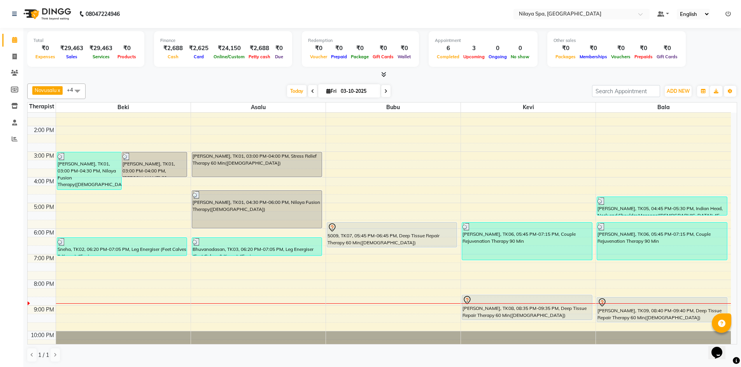
scroll to position [62, 0]
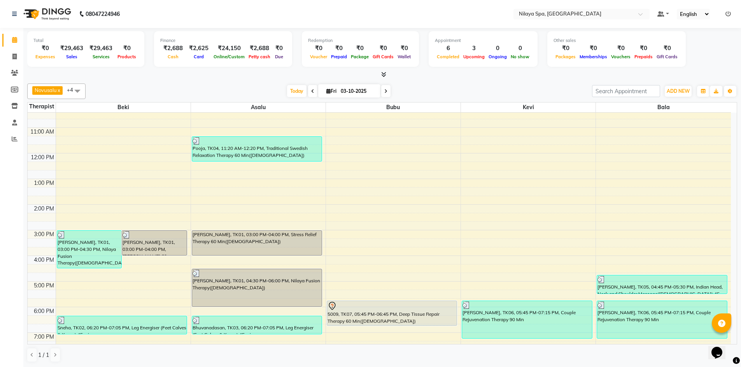
click at [384, 89] on icon at bounding box center [385, 91] width 3 height 5
type input "04-10-2025"
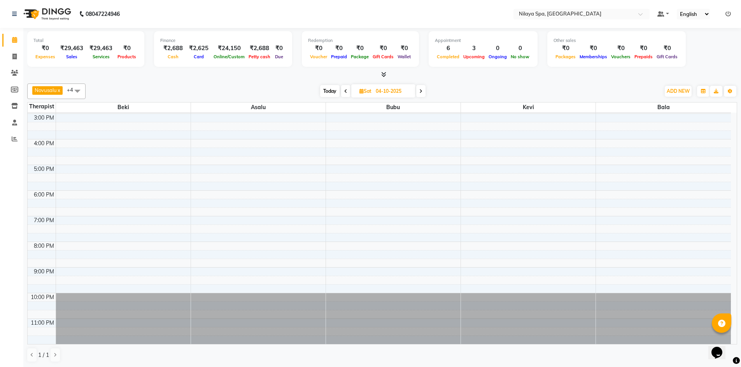
scroll to position [0, 0]
click at [330, 194] on div "8:00 AM 9:00 AM 10:00 AM 11:00 AM 12:00 PM 1:00 PM 2:00 PM 3:00 PM 4:00 PM 5:00…" at bounding box center [379, 139] width 703 height 410
select select "92600"
select select "1080"
select select "tentative"
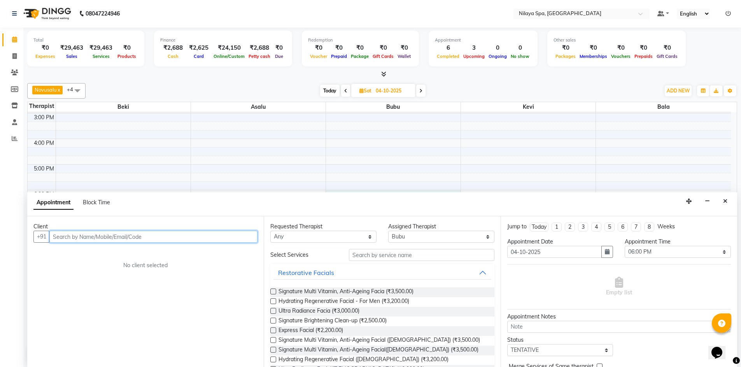
click at [126, 234] on input "text" at bounding box center [153, 237] width 208 height 12
type input "9867010505"
click at [237, 241] on button "Add Client" at bounding box center [241, 237] width 32 height 12
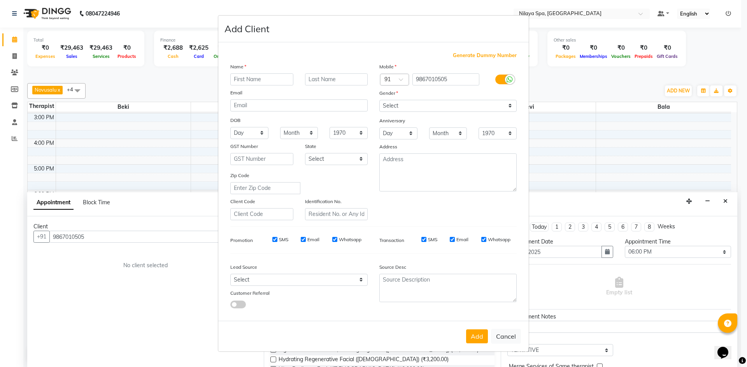
click at [281, 77] on input "text" at bounding box center [261, 79] width 63 height 12
type input "Devanshi"
type input "Shah"
click at [414, 108] on select "Select [DEMOGRAPHIC_DATA] [DEMOGRAPHIC_DATA] Other Prefer Not To Say" at bounding box center [447, 106] width 137 height 12
select select "[DEMOGRAPHIC_DATA]"
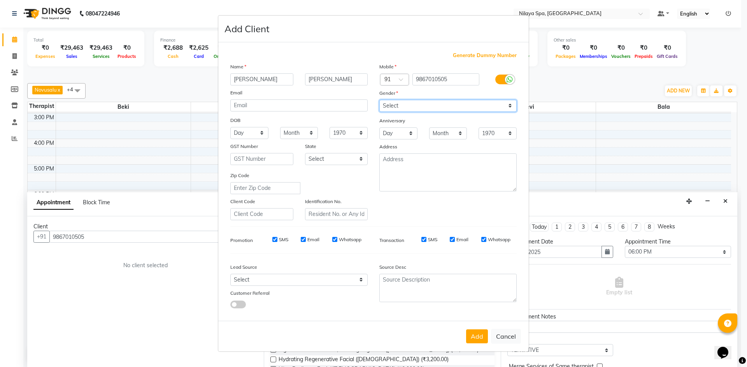
click at [379, 100] on select "Select [DEMOGRAPHIC_DATA] [DEMOGRAPHIC_DATA] Other Prefer Not To Say" at bounding box center [447, 106] width 137 height 12
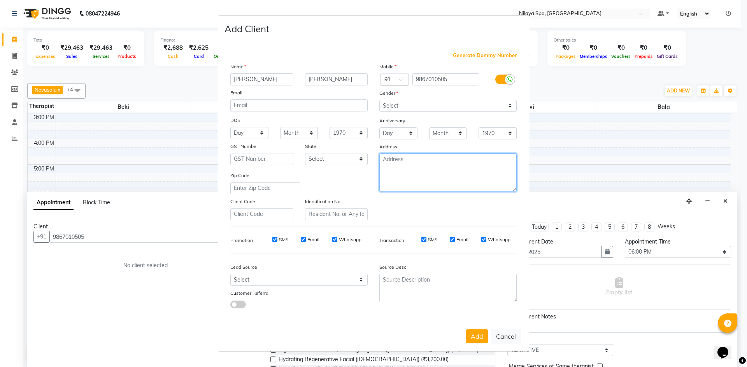
click at [388, 163] on textarea at bounding box center [447, 173] width 137 height 38
type textarea "Andheri Mumbai"
click at [483, 339] on button "Add" at bounding box center [477, 337] width 22 height 14
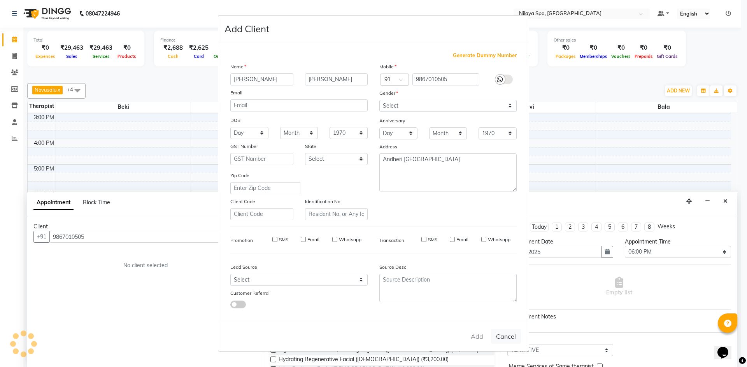
type input "98******05"
select select
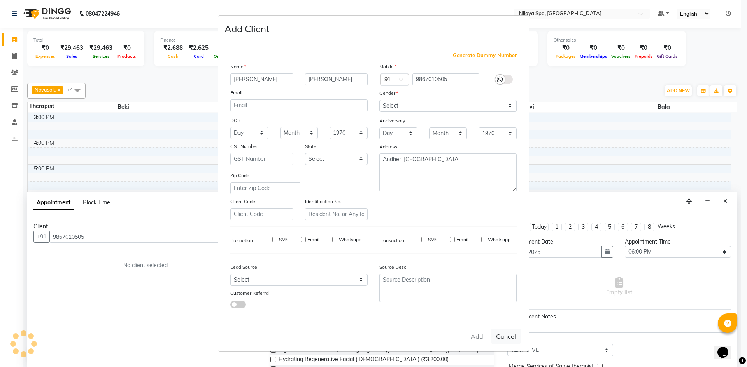
select select
checkbox input "false"
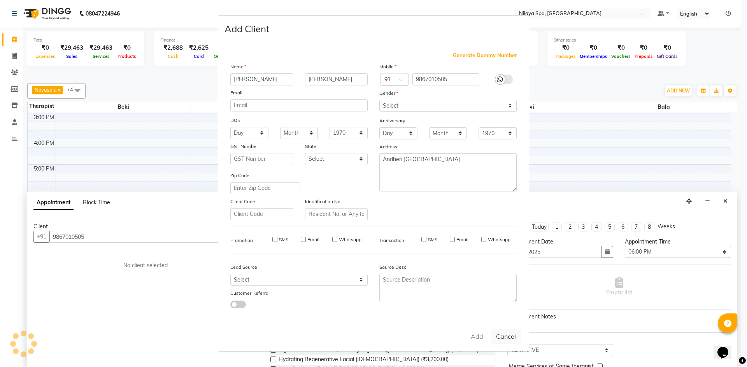
checkbox input "false"
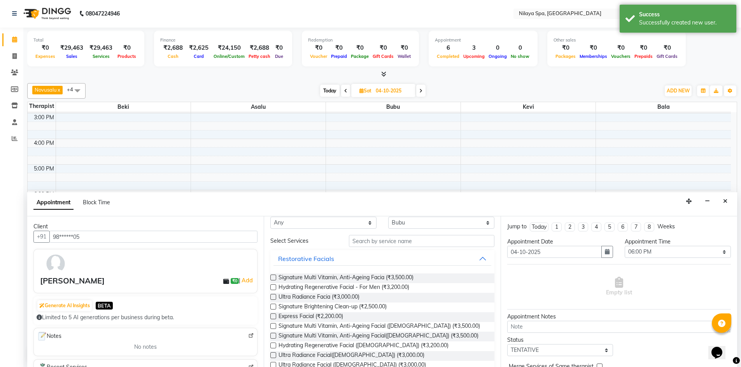
scroll to position [0, 0]
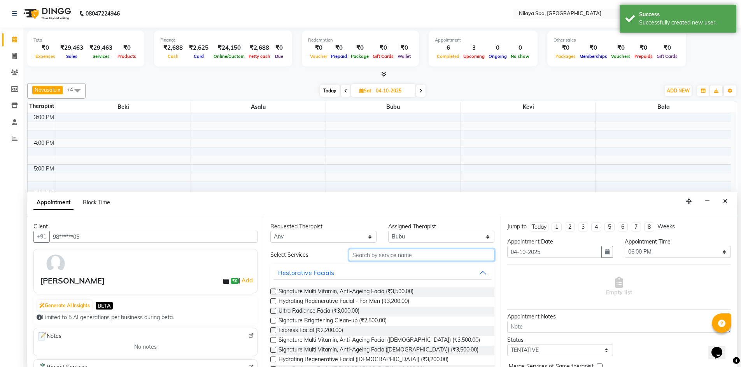
click at [374, 256] on input "text" at bounding box center [421, 255] width 145 height 12
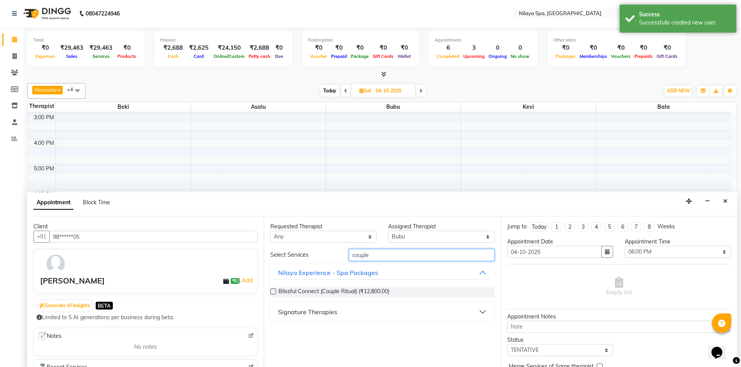
drag, startPoint x: 346, startPoint y: 255, endPoint x: 339, endPoint y: 254, distance: 7.4
click at [339, 254] on div "Select Services couple" at bounding box center [381, 255] width 235 height 12
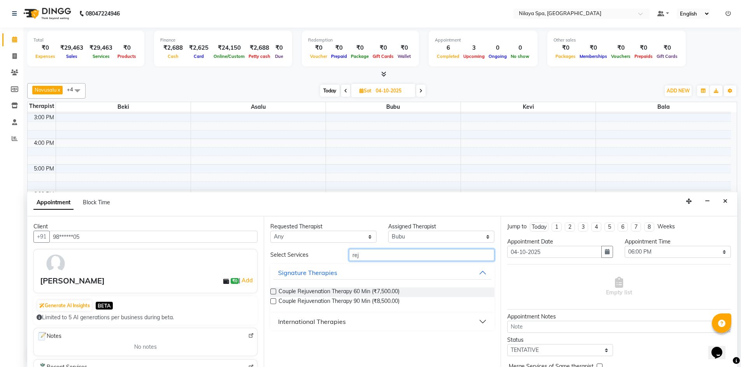
type input "rej"
click at [272, 302] on label at bounding box center [273, 302] width 6 height 6
click at [272, 302] on input "checkbox" at bounding box center [272, 302] width 5 height 5
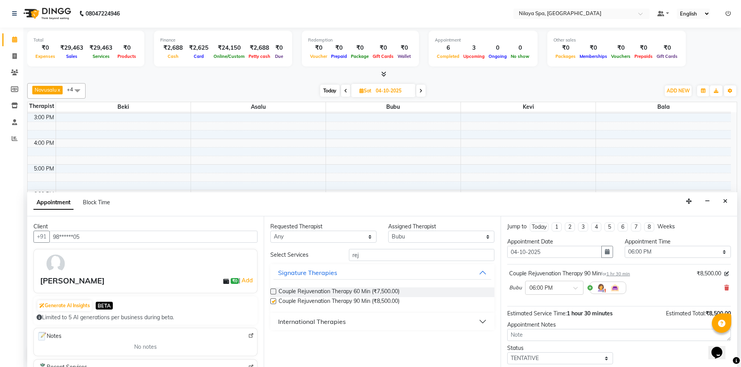
checkbox input "false"
click at [273, 290] on label at bounding box center [273, 292] width 6 height 6
click at [273, 290] on input "checkbox" at bounding box center [272, 292] width 5 height 5
click at [275, 292] on label at bounding box center [273, 292] width 6 height 6
click at [275, 292] on input "checkbox" at bounding box center [272, 292] width 5 height 5
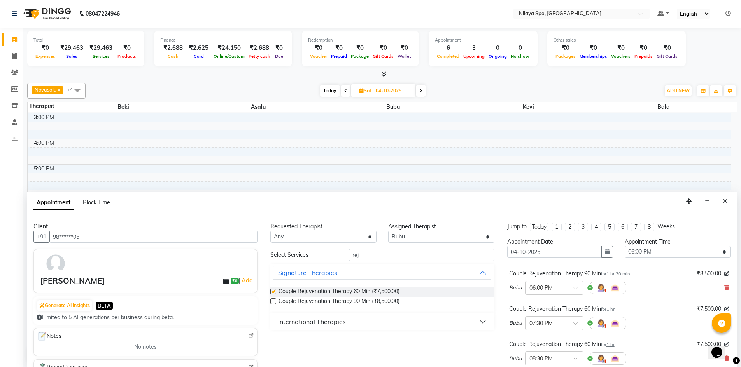
checkbox input "false"
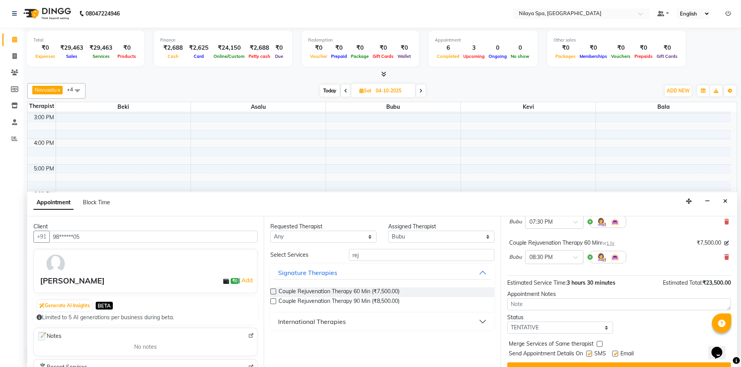
scroll to position [117, 0]
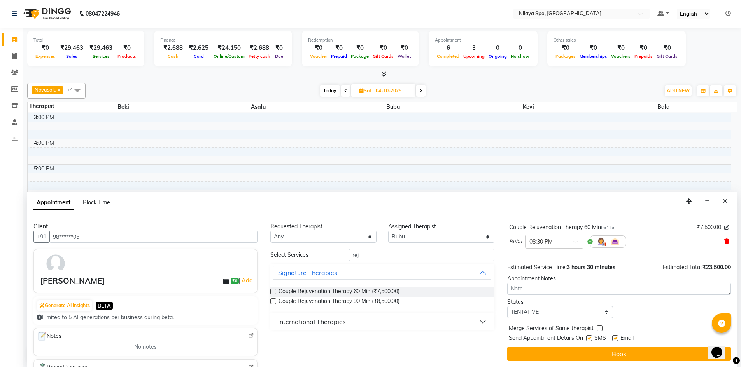
click at [724, 240] on icon at bounding box center [726, 241] width 5 height 5
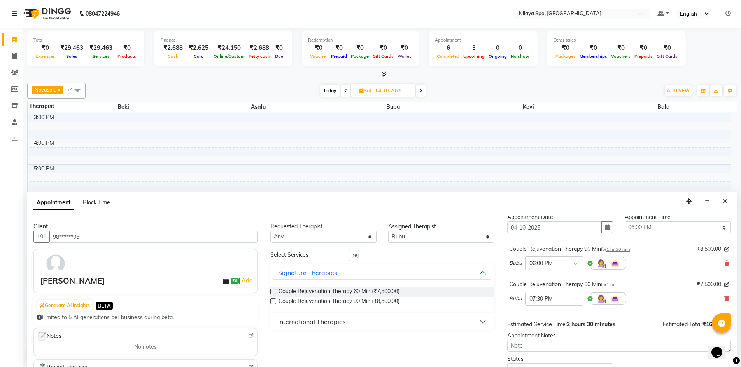
scroll to position [4, 0]
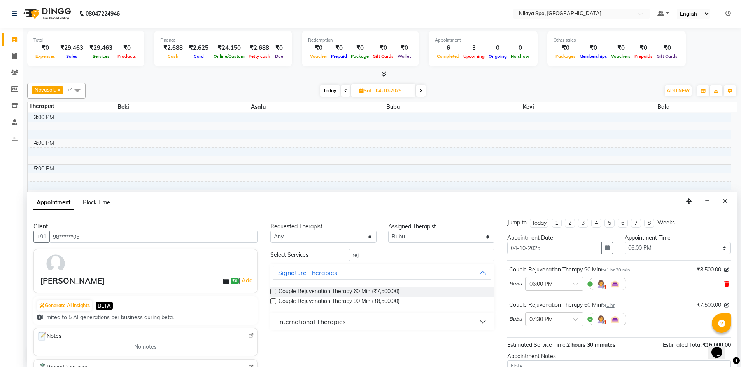
click at [724, 284] on icon at bounding box center [726, 284] width 5 height 5
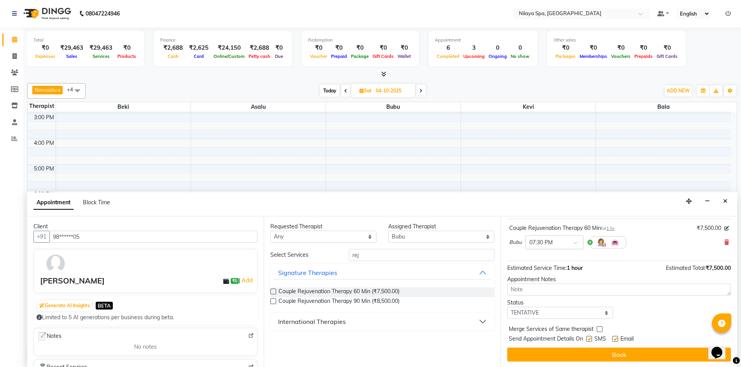
scroll to position [46, 0]
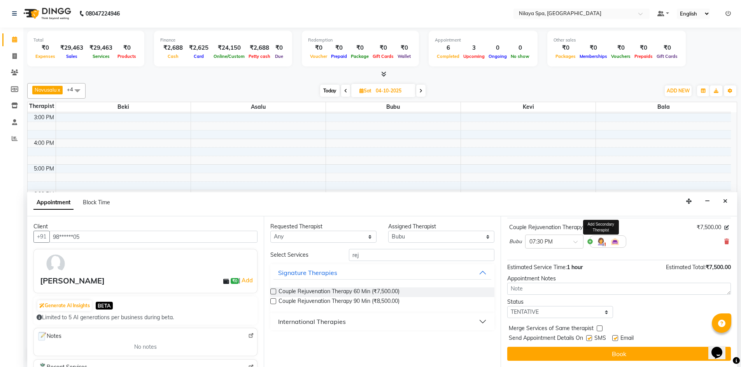
click at [602, 246] on img at bounding box center [600, 241] width 9 height 9
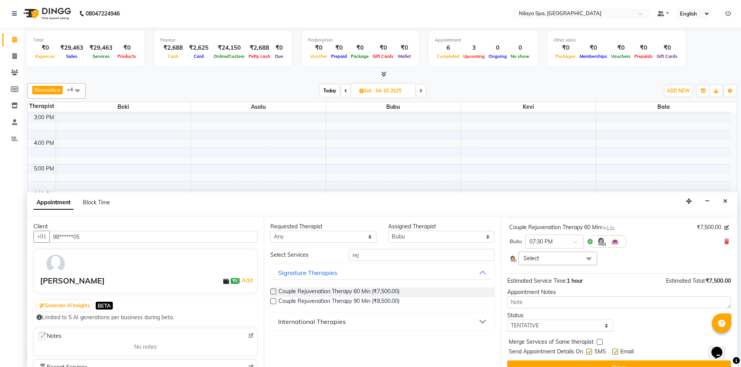
click at [553, 262] on span "Select" at bounding box center [557, 259] width 79 height 14
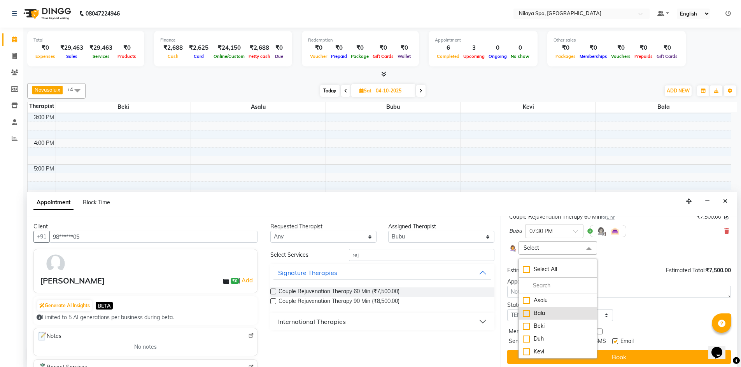
scroll to position [60, 0]
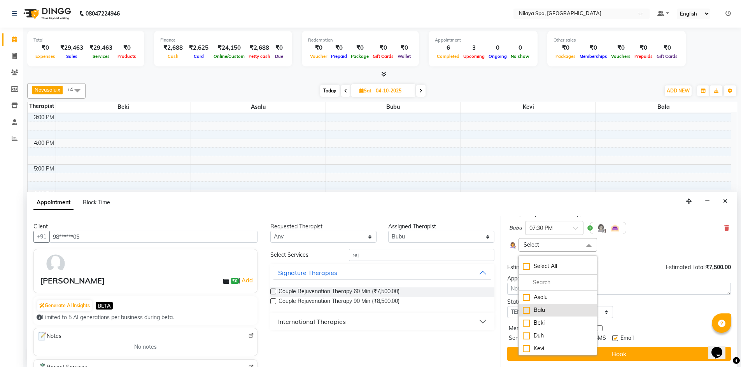
click at [532, 309] on div "Bala" at bounding box center [558, 310] width 70 height 8
checkbox input "true"
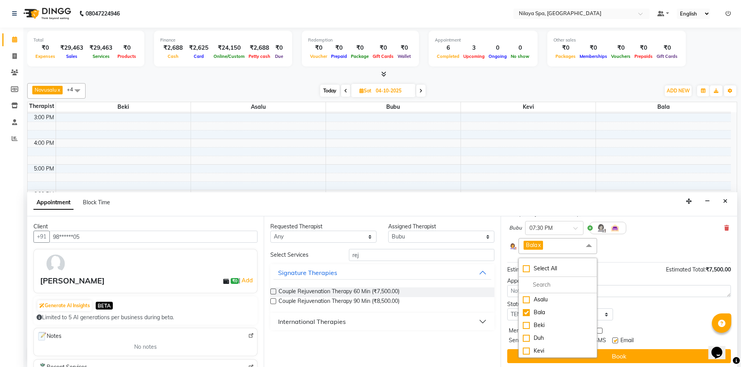
click at [633, 249] on div "Bala x Select All Asalu Bala Beki Duh Kevi" at bounding box center [619, 246] width 220 height 16
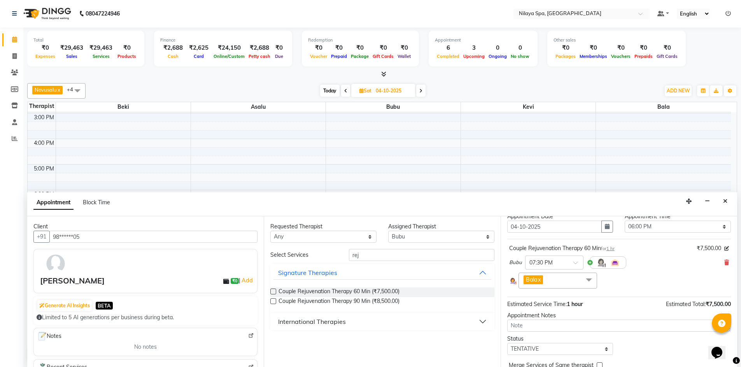
scroll to position [62, 0]
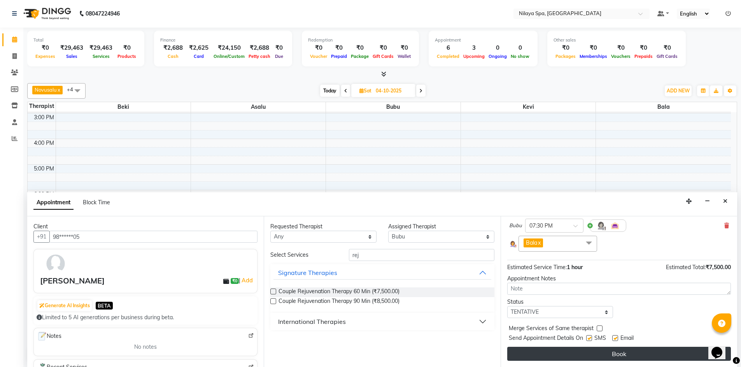
click at [572, 352] on button "Book" at bounding box center [619, 354] width 224 height 14
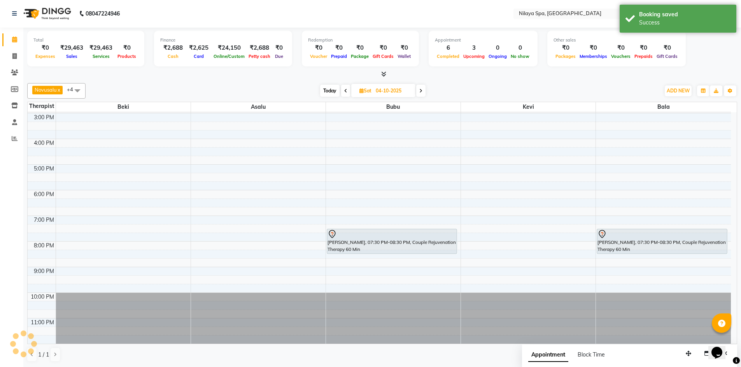
scroll to position [0, 0]
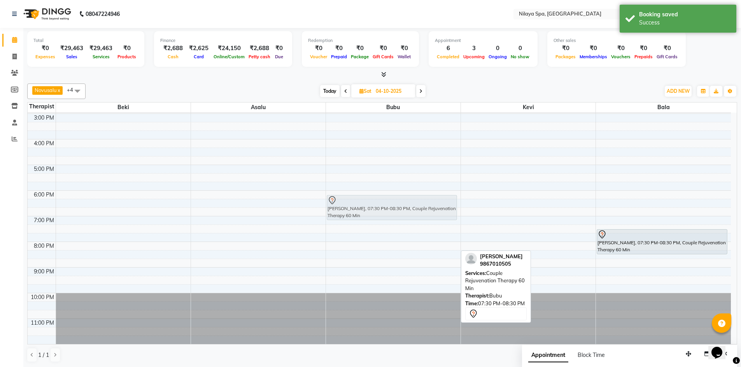
drag, startPoint x: 357, startPoint y: 244, endPoint x: 347, endPoint y: 208, distance: 36.6
click at [347, 208] on div "Devanshi Shah, 07:30 PM-08:30 PM, Couple Rejuvenation Therapy 60 Min Devanshi S…" at bounding box center [393, 139] width 135 height 410
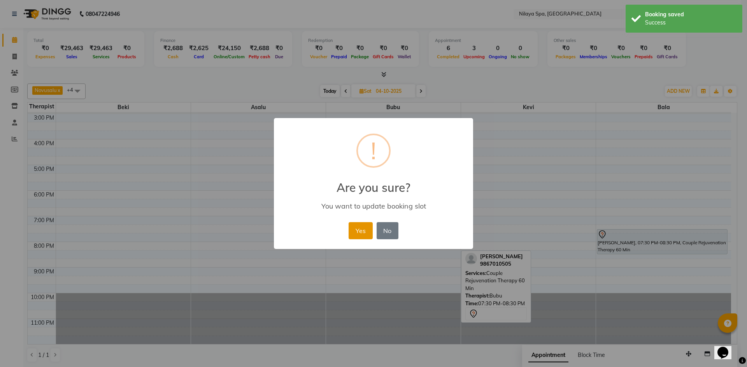
click at [363, 230] on button "Yes" at bounding box center [360, 230] width 24 height 17
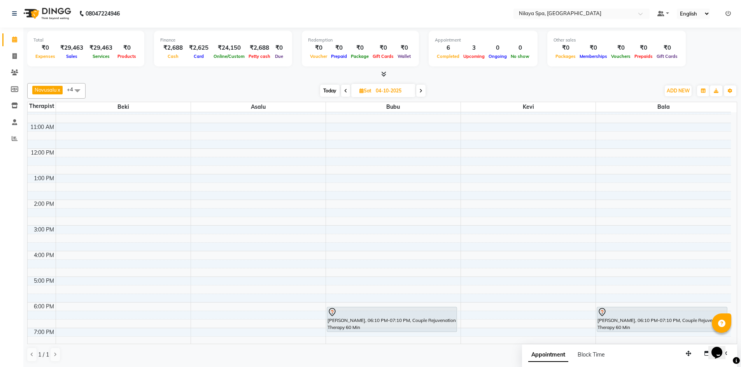
scroll to position [62, 0]
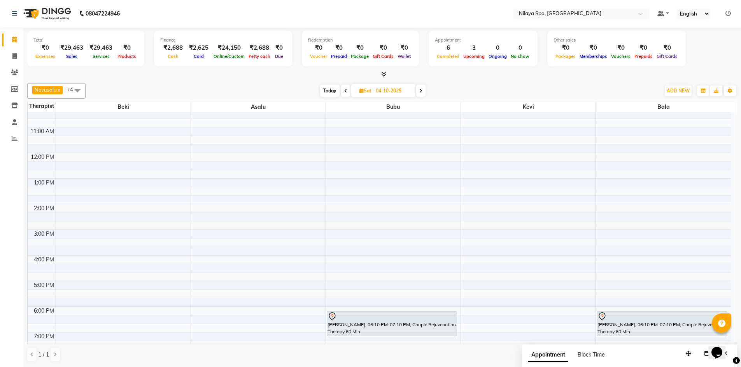
click at [332, 90] on span "Today" at bounding box center [329, 91] width 19 height 12
type input "03-10-2025"
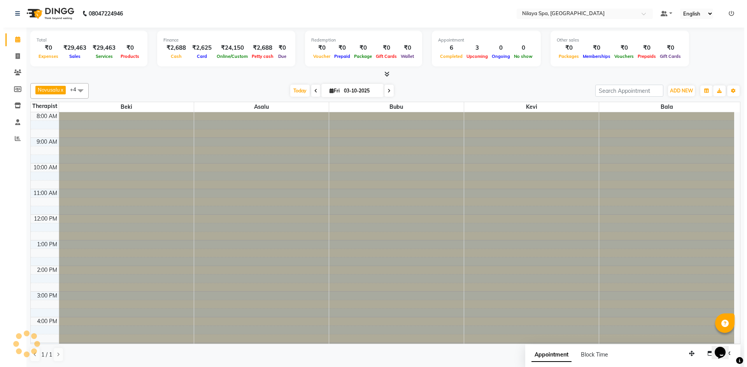
scroll to position [178, 0]
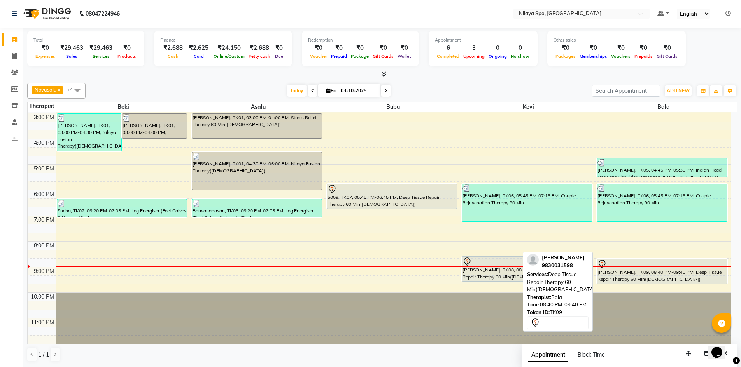
click at [642, 276] on div "Bhavna Lakhotia, TK09, 08:40 PM-09:40 PM, Deep Tissue Repair Therapy 60 Min(Fem…" at bounding box center [662, 271] width 130 height 24
click at [626, 276] on div "Bhavna Lakhotia, TK09, 08:40 PM-09:40 PM, Deep Tissue Repair Therapy 60 Min(Fem…" at bounding box center [662, 271] width 130 height 24
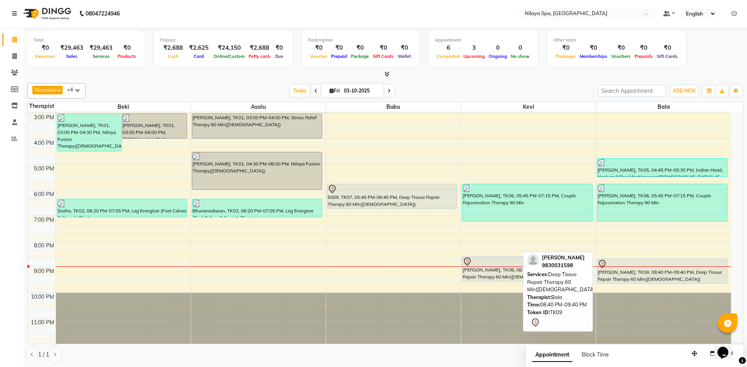
select select "7"
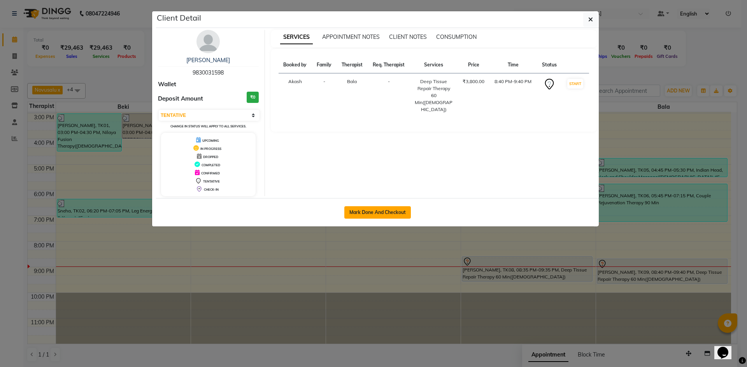
click at [386, 209] on button "Mark Done And Checkout" at bounding box center [377, 212] width 66 height 12
select select "9038"
select select "service"
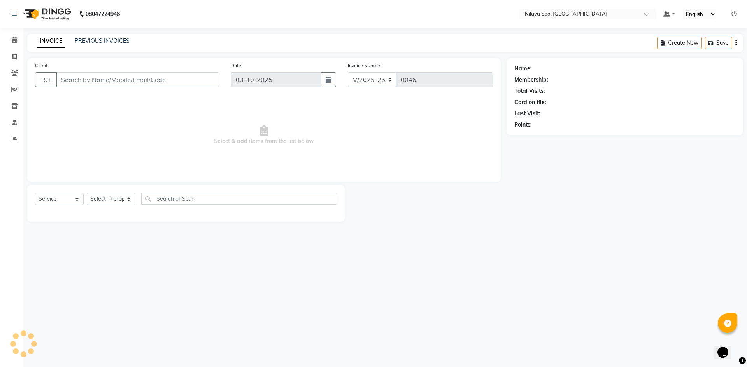
type input "98******98"
select select "92643"
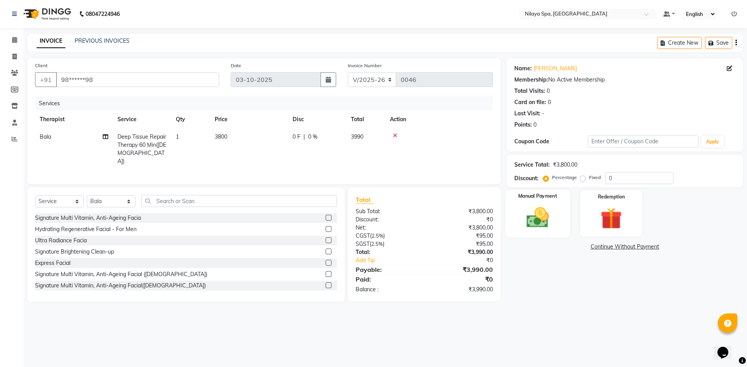
click at [539, 207] on img at bounding box center [537, 218] width 36 height 26
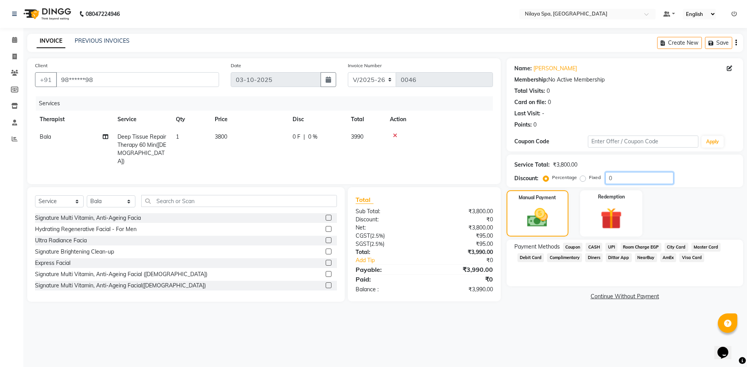
drag, startPoint x: 604, startPoint y: 180, endPoint x: 598, endPoint y: 181, distance: 5.8
click at [598, 181] on div "Percentage Fixed 0" at bounding box center [608, 178] width 129 height 12
type input "20"
click at [613, 247] on span "UPI" at bounding box center [611, 247] width 12 height 9
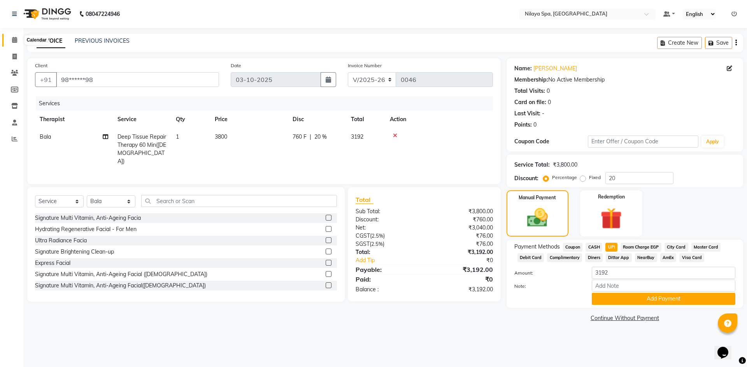
click at [14, 39] on icon at bounding box center [14, 40] width 5 height 6
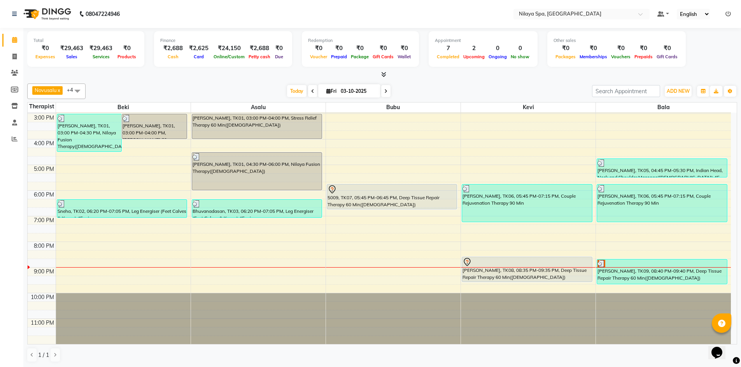
scroll to position [0, 0]
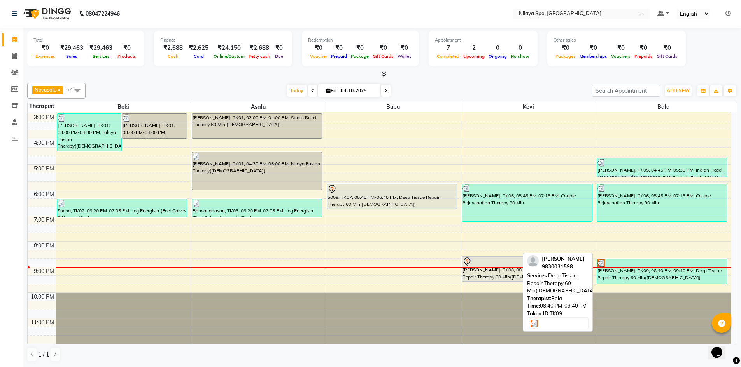
click at [631, 275] on div "Bhavna Lakhotia, TK09, 08:40 PM-09:40 PM, Deep Tissue Repair Therapy 60 Min(Fem…" at bounding box center [662, 271] width 130 height 24
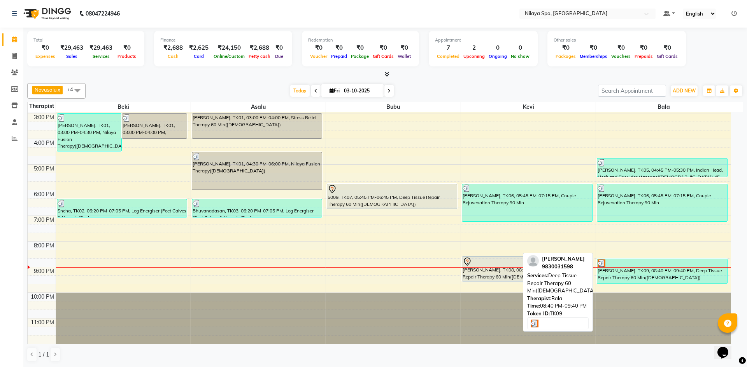
select select "3"
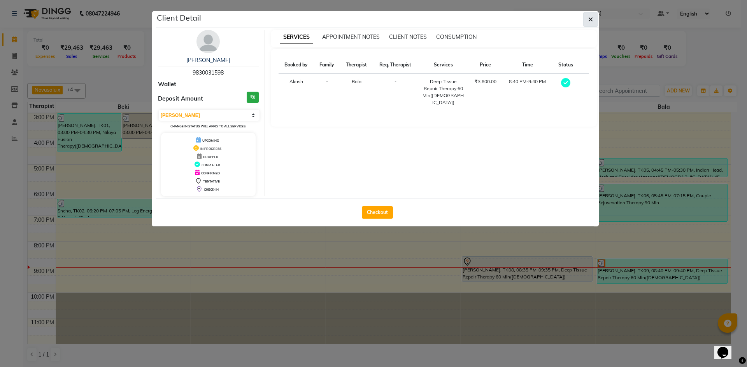
click at [587, 21] on button "button" at bounding box center [590, 19] width 15 height 15
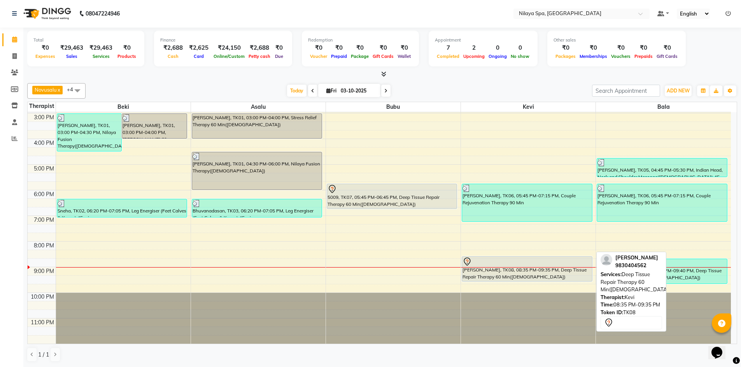
click at [488, 274] on div "Nidhi Agarwal, TK08, 08:35 PM-09:35 PM, Deep Tissue Repair Therapy 60 Min(Femal…" at bounding box center [527, 269] width 130 height 24
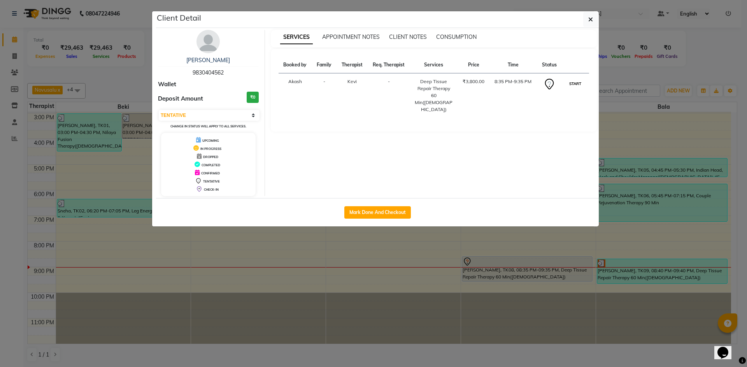
click at [580, 83] on button "START" at bounding box center [575, 84] width 16 height 10
select select "1"
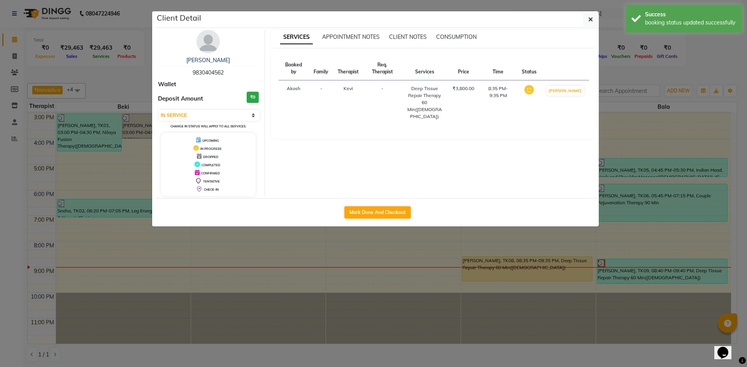
drag, startPoint x: 331, startPoint y: 89, endPoint x: 323, endPoint y: 98, distance: 11.3
click at [332, 91] on td "-" at bounding box center [321, 102] width 24 height 45
click at [235, 117] on select "Select IN SERVICE CONFIRMED TENTATIVE CHECK IN MARK DONE UPCOMING" at bounding box center [209, 115] width 101 height 11
click at [325, 159] on div "SERVICES APPOINTMENT NOTES CLIENT NOTES CONSUMPTION Booked by Family Therapist …" at bounding box center [434, 113] width 338 height 166
click at [586, 20] on button "button" at bounding box center [590, 19] width 15 height 15
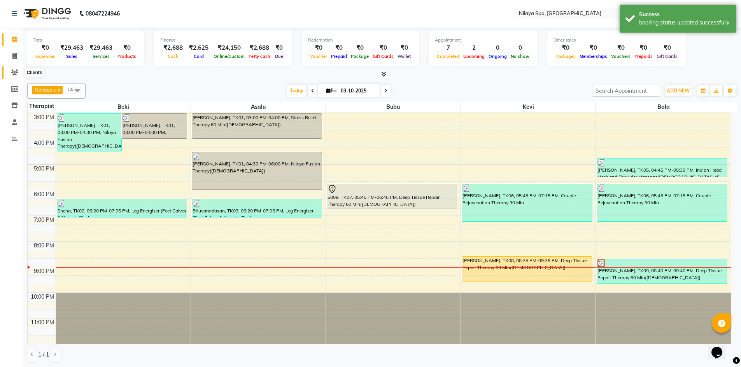
click at [15, 69] on span at bounding box center [15, 72] width 14 height 9
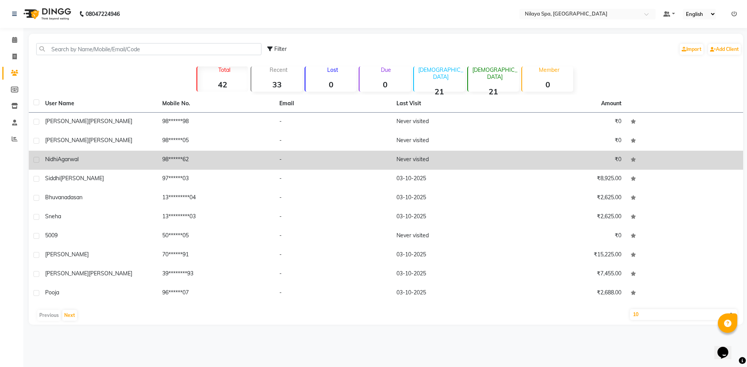
click at [293, 156] on td "-" at bounding box center [333, 160] width 117 height 19
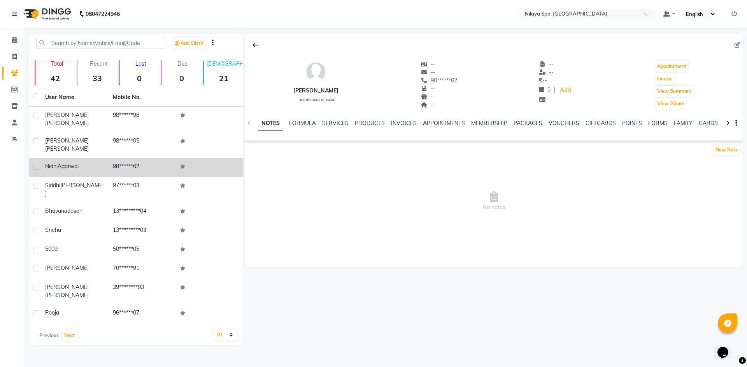
click at [651, 123] on link "FORMS" at bounding box center [657, 123] width 19 height 7
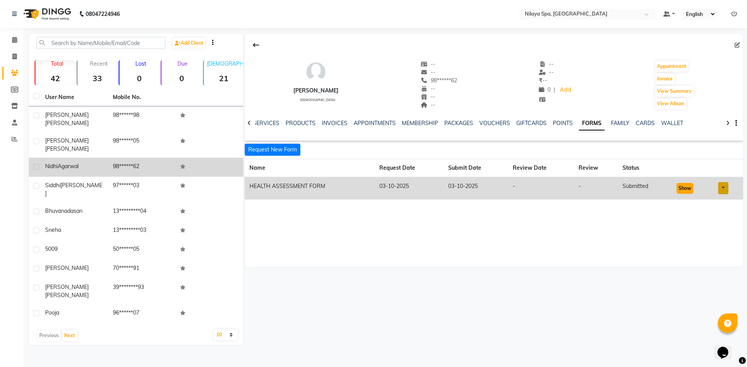
click at [682, 187] on button "Show" at bounding box center [684, 188] width 17 height 11
click at [13, 41] on icon at bounding box center [14, 40] width 5 height 6
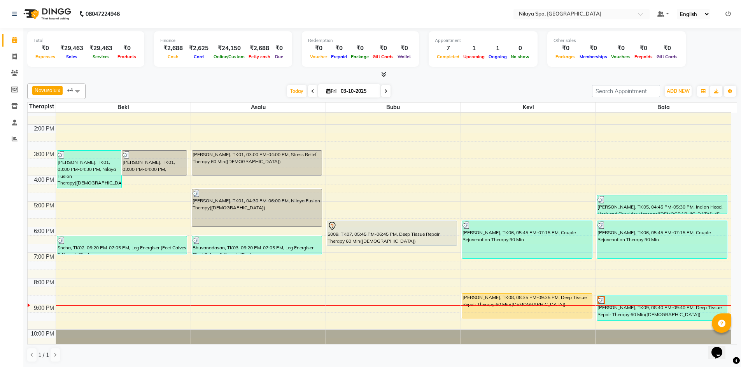
scroll to position [178, 0]
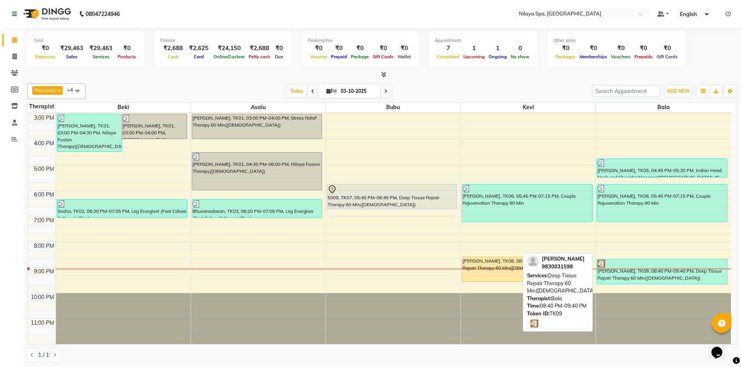
drag, startPoint x: 622, startPoint y: 262, endPoint x: 621, endPoint y: 274, distance: 11.7
click at [621, 274] on div "Bhavna Lakhotia, TK09, 08:40 PM-09:40 PM, Deep Tissue Repair Therapy 60 Min(Fem…" at bounding box center [662, 272] width 130 height 24
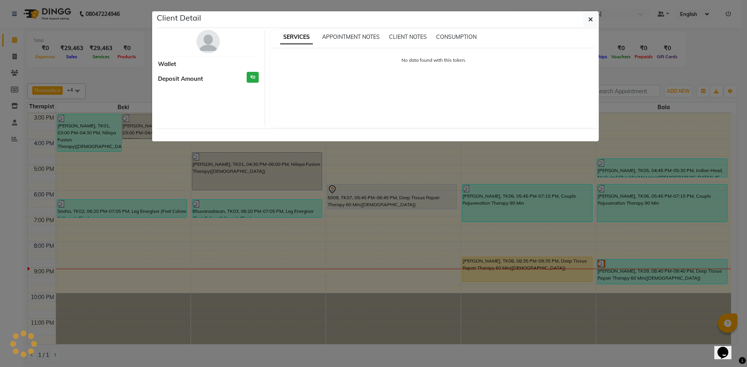
select select "3"
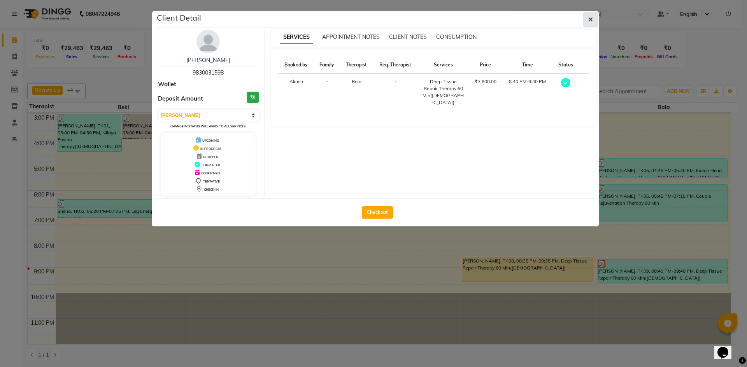
click at [591, 18] on icon "button" at bounding box center [590, 19] width 5 height 6
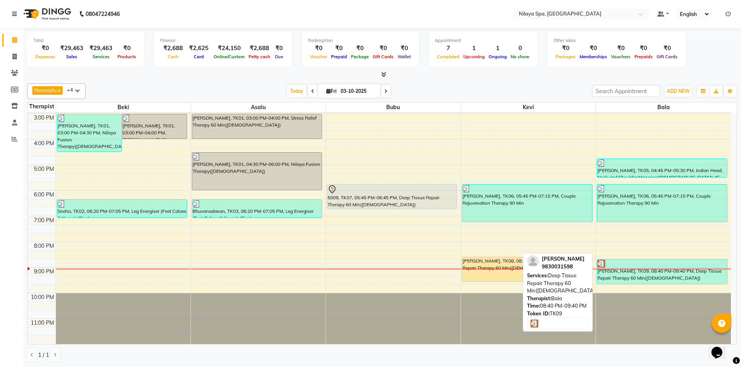
drag, startPoint x: 615, startPoint y: 264, endPoint x: 618, endPoint y: 275, distance: 11.0
click at [618, 275] on div "Bhavna Lakhotia, TK09, 08:40 PM-09:40 PM, Deep Tissue Repair Therapy 60 Min(Fem…" at bounding box center [662, 272] width 130 height 24
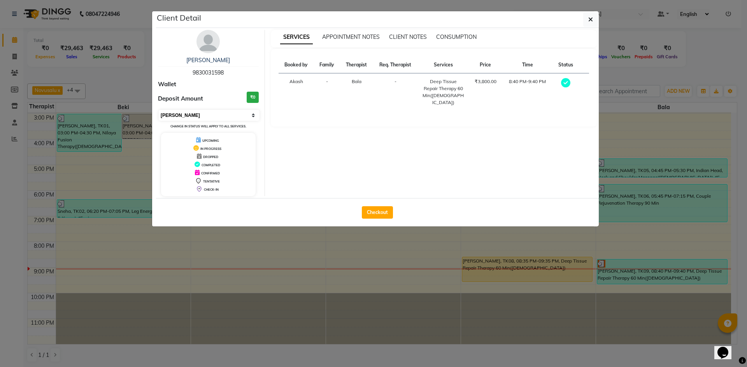
click at [213, 110] on select "Select MARK DONE UPCOMING" at bounding box center [209, 115] width 101 height 11
select select "5"
click at [159, 110] on select "Select MARK DONE UPCOMING" at bounding box center [209, 115] width 101 height 11
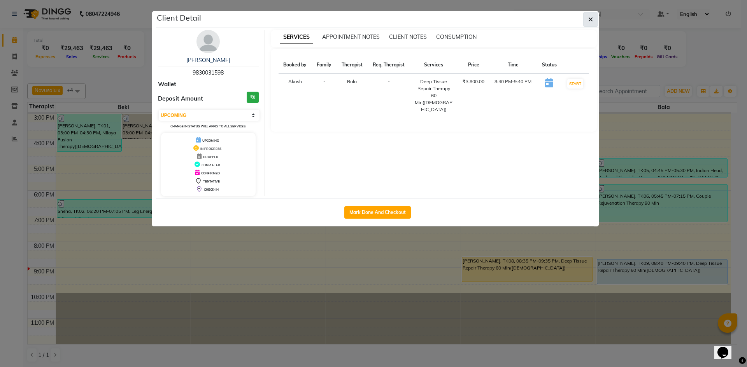
click at [587, 17] on button "button" at bounding box center [590, 19] width 15 height 15
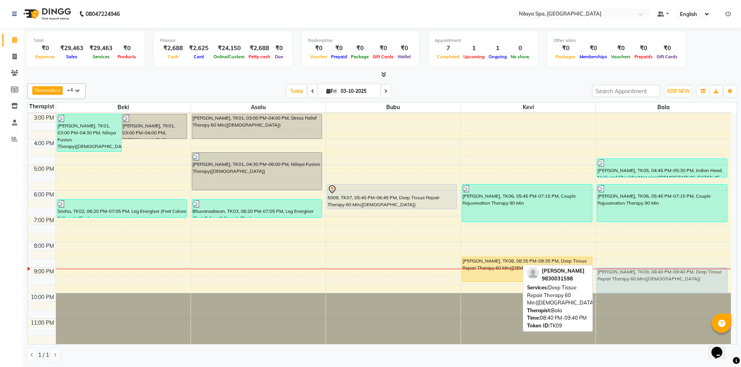
drag, startPoint x: 615, startPoint y: 266, endPoint x: 616, endPoint y: 272, distance: 6.3
click at [616, 272] on div "Luca Puccinelli, TK05, 04:45 PM-05:30 PM, Indian Head, Neck and Shoulder Massag…" at bounding box center [663, 139] width 135 height 410
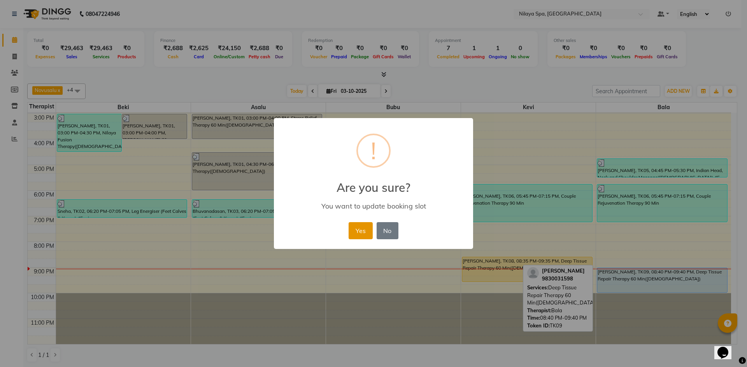
click at [368, 230] on button "Yes" at bounding box center [360, 230] width 24 height 17
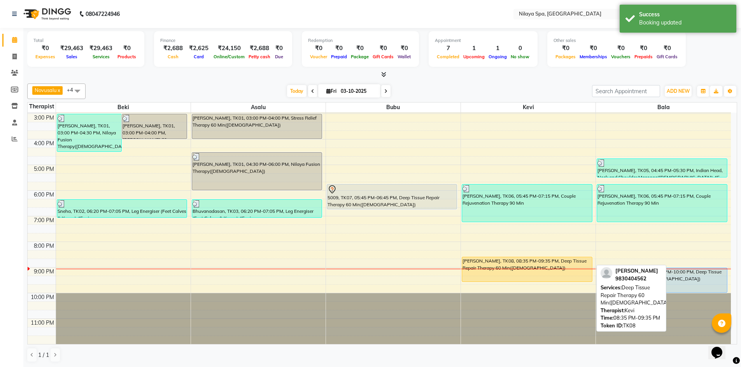
drag, startPoint x: 520, startPoint y: 259, endPoint x: 503, endPoint y: 270, distance: 20.4
click at [520, 259] on div "Nidhi Agarwal, TK08, 08:35 PM-09:35 PM, Deep Tissue Repair Therapy 60 Min(Femal…" at bounding box center [527, 269] width 130 height 24
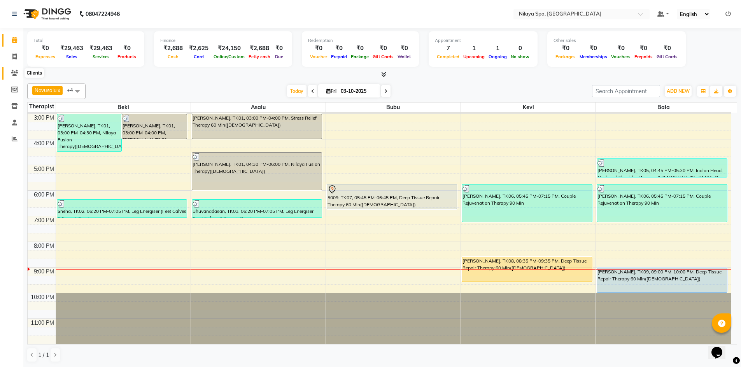
click at [18, 73] on span at bounding box center [15, 73] width 14 height 9
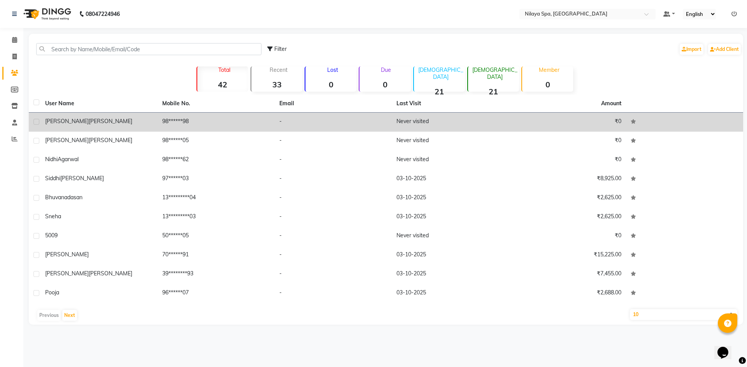
click at [204, 120] on td "98******98" at bounding box center [215, 122] width 117 height 19
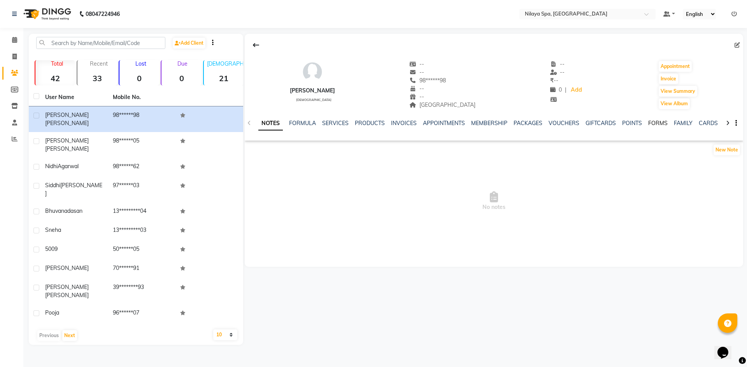
click at [657, 120] on link "FORMS" at bounding box center [657, 123] width 19 height 7
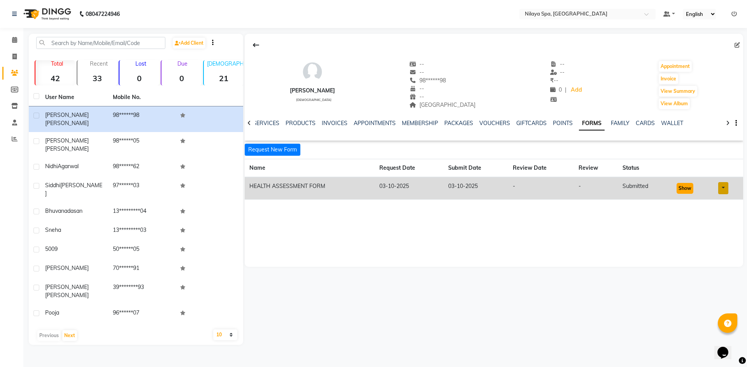
click at [690, 188] on button "Show" at bounding box center [684, 188] width 17 height 11
click at [15, 38] on icon at bounding box center [14, 40] width 5 height 6
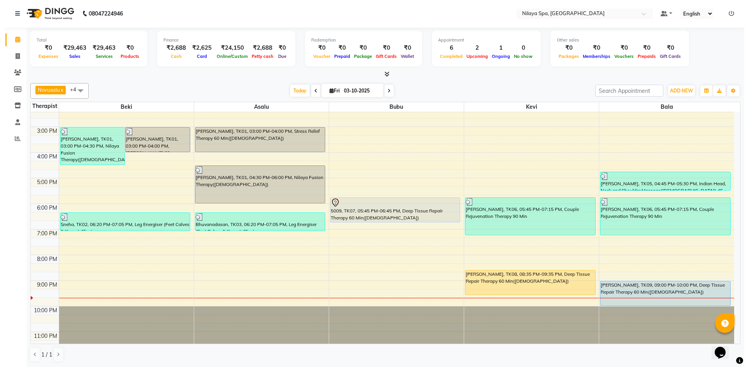
scroll to position [178, 0]
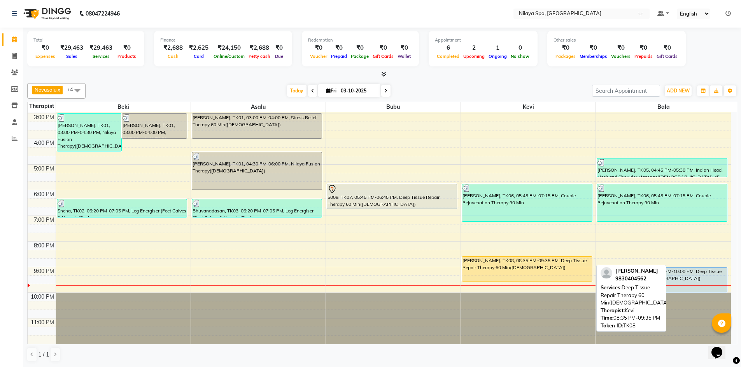
click at [509, 262] on div "Nidhi Agarwal, TK08, 08:35 PM-09:35 PM, Deep Tissue Repair Therapy 60 Min(Femal…" at bounding box center [527, 269] width 130 height 24
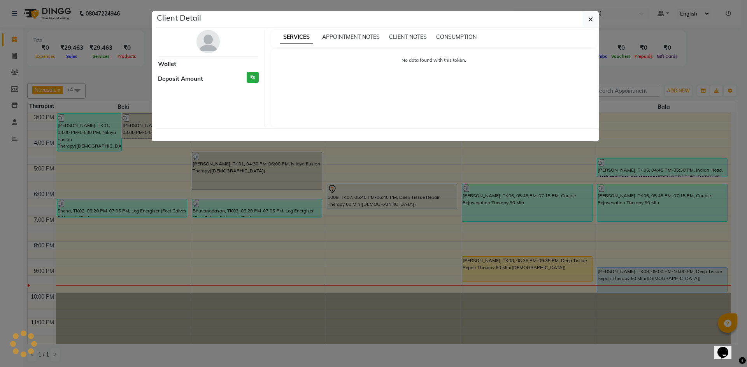
select select "1"
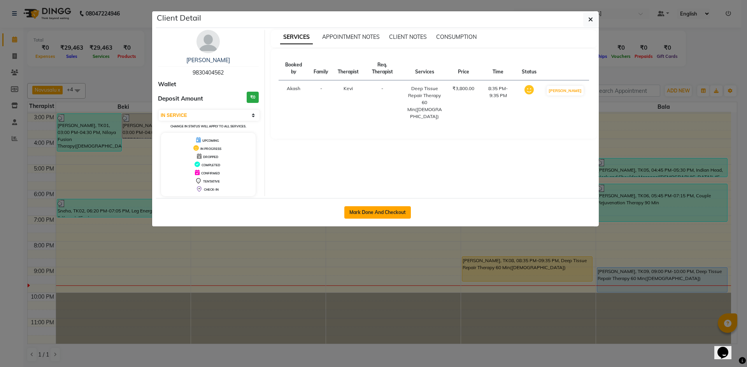
click at [390, 210] on button "Mark Done And Checkout" at bounding box center [377, 212] width 66 height 12
select select "service"
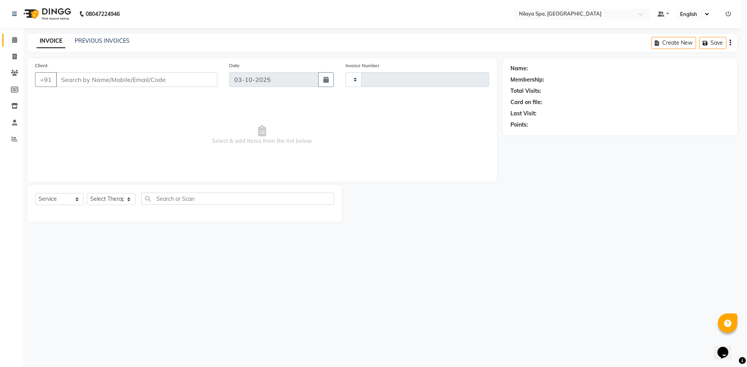
type input "0046"
select select "3"
select select "9038"
type input "98******62"
select select "92602"
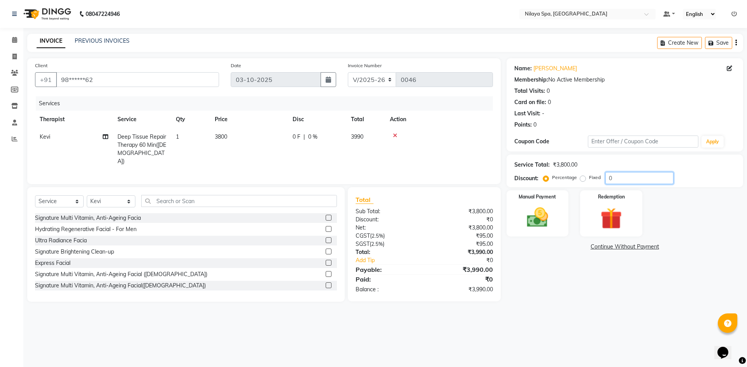
drag, startPoint x: 625, startPoint y: 178, endPoint x: 590, endPoint y: 181, distance: 35.1
click at [590, 181] on div "Percentage Fixed 0" at bounding box center [608, 178] width 129 height 12
type input "20"
click at [551, 224] on img at bounding box center [537, 218] width 36 height 26
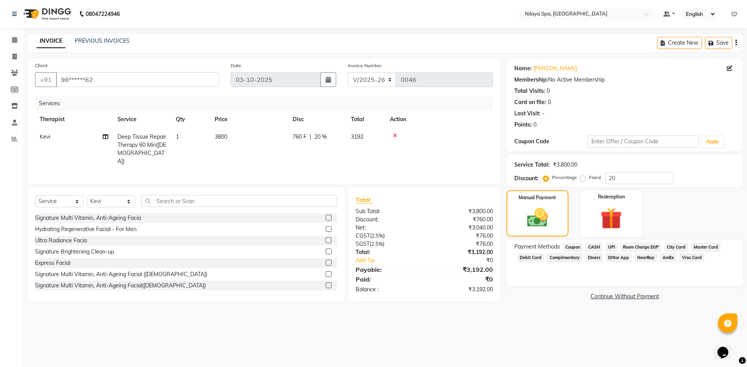
click at [615, 247] on span "UPI" at bounding box center [611, 247] width 12 height 9
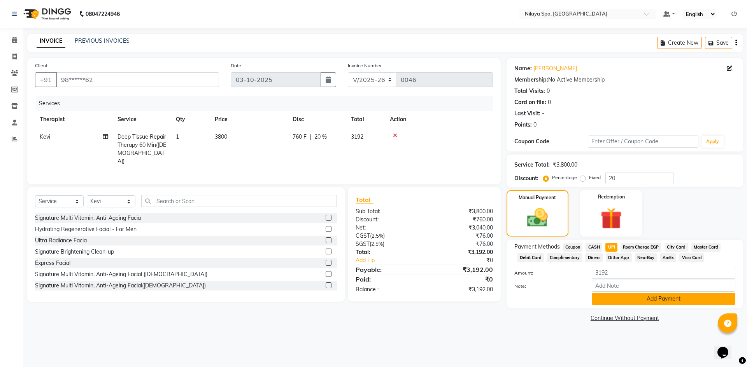
click at [622, 297] on button "Add Payment" at bounding box center [662, 299] width 143 height 12
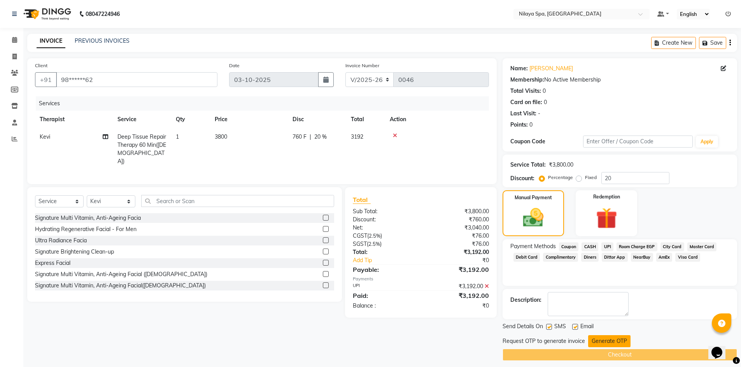
click at [607, 339] on button "Generate OTP" at bounding box center [609, 342] width 42 height 12
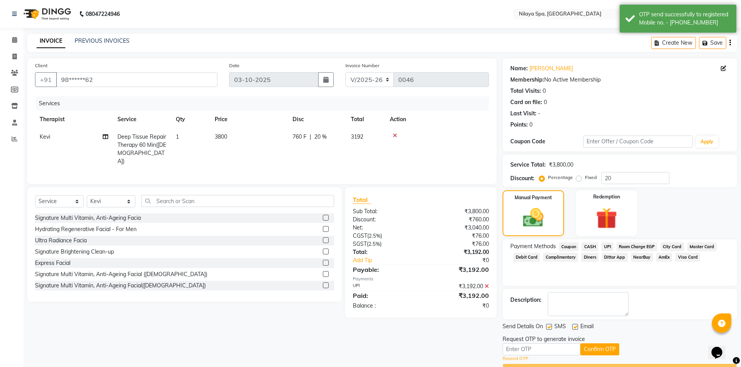
scroll to position [20, 0]
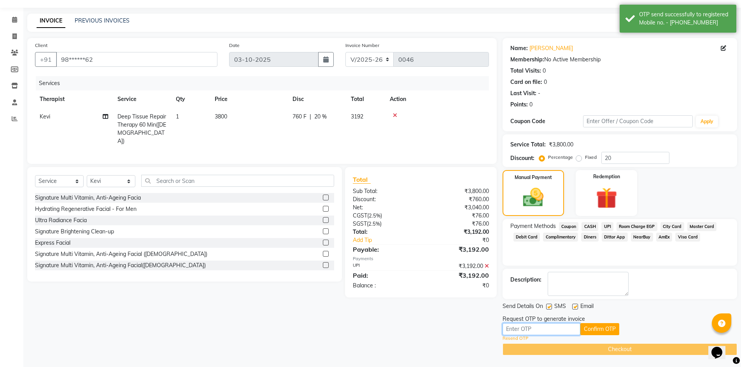
click at [535, 332] on input "text" at bounding box center [541, 330] width 78 height 12
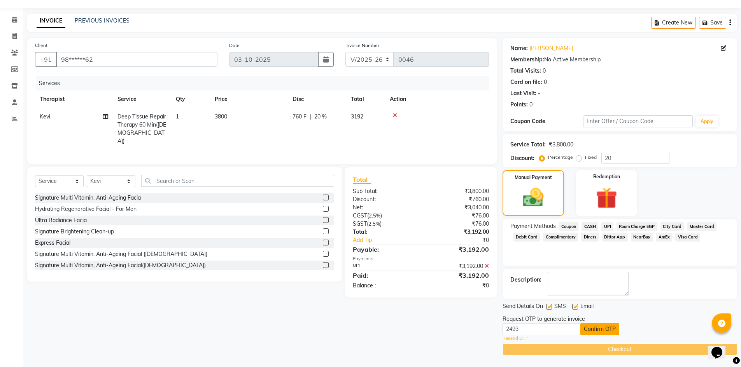
click at [605, 326] on button "Confirm OTP" at bounding box center [599, 330] width 39 height 12
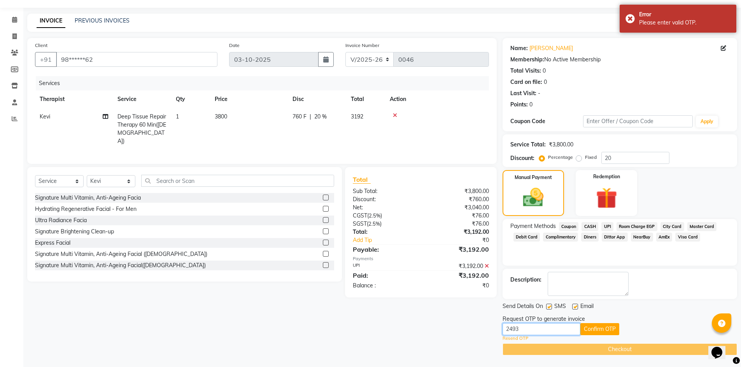
drag, startPoint x: 536, startPoint y: 325, endPoint x: 475, endPoint y: 322, distance: 61.2
click at [475, 322] on div "Client +91 98******62 Date 03-10-2025 Invoice Number V/2025 V/2025-26 0046 Serv…" at bounding box center [381, 197] width 721 height 318
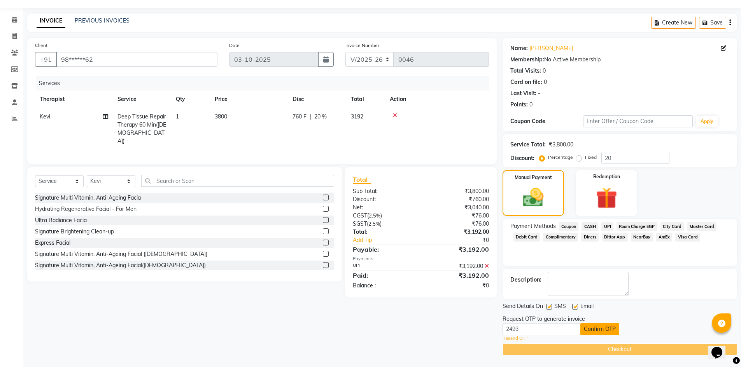
click at [599, 335] on button "Confirm OTP" at bounding box center [599, 330] width 39 height 12
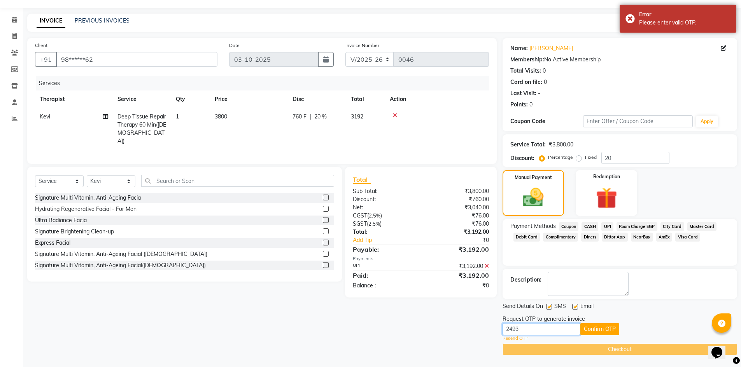
drag, startPoint x: 533, startPoint y: 322, endPoint x: 422, endPoint y: 316, distance: 111.4
click at [424, 316] on div "Client +91 98******62 Date 03-10-2025 Invoice Number V/2025 V/2025-26 0046 Serv…" at bounding box center [381, 197] width 721 height 318
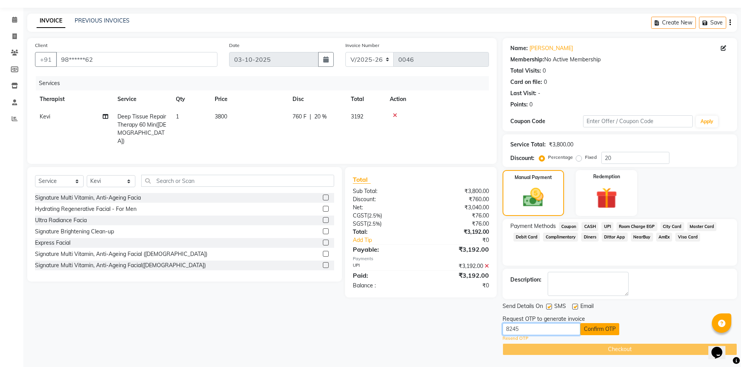
type input "8245"
click at [607, 329] on button "Confirm OTP" at bounding box center [599, 330] width 39 height 12
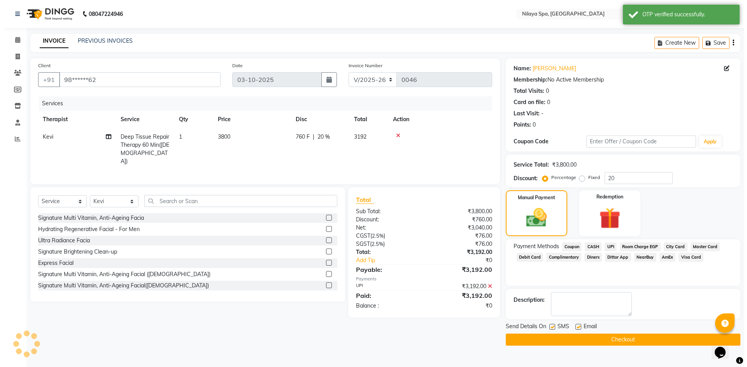
scroll to position [0, 0]
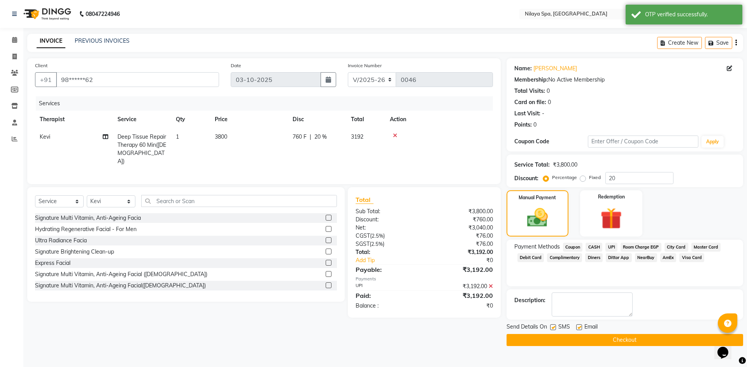
click at [608, 338] on button "Checkout" at bounding box center [624, 340] width 236 height 12
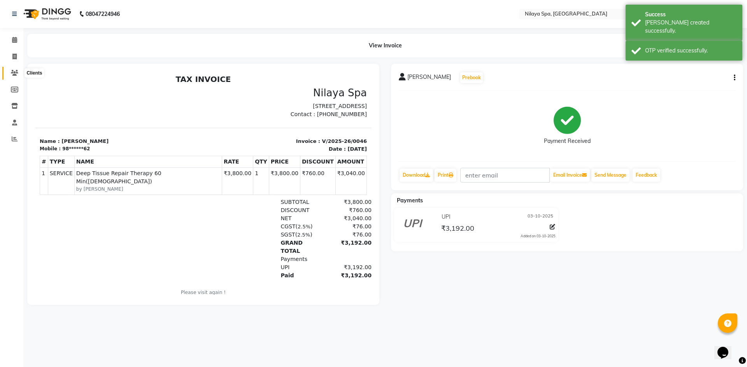
click at [14, 69] on span at bounding box center [15, 73] width 14 height 9
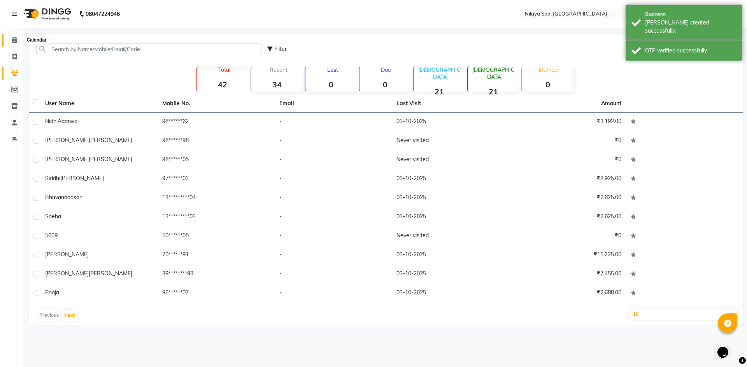
click at [20, 40] on span at bounding box center [15, 40] width 14 height 9
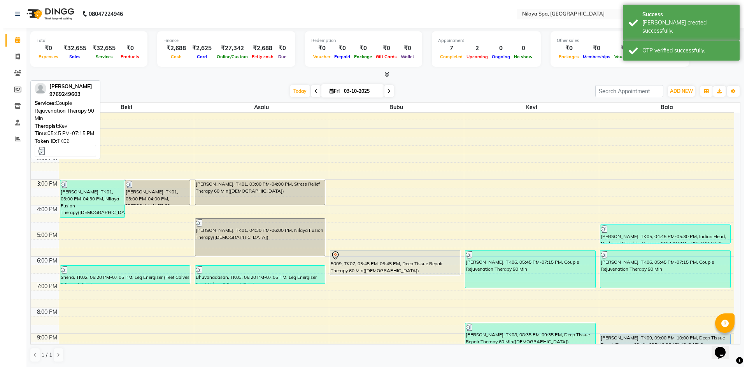
scroll to position [156, 0]
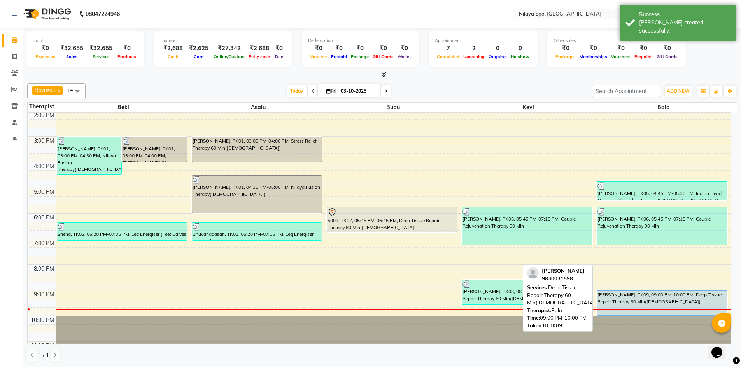
click at [612, 297] on div "Bhavna Lakhotia, TK09, 09:00 PM-10:00 PM, Deep Tissue Repair Therapy 60 Min(Fem…" at bounding box center [662, 303] width 130 height 24
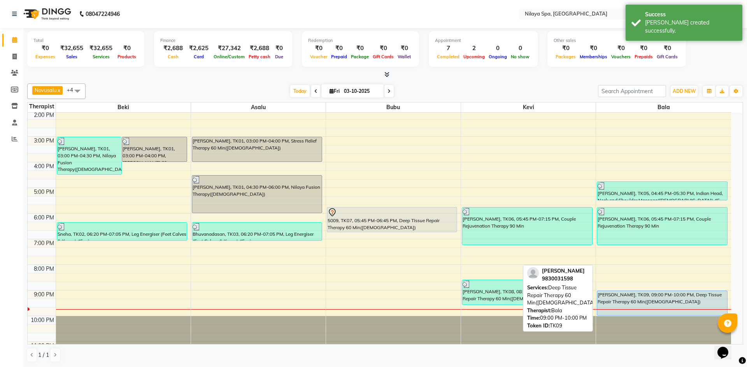
select select "5"
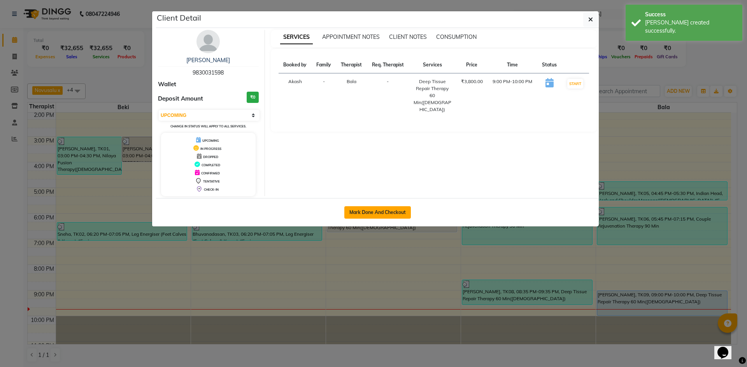
click at [393, 211] on button "Mark Done And Checkout" at bounding box center [377, 212] width 66 height 12
select select "9038"
select select "service"
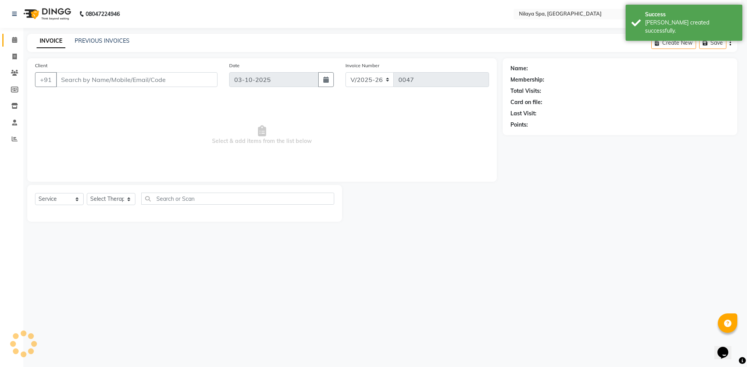
select select "3"
type input "98******98"
select select "92643"
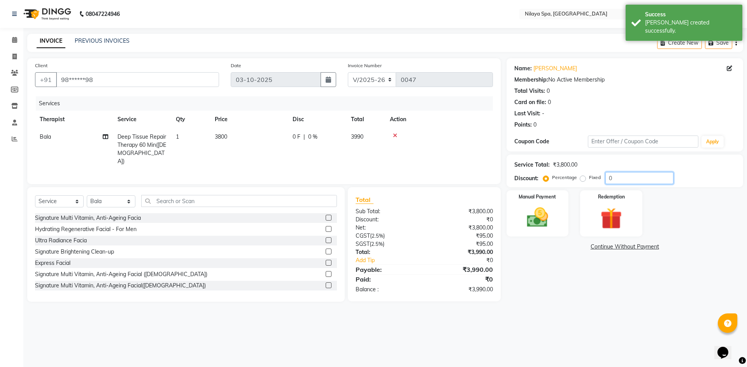
drag, startPoint x: 616, startPoint y: 180, endPoint x: 600, endPoint y: 182, distance: 16.8
click at [600, 182] on div "Percentage Fixed 0" at bounding box center [608, 178] width 129 height 12
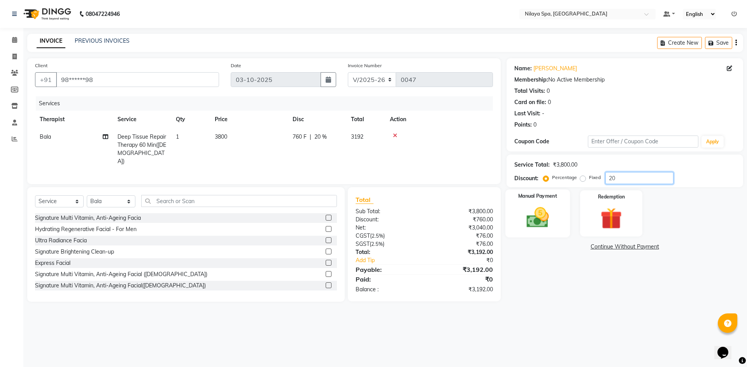
type input "20"
click at [543, 215] on img at bounding box center [537, 218] width 36 height 26
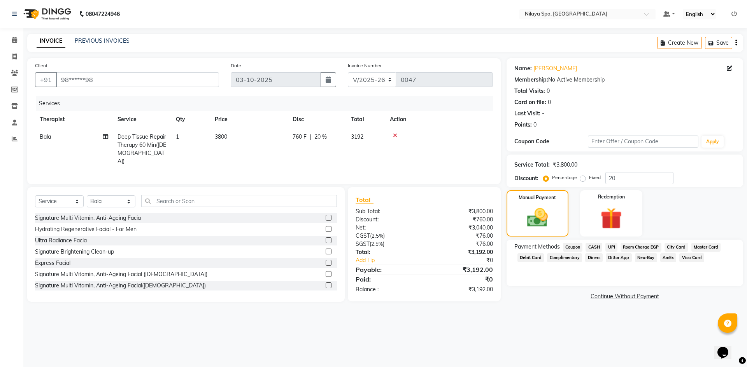
click at [611, 249] on span "UPI" at bounding box center [611, 247] width 12 height 9
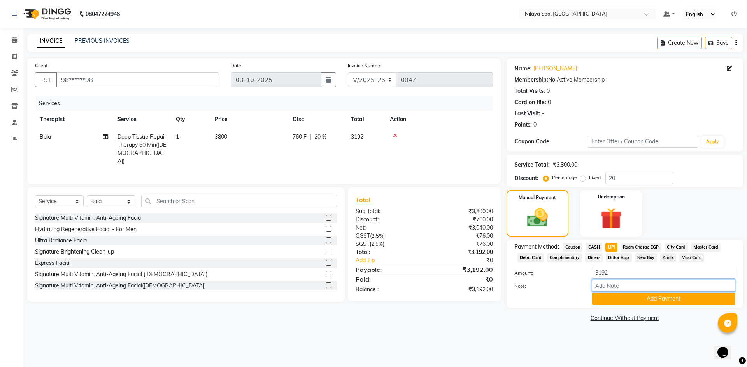
click at [614, 287] on input "Note:" at bounding box center [662, 286] width 143 height 12
click at [616, 296] on button "Add Payment" at bounding box center [662, 299] width 143 height 12
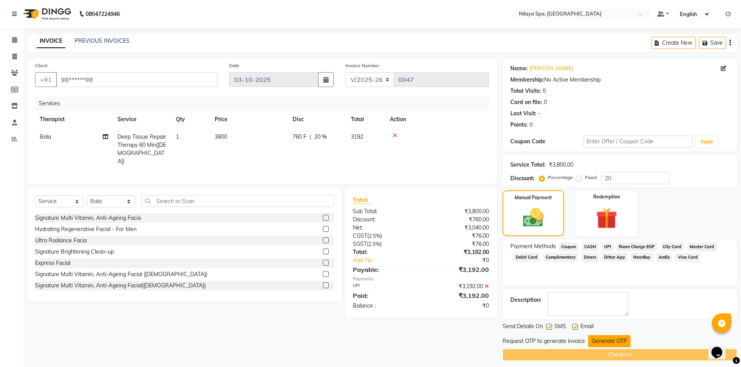
click at [594, 338] on button "Generate OTP" at bounding box center [609, 342] width 42 height 12
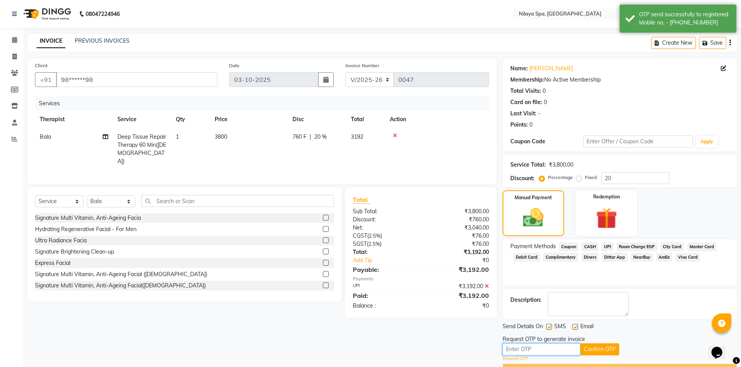
click at [550, 350] on input "text" at bounding box center [541, 350] width 78 height 12
type input "5434"
click at [591, 347] on button "Confirm OTP" at bounding box center [599, 350] width 39 height 12
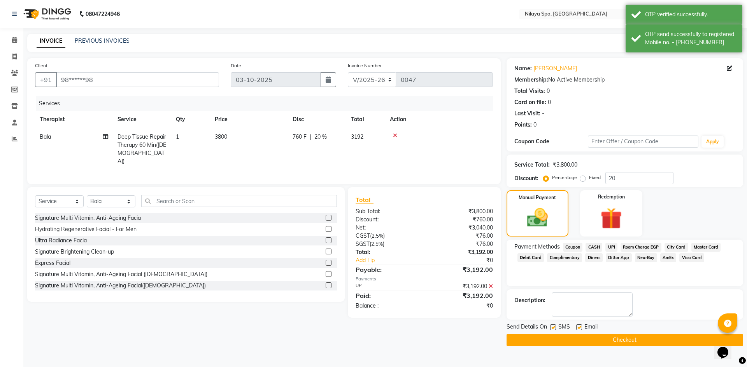
click at [599, 339] on button "Checkout" at bounding box center [624, 340] width 236 height 12
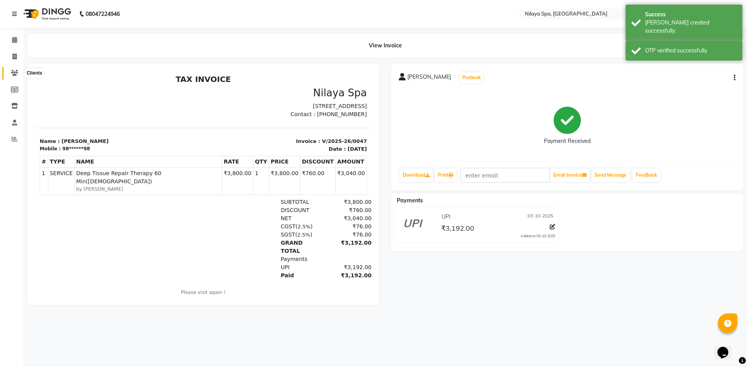
click at [15, 69] on span at bounding box center [15, 73] width 14 height 9
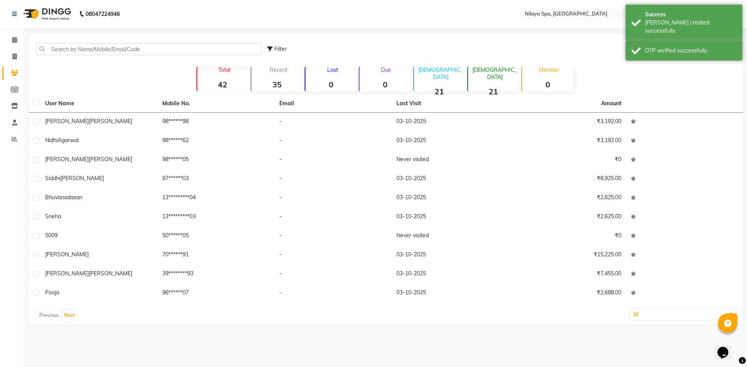
click at [19, 70] on span at bounding box center [15, 73] width 14 height 9
click at [15, 70] on icon at bounding box center [14, 73] width 7 height 6
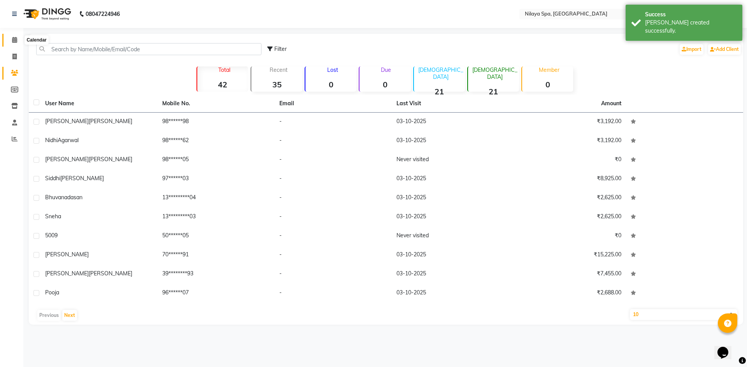
click at [12, 40] on icon at bounding box center [14, 40] width 5 height 6
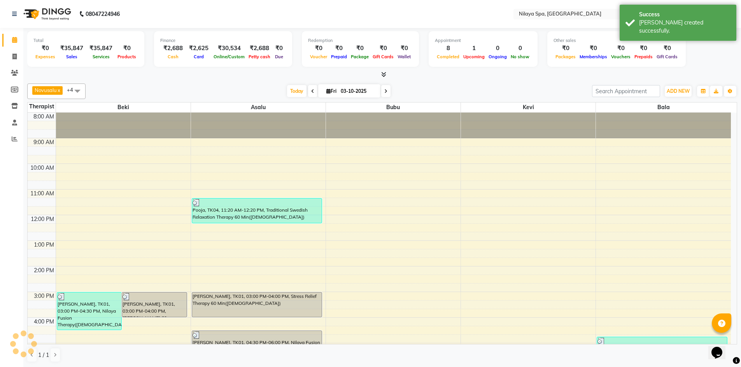
scroll to position [164, 0]
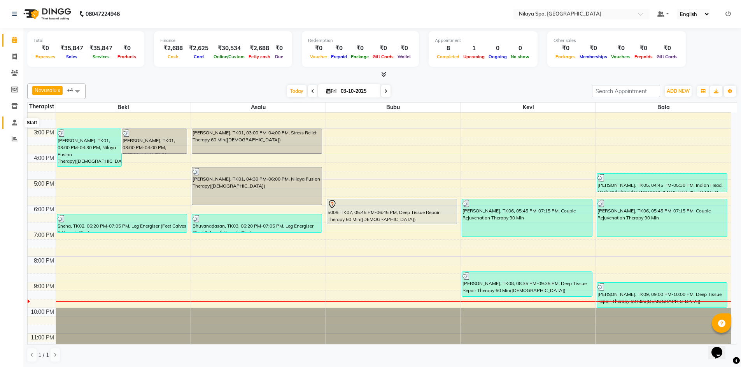
click at [9, 121] on span at bounding box center [15, 123] width 14 height 9
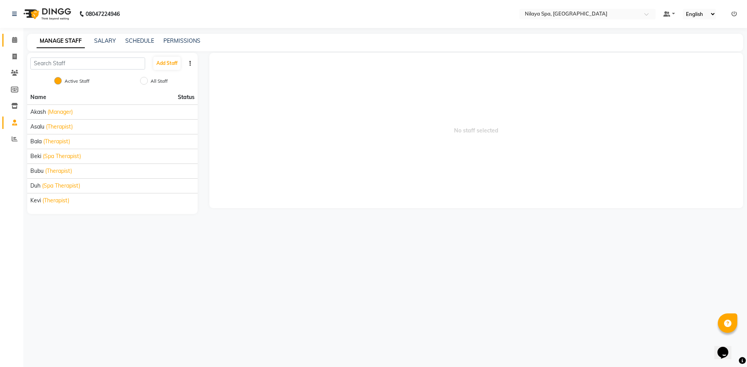
click at [15, 45] on link "Calendar" at bounding box center [11, 40] width 19 height 13
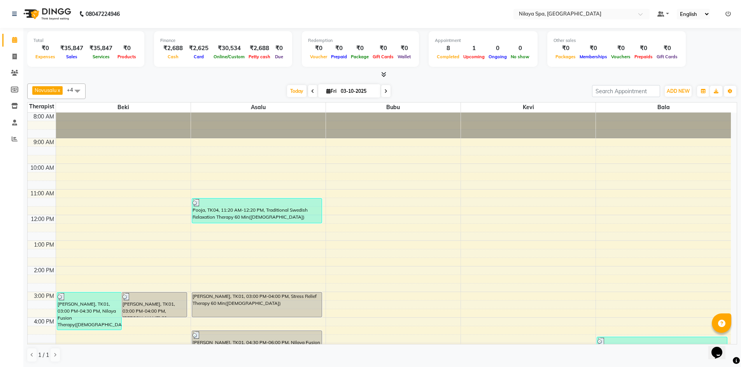
click at [17, 35] on link "Calendar" at bounding box center [11, 40] width 19 height 13
click at [11, 73] on span at bounding box center [15, 73] width 14 height 9
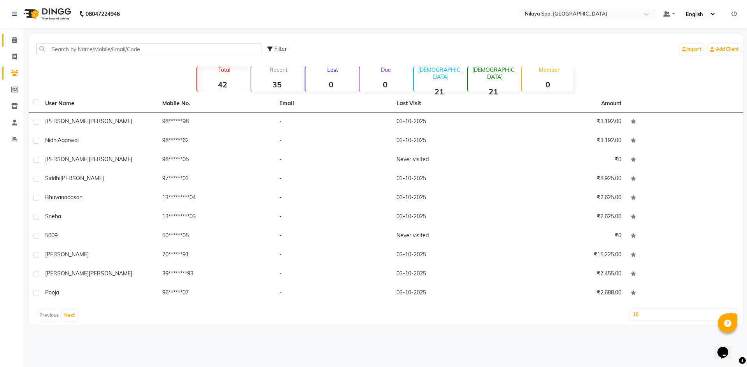
click at [10, 45] on link "Calendar" at bounding box center [11, 40] width 19 height 13
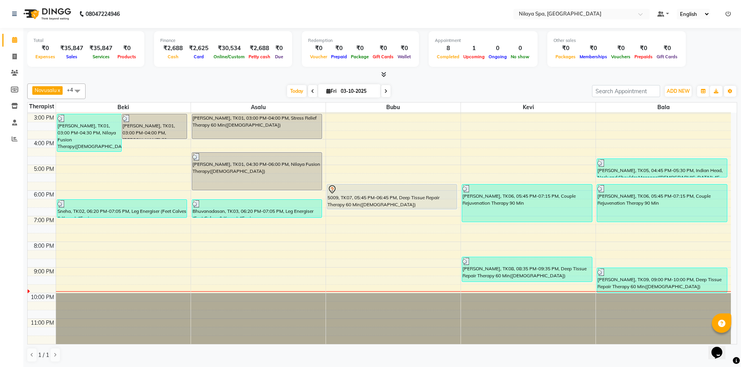
scroll to position [0, 0]
